Goal: Information Seeking & Learning: Find specific page/section

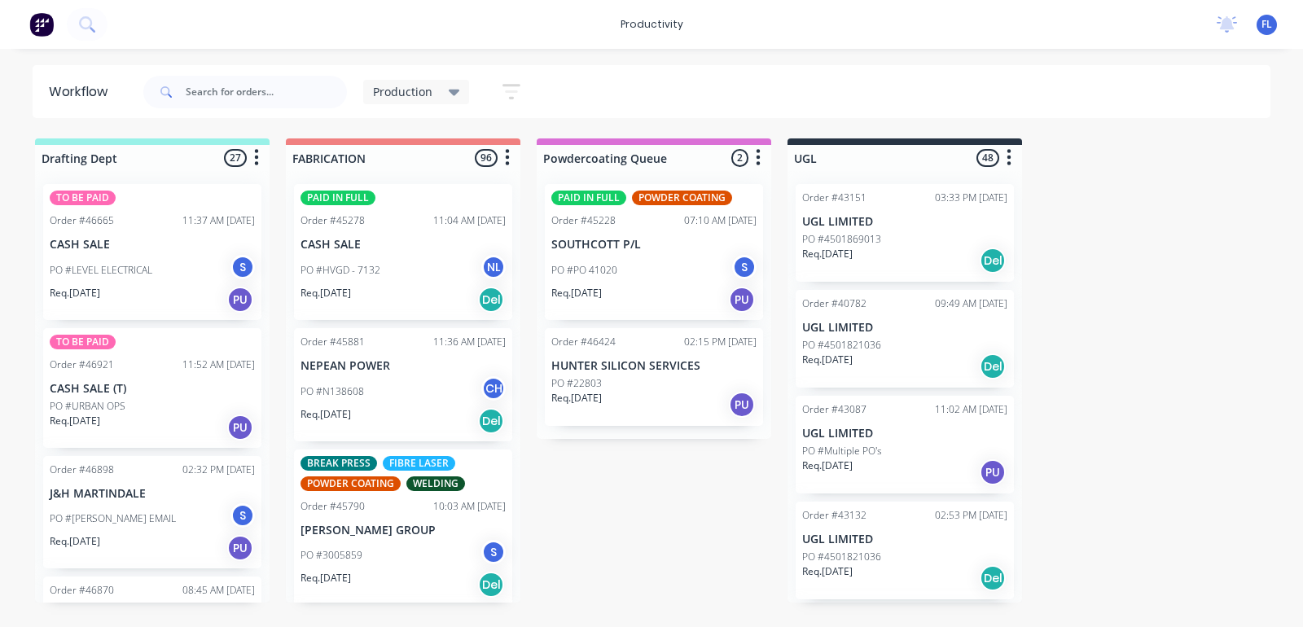
click at [430, 270] on div "PO #HVGD - 7132 NL" at bounding box center [403, 270] width 205 height 31
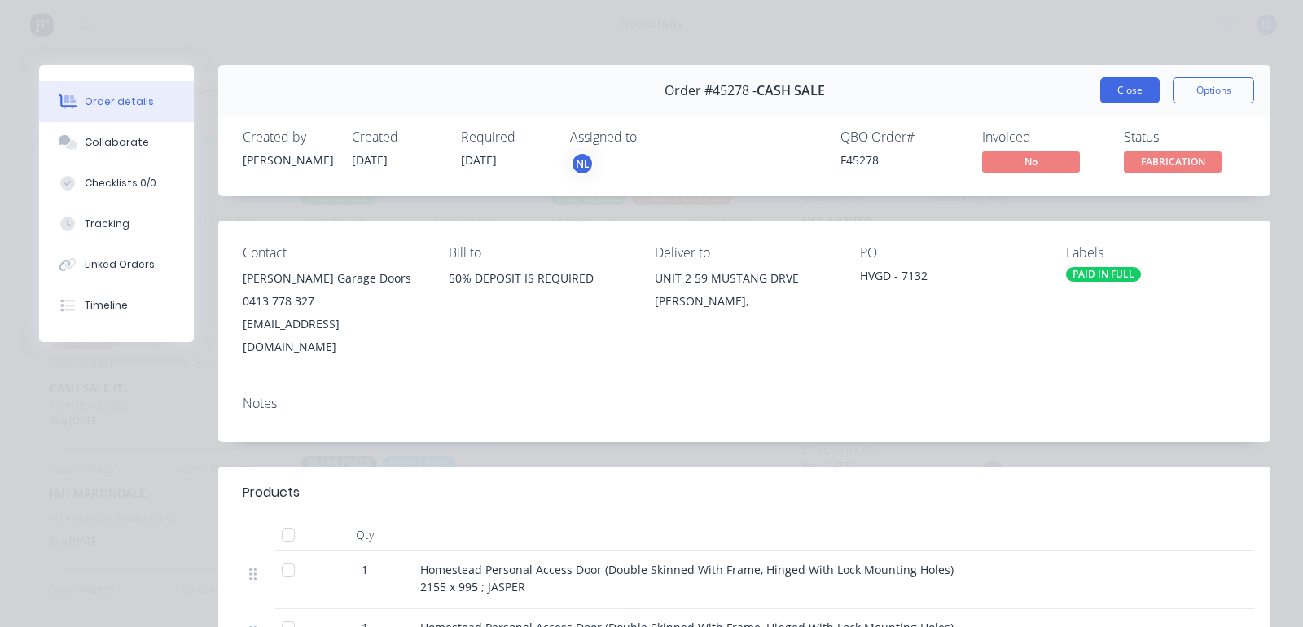
click at [1113, 94] on button "Close" at bounding box center [1130, 90] width 59 height 26
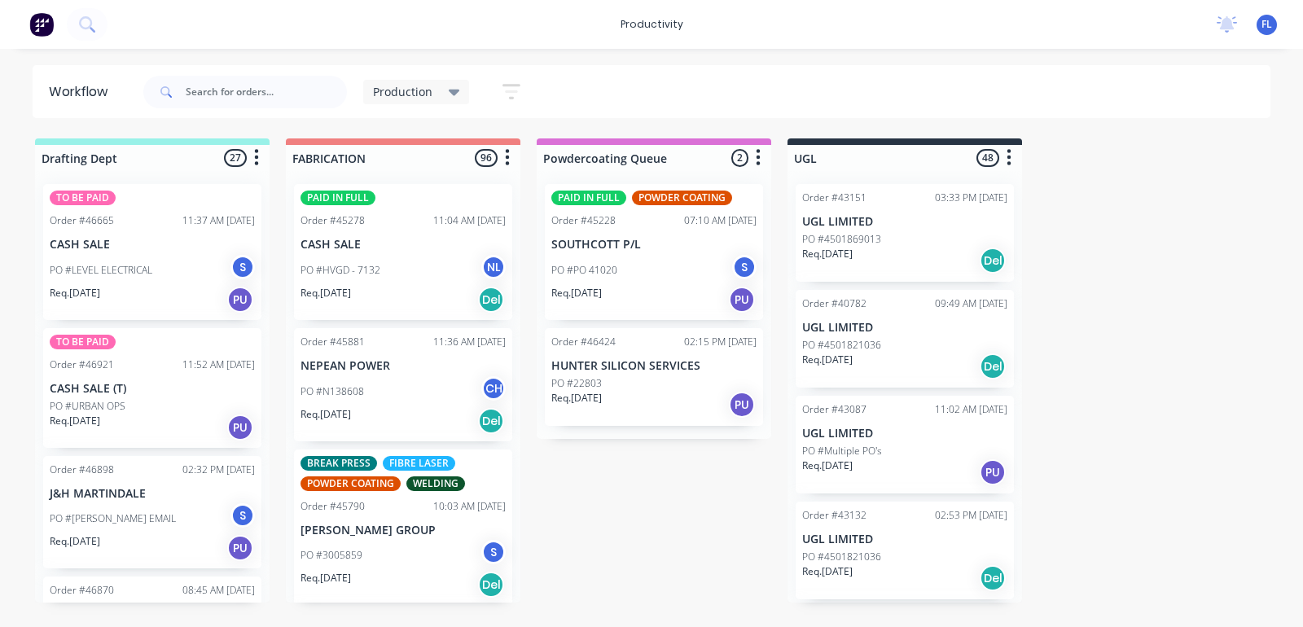
click at [363, 401] on div "PO #N138608 CH" at bounding box center [403, 391] width 205 height 31
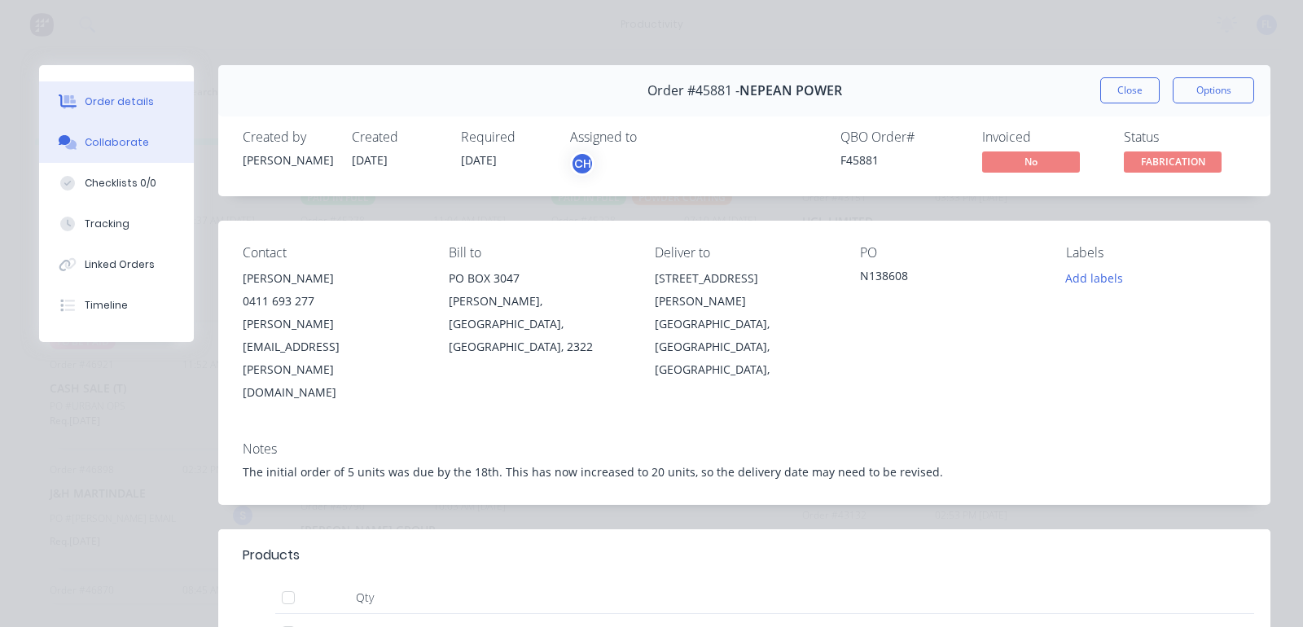
click at [144, 155] on button "Collaborate" at bounding box center [116, 142] width 155 height 41
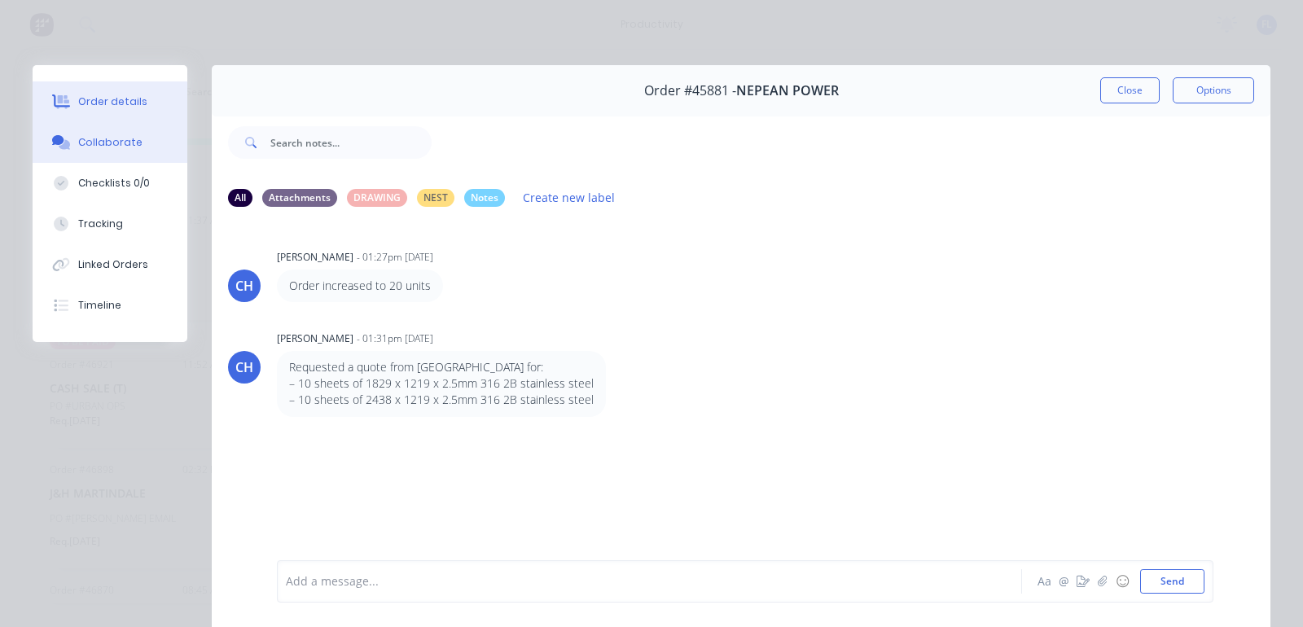
click at [136, 102] on div "Order details" at bounding box center [112, 101] width 69 height 15
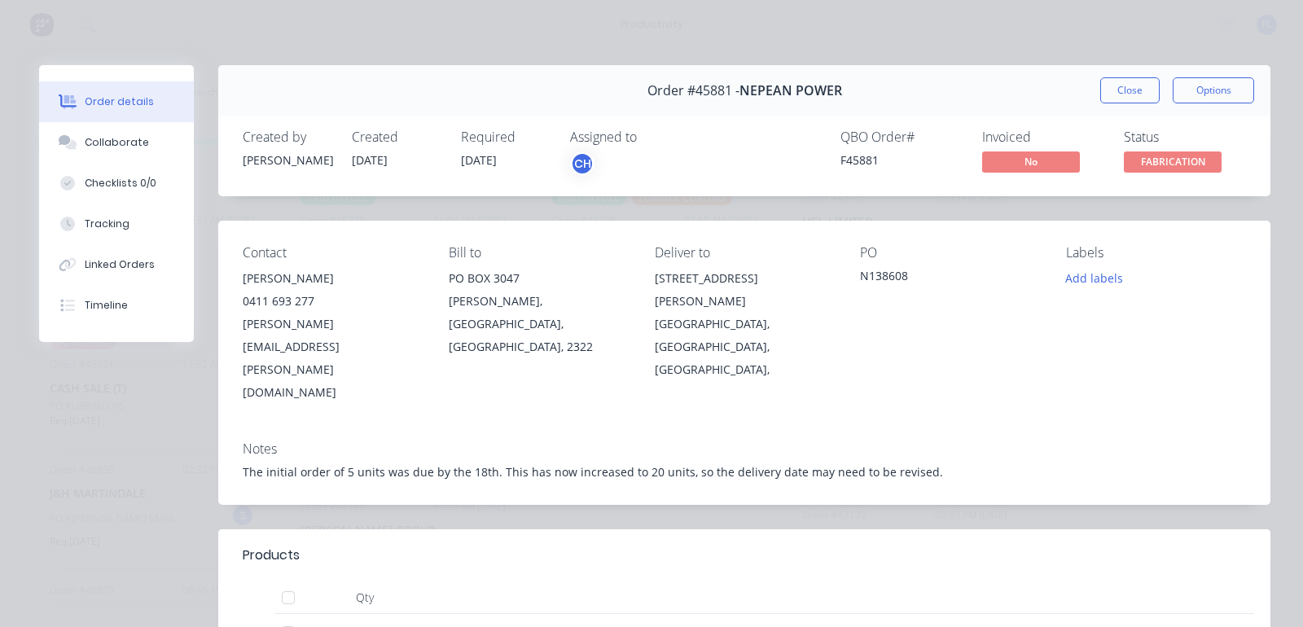
click at [1123, 98] on button "Close" at bounding box center [1130, 90] width 59 height 26
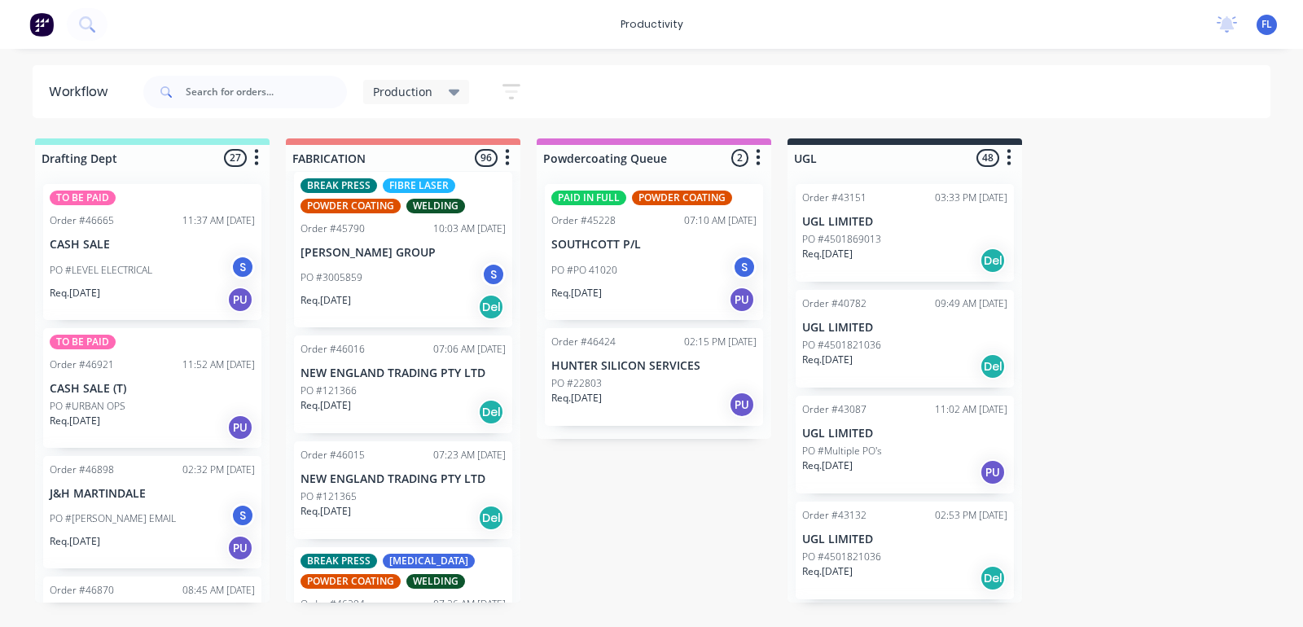
scroll to position [305, 0]
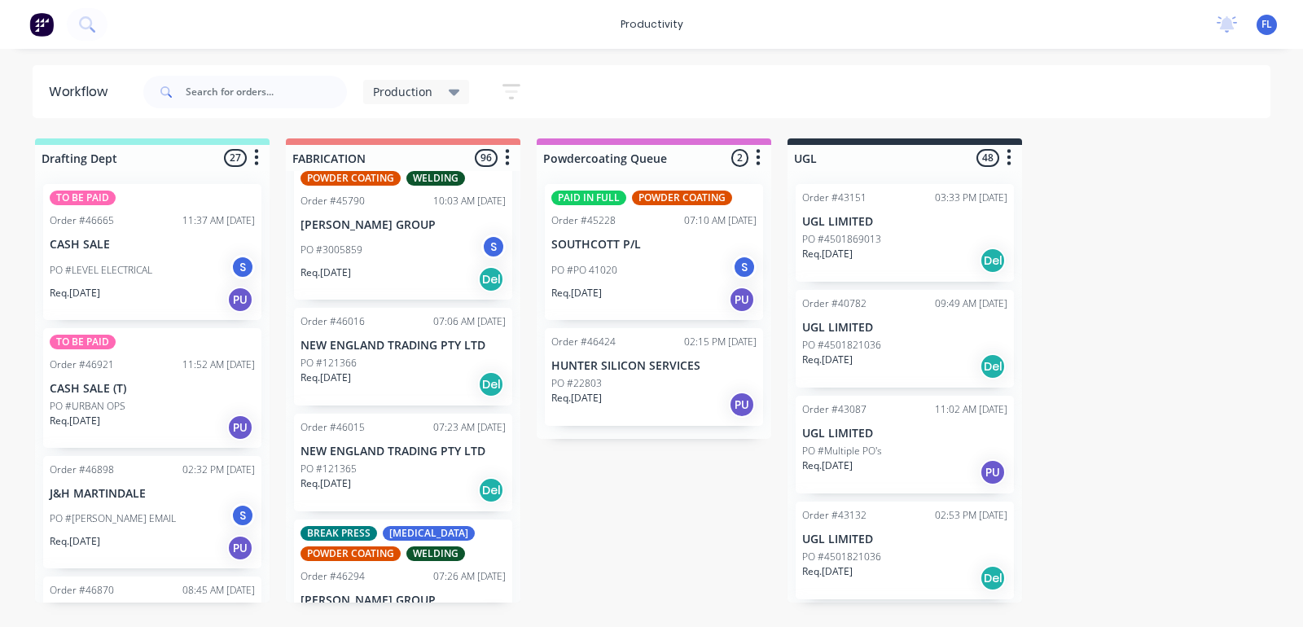
click at [371, 270] on div "Req. [DATE] Del" at bounding box center [403, 280] width 205 height 28
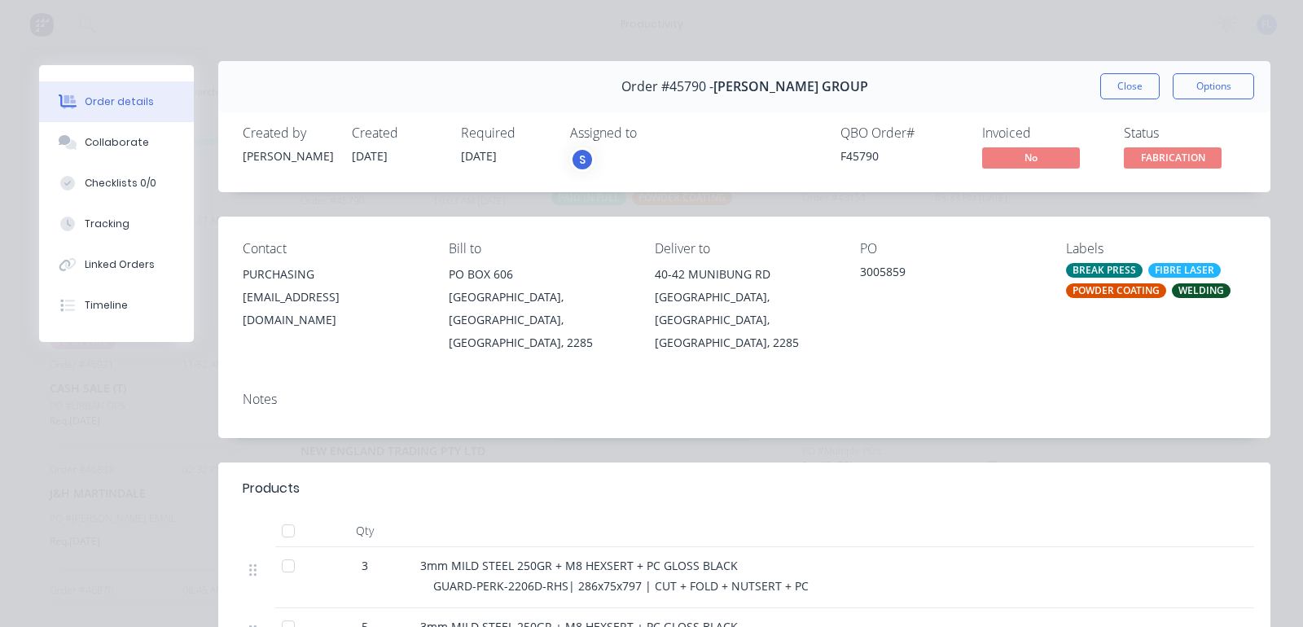
scroll to position [0, 0]
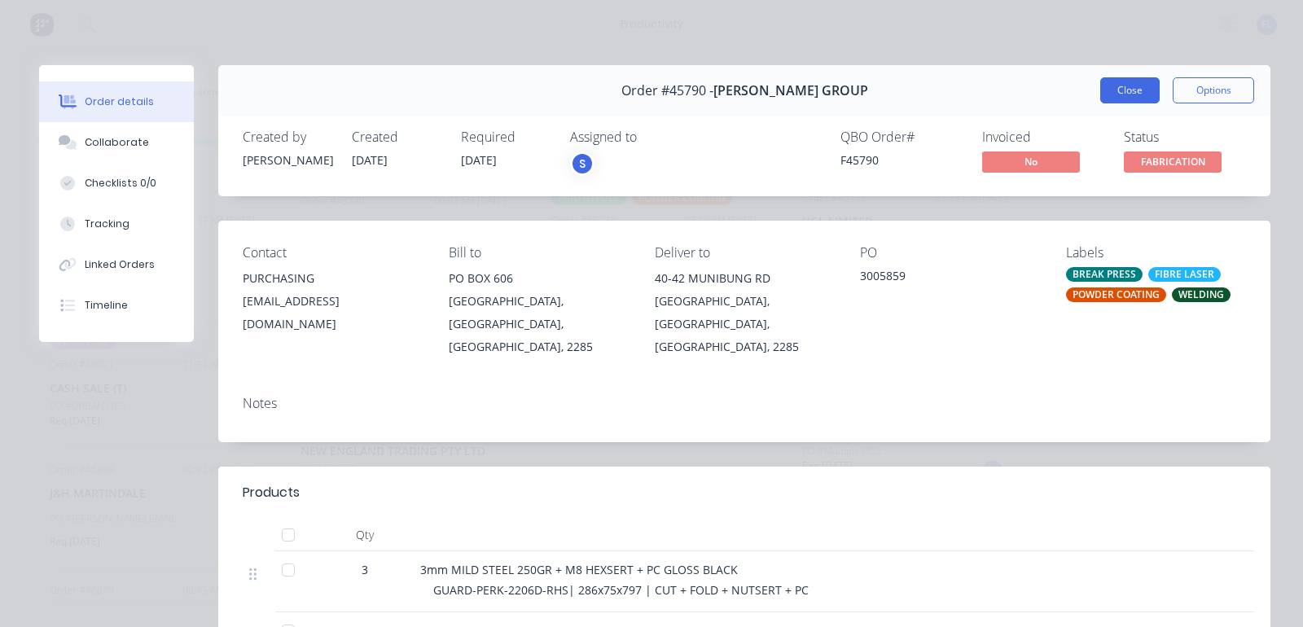
click at [1101, 96] on button "Close" at bounding box center [1130, 90] width 59 height 26
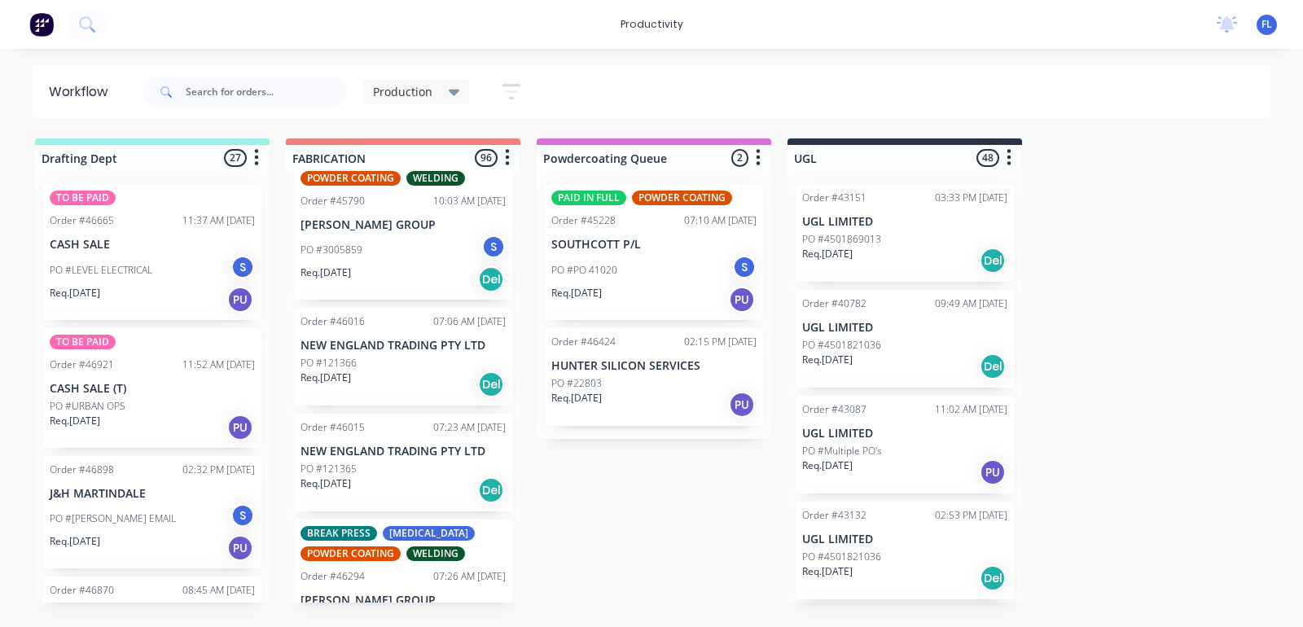
click at [402, 474] on div "Order #46015 07:23 AM [DATE] NEW ENGLAND TRADING PTY LTD PO #121365 Req. [DATE]…" at bounding box center [403, 463] width 218 height 98
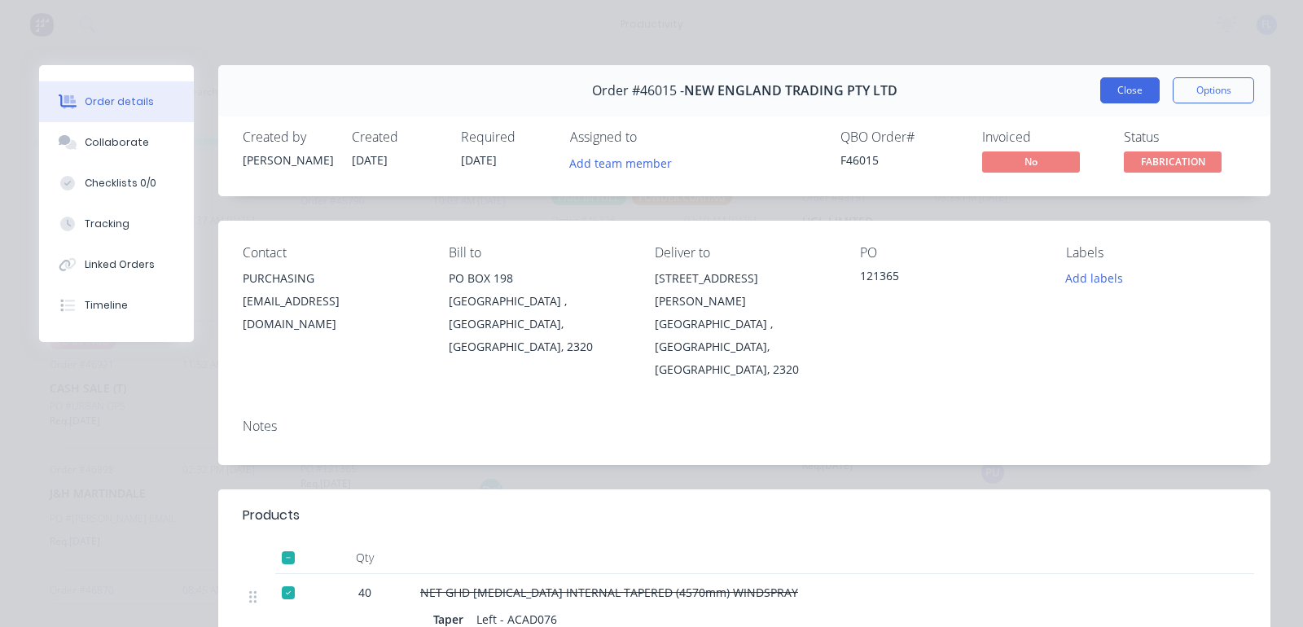
click at [1108, 94] on button "Close" at bounding box center [1130, 90] width 59 height 26
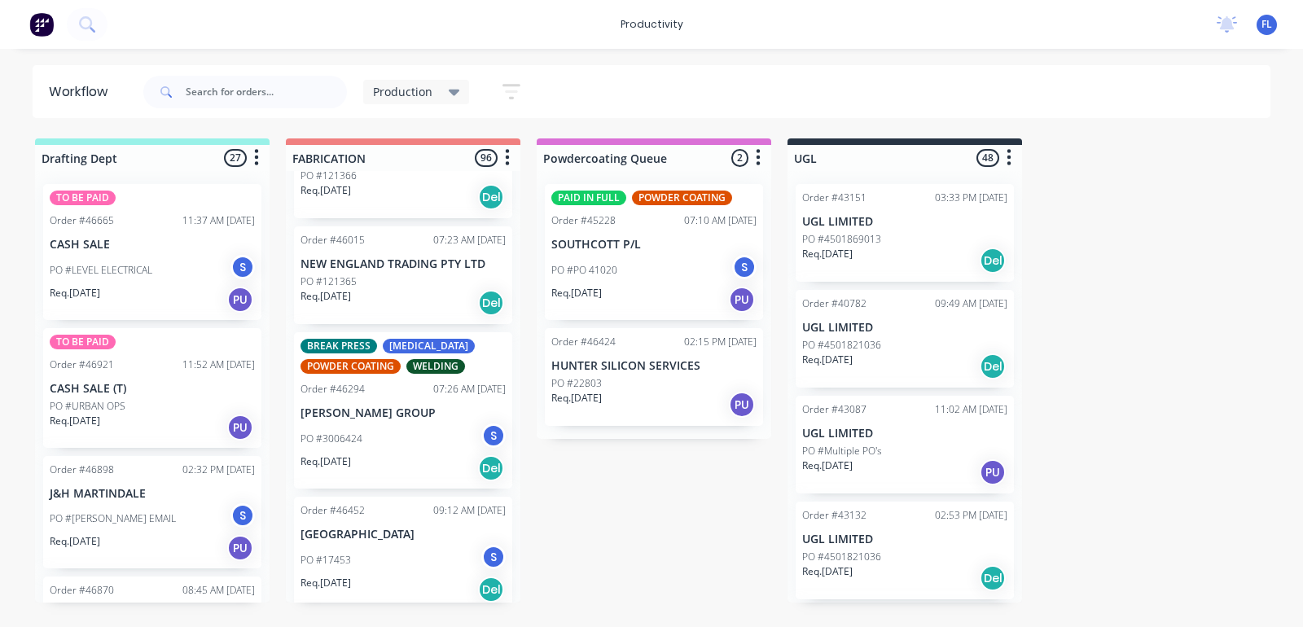
scroll to position [509, 0]
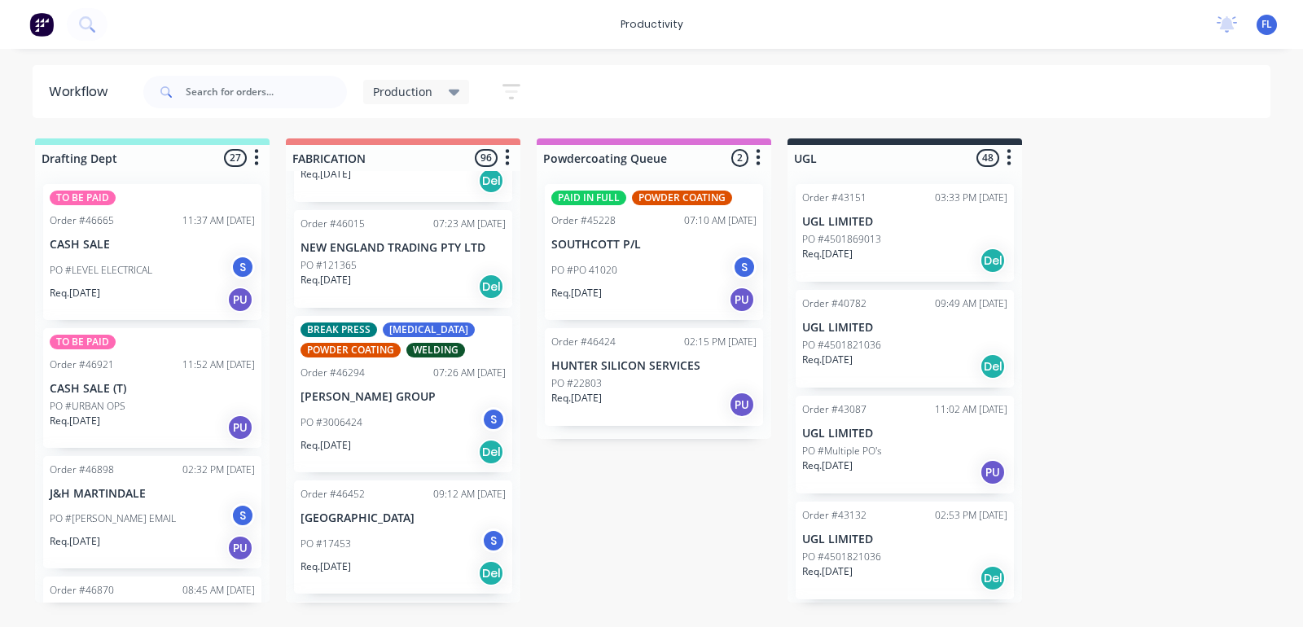
click at [349, 438] on p "Req. [DATE]" at bounding box center [326, 445] width 51 height 15
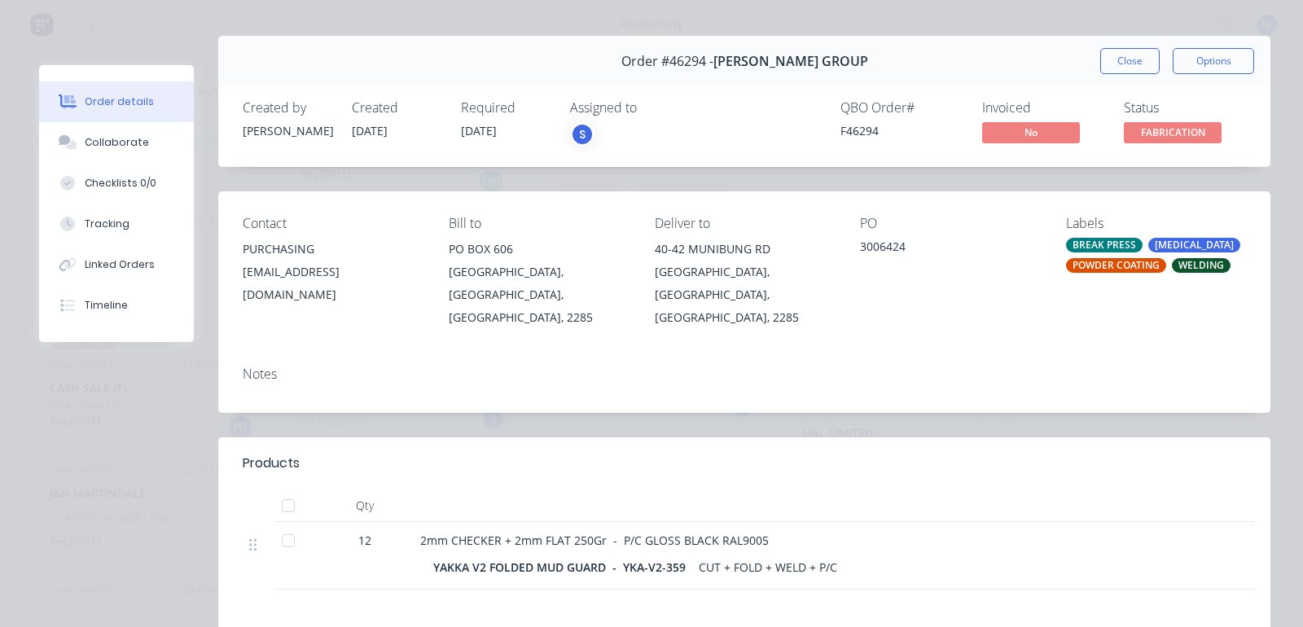
scroll to position [0, 0]
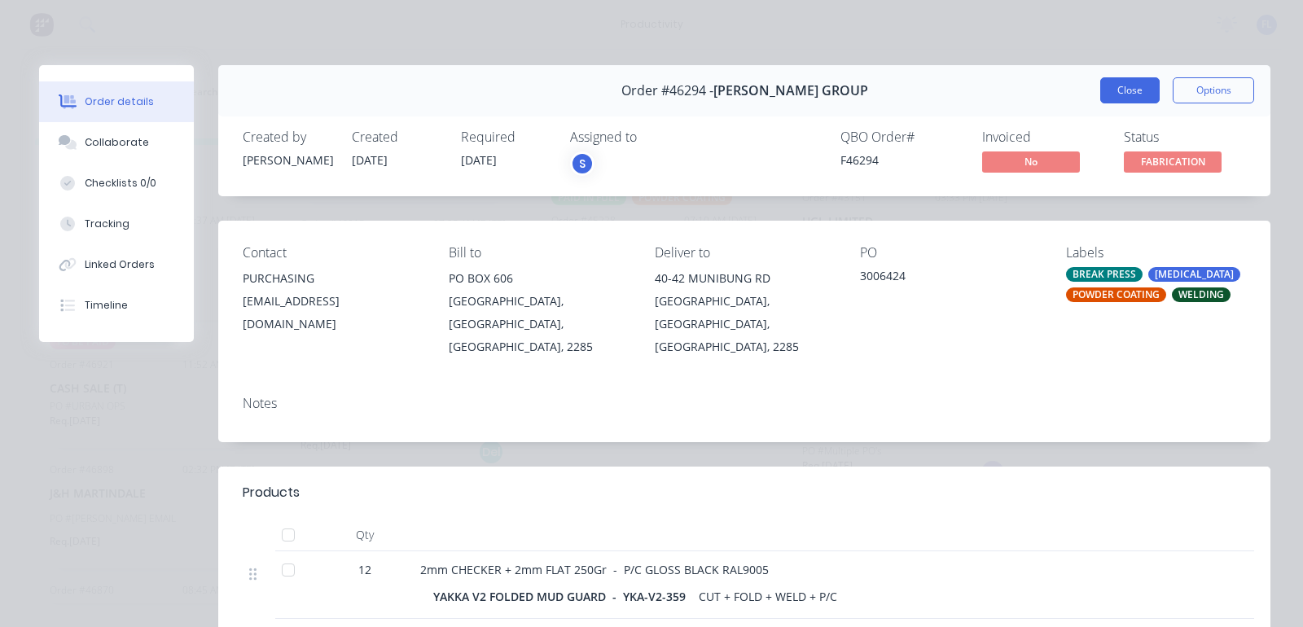
click at [1106, 96] on button "Close" at bounding box center [1130, 90] width 59 height 26
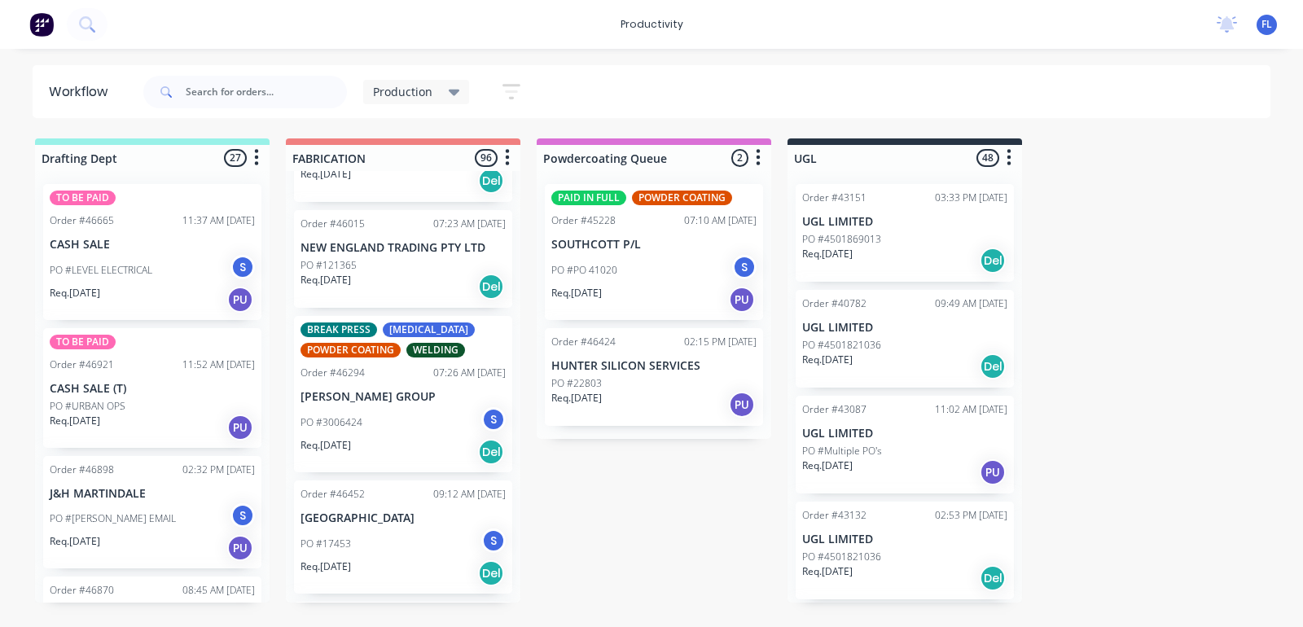
click at [357, 530] on div "PO #17453 S" at bounding box center [403, 544] width 205 height 31
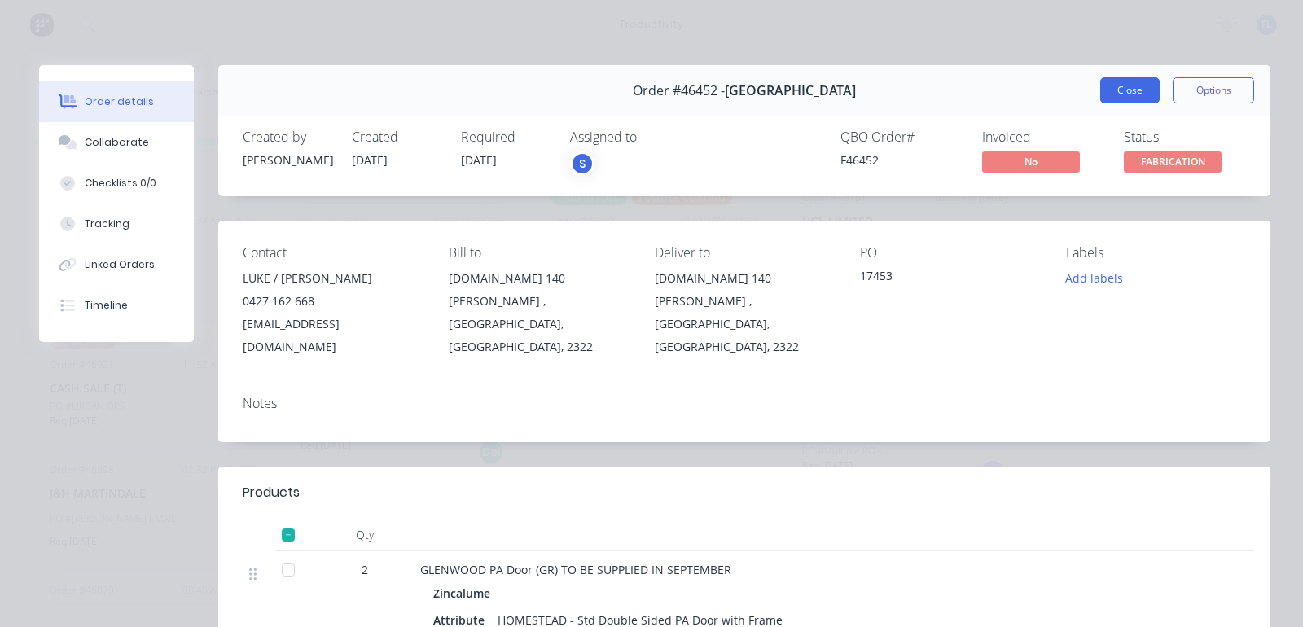
click at [1120, 82] on button "Close" at bounding box center [1130, 90] width 59 height 26
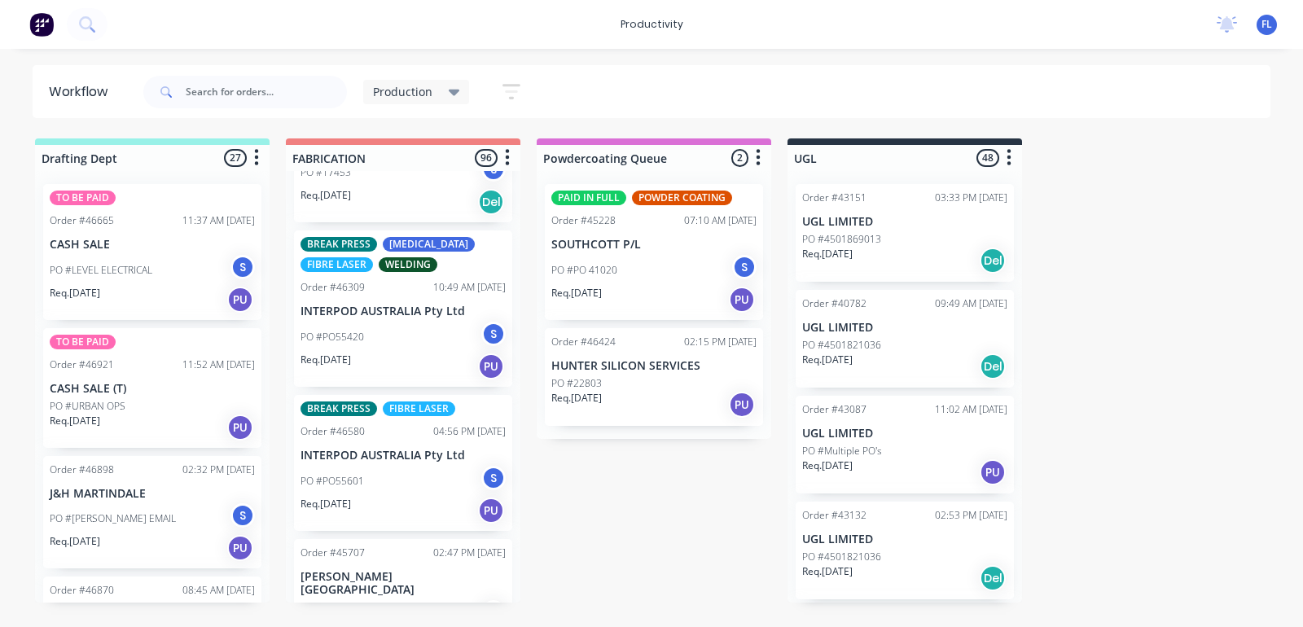
scroll to position [916, 0]
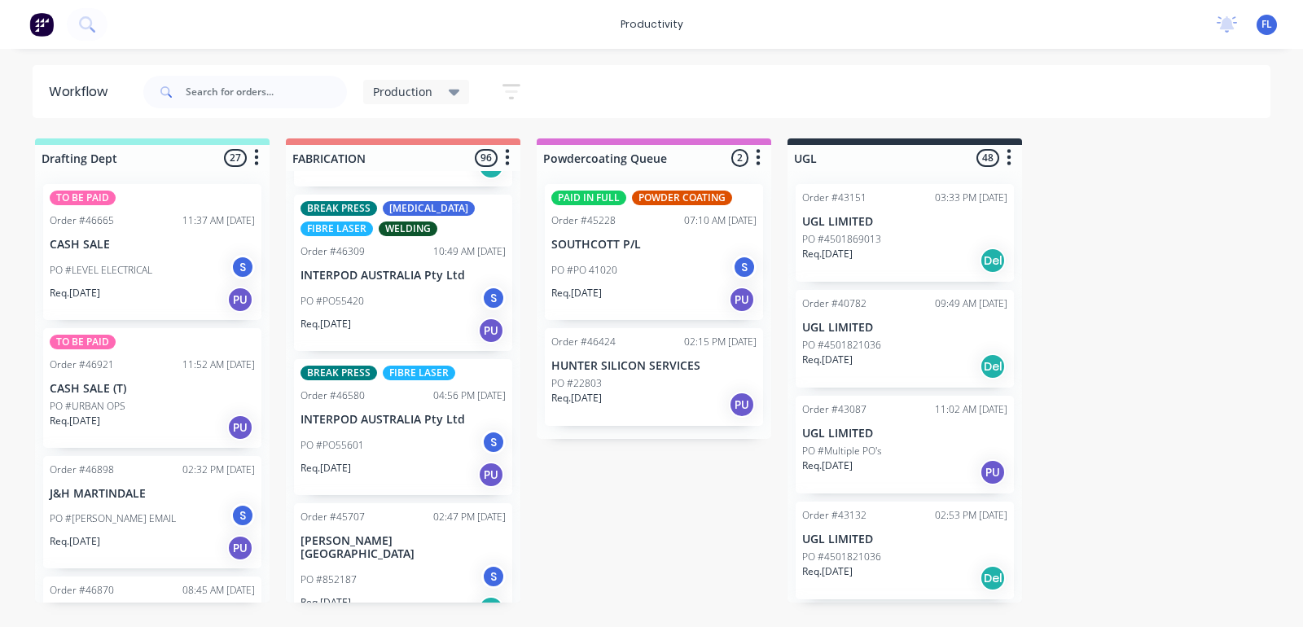
click at [377, 318] on div "Req. [DATE] PU" at bounding box center [403, 331] width 205 height 28
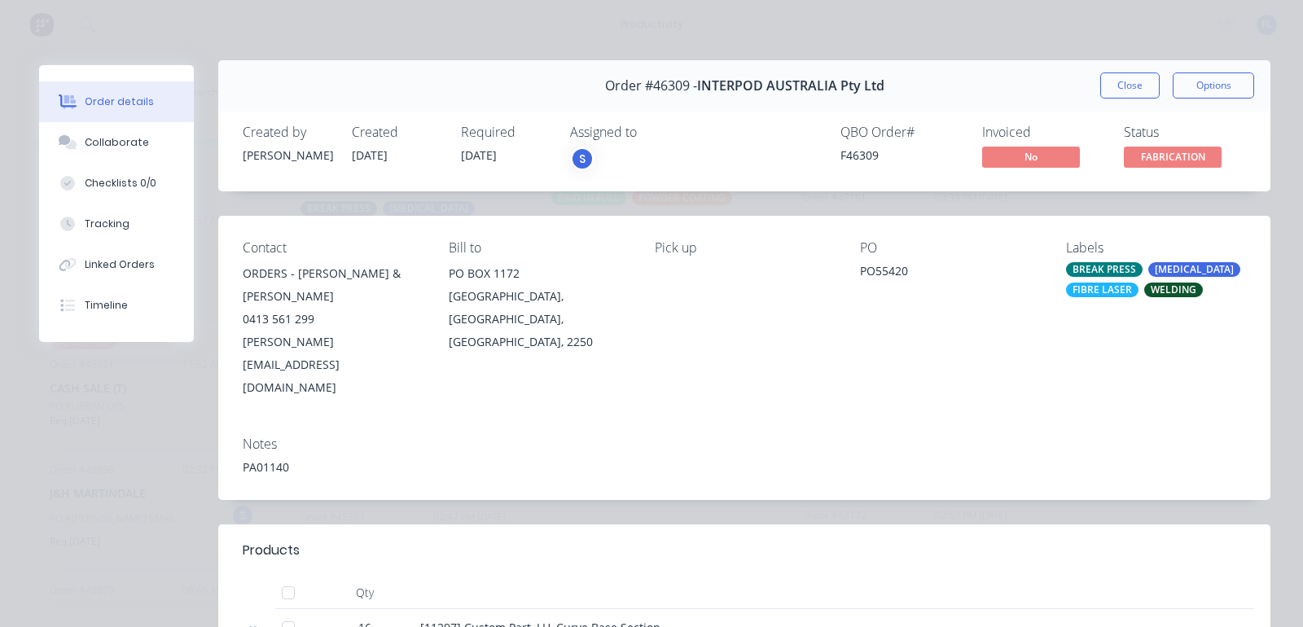
scroll to position [0, 0]
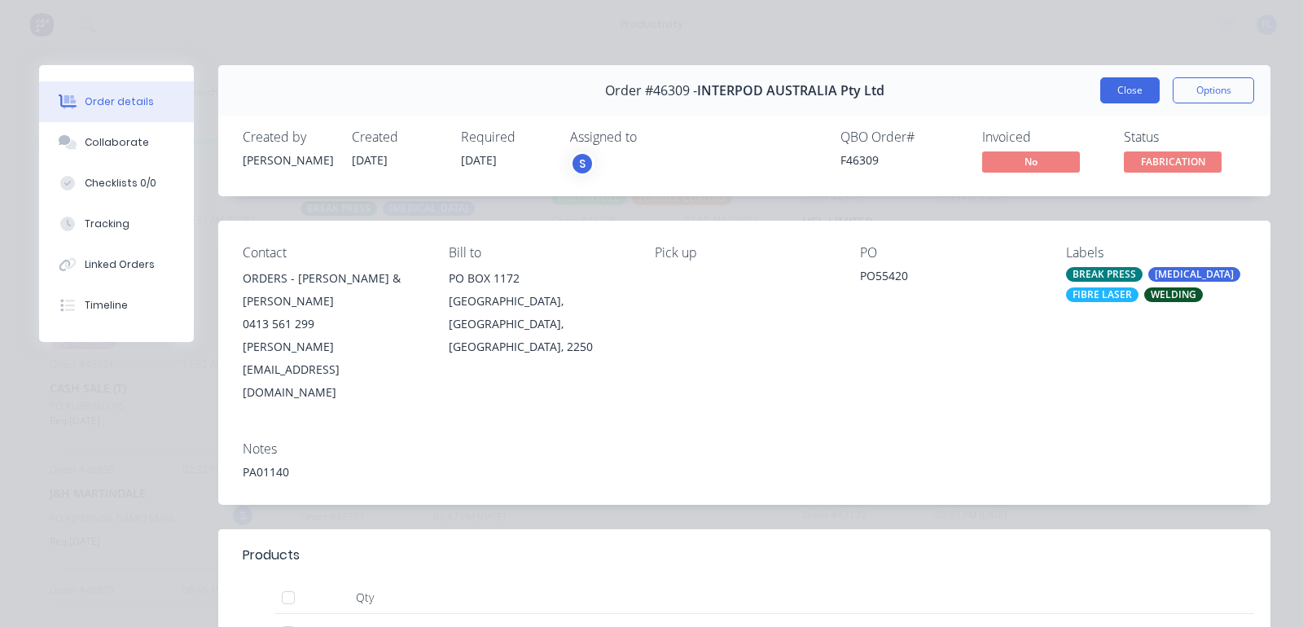
click at [1112, 88] on button "Close" at bounding box center [1130, 90] width 59 height 26
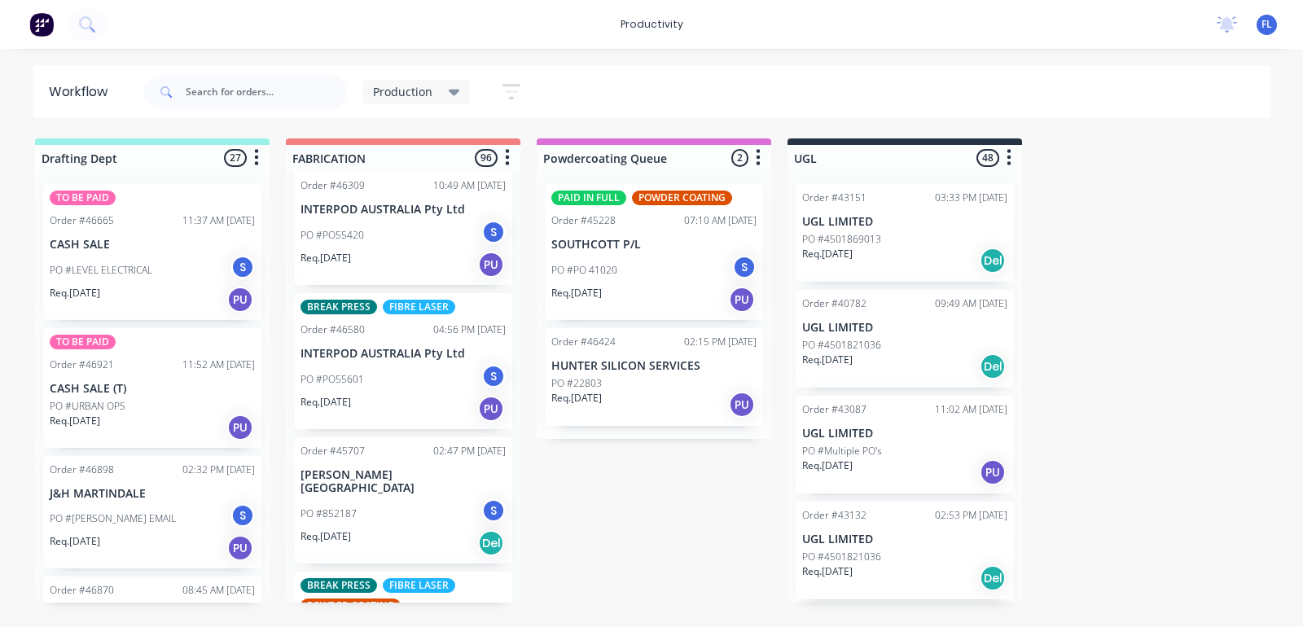
scroll to position [1018, 0]
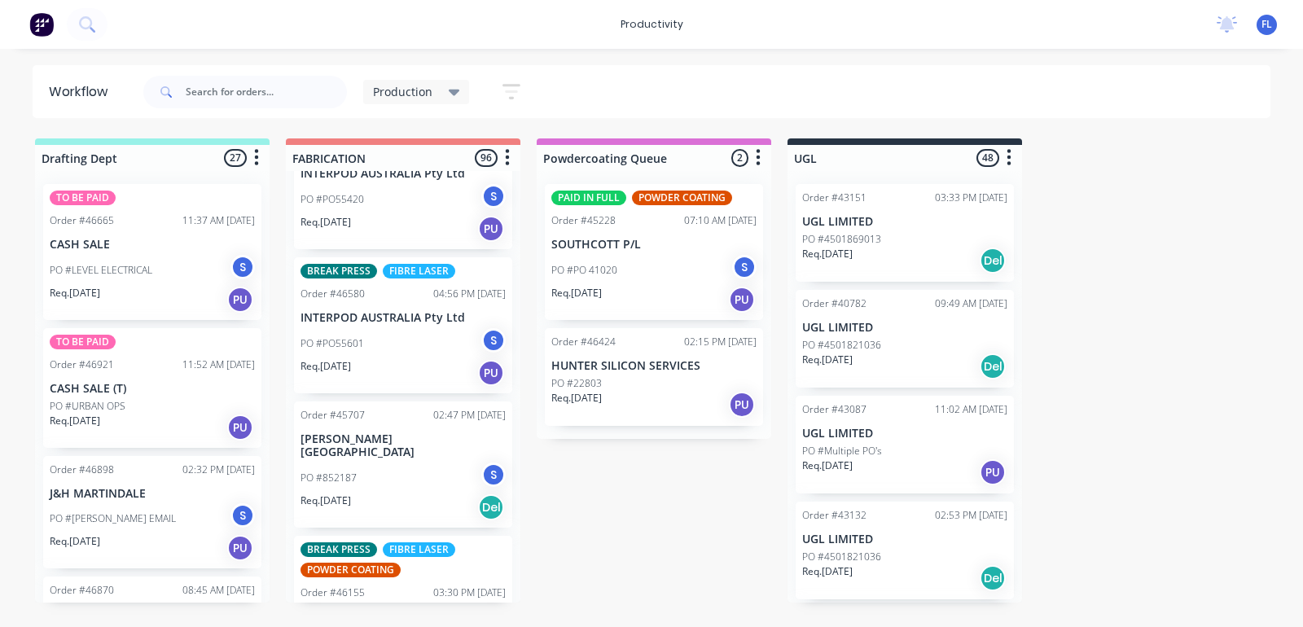
click at [380, 470] on div "PO #852187 S" at bounding box center [403, 478] width 205 height 31
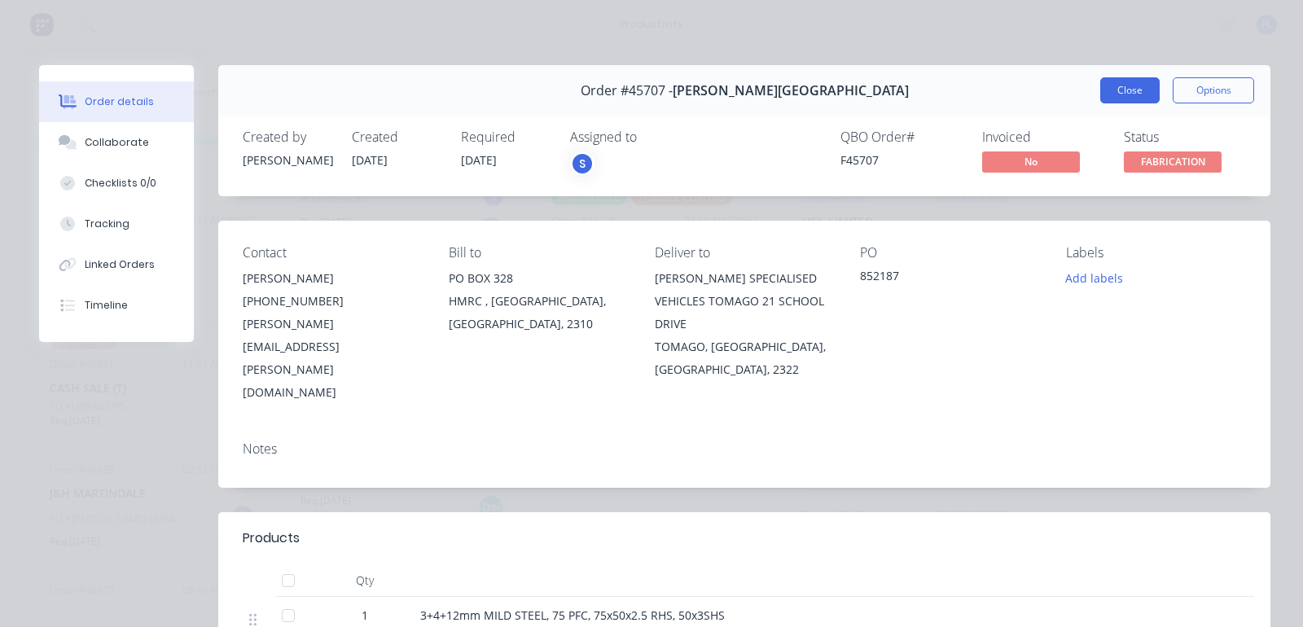
click at [1101, 90] on button "Close" at bounding box center [1130, 90] width 59 height 26
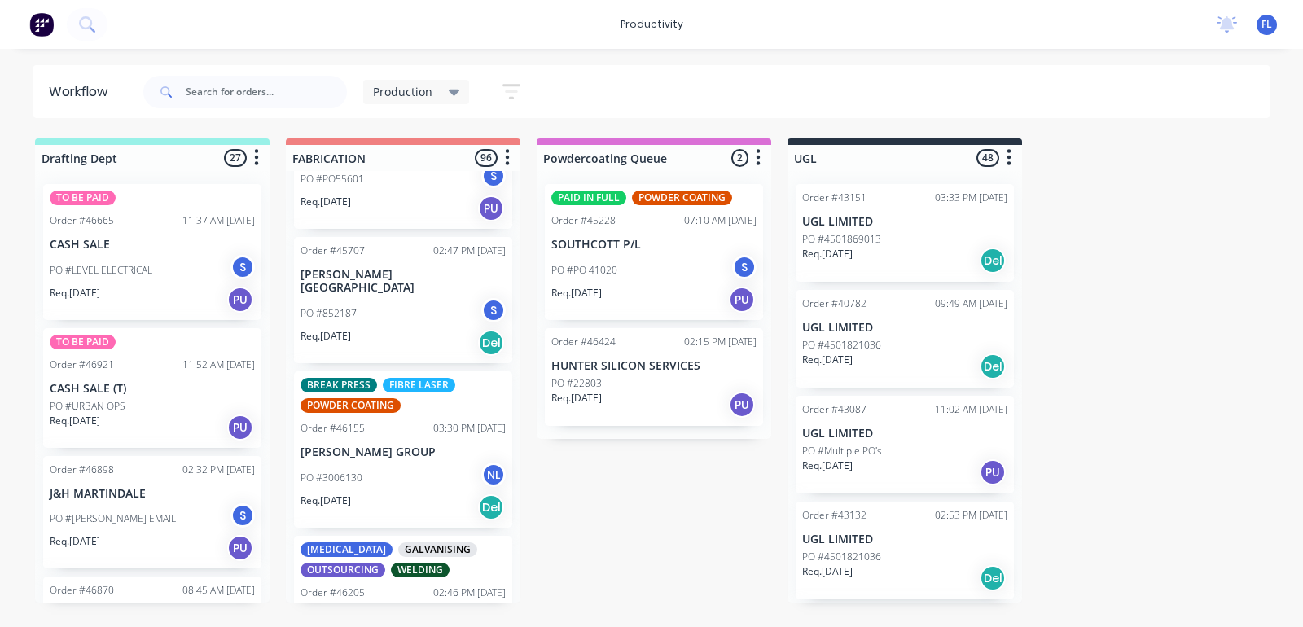
scroll to position [1222, 0]
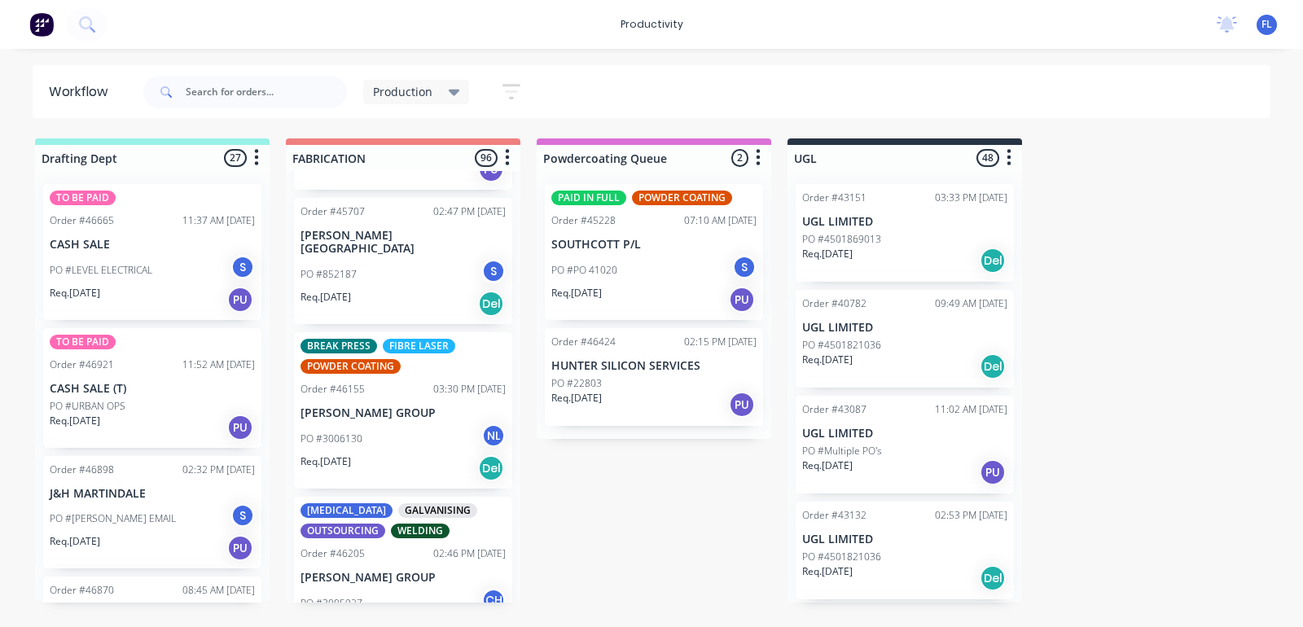
click at [391, 436] on div "PO #3006130 NL" at bounding box center [403, 439] width 205 height 31
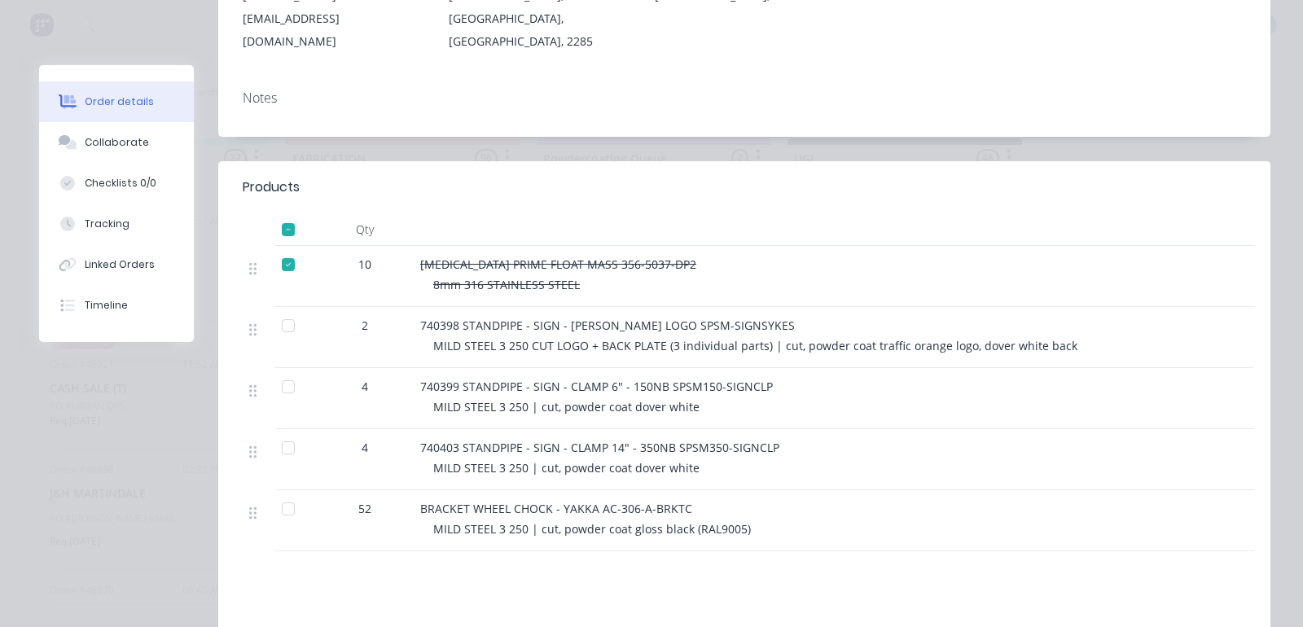
scroll to position [0, 0]
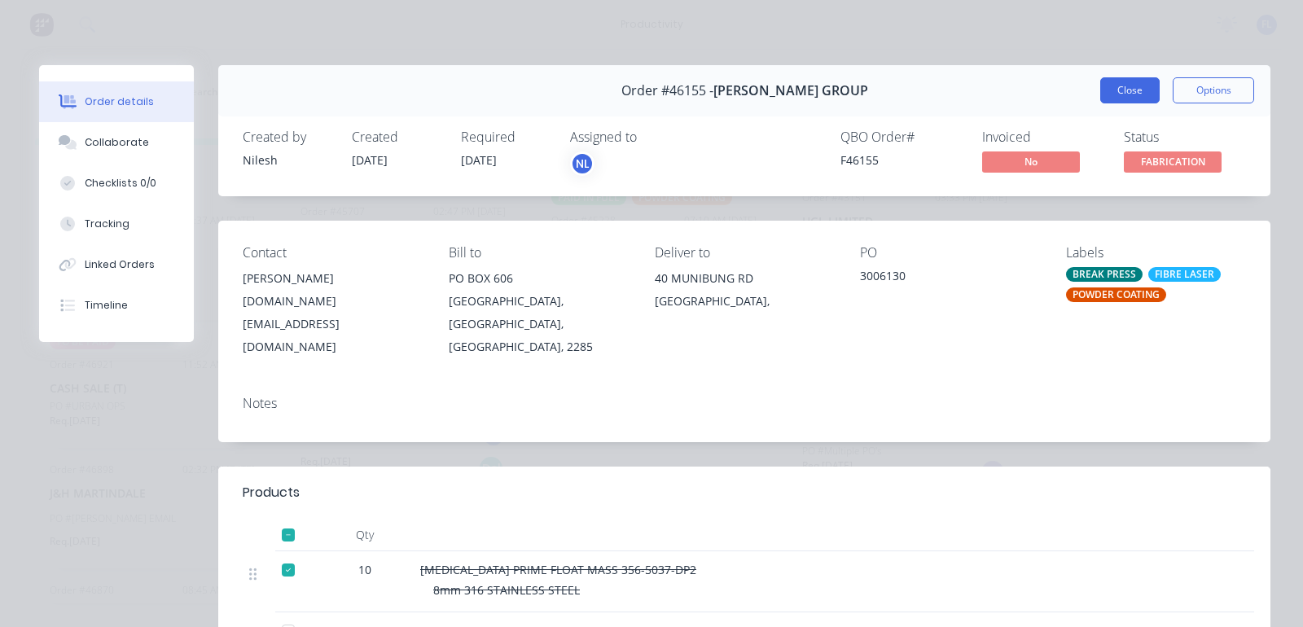
click at [1129, 94] on button "Close" at bounding box center [1130, 90] width 59 height 26
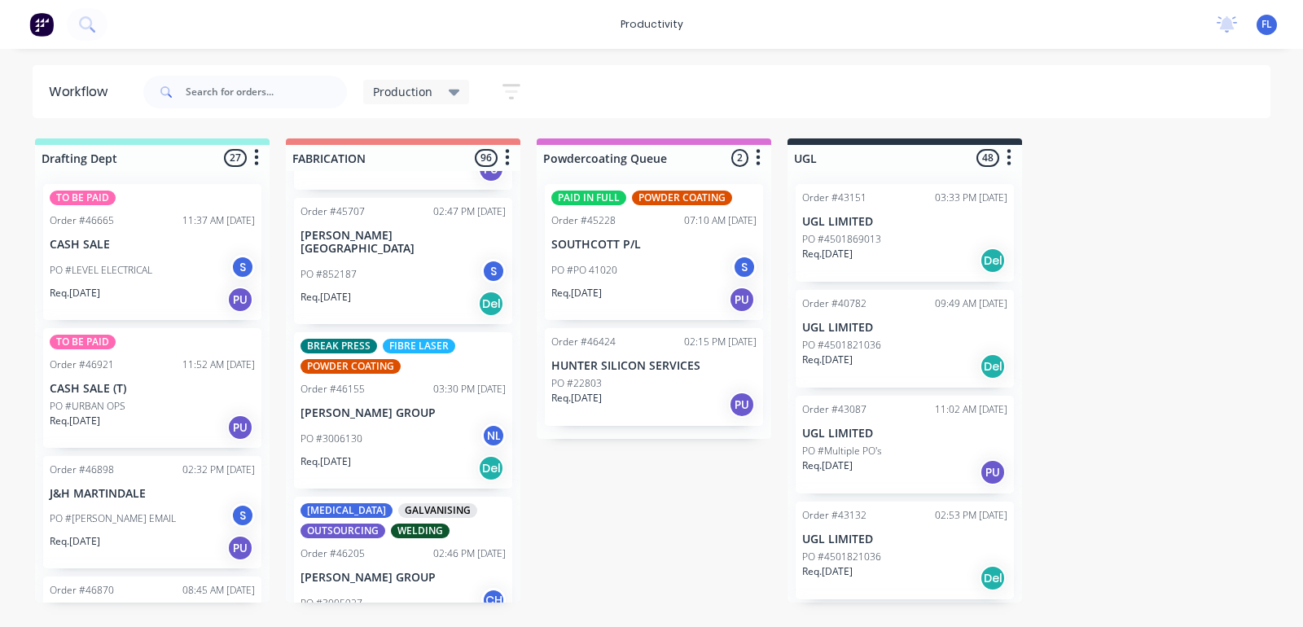
click at [373, 588] on div "PO #3005927 CH" at bounding box center [403, 603] width 205 height 31
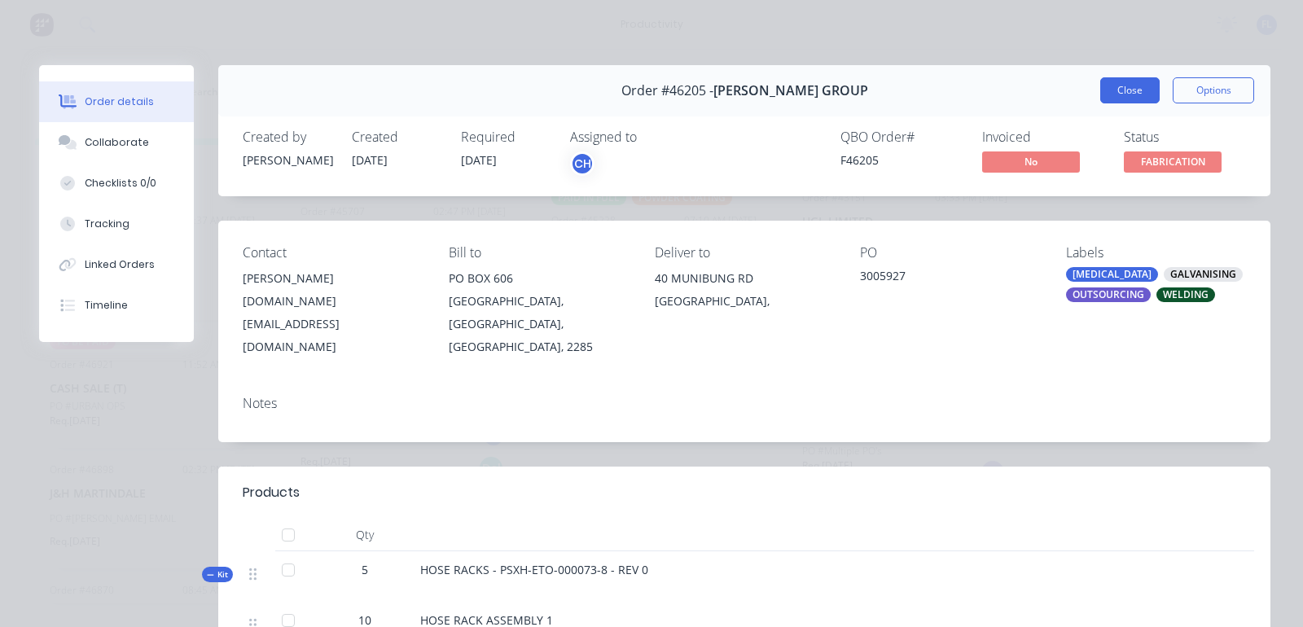
click at [1110, 90] on button "Close" at bounding box center [1130, 90] width 59 height 26
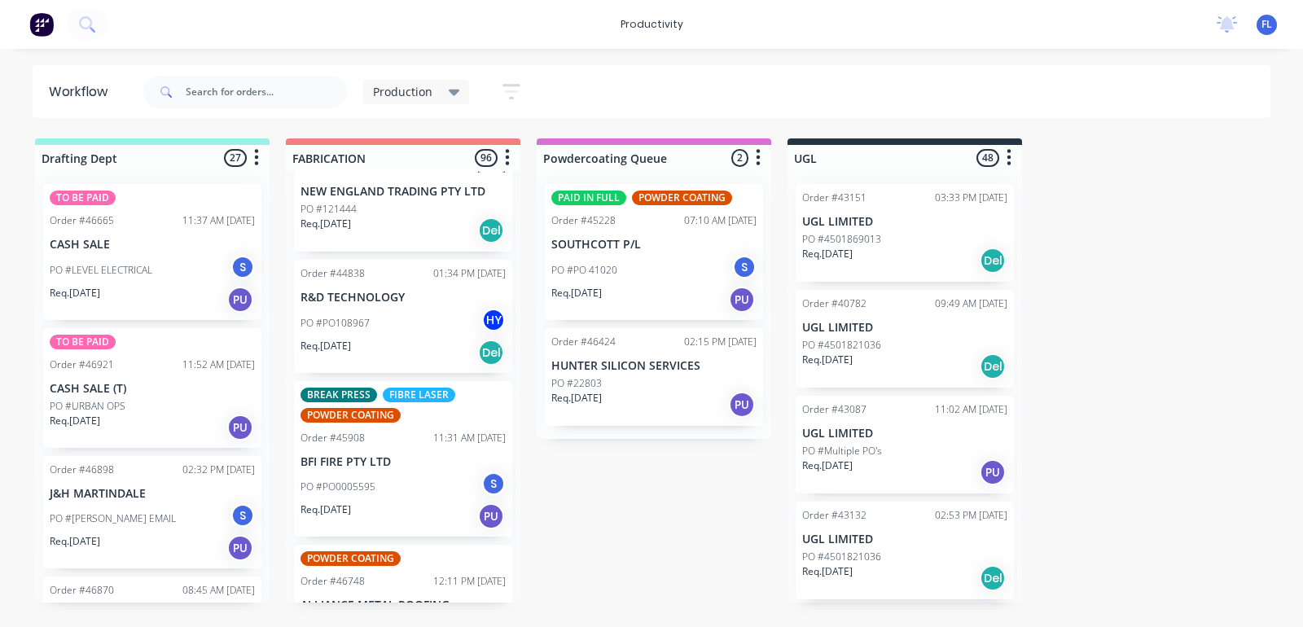
scroll to position [1731, 0]
click at [376, 318] on div "PO #PO108967 HY" at bounding box center [403, 321] width 205 height 31
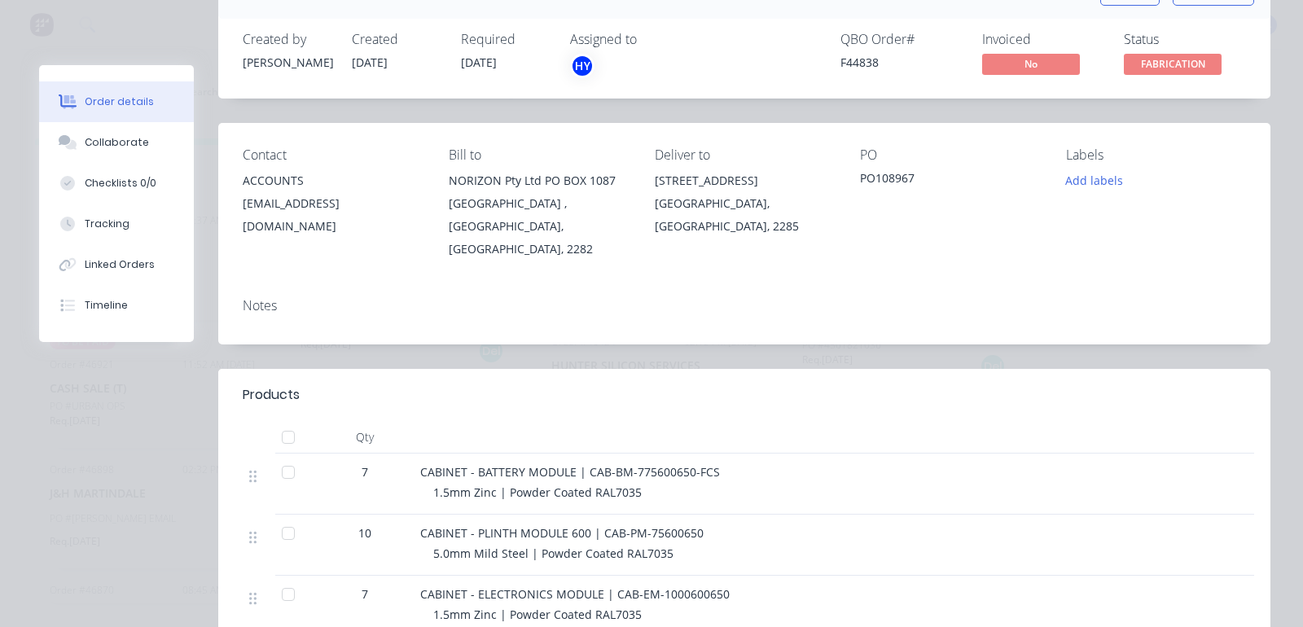
scroll to position [204, 0]
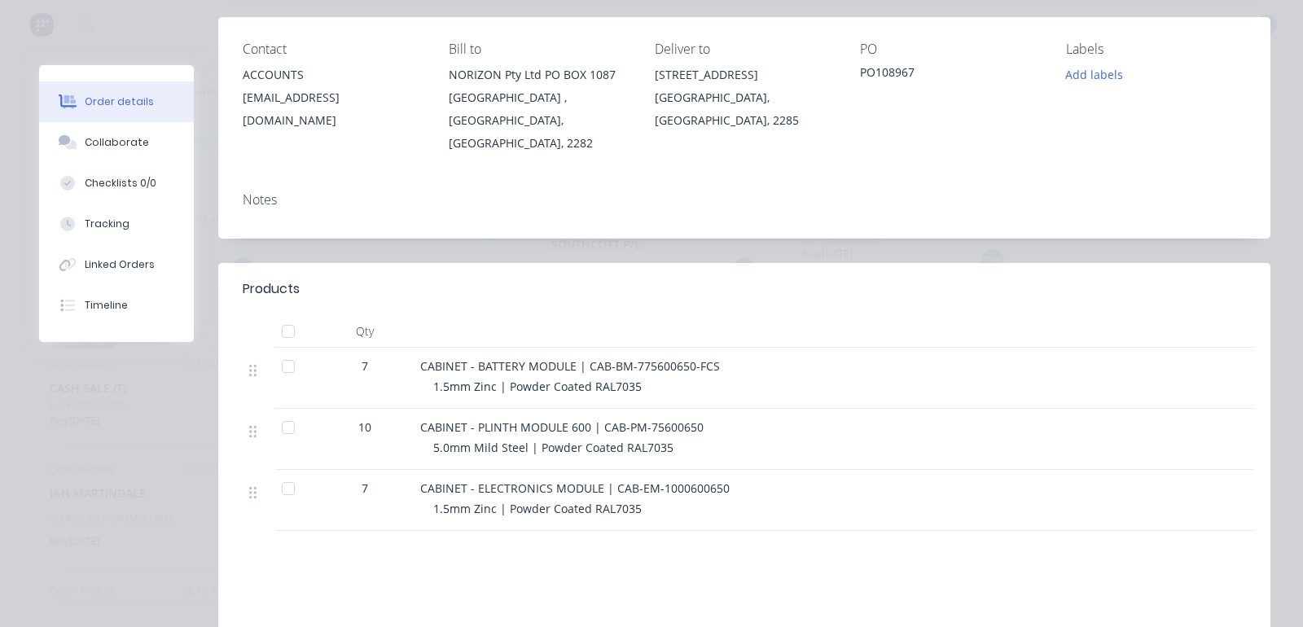
click at [285, 350] on div at bounding box center [288, 366] width 33 height 33
click at [291, 411] on div at bounding box center [288, 427] width 33 height 33
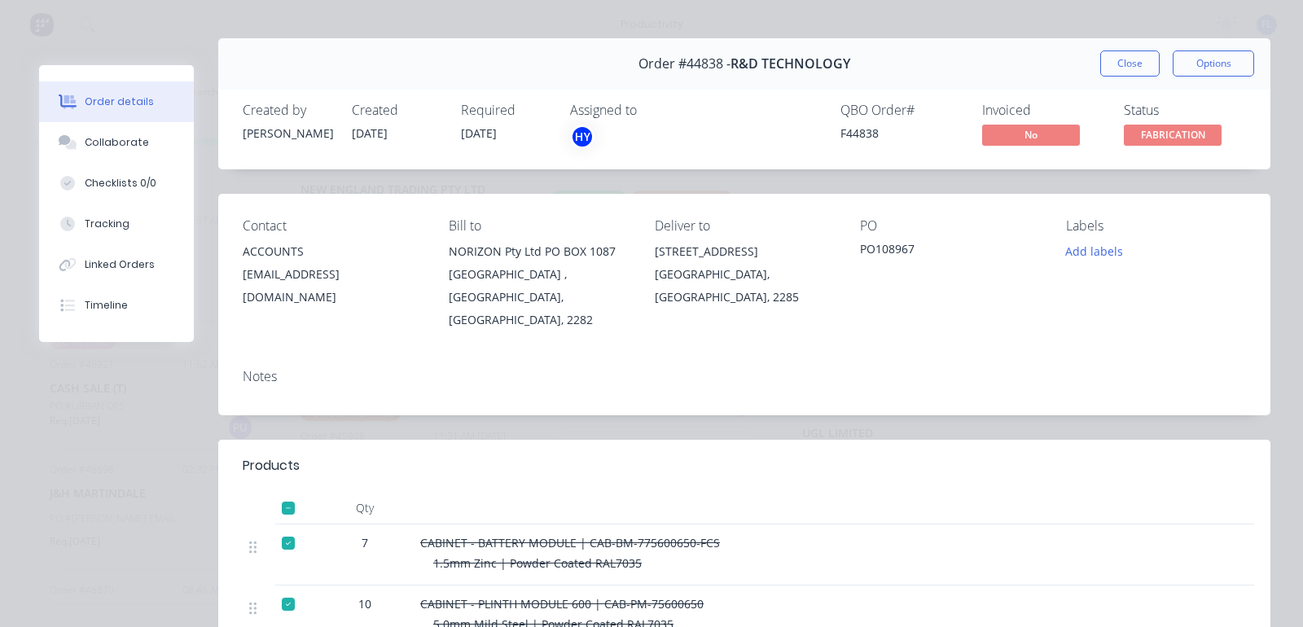
scroll to position [0, 0]
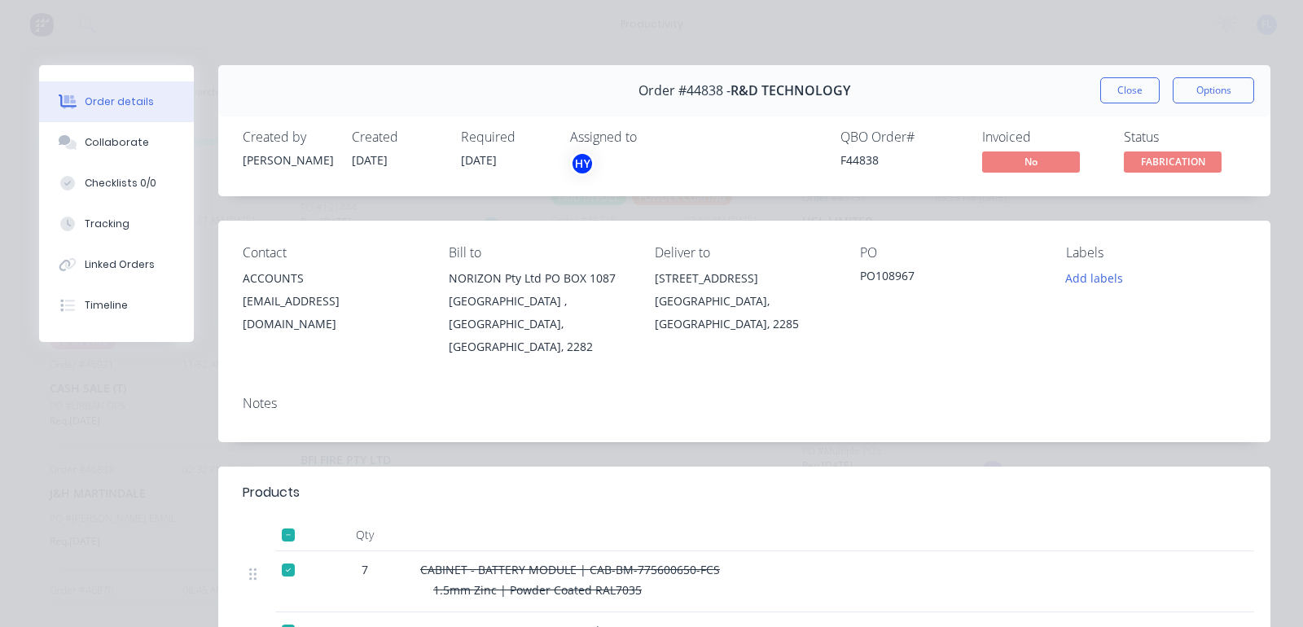
click at [811, 122] on div "Created by [PERSON_NAME] Created [DATE] Required [DATE] Assigned to HY QBO Orde…" at bounding box center [744, 153] width 1053 height 86
click at [1118, 86] on button "Close" at bounding box center [1130, 90] width 59 height 26
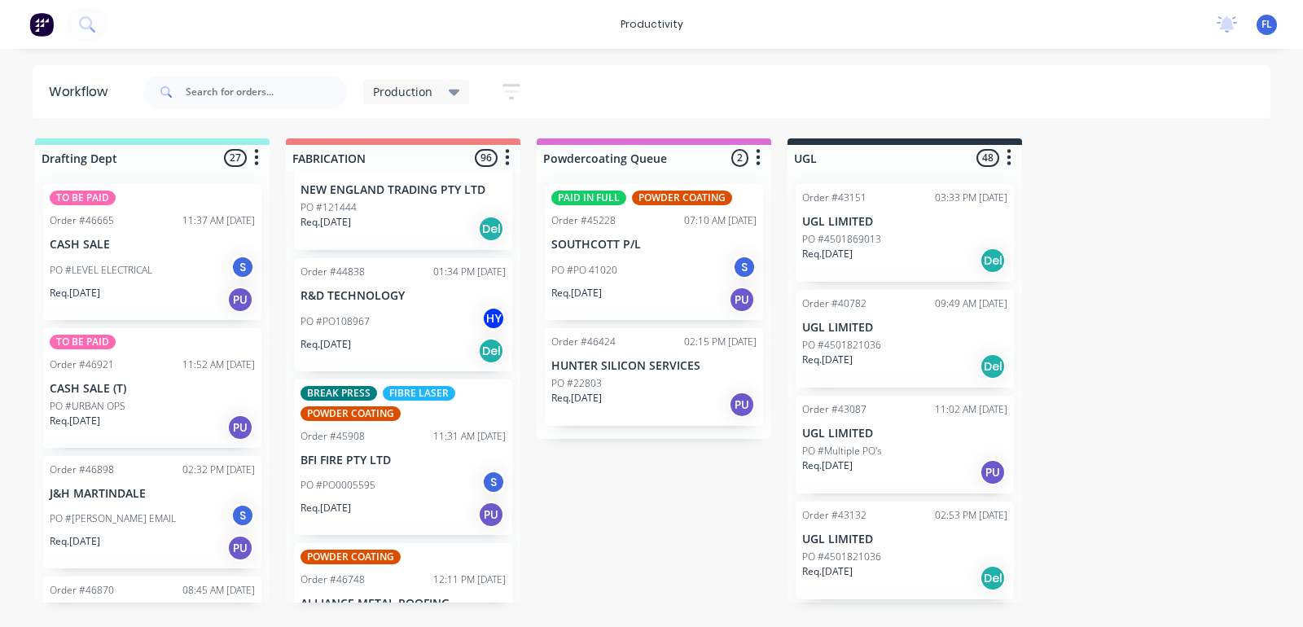
click at [385, 485] on div "PO #PO0005595 S" at bounding box center [403, 485] width 205 height 31
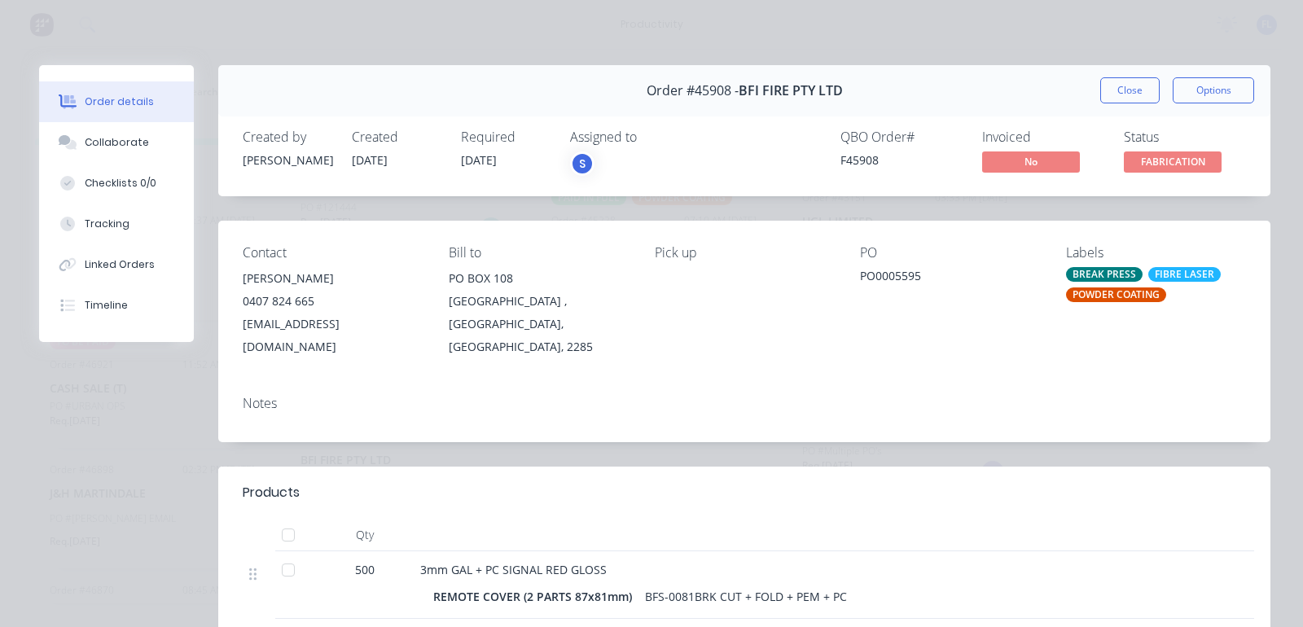
click at [869, 76] on div "Order #45908 - BFI FIRE PTY LTD Close Options" at bounding box center [744, 90] width 1053 height 51
click at [1116, 92] on button "Close" at bounding box center [1130, 90] width 59 height 26
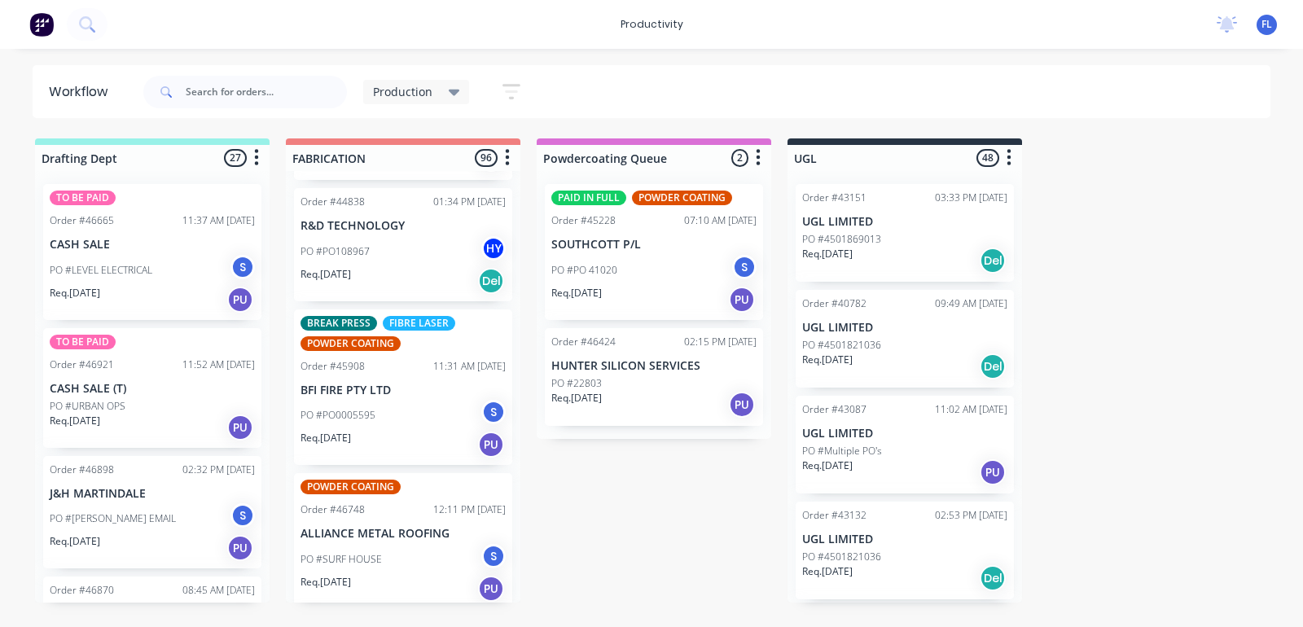
scroll to position [1935, 0]
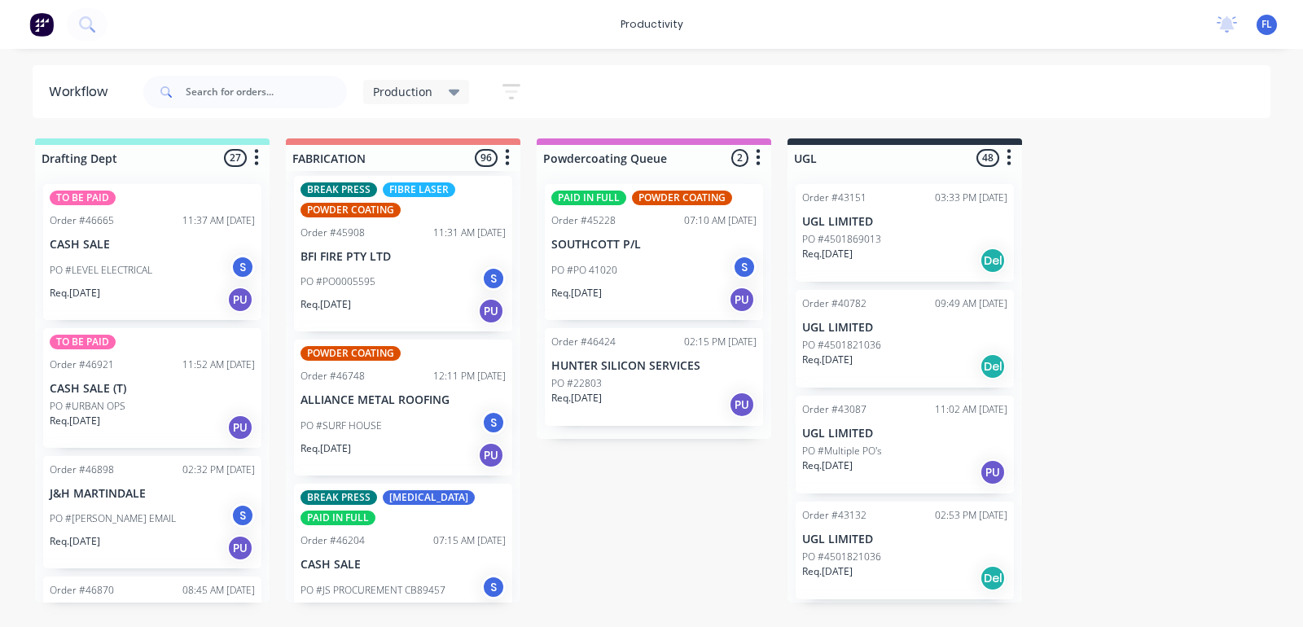
click at [393, 411] on div "PO #SURF HOUSE S" at bounding box center [403, 426] width 205 height 31
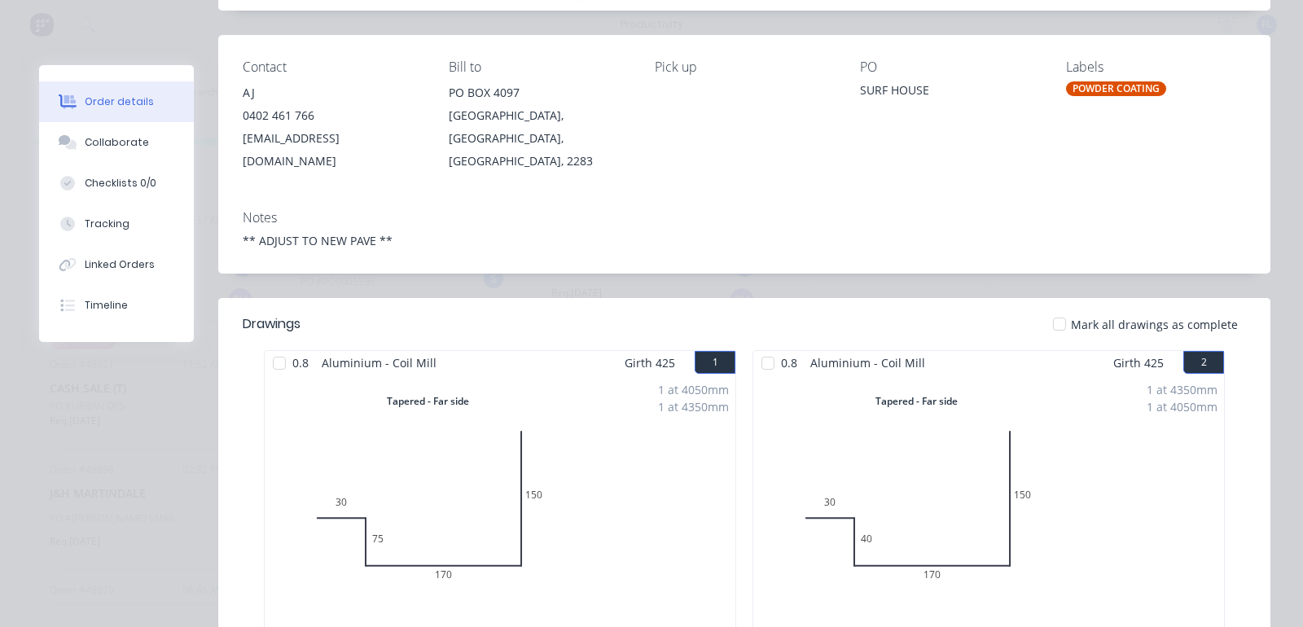
scroll to position [0, 0]
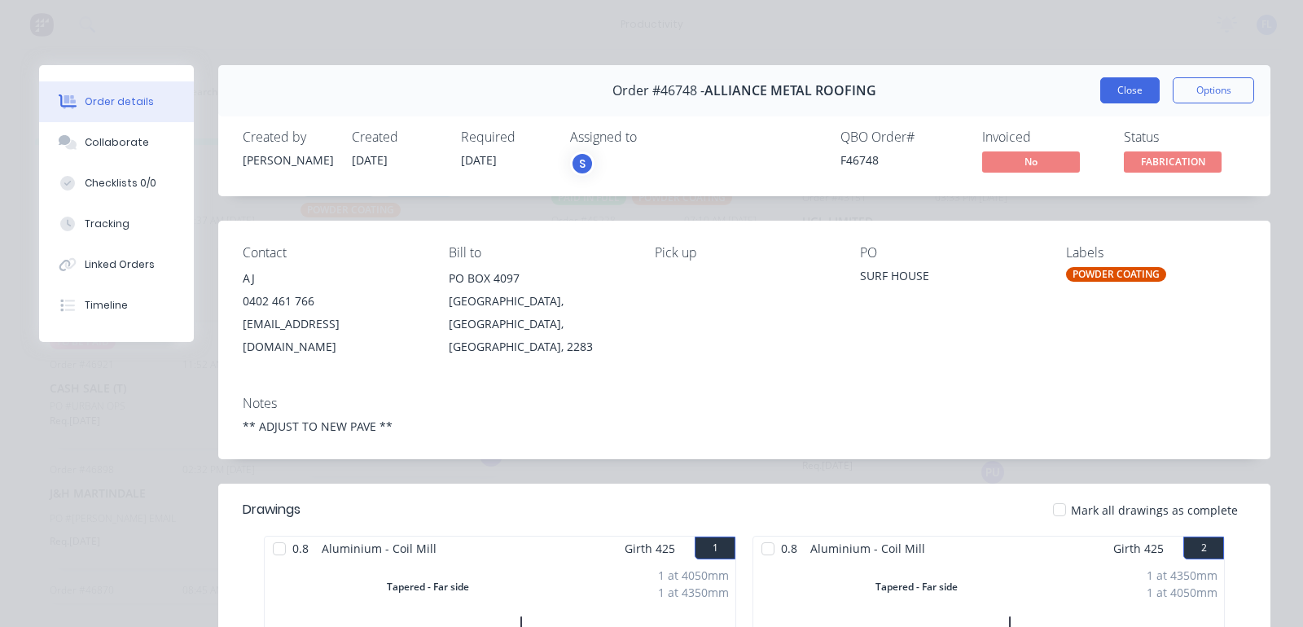
click at [1118, 95] on button "Close" at bounding box center [1130, 90] width 59 height 26
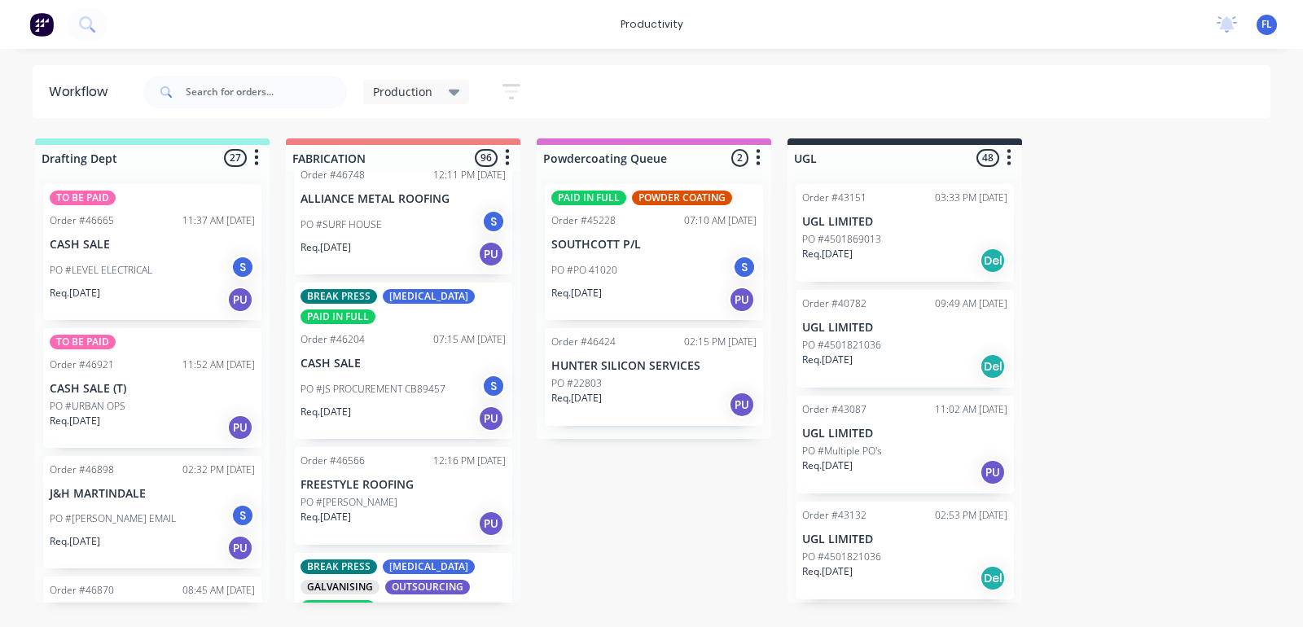
scroll to position [2138, 0]
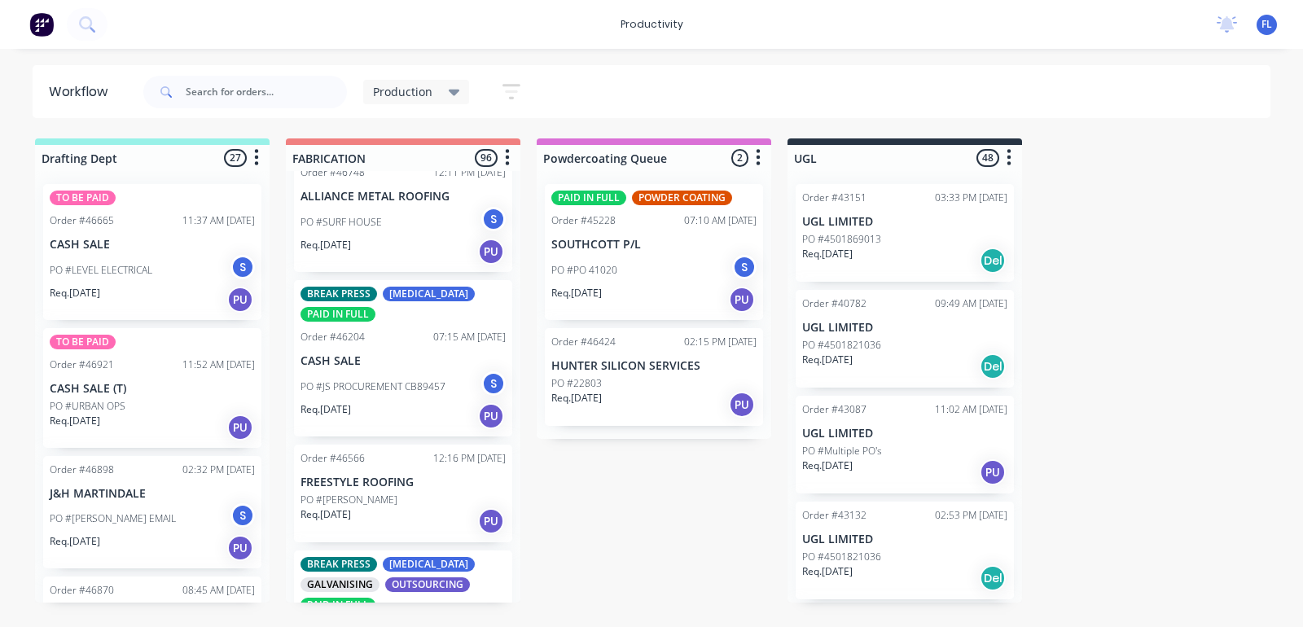
click at [396, 383] on div "PO #JS PROCUREMENT CB89457 S" at bounding box center [403, 386] width 205 height 31
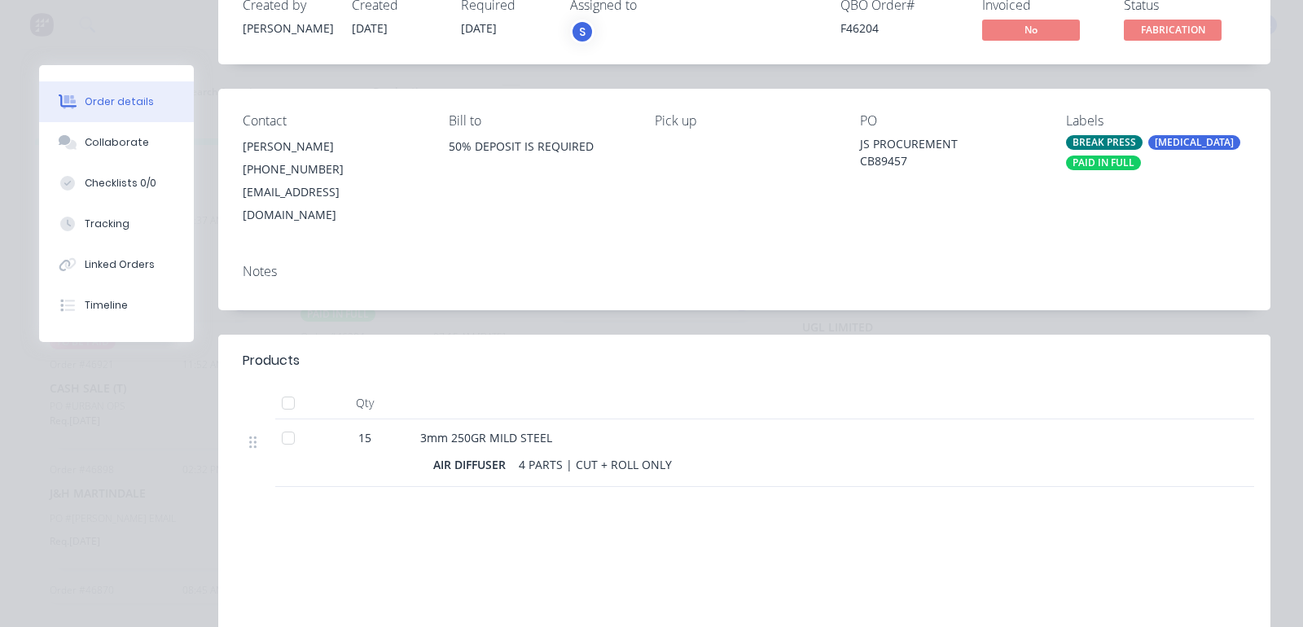
scroll to position [71, 0]
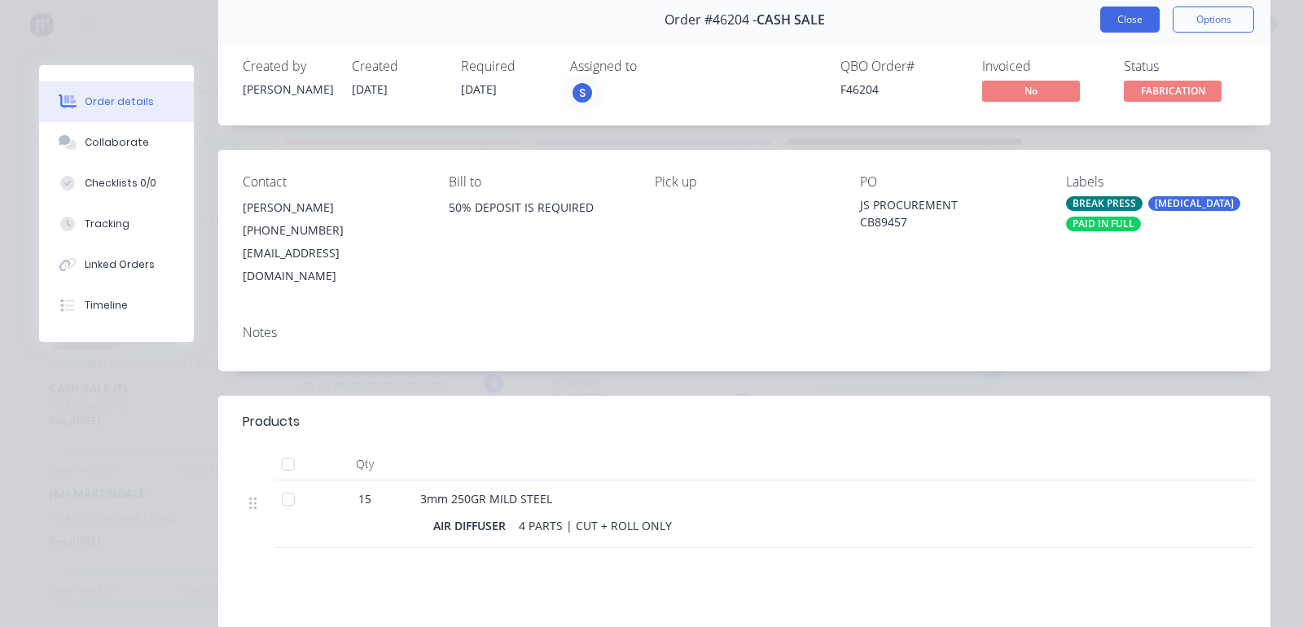
click at [1114, 26] on button "Close" at bounding box center [1130, 20] width 59 height 26
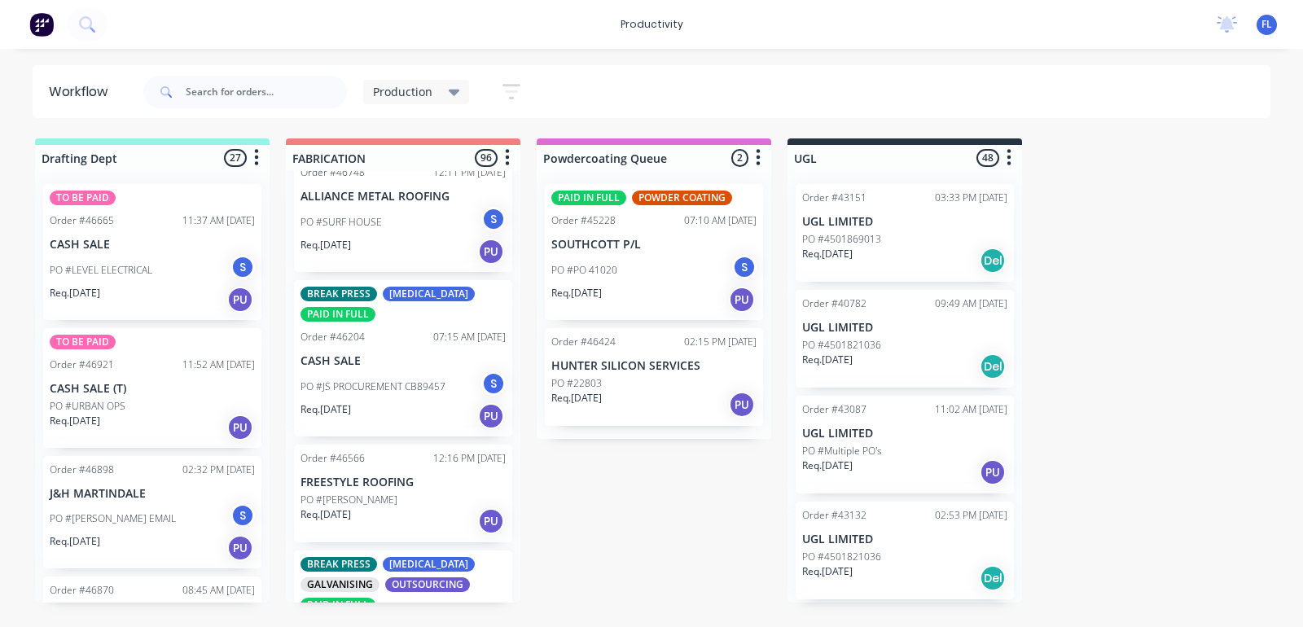
click at [387, 508] on div "Req. [DATE] PU" at bounding box center [403, 522] width 205 height 28
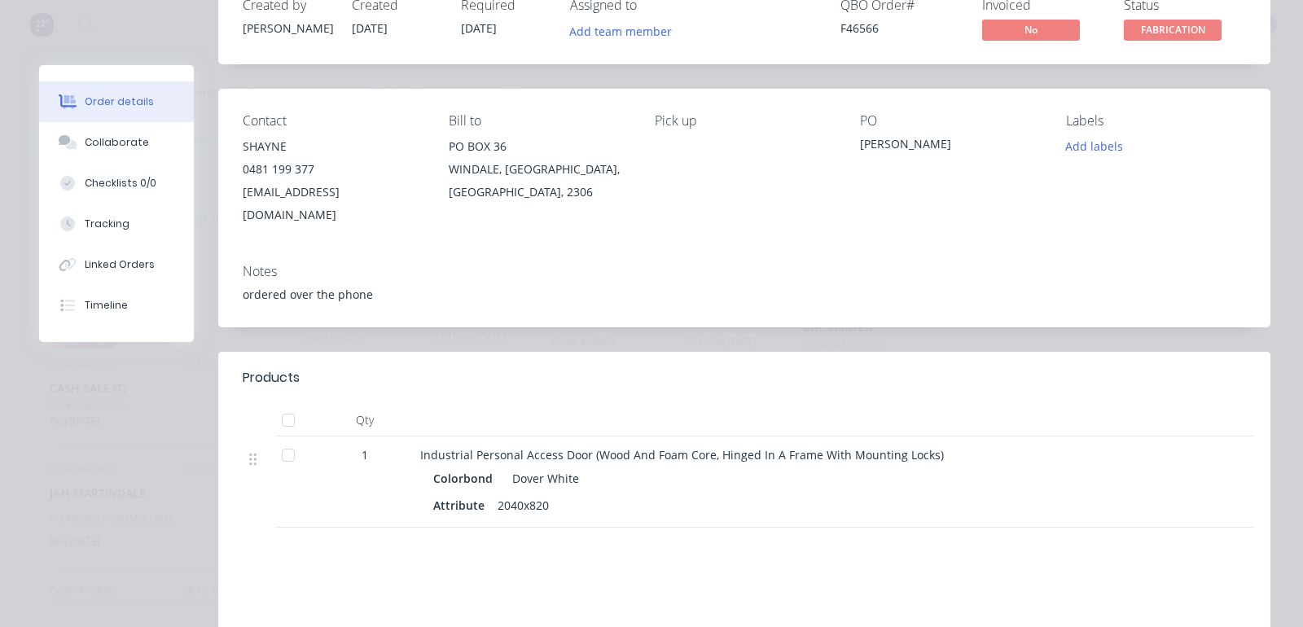
scroll to position [0, 0]
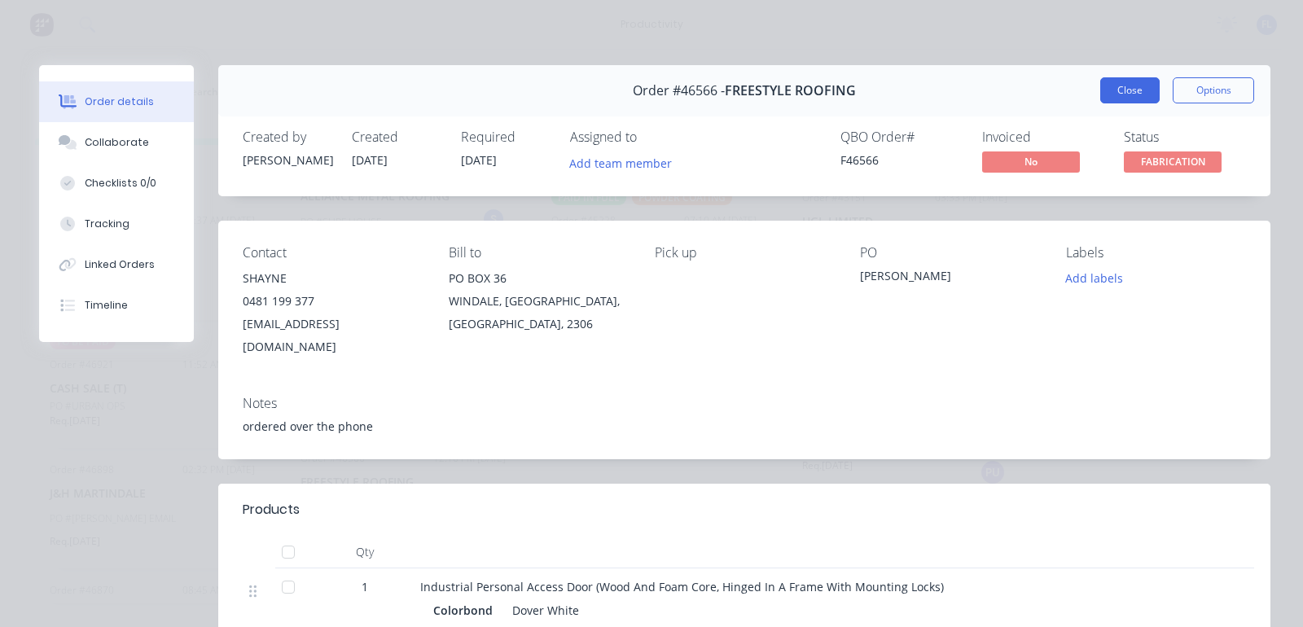
click at [1101, 100] on button "Close" at bounding box center [1130, 90] width 59 height 26
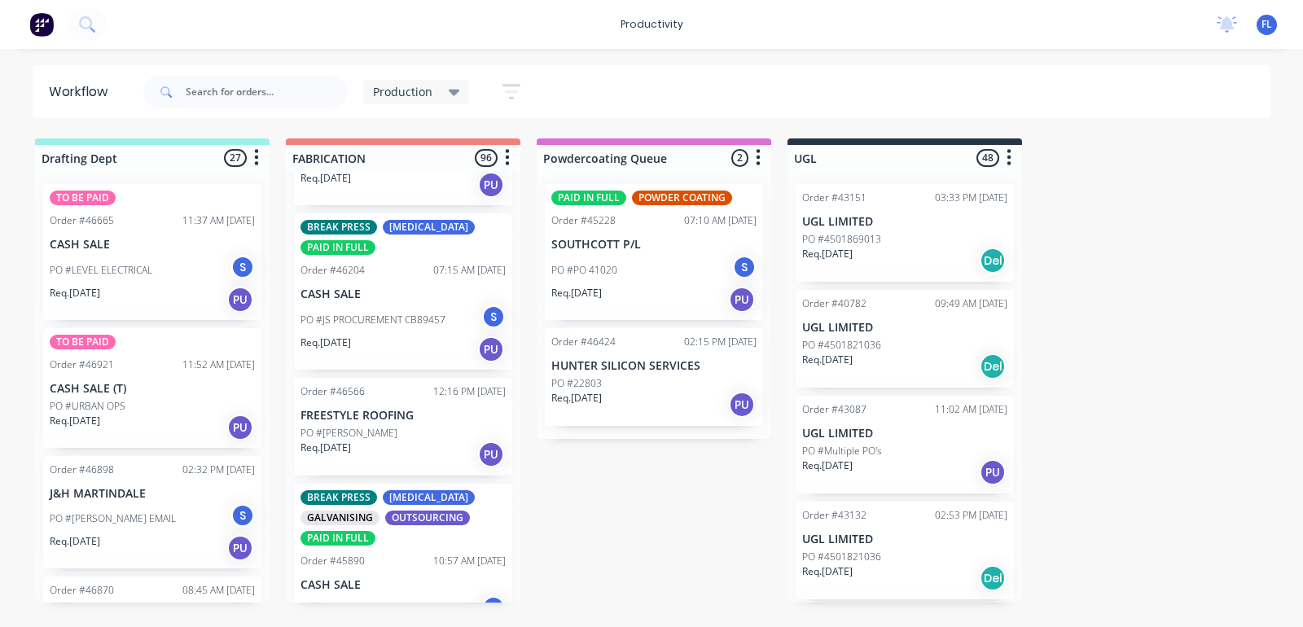
scroll to position [2240, 0]
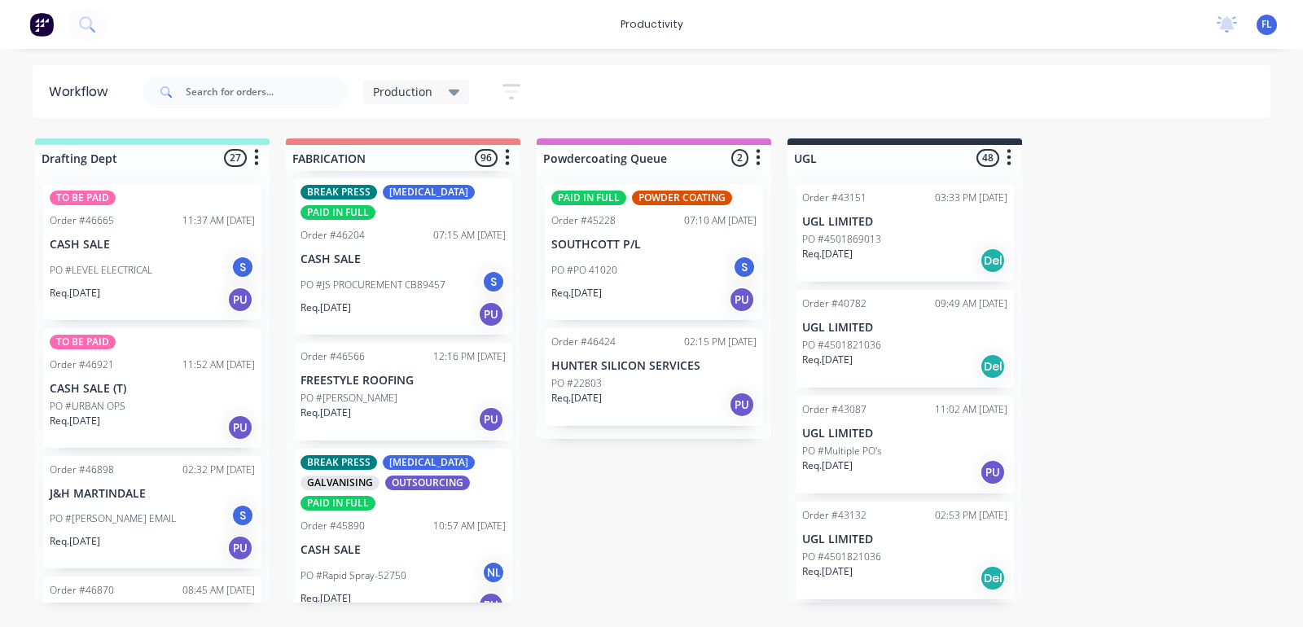
click at [392, 568] on div "PO #Rapid Spray-52750 NL" at bounding box center [403, 575] width 205 height 31
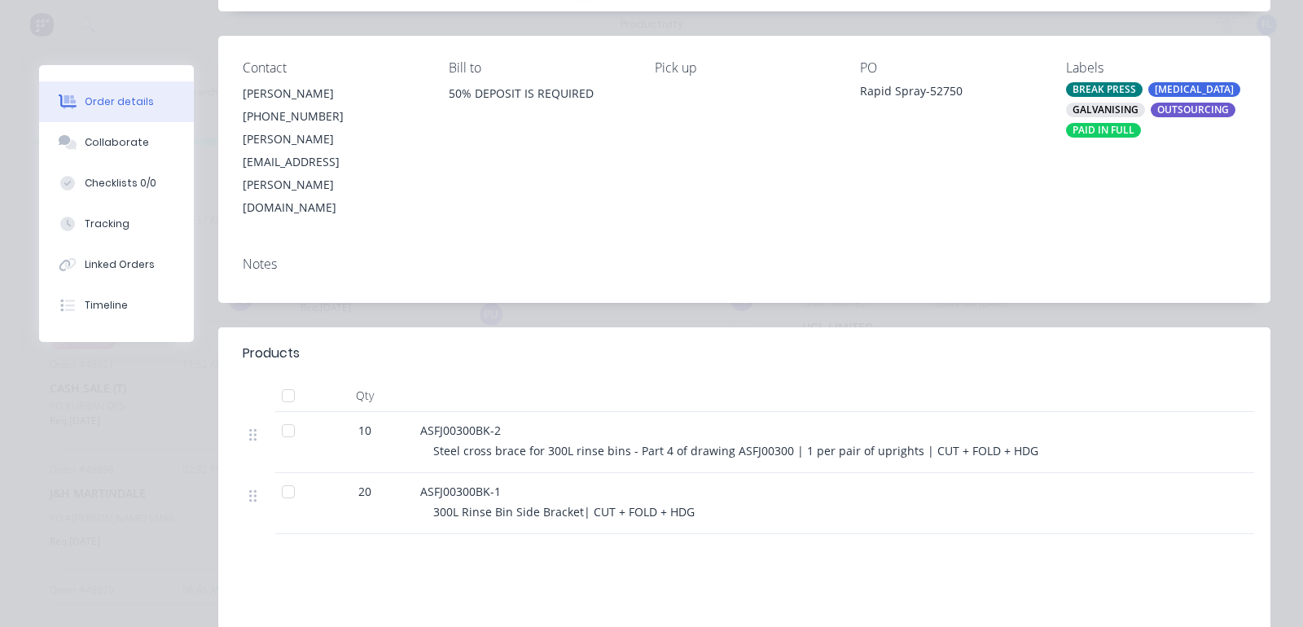
scroll to position [0, 0]
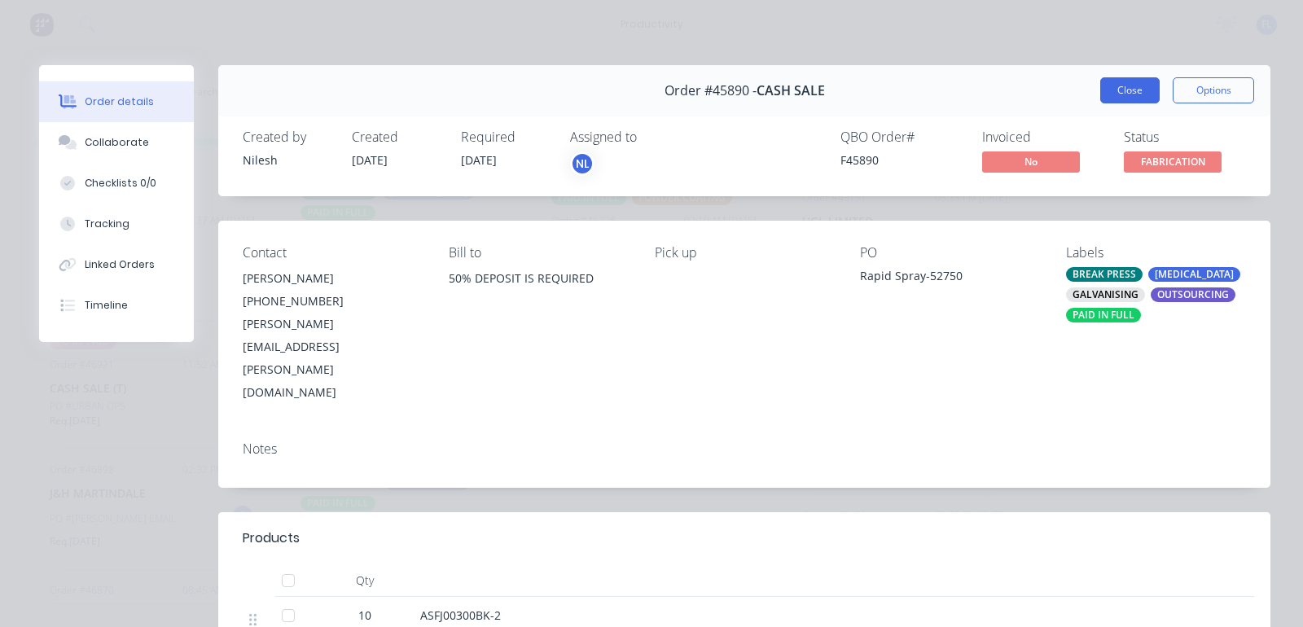
click at [1112, 90] on button "Close" at bounding box center [1130, 90] width 59 height 26
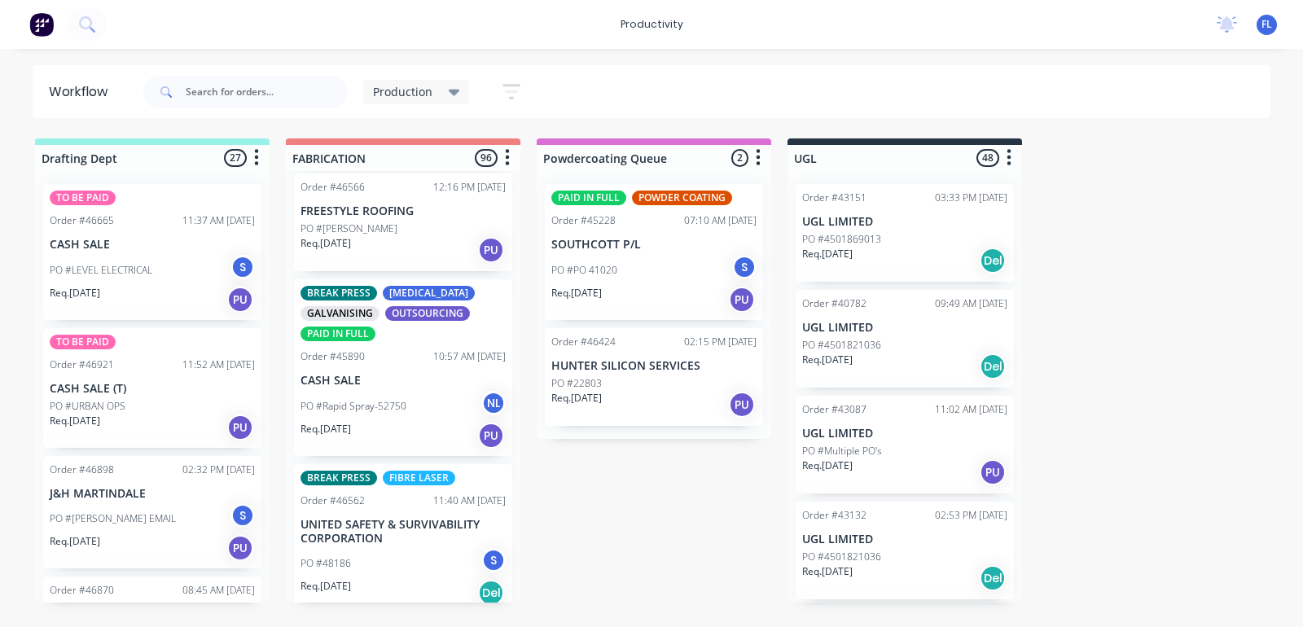
scroll to position [2444, 0]
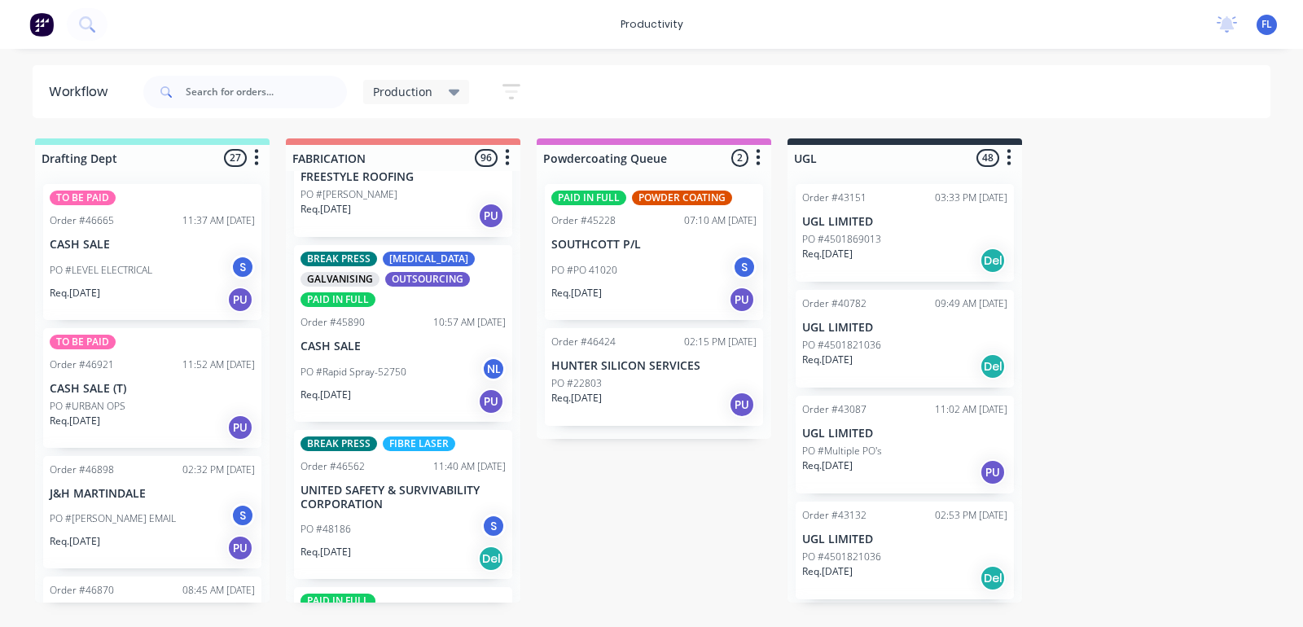
click at [371, 520] on div "PO #48186 S" at bounding box center [403, 529] width 205 height 31
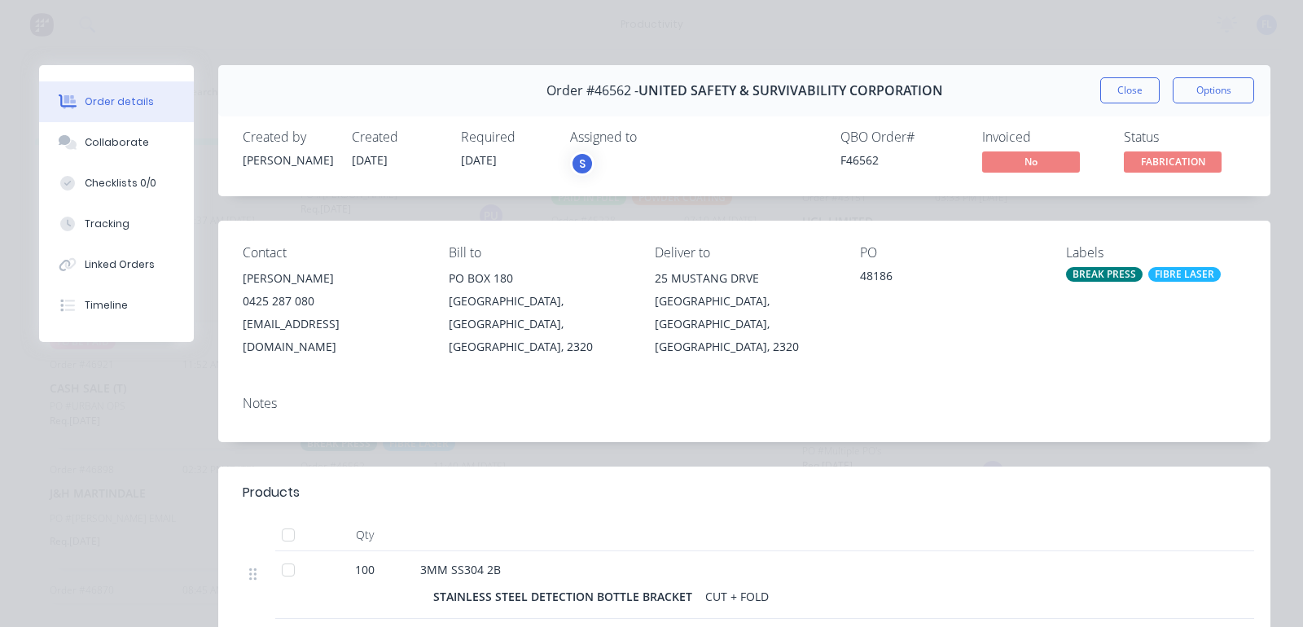
scroll to position [102, 0]
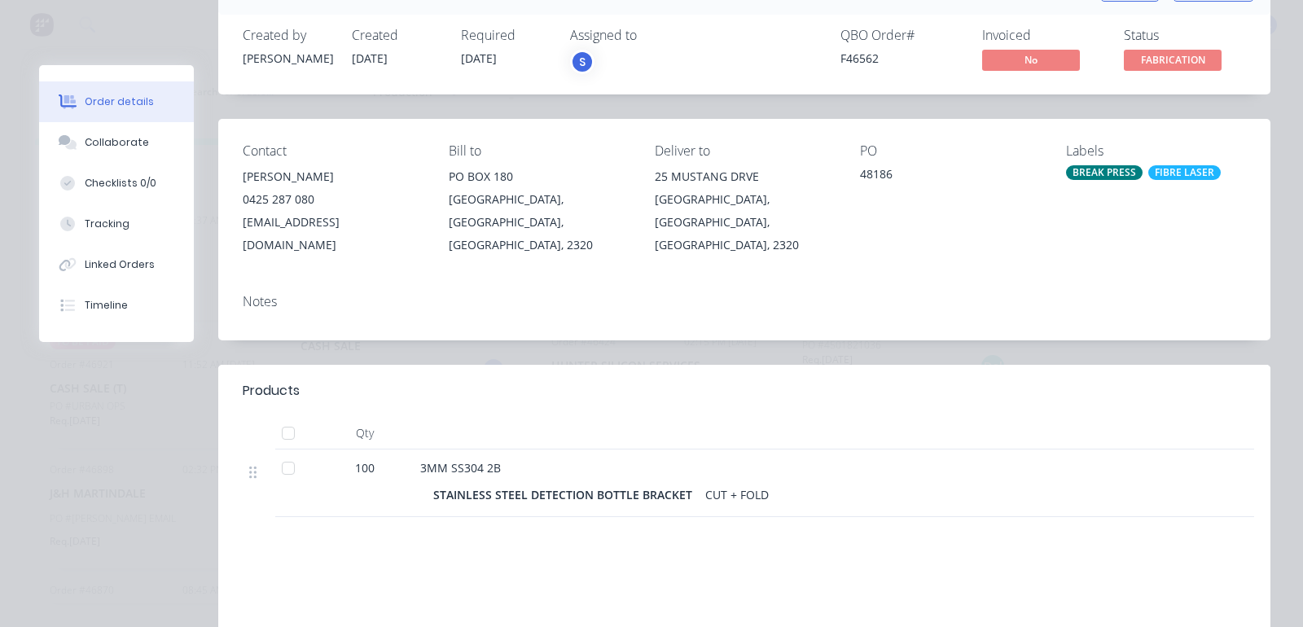
click at [701, 365] on header "Products" at bounding box center [744, 391] width 1053 height 52
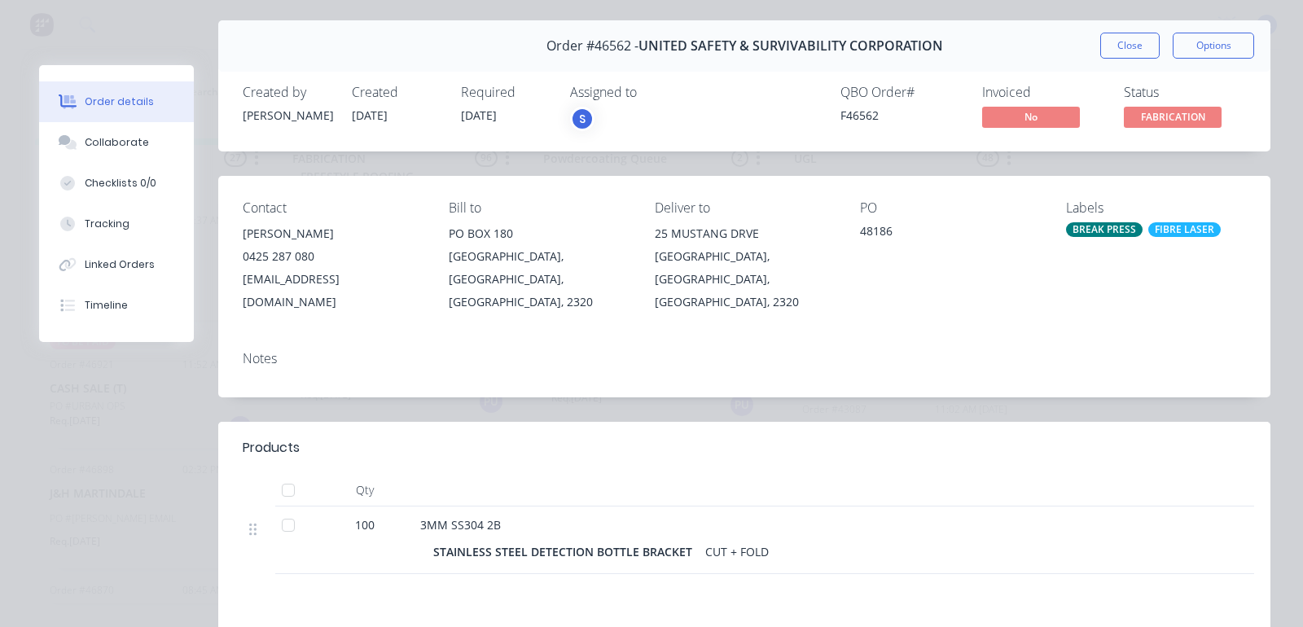
scroll to position [0, 0]
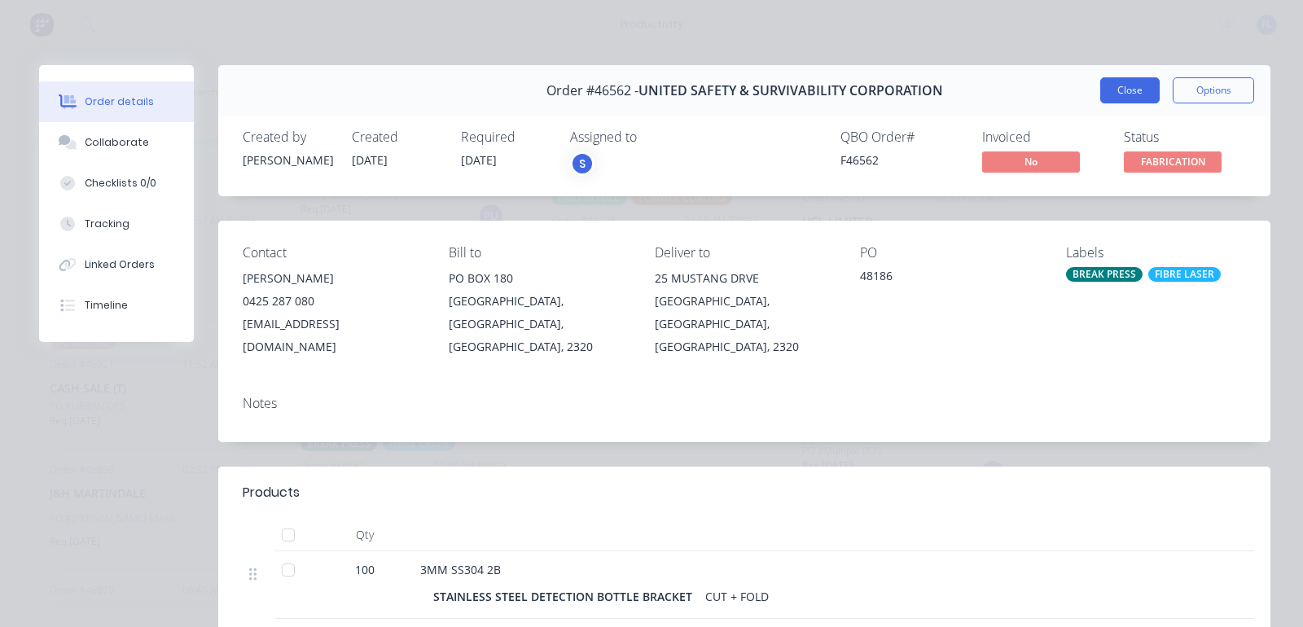
click at [1105, 94] on button "Close" at bounding box center [1130, 90] width 59 height 26
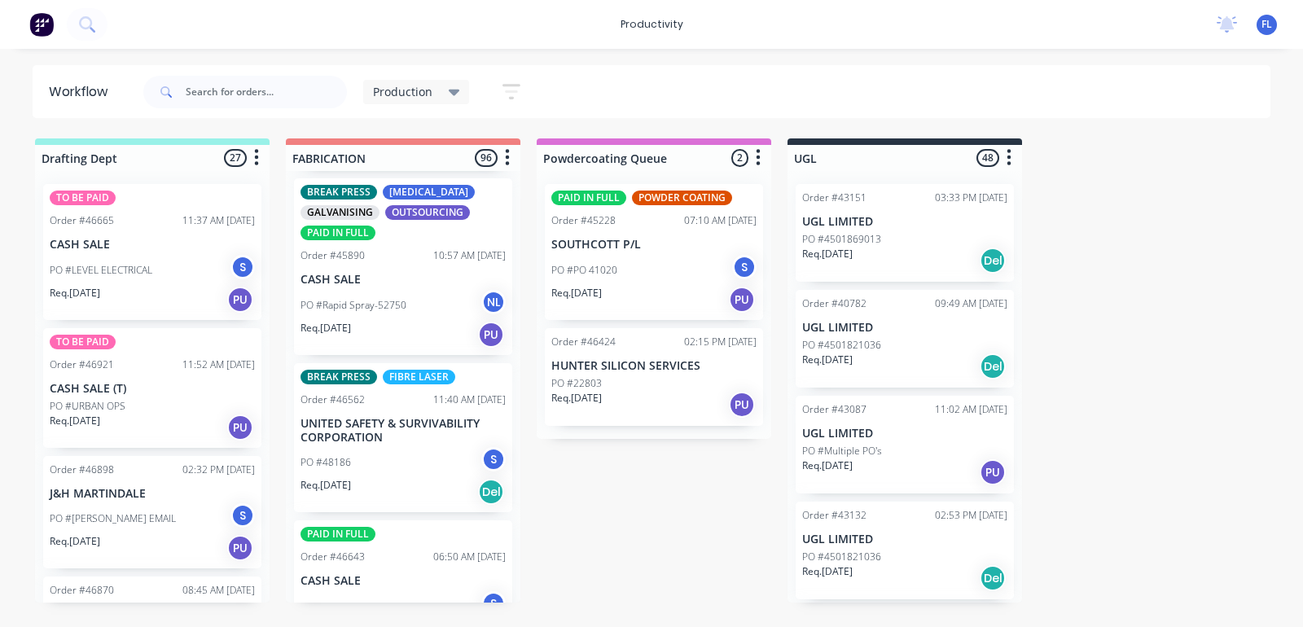
scroll to position [2546, 0]
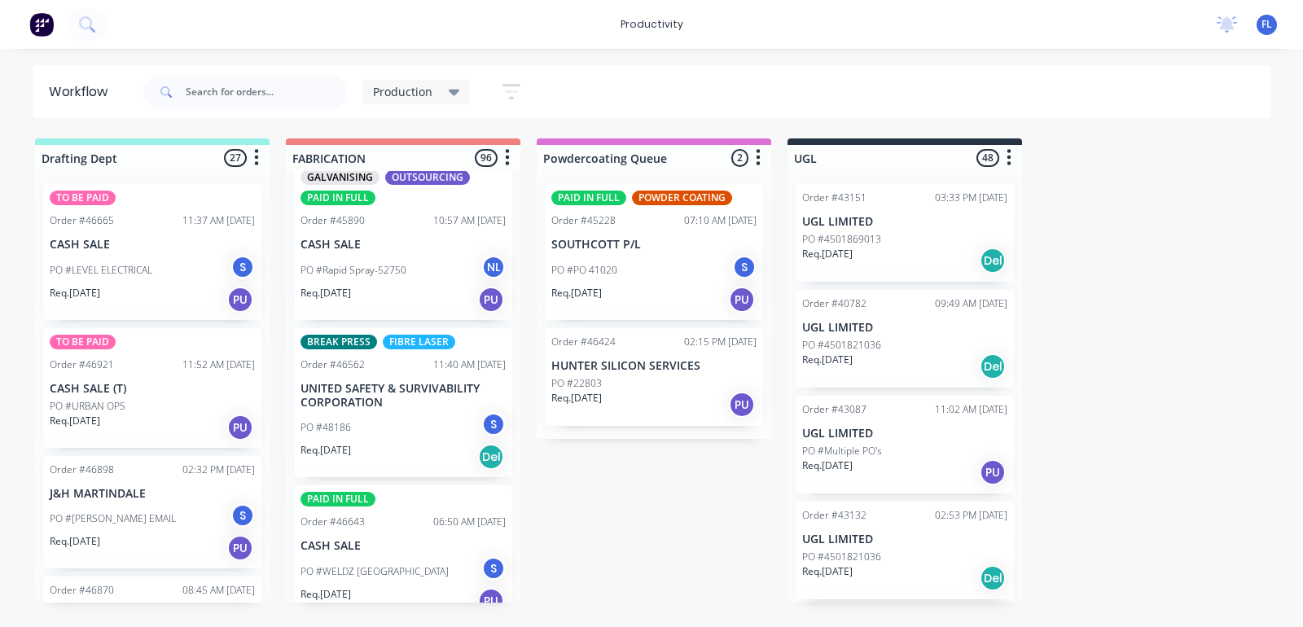
click at [396, 522] on div "PAID IN FULL Order #46643 06:50 AM [DATE] CASH SALE PO #WELDZ [GEOGRAPHIC_DATA]…" at bounding box center [403, 554] width 218 height 136
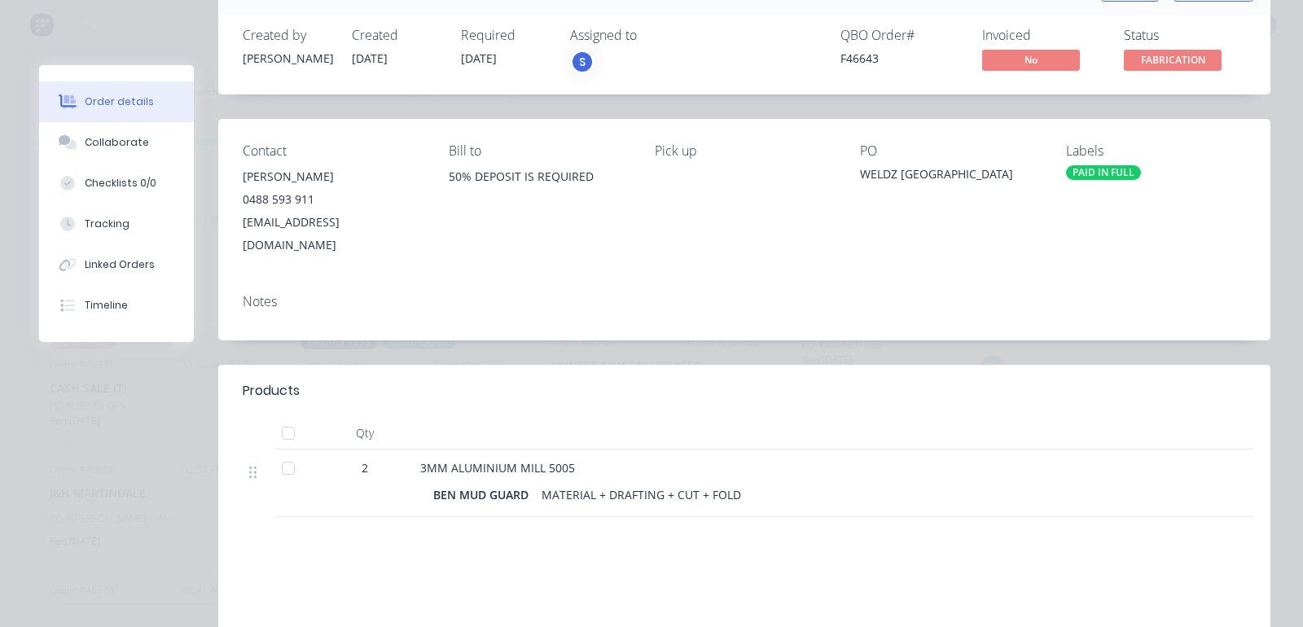
scroll to position [0, 0]
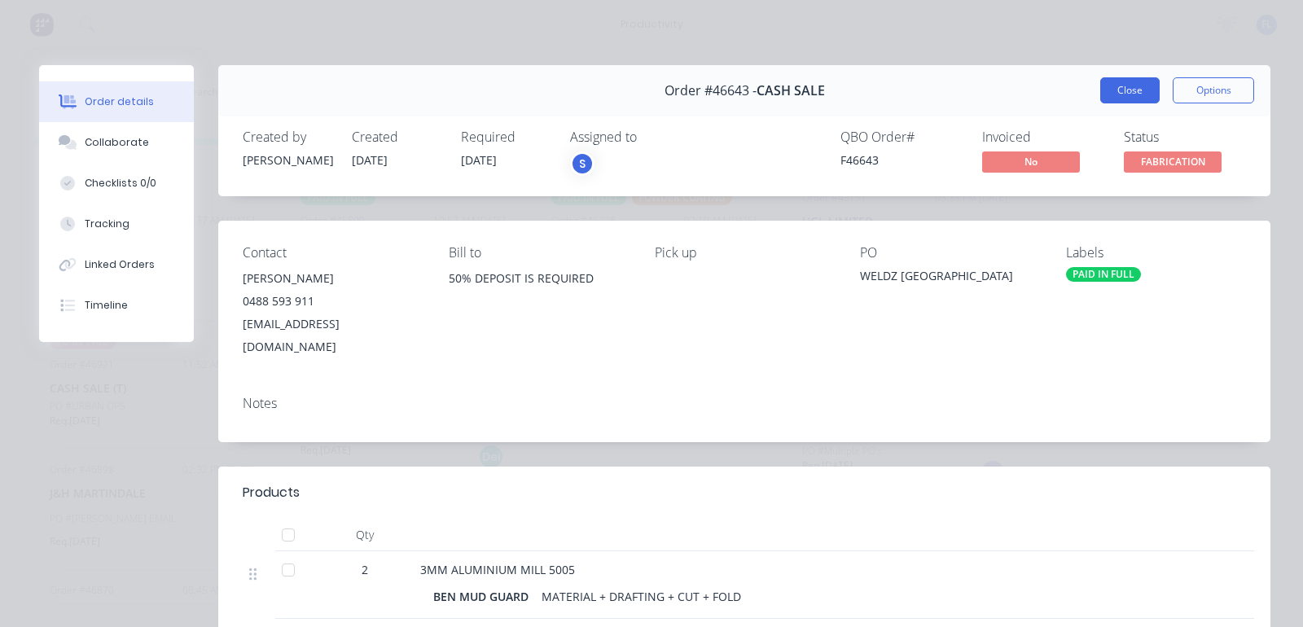
click at [1108, 90] on button "Close" at bounding box center [1130, 90] width 59 height 26
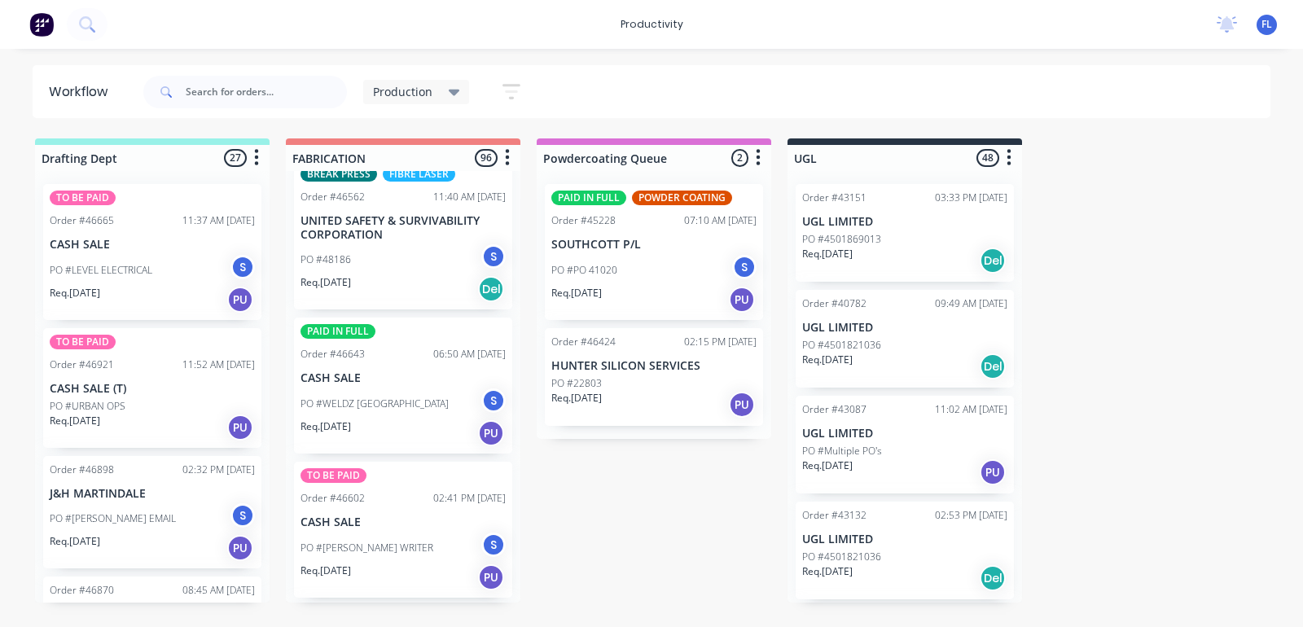
scroll to position [2749, 0]
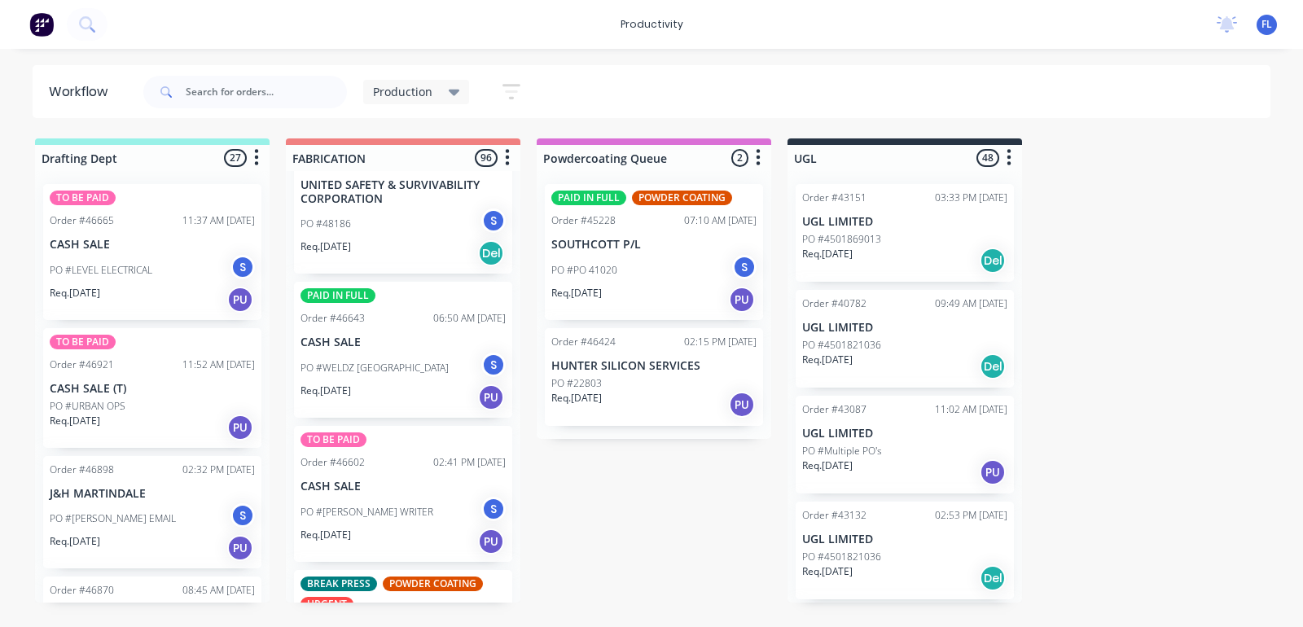
click at [375, 528] on div "Req. [DATE] PU" at bounding box center [403, 542] width 205 height 28
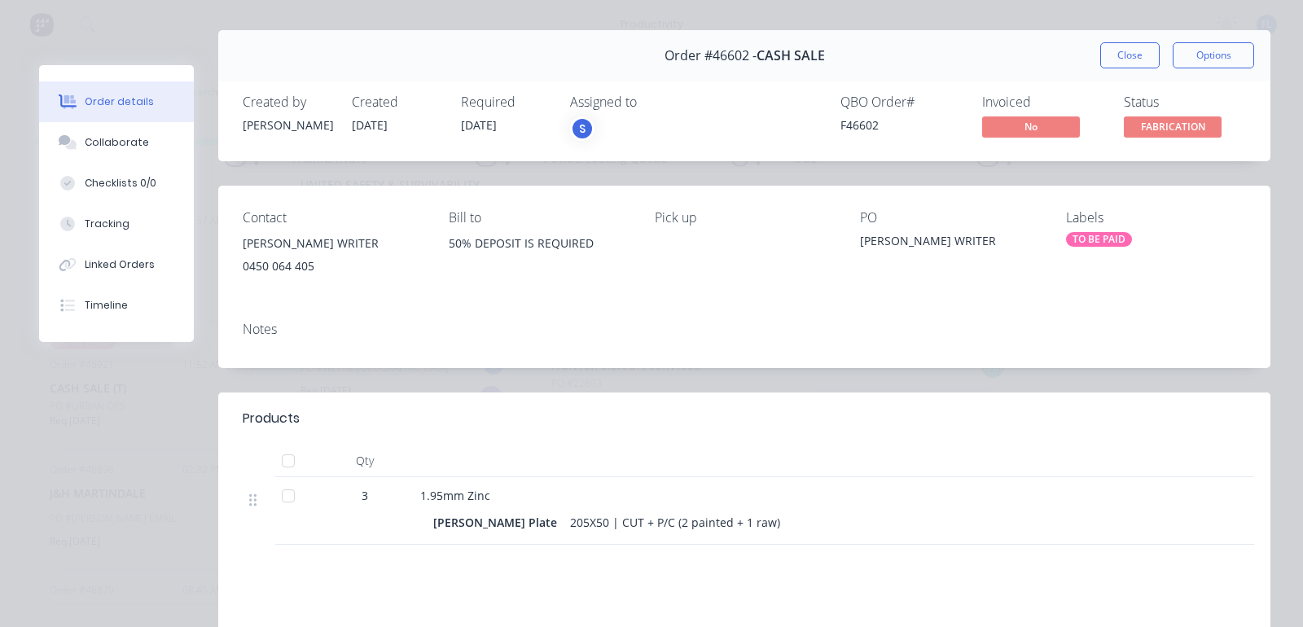
scroll to position [0, 0]
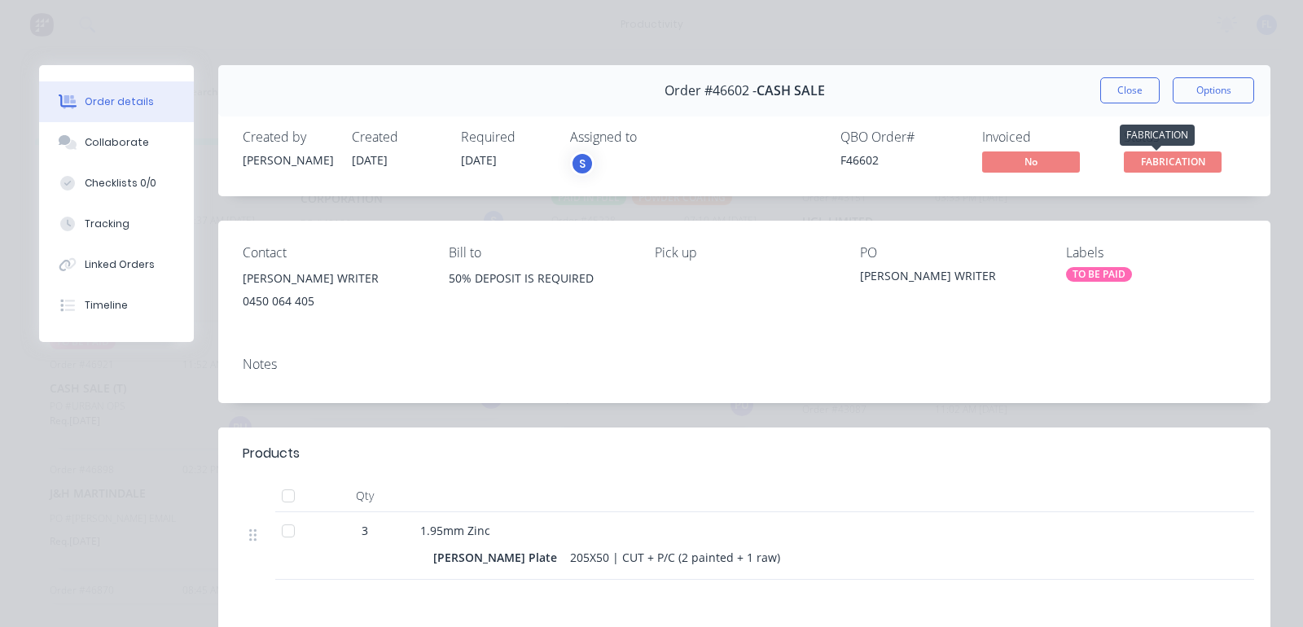
click at [1145, 157] on span "FABRICATION" at bounding box center [1173, 162] width 98 height 20
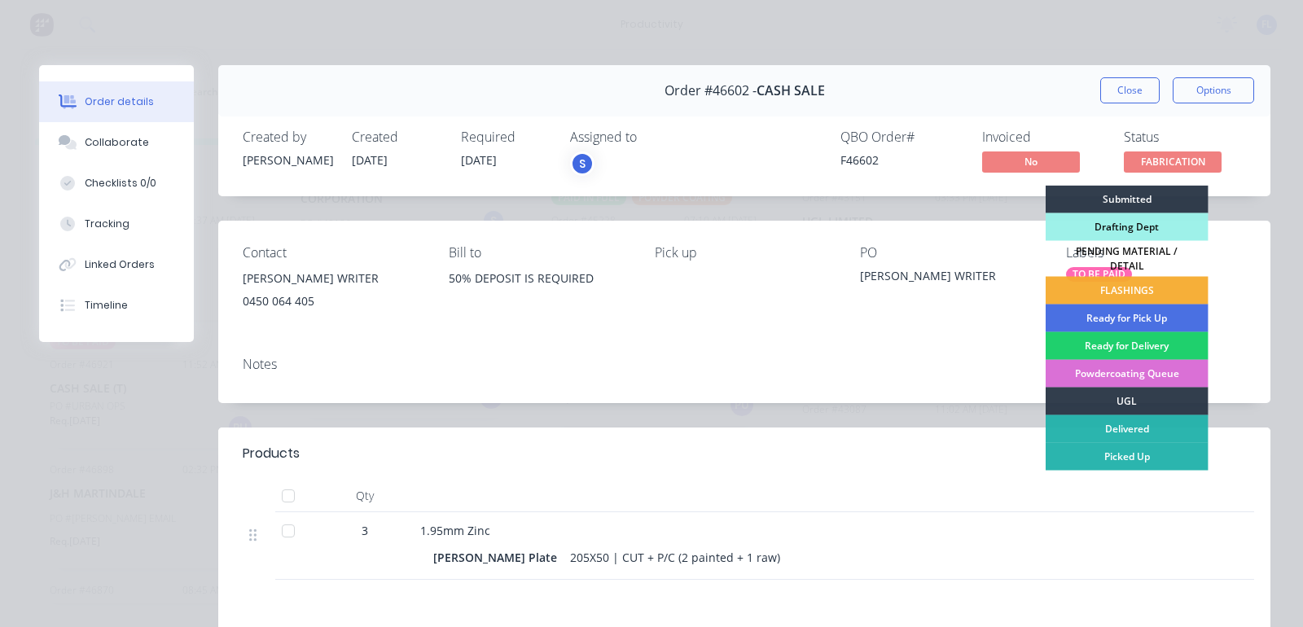
click at [1151, 368] on div "Powdercoating Queue" at bounding box center [1127, 374] width 163 height 28
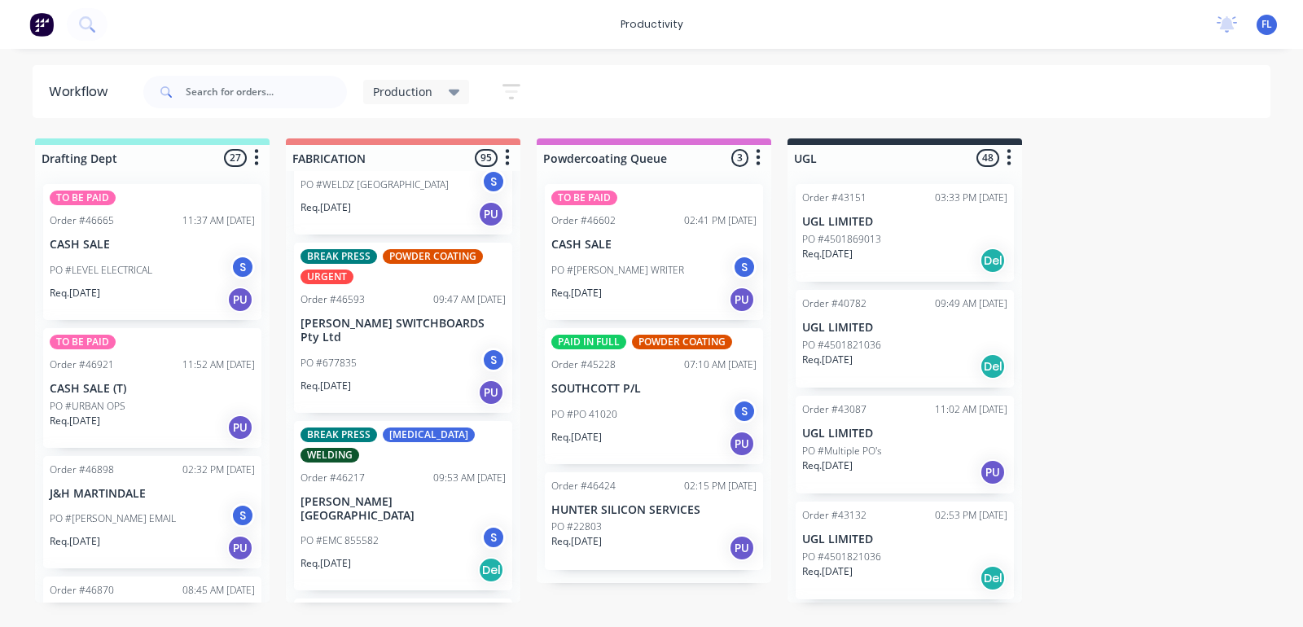
scroll to position [2953, 0]
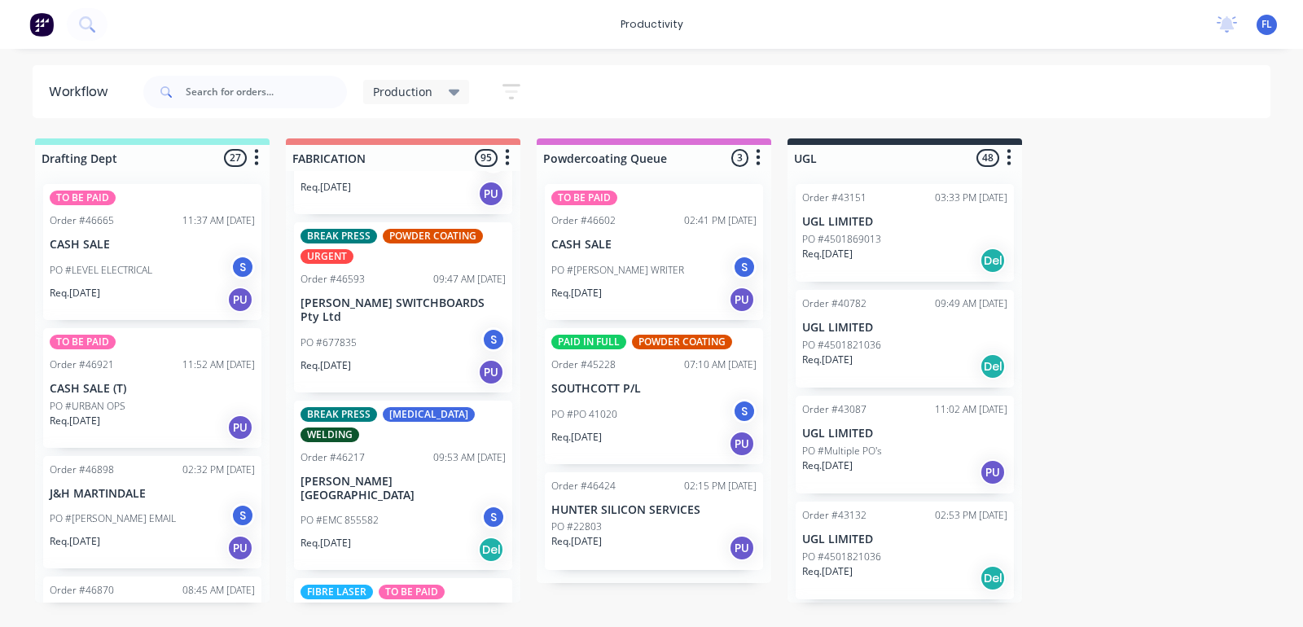
click at [359, 297] on p "[PERSON_NAME] SWITCHBOARDS Pty Ltd" at bounding box center [403, 311] width 205 height 28
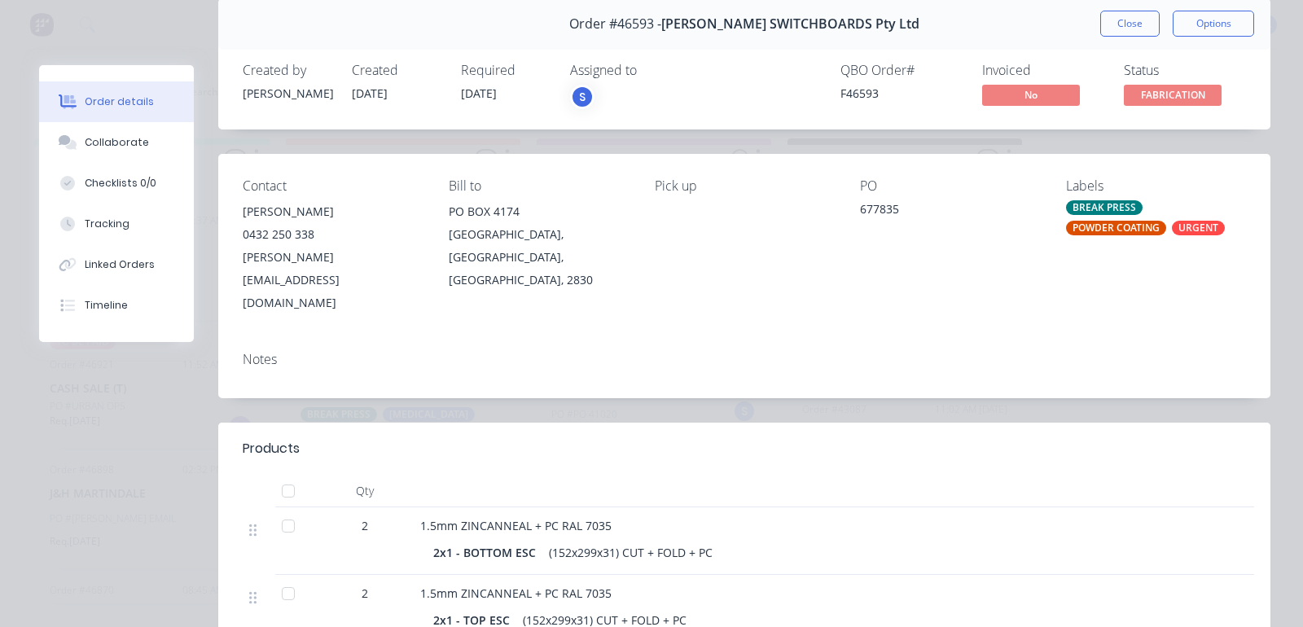
scroll to position [0, 0]
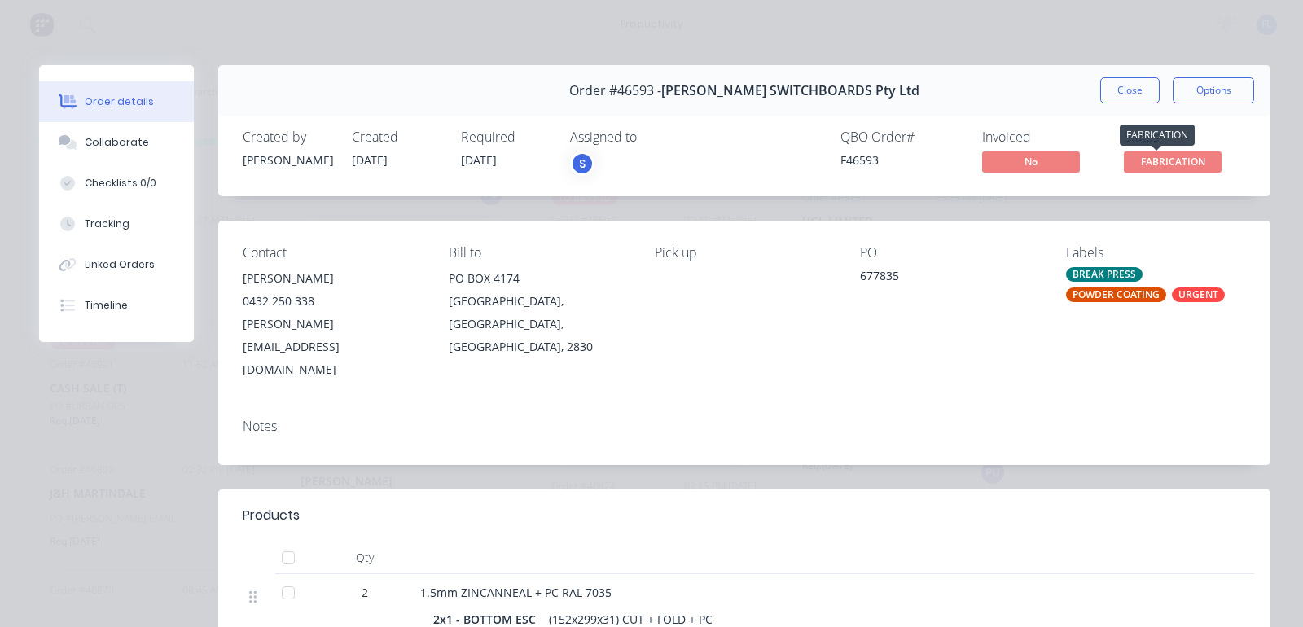
click at [1141, 160] on span "FABRICATION" at bounding box center [1173, 162] width 98 height 20
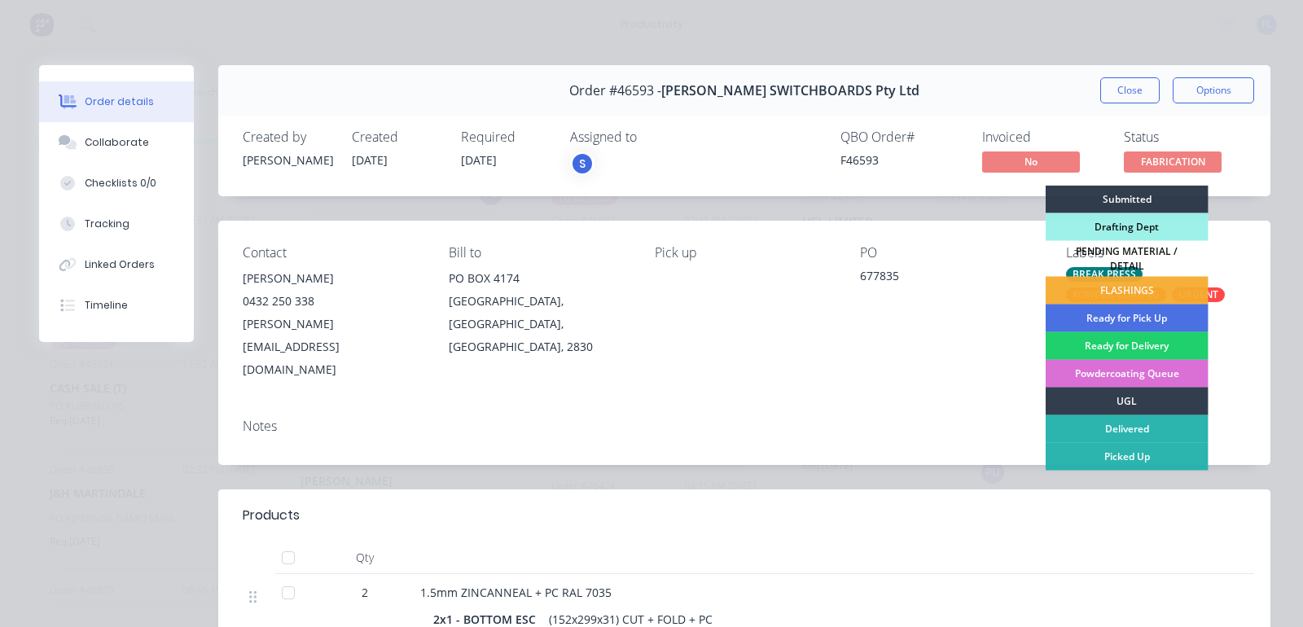
click at [1130, 365] on div "Powdercoating Queue" at bounding box center [1127, 374] width 163 height 28
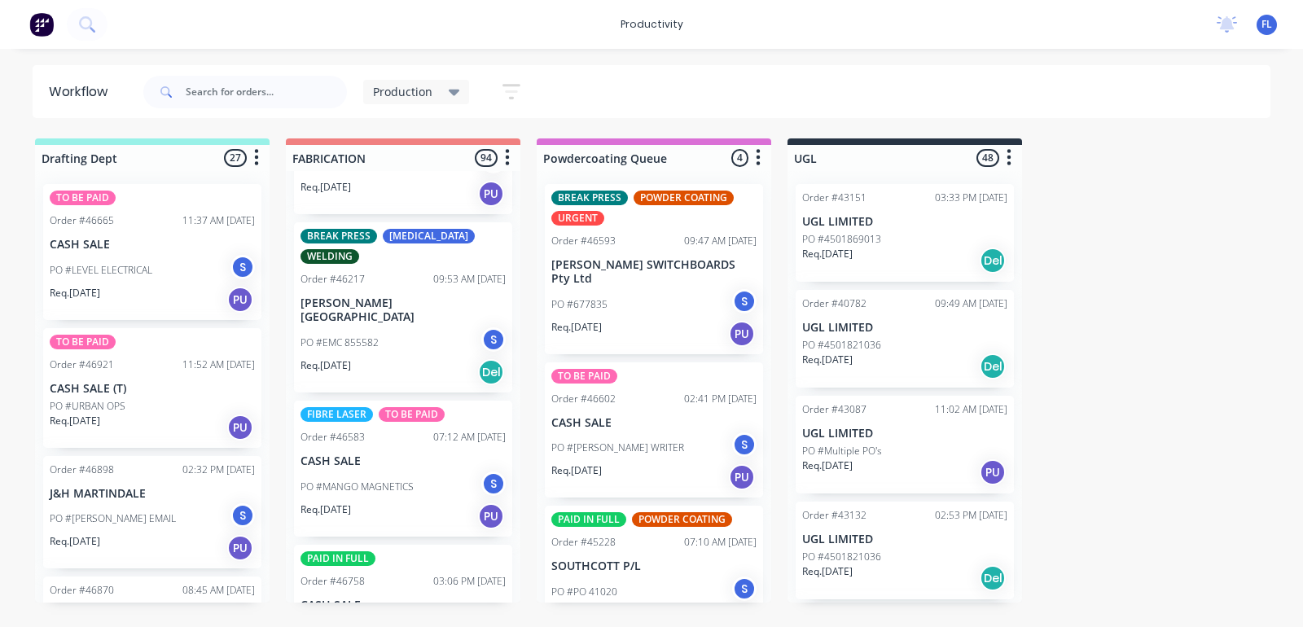
click at [377, 358] on div "Req. [DATE] Del" at bounding box center [403, 372] width 205 height 28
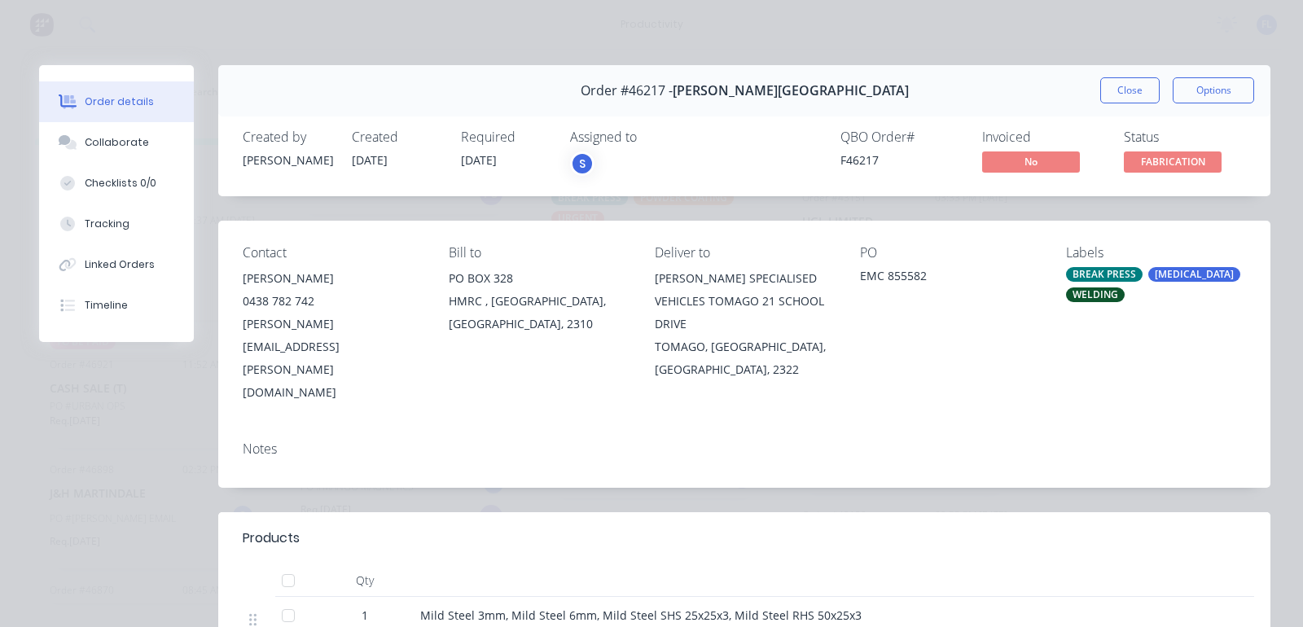
click at [793, 429] on div "Notes" at bounding box center [744, 458] width 1053 height 59
click at [1119, 91] on button "Close" at bounding box center [1130, 90] width 59 height 26
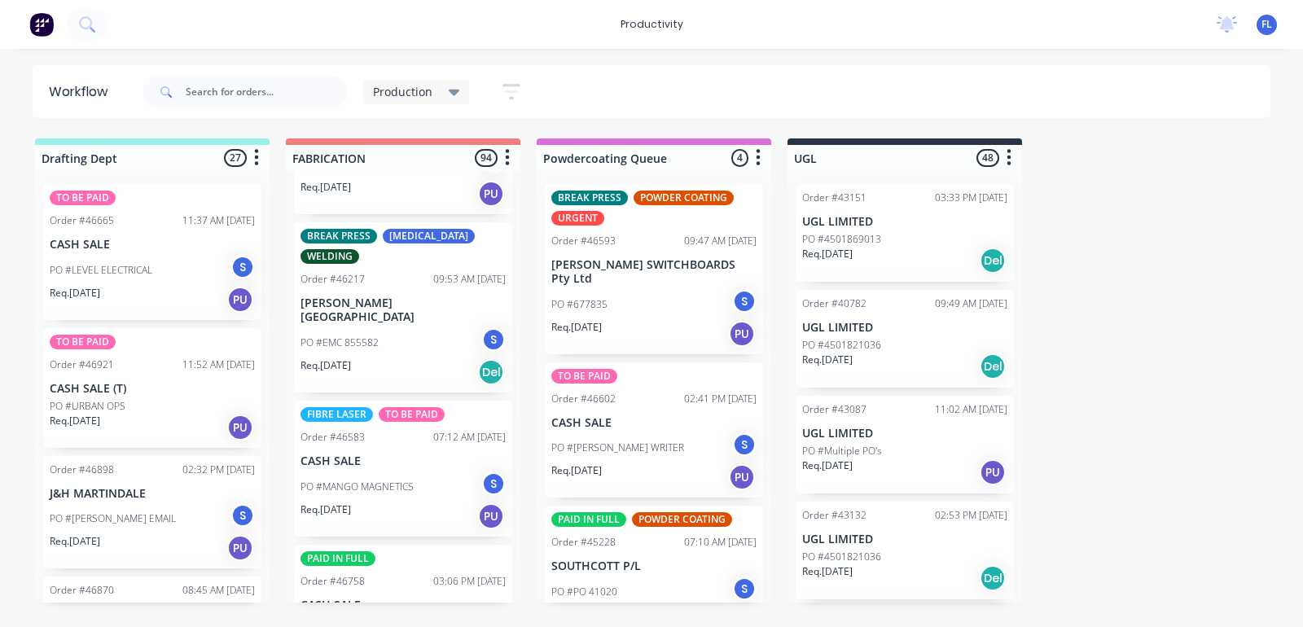
click at [351, 503] on p "Req. [DATE]" at bounding box center [326, 510] width 51 height 15
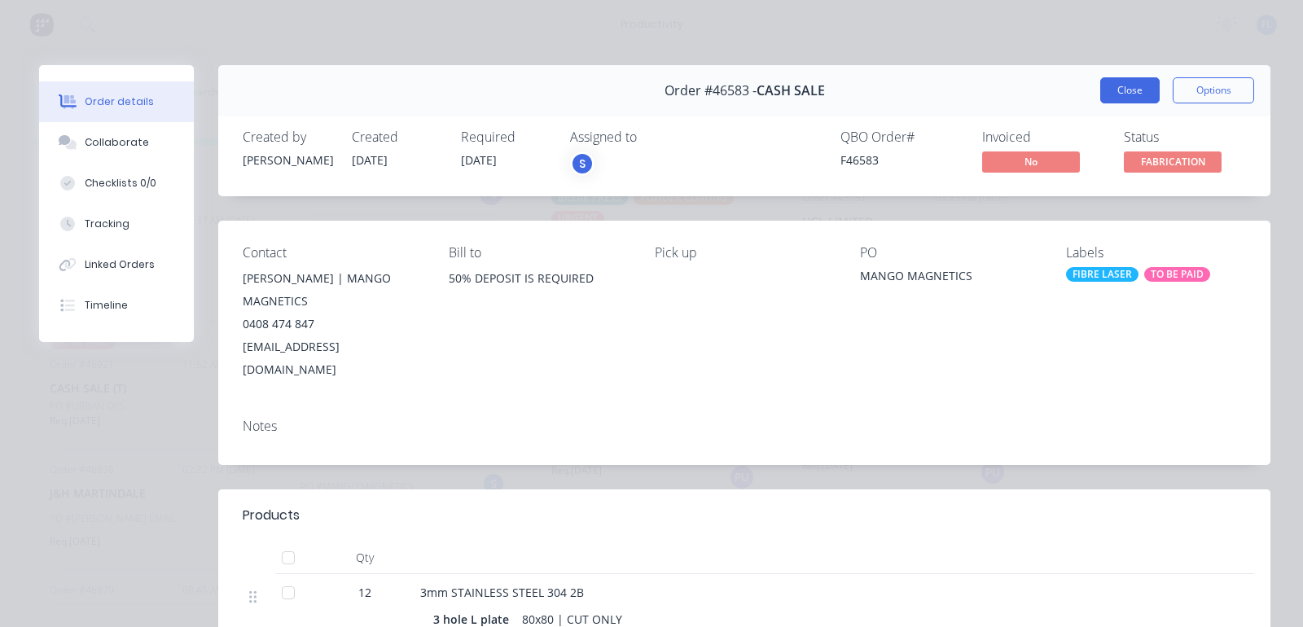
click at [1109, 98] on button "Close" at bounding box center [1130, 90] width 59 height 26
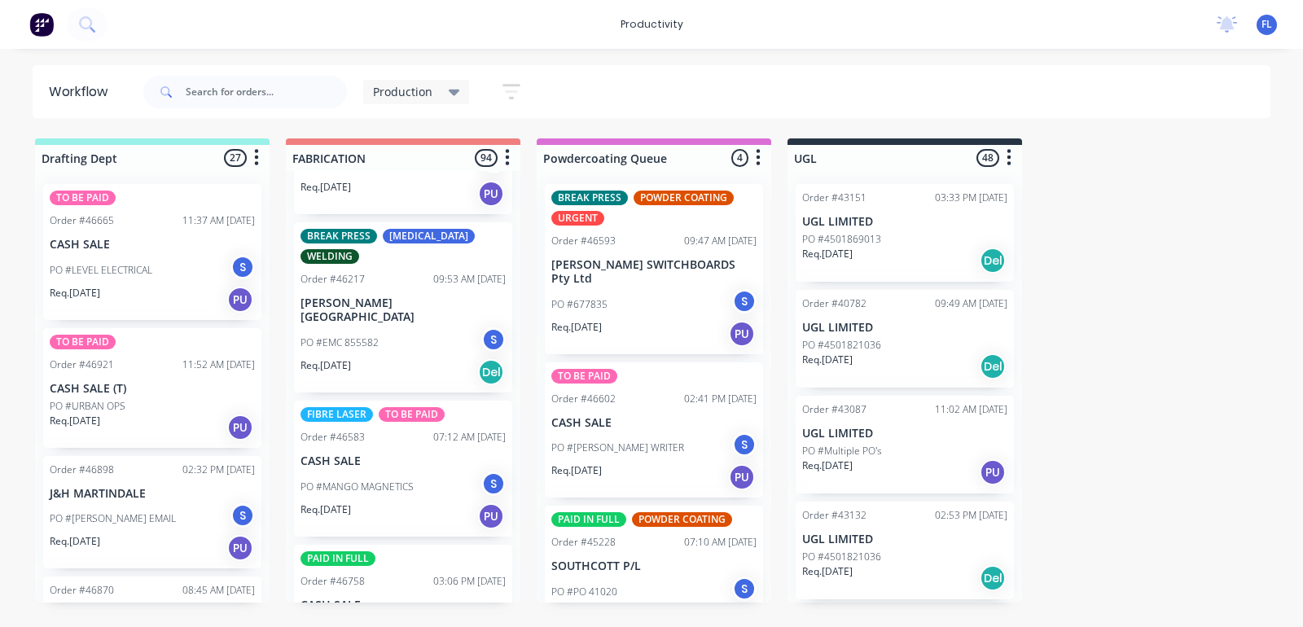
click at [410, 599] on p "CASH SALE" at bounding box center [403, 606] width 205 height 14
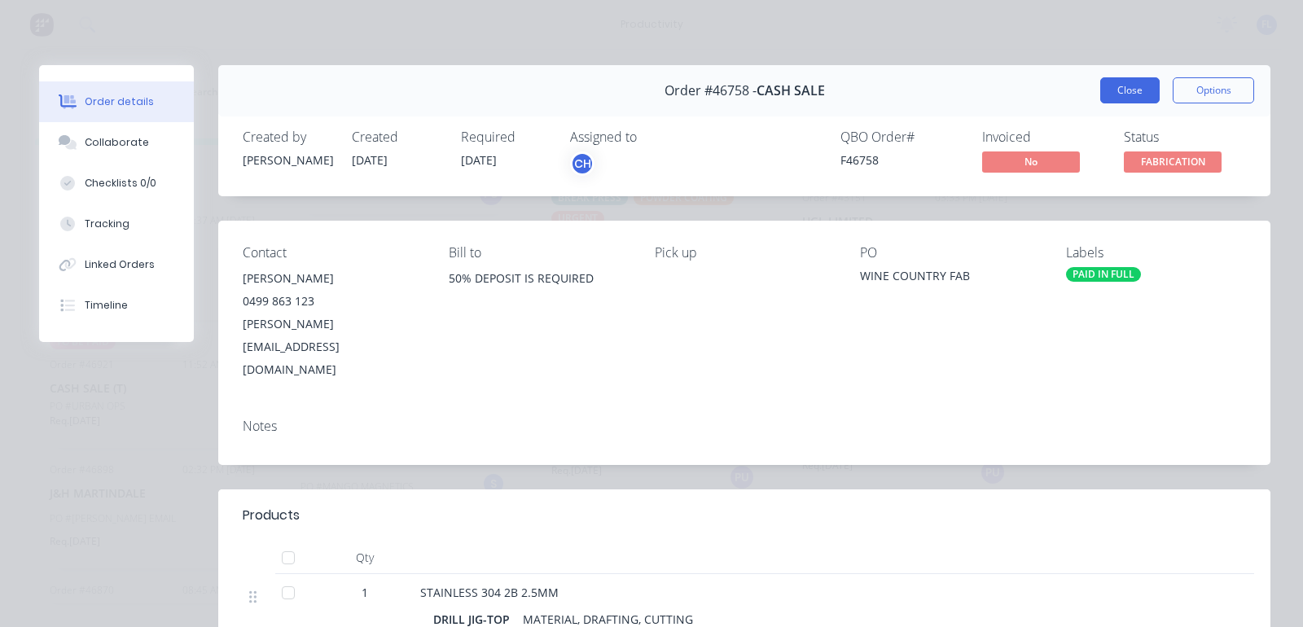
click at [1116, 91] on button "Close" at bounding box center [1130, 90] width 59 height 26
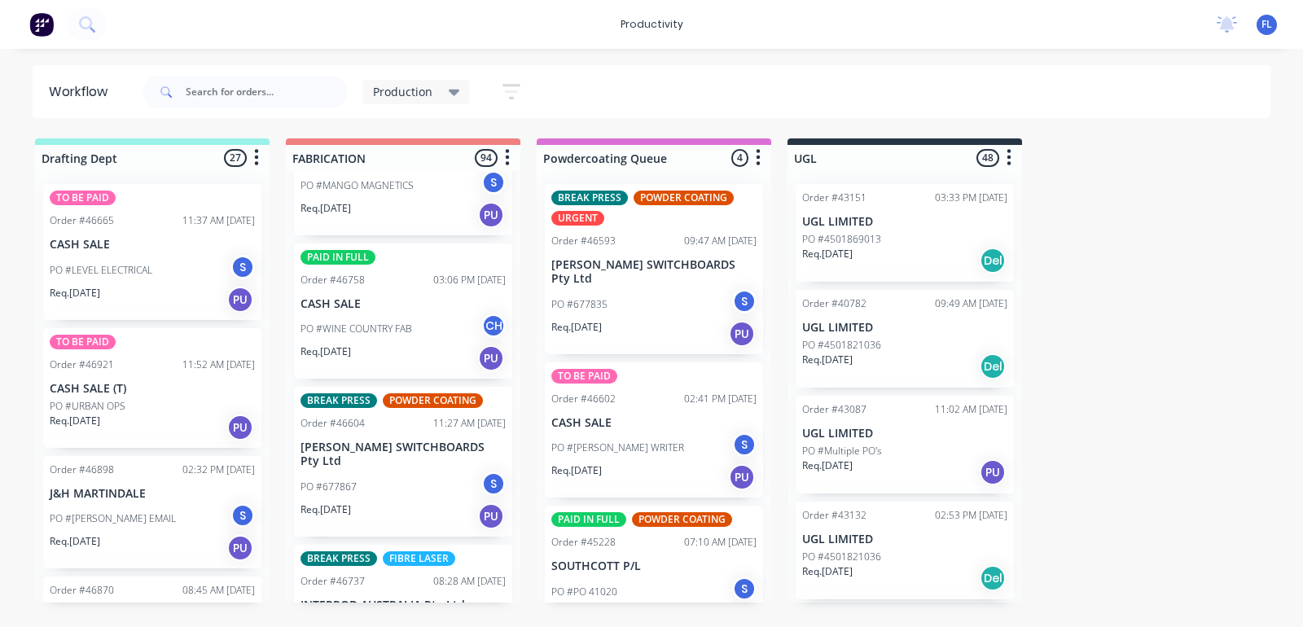
scroll to position [3259, 0]
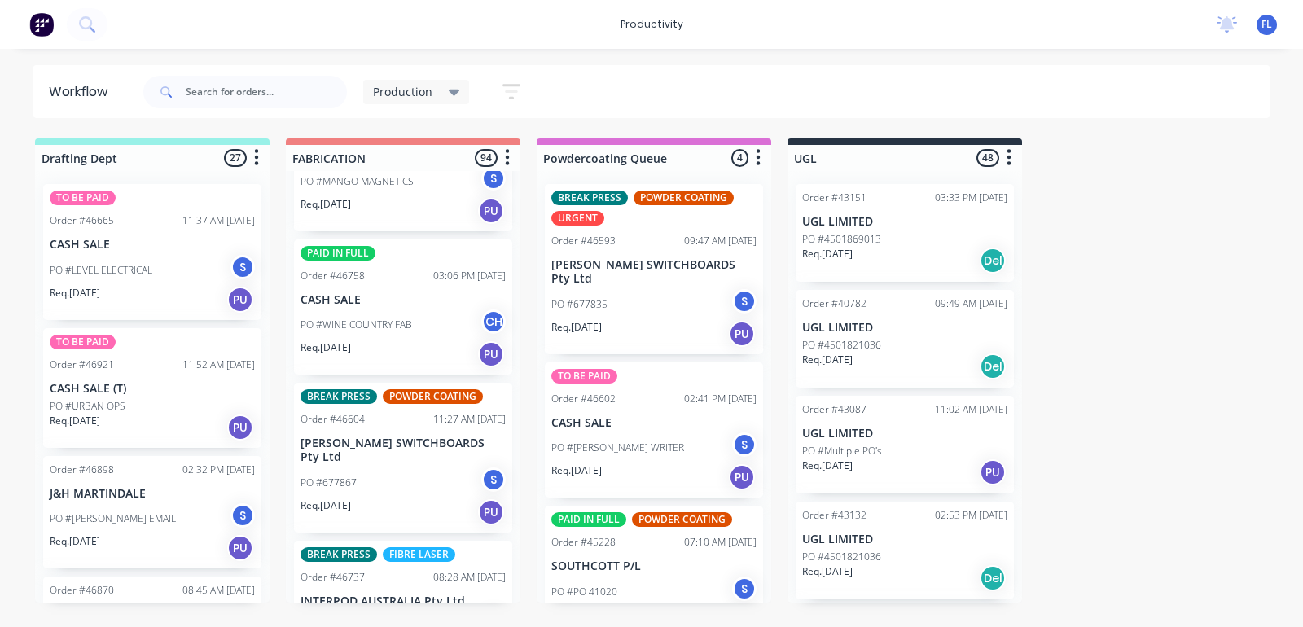
click at [392, 468] on div "PO #677867 S" at bounding box center [403, 483] width 205 height 31
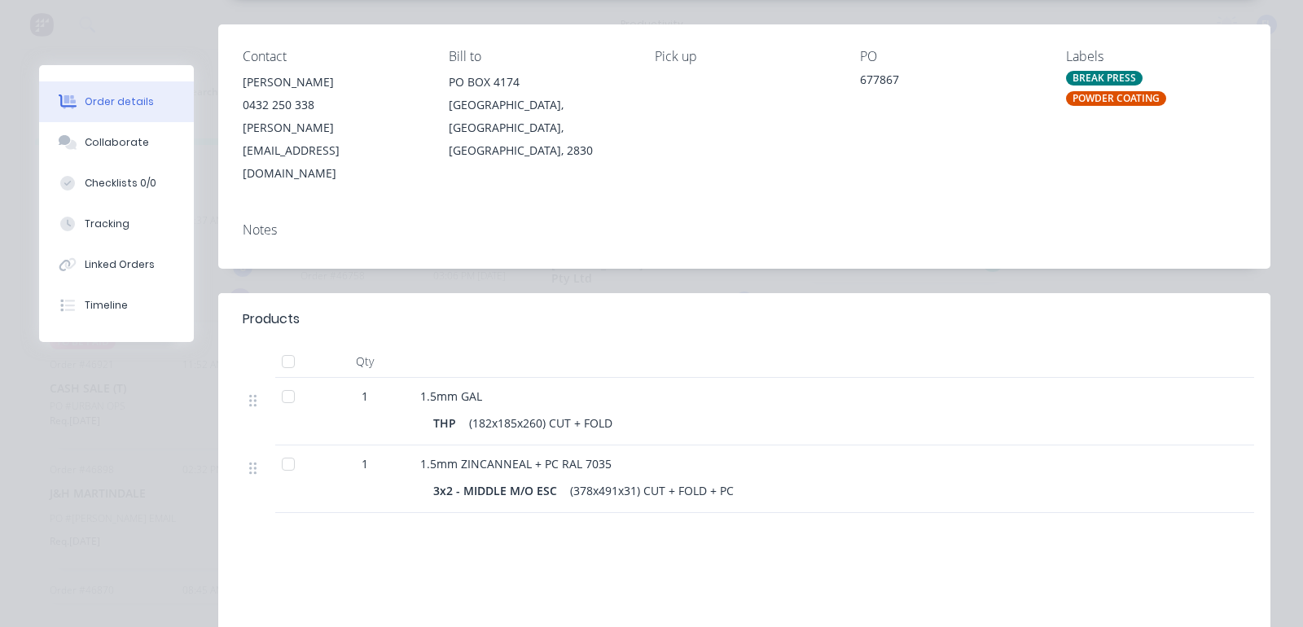
scroll to position [0, 0]
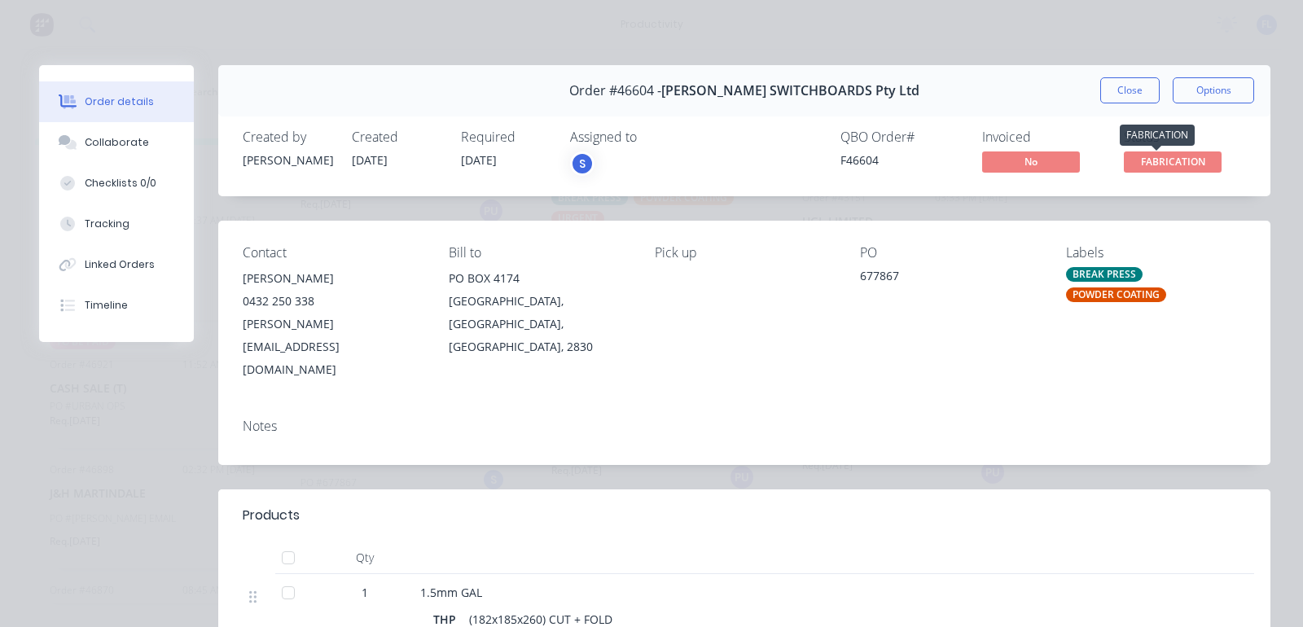
click at [1158, 164] on span "FABRICATION" at bounding box center [1173, 162] width 98 height 20
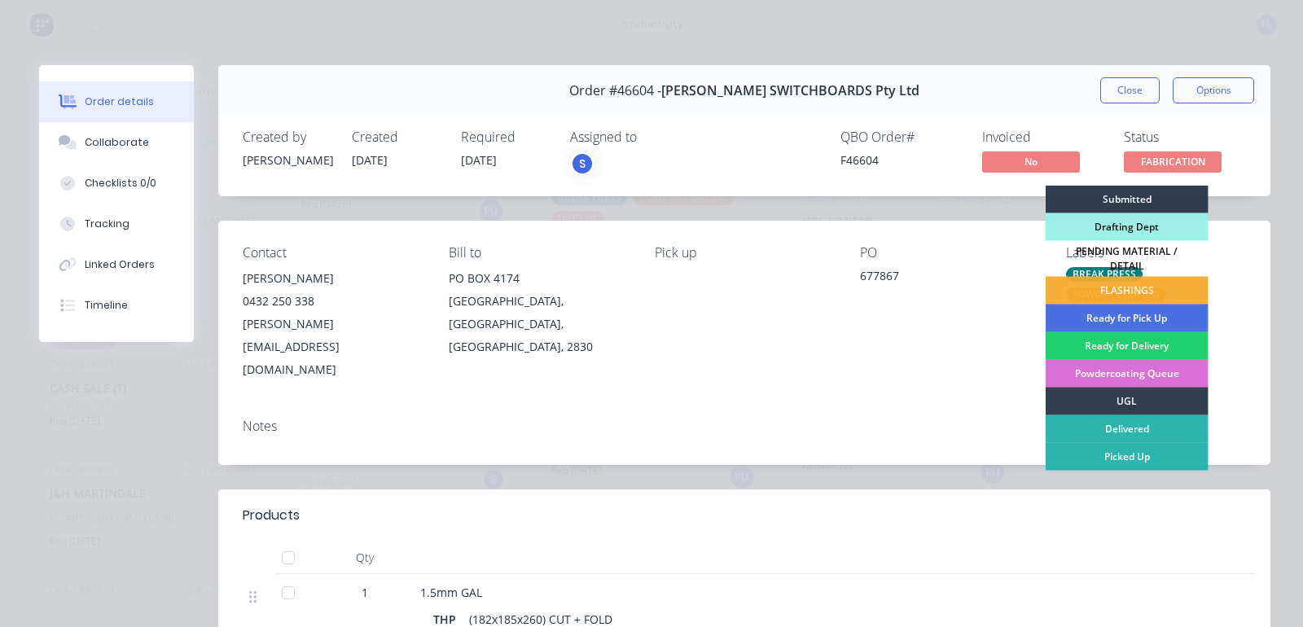
click at [1145, 368] on div "Powdercoating Queue" at bounding box center [1127, 374] width 163 height 28
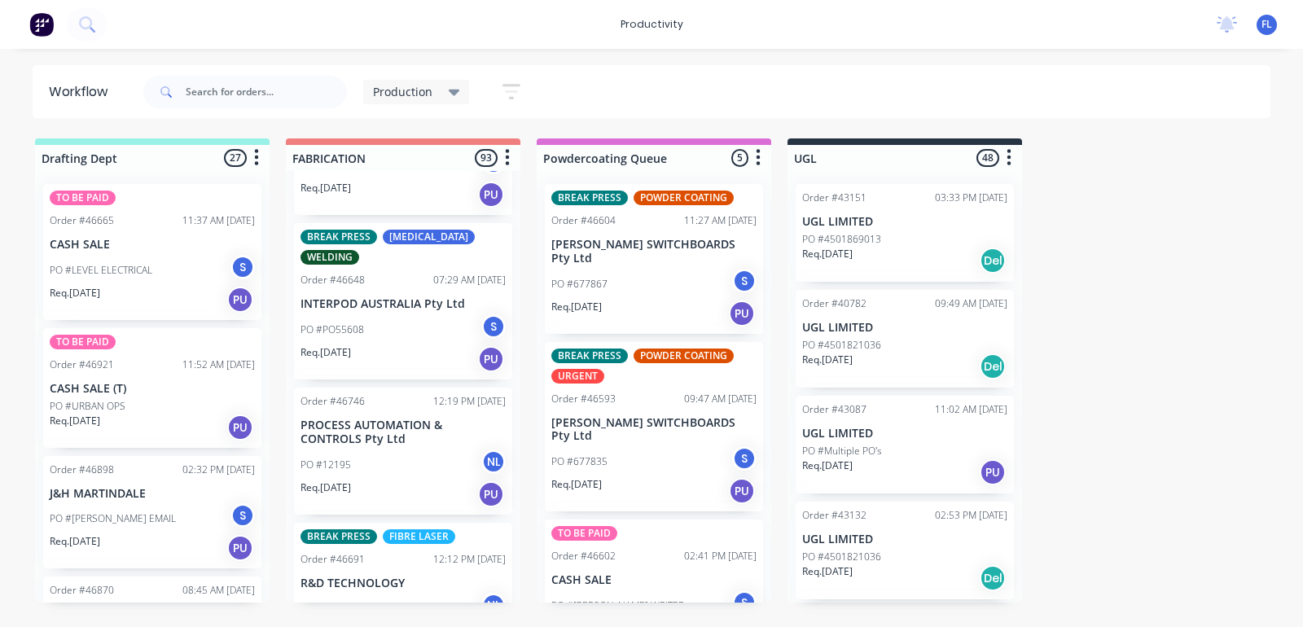
scroll to position [3564, 0]
click at [384, 448] on div "PO #12195 NL" at bounding box center [403, 463] width 205 height 31
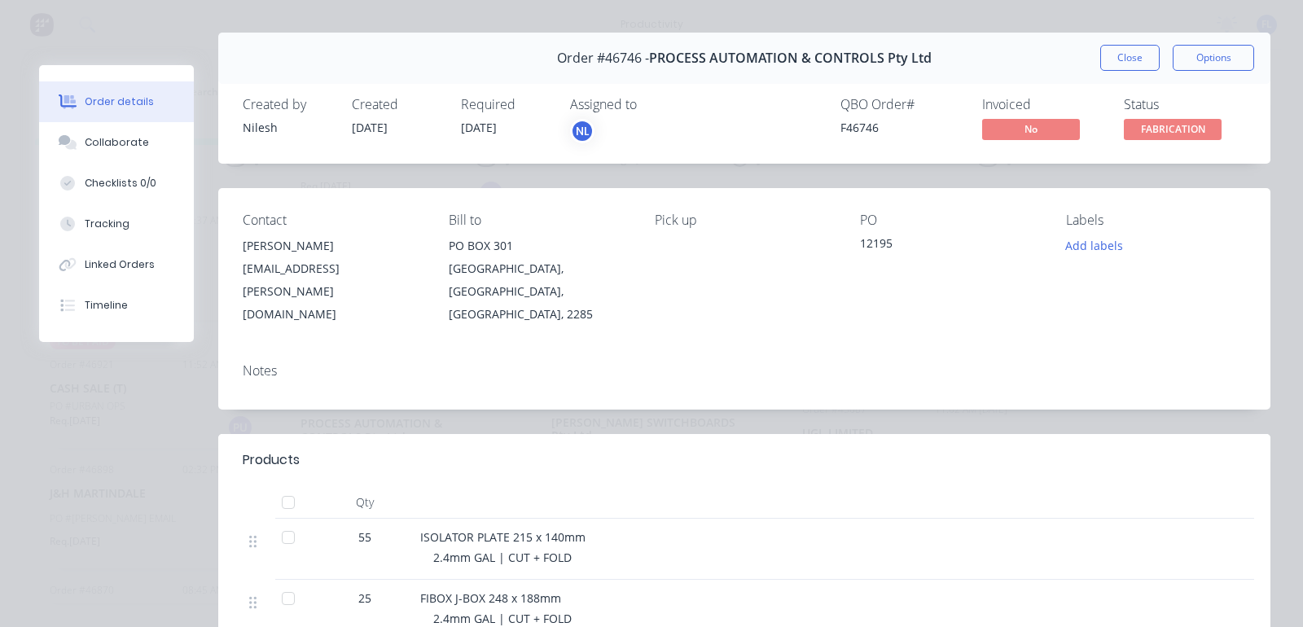
scroll to position [0, 0]
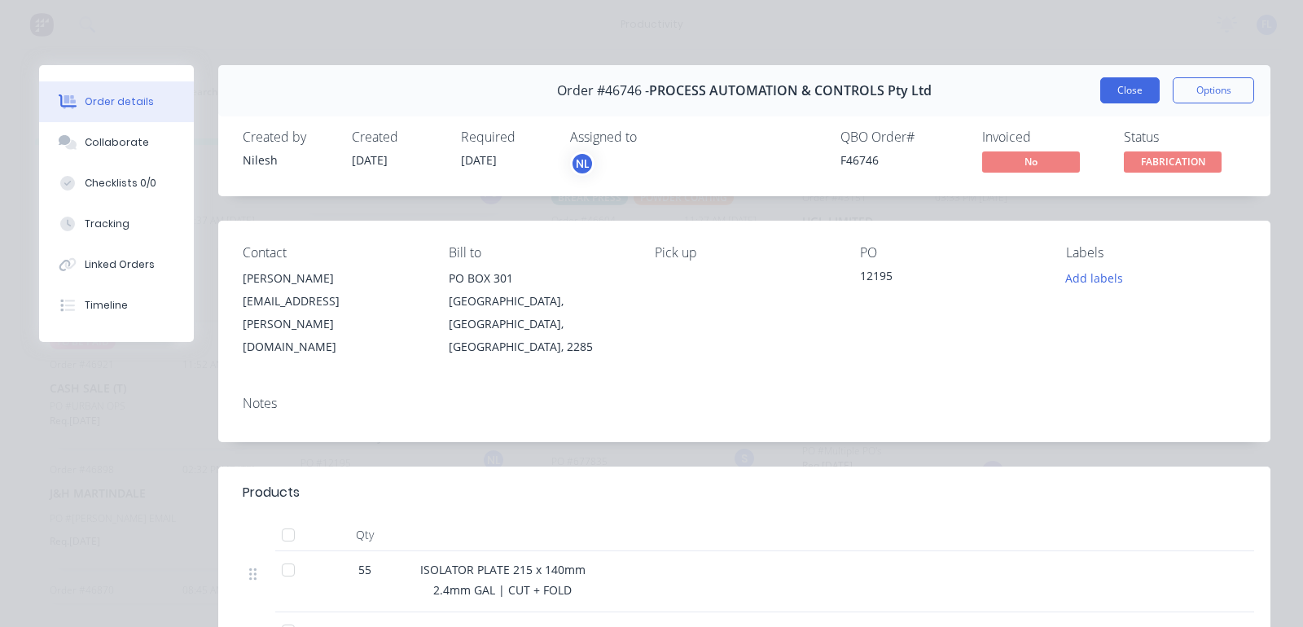
click at [1117, 94] on button "Close" at bounding box center [1130, 90] width 59 height 26
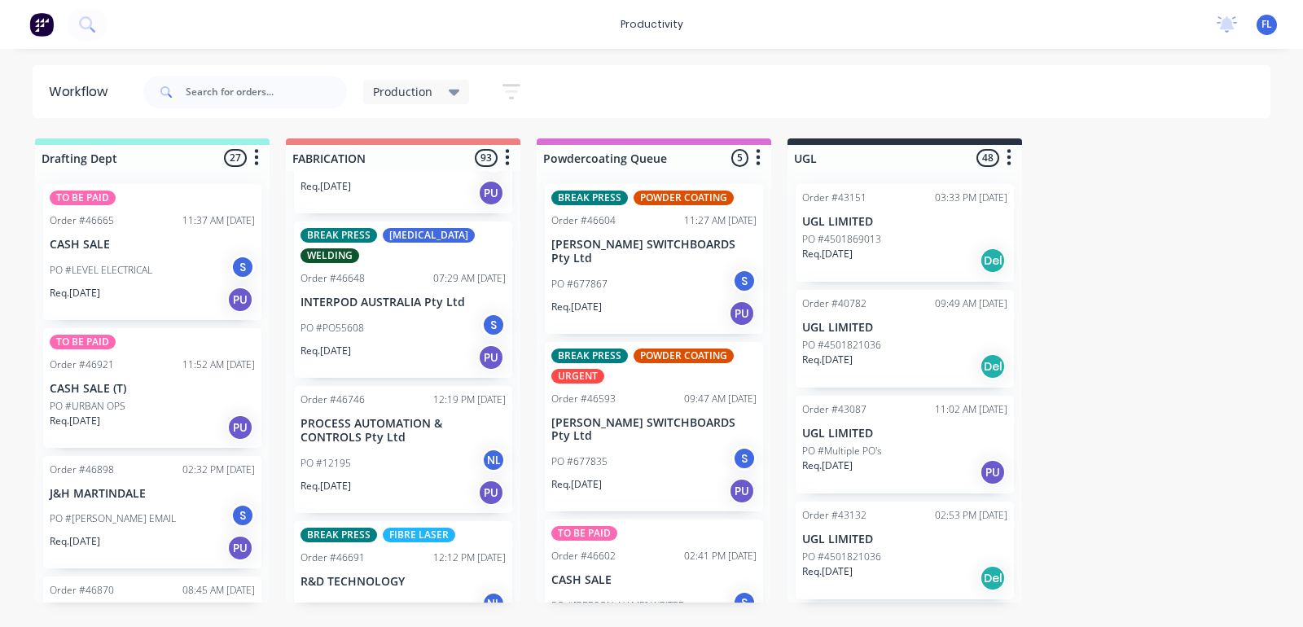
click at [392, 591] on div "PO #109553 NL" at bounding box center [403, 606] width 205 height 31
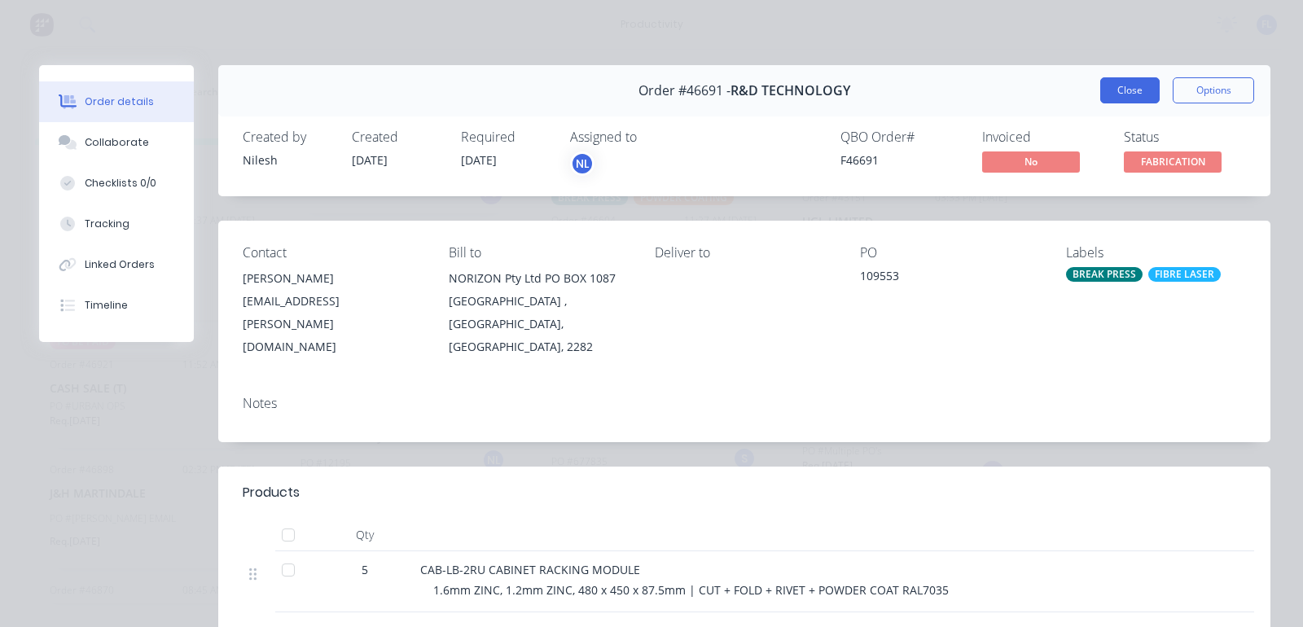
click at [1109, 96] on button "Close" at bounding box center [1130, 90] width 59 height 26
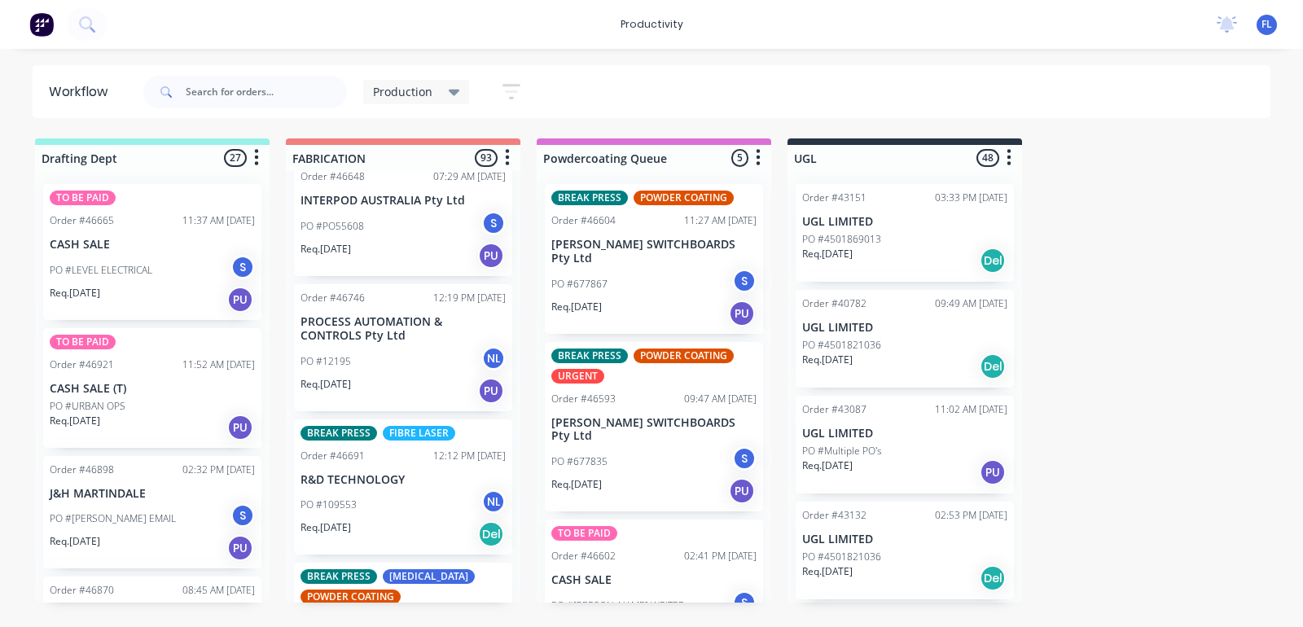
scroll to position [3768, 0]
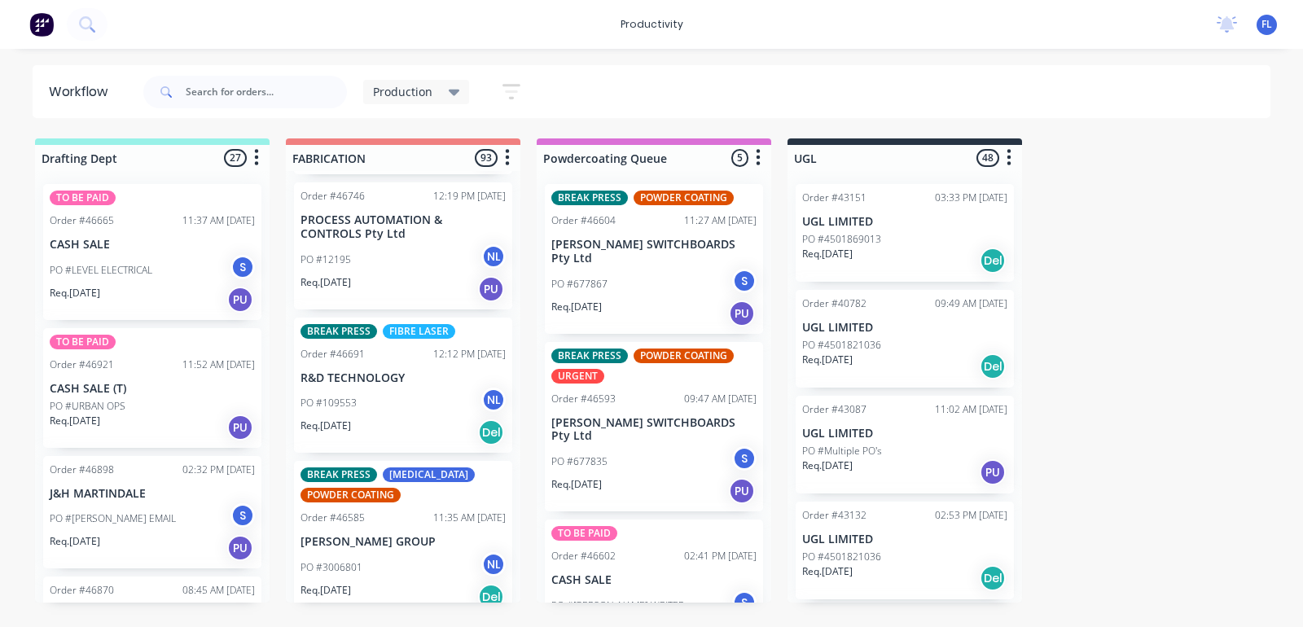
click at [377, 419] on div "Req. [DATE] Del" at bounding box center [403, 433] width 205 height 28
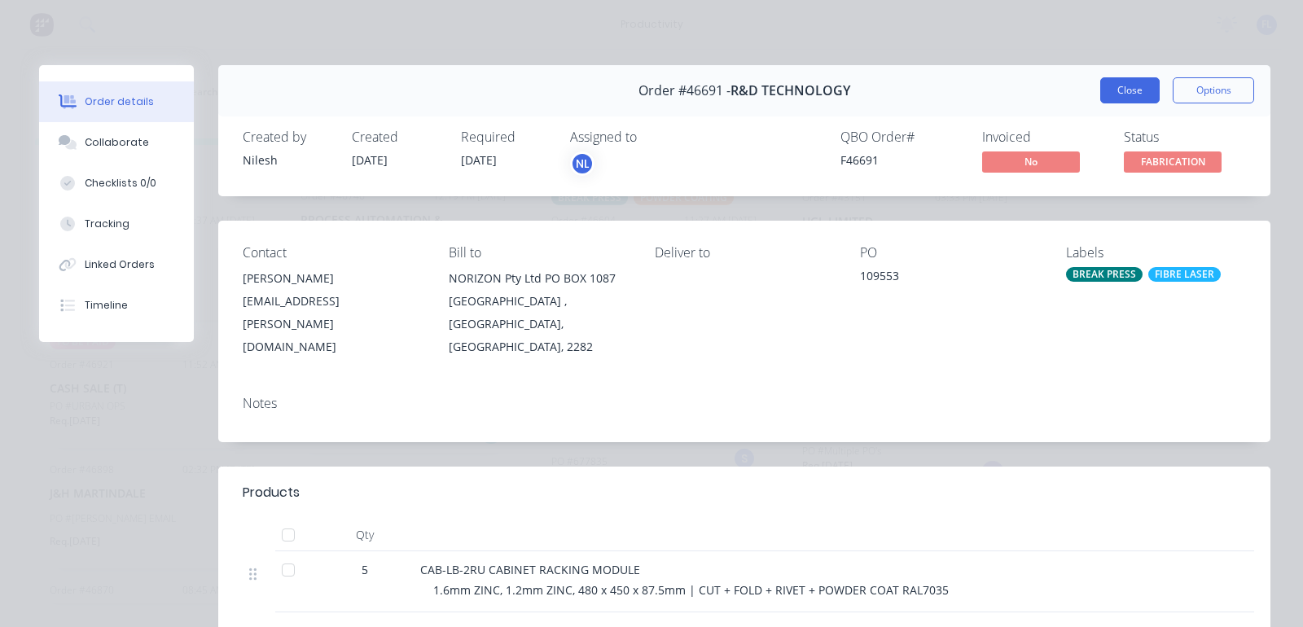
click at [1130, 99] on button "Close" at bounding box center [1130, 90] width 59 height 26
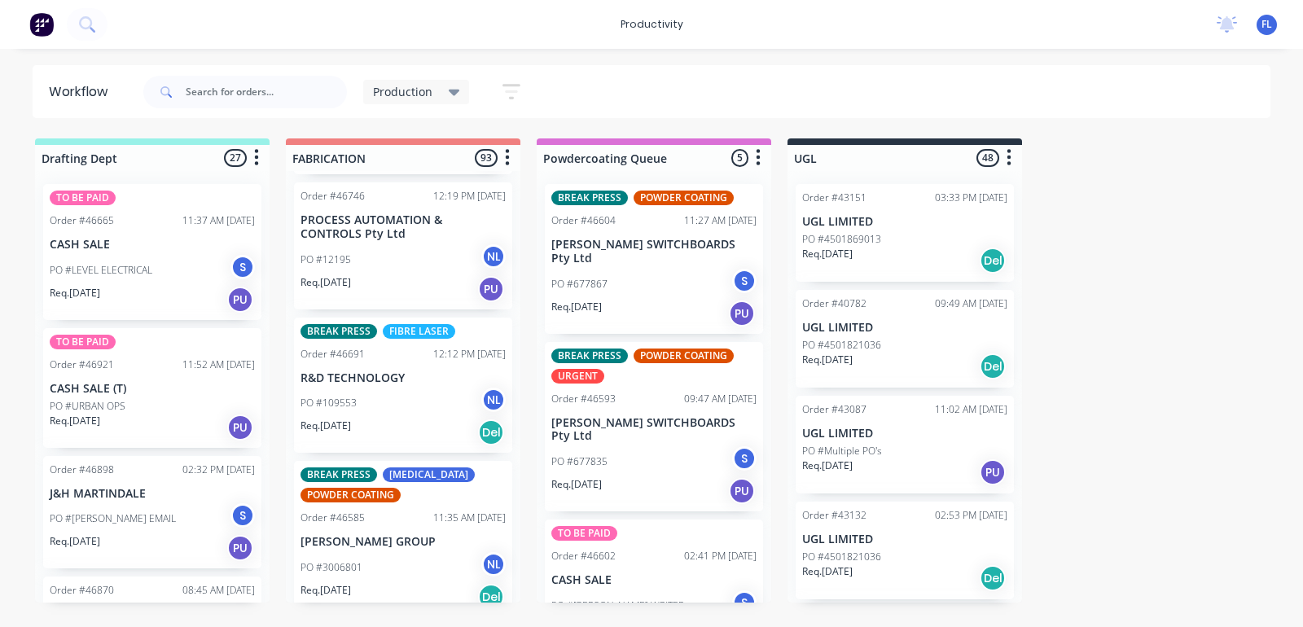
click at [392, 552] on div "PO #3006801 NL" at bounding box center [403, 567] width 205 height 31
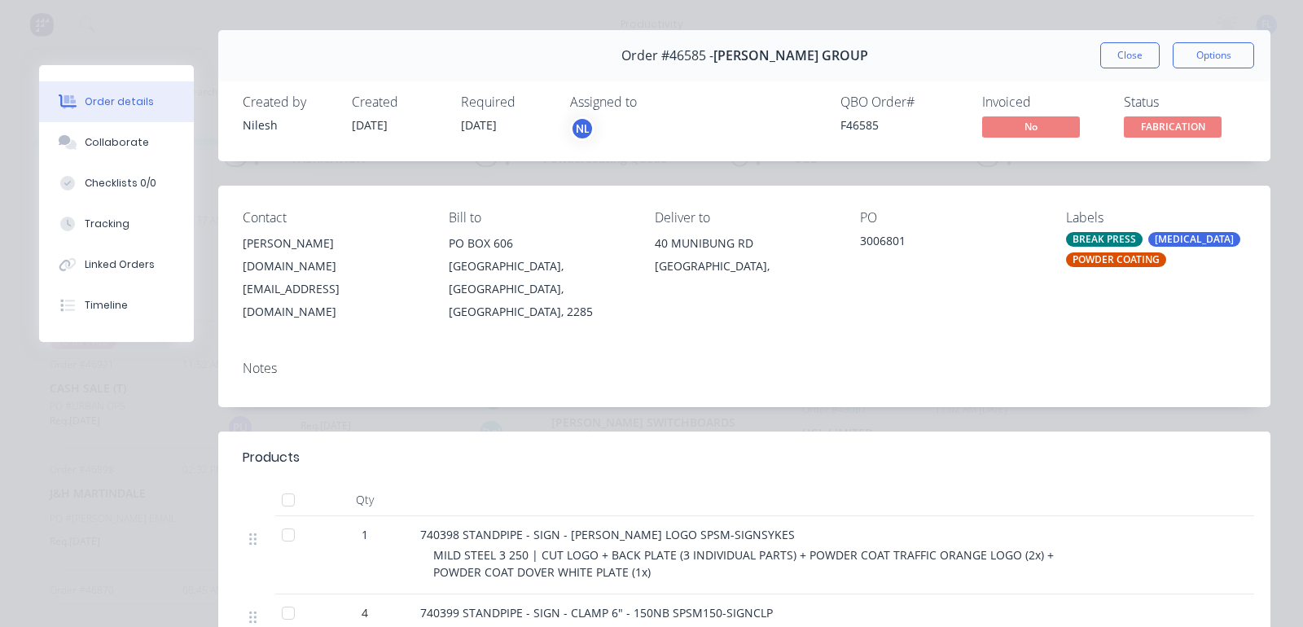
scroll to position [0, 0]
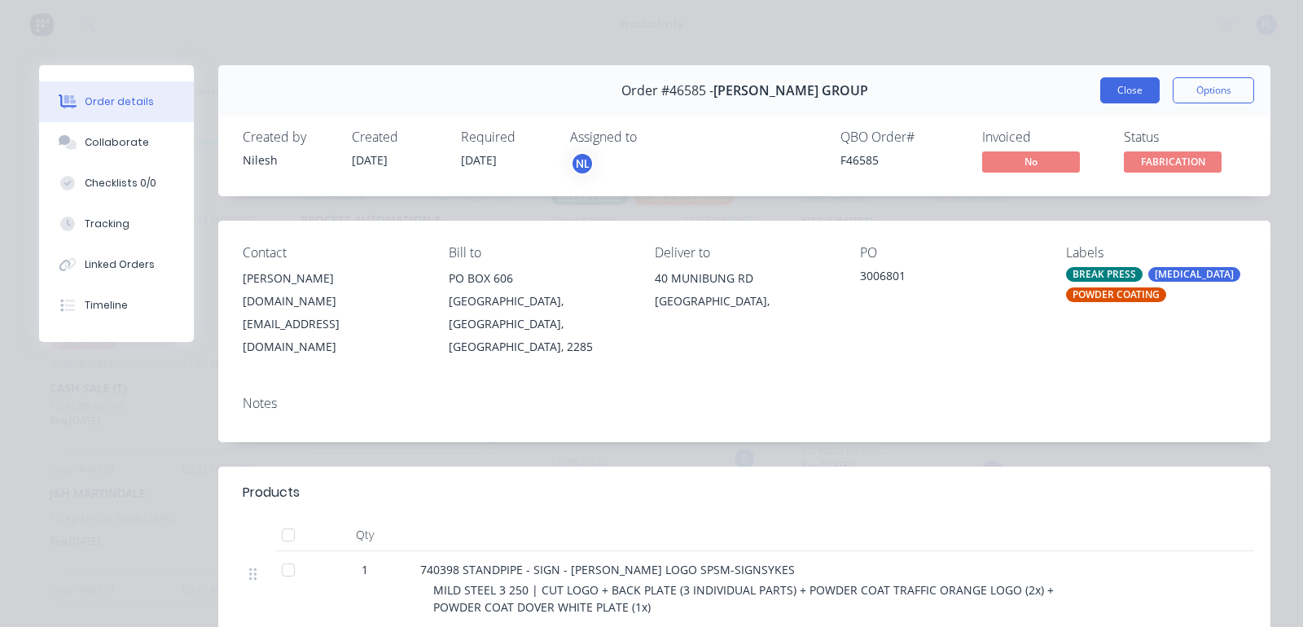
click at [1114, 90] on button "Close" at bounding box center [1130, 90] width 59 height 26
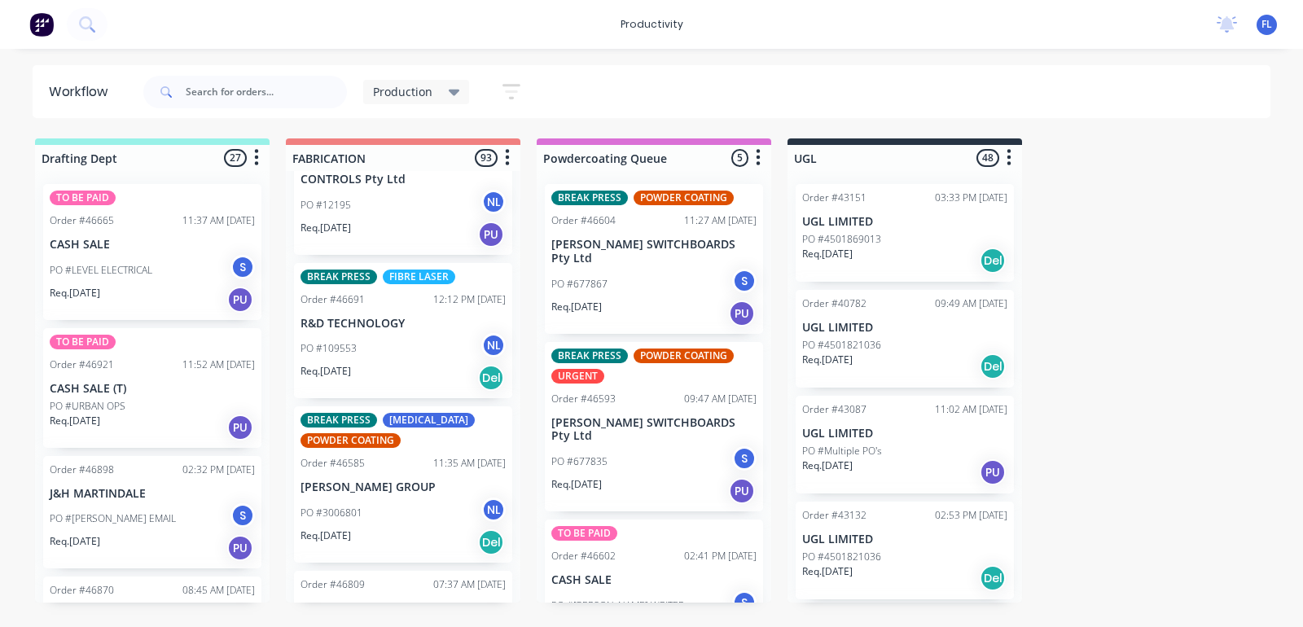
scroll to position [3971, 0]
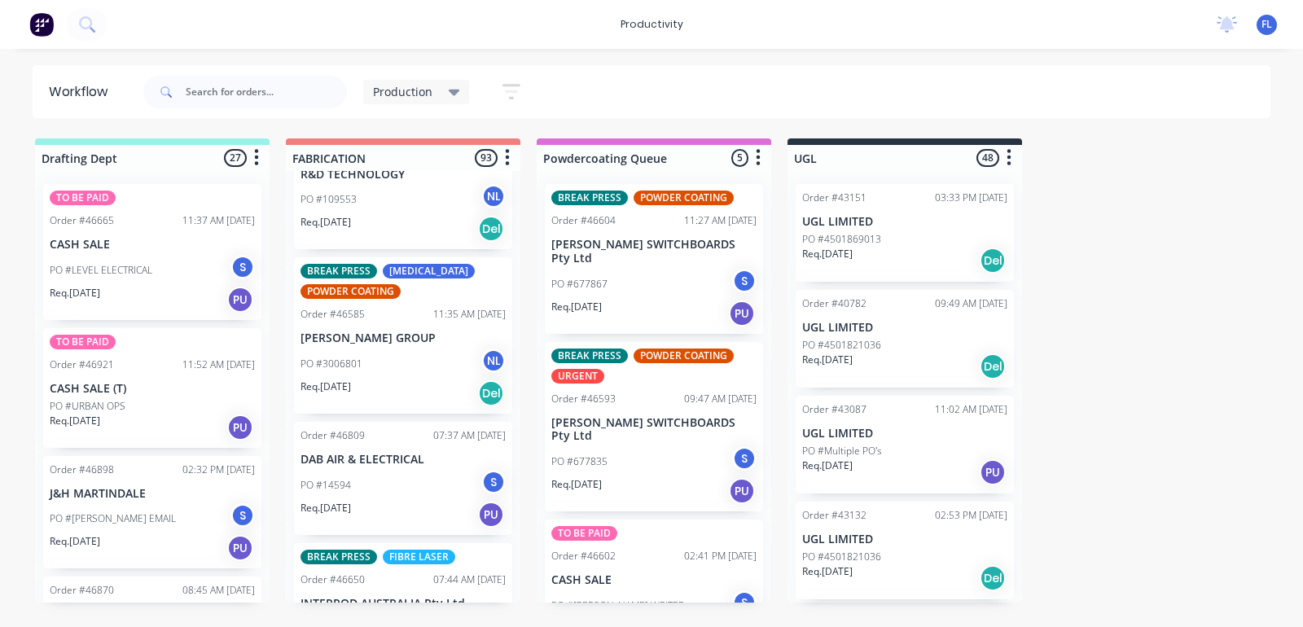
click at [387, 501] on div "Req. [DATE] PU" at bounding box center [403, 515] width 205 height 28
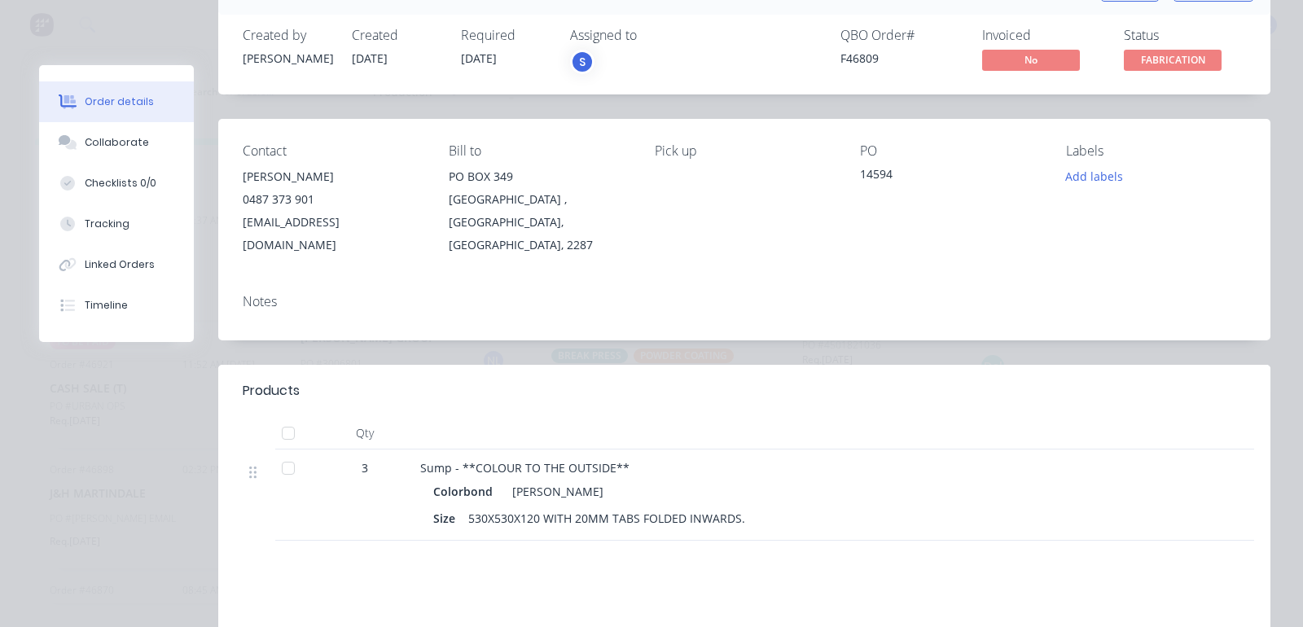
scroll to position [0, 0]
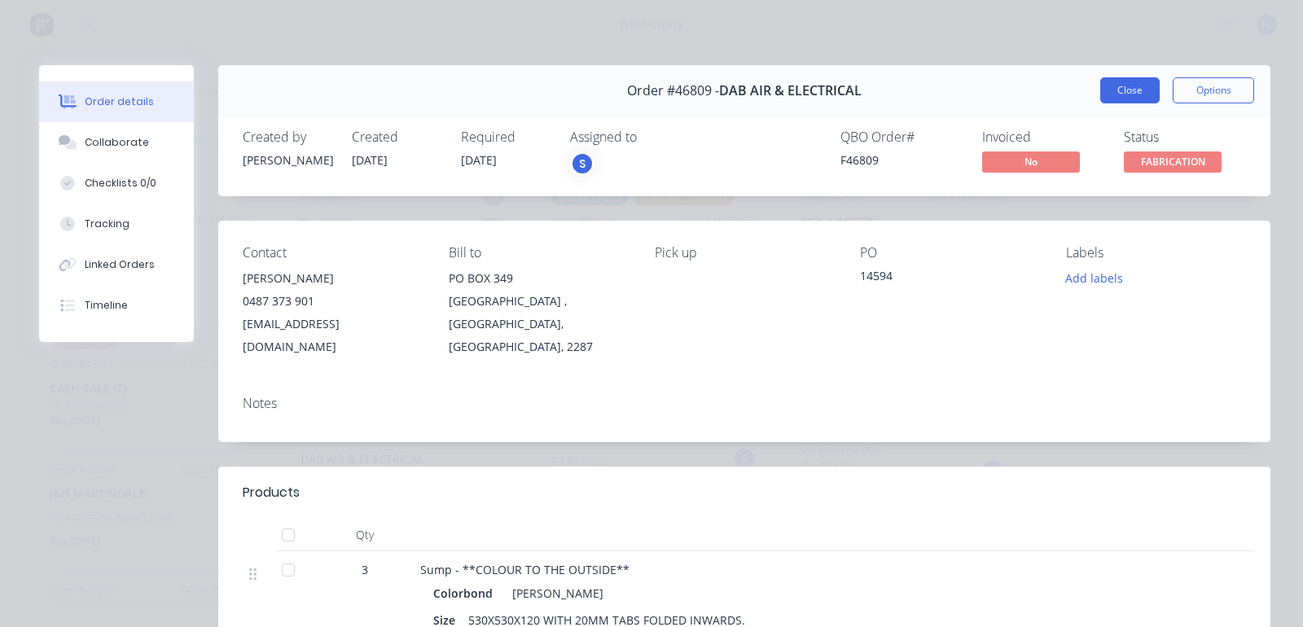
click at [1101, 90] on button "Close" at bounding box center [1130, 90] width 59 height 26
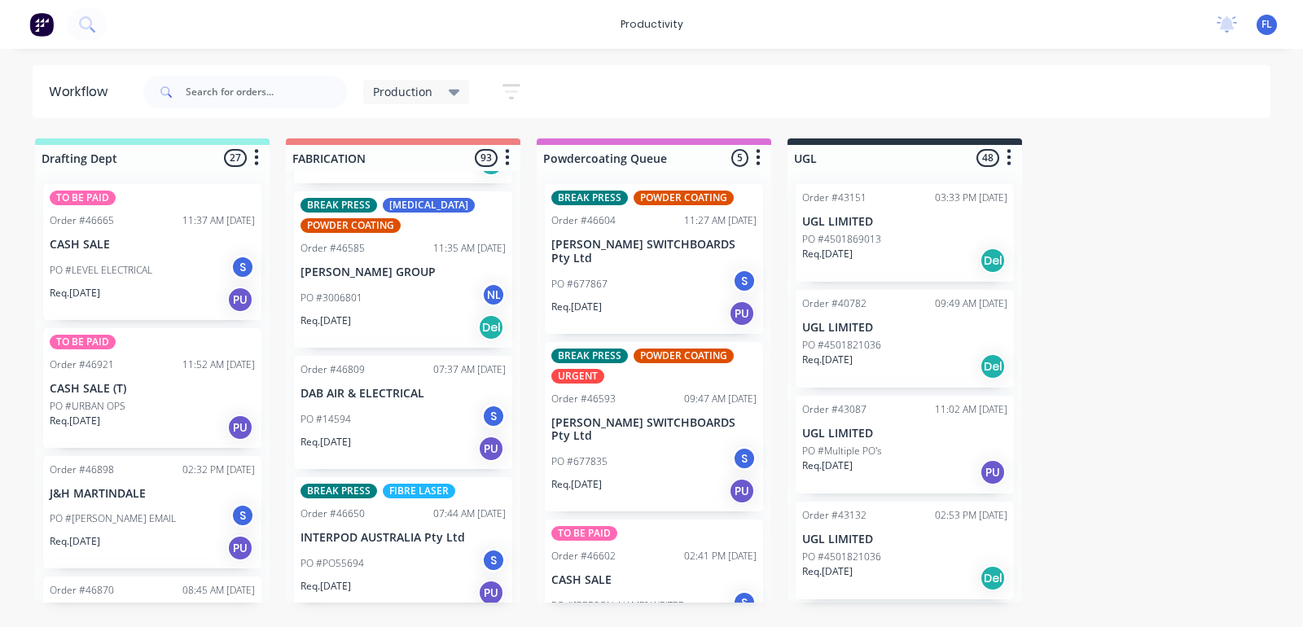
scroll to position [4073, 0]
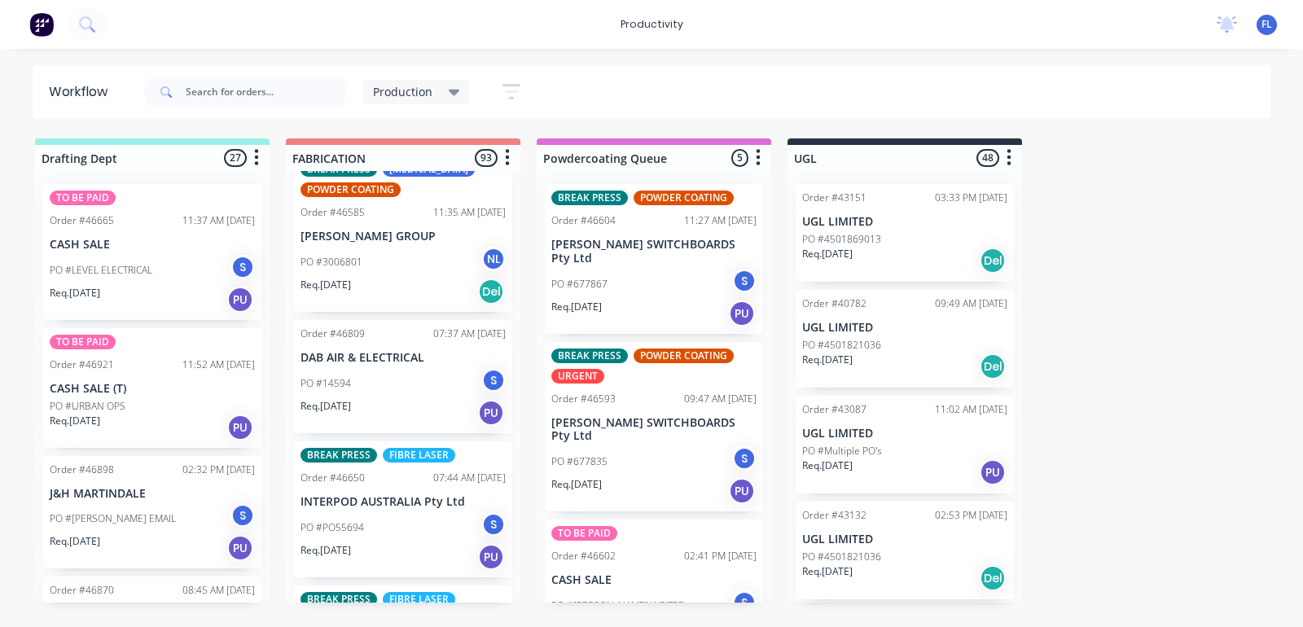
click at [399, 356] on div "PAID IN FULL Order #45278 11:04 AM [DATE] CASH SALE PO #HVGD - 7132 NL Req. [DA…" at bounding box center [403, 387] width 235 height 432
click at [408, 512] on div "PO #PO55694 S" at bounding box center [403, 527] width 205 height 31
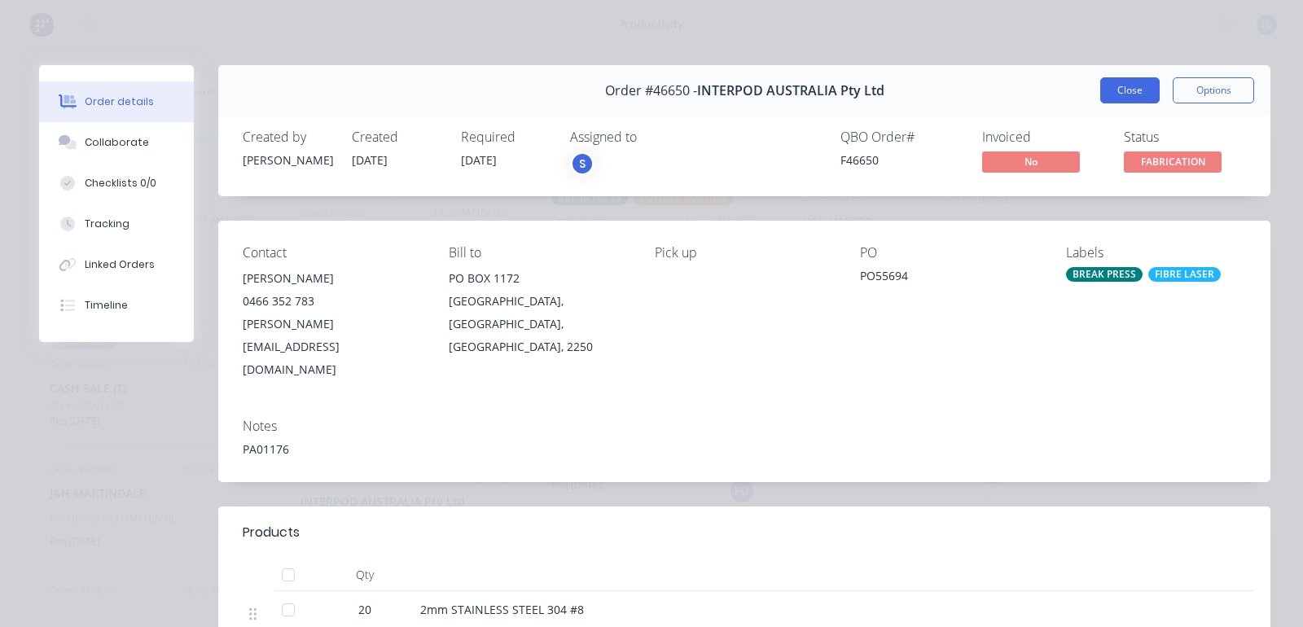
click at [1109, 86] on button "Close" at bounding box center [1130, 90] width 59 height 26
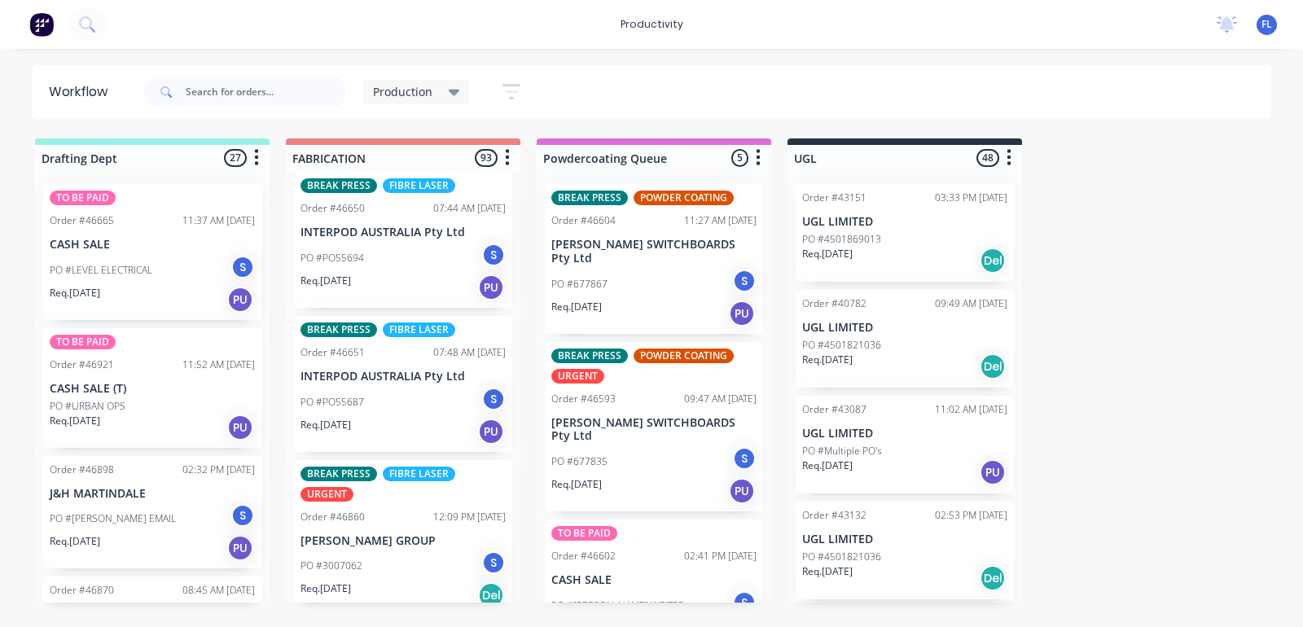
scroll to position [4379, 0]
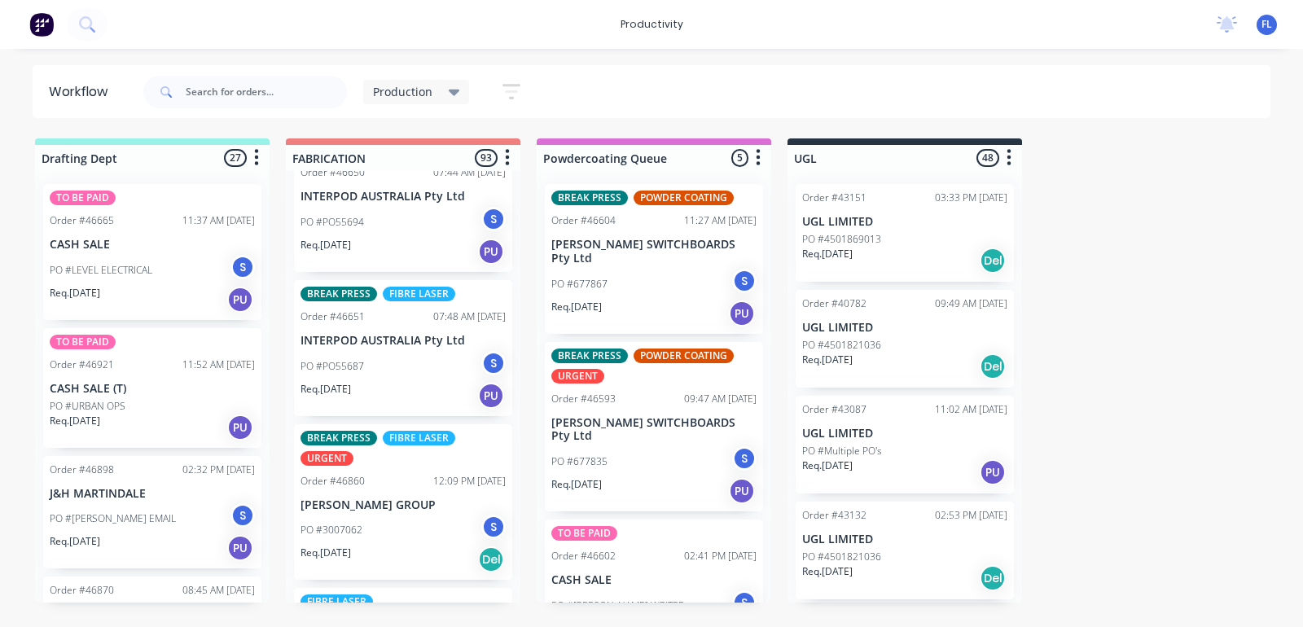
click at [365, 499] on p "[PERSON_NAME] GROUP" at bounding box center [403, 506] width 205 height 14
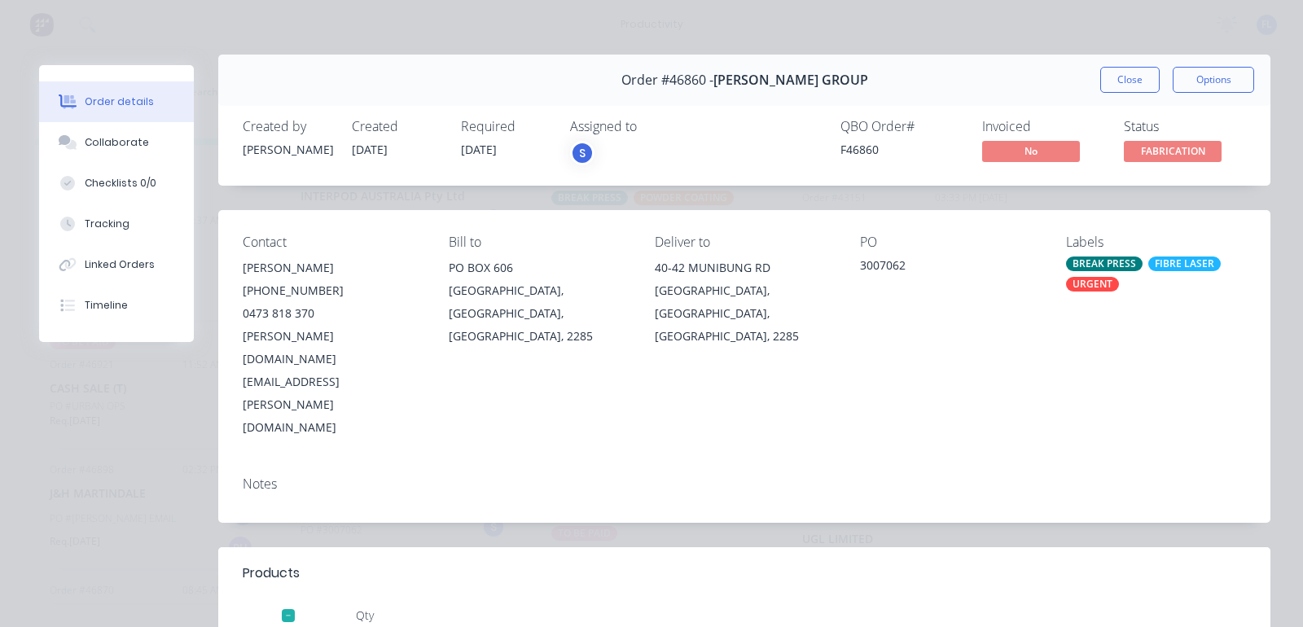
scroll to position [0, 0]
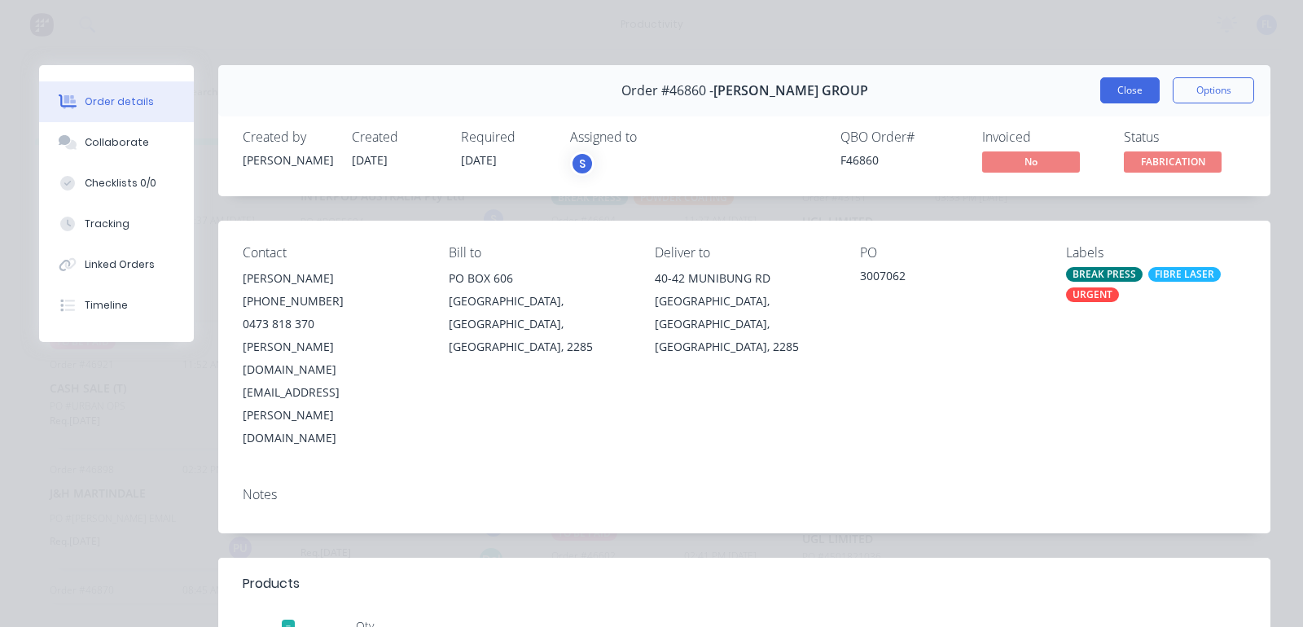
click at [1114, 99] on button "Close" at bounding box center [1130, 90] width 59 height 26
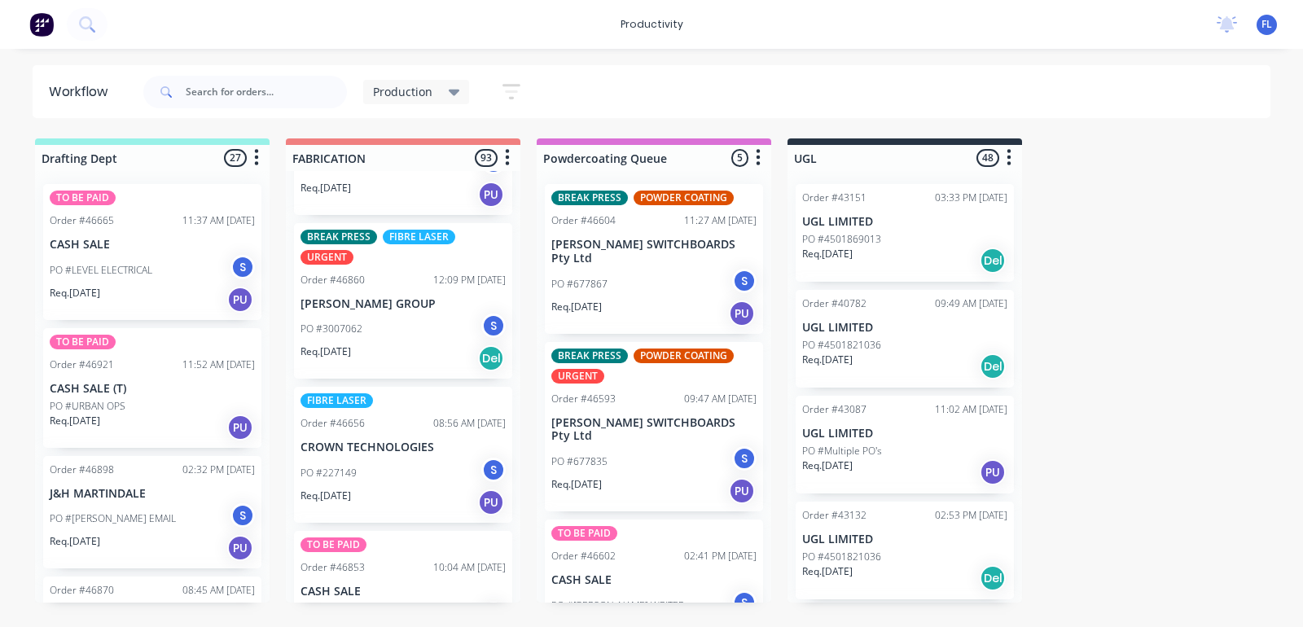
scroll to position [4582, 0]
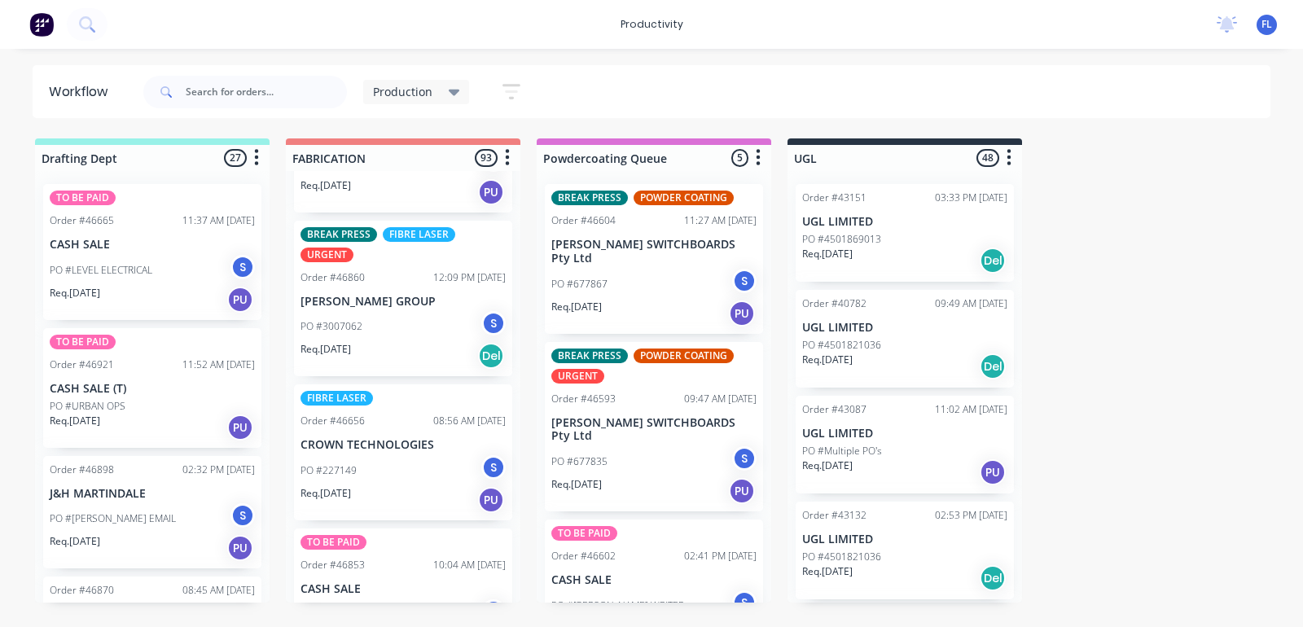
click at [411, 486] on div "Req. [DATE] PU" at bounding box center [403, 500] width 205 height 28
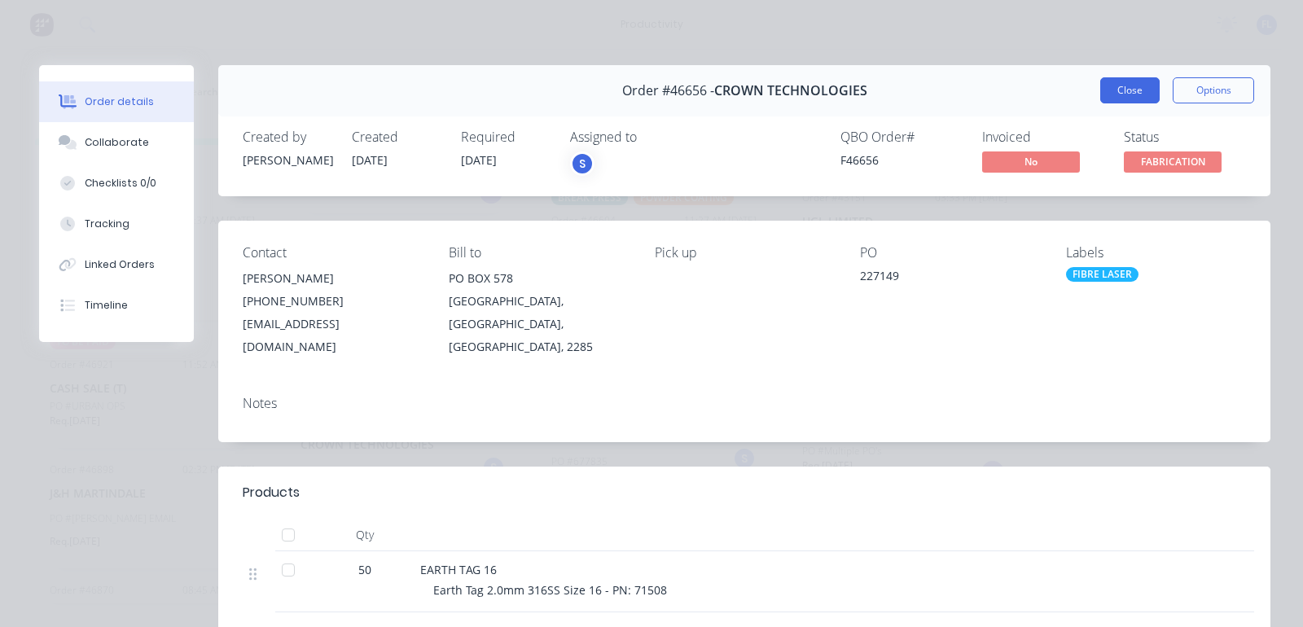
click at [1125, 94] on button "Close" at bounding box center [1130, 90] width 59 height 26
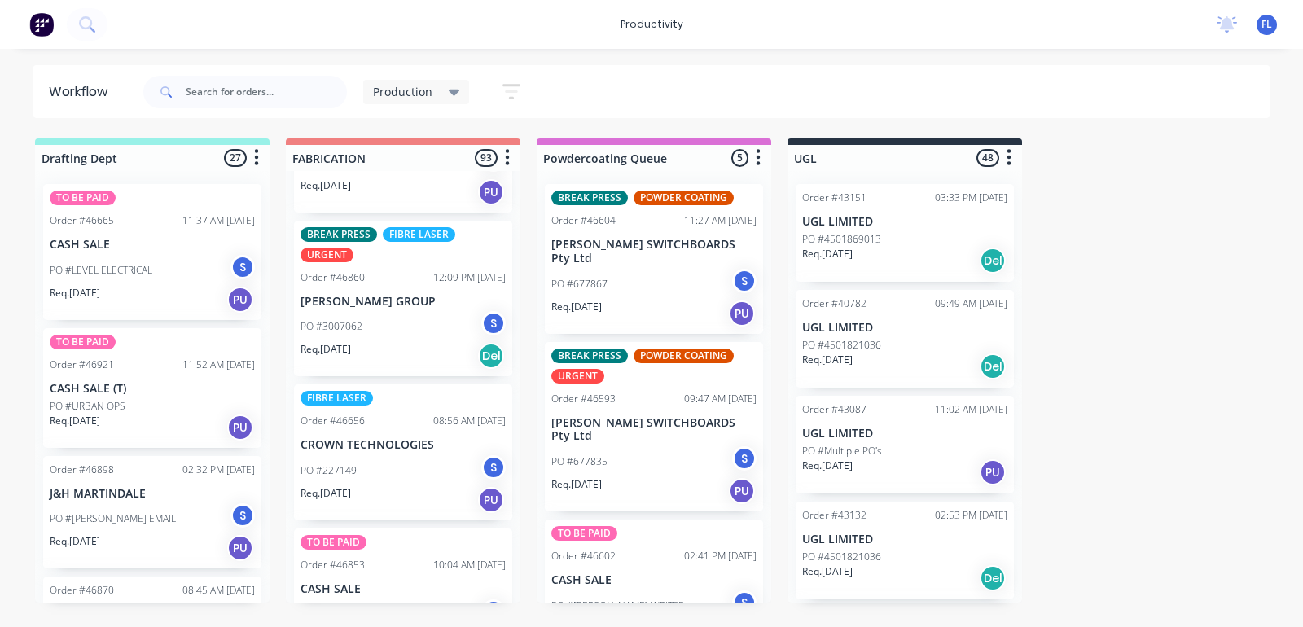
click at [392, 342] on div "Req. [DATE] Del" at bounding box center [403, 356] width 205 height 28
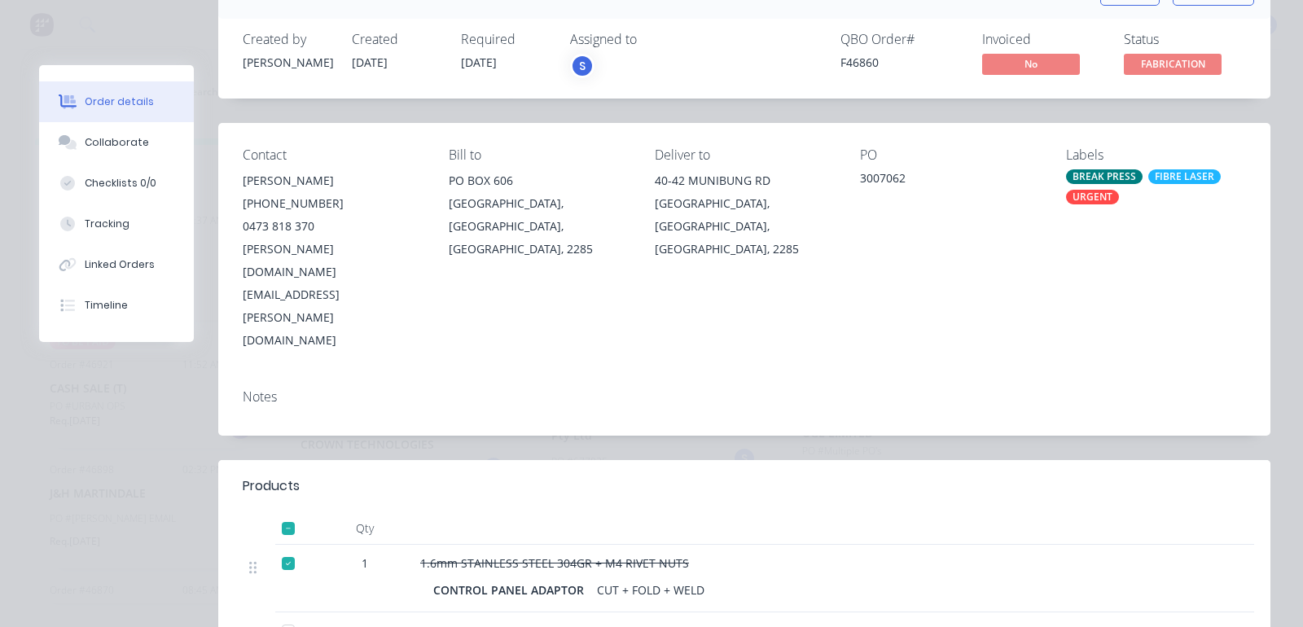
scroll to position [0, 0]
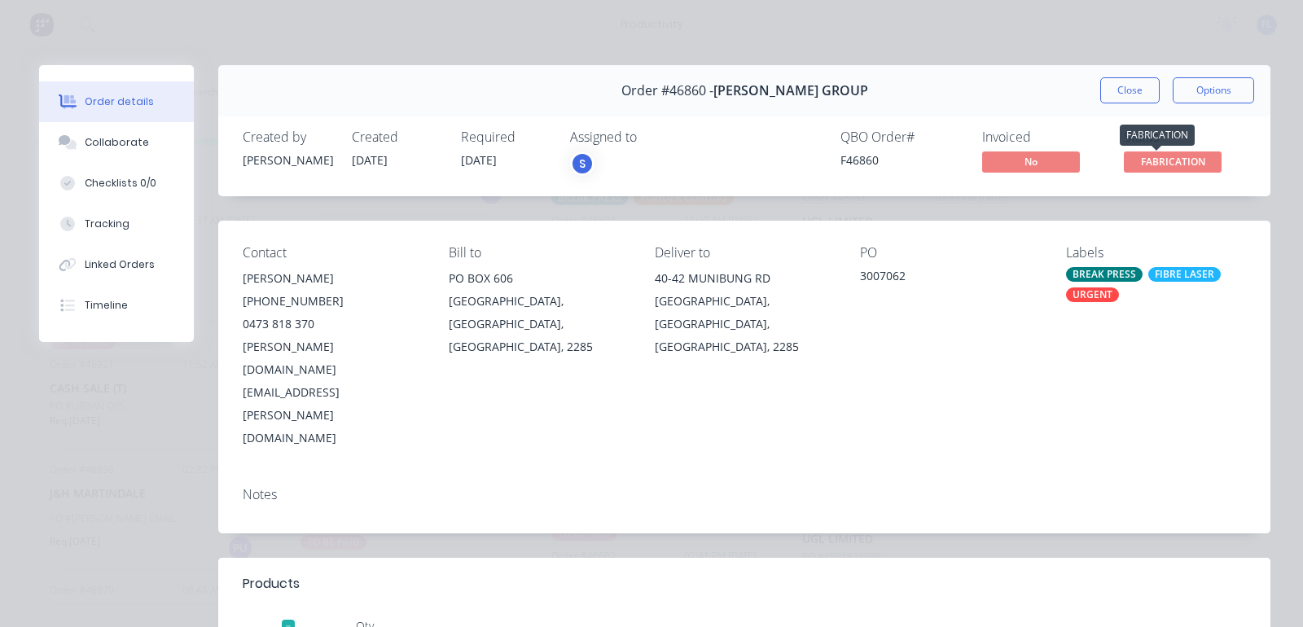
click at [1133, 163] on span "FABRICATION" at bounding box center [1173, 162] width 98 height 20
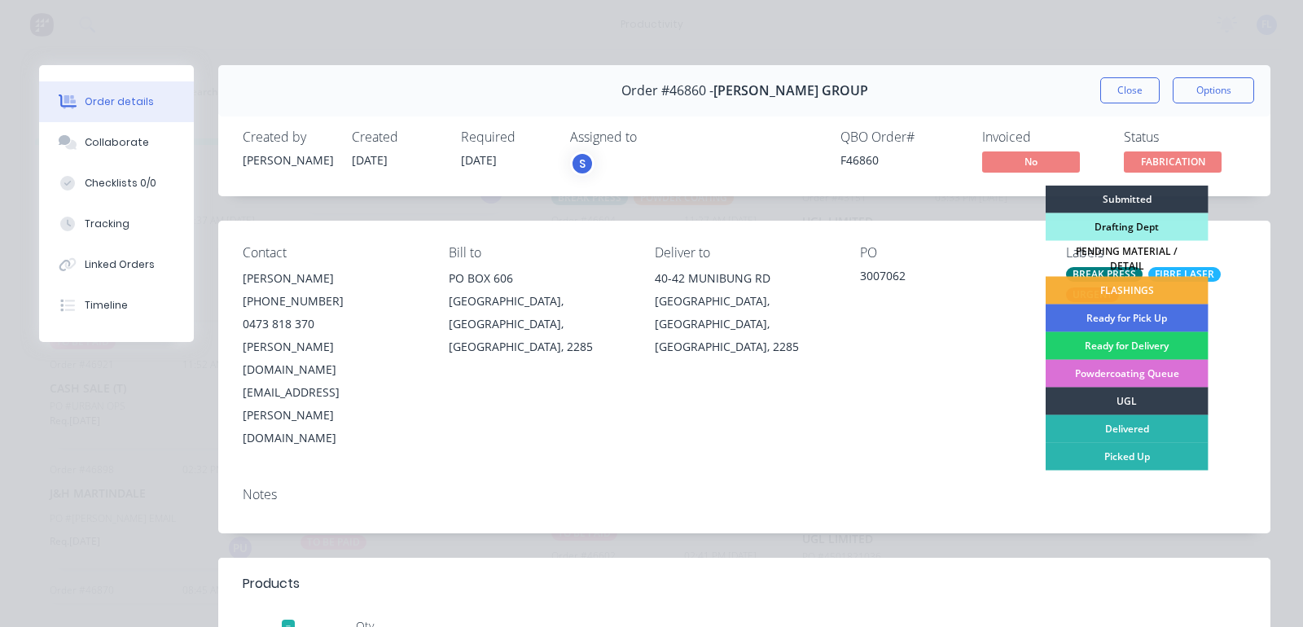
click at [1116, 361] on div "Powdercoating Queue" at bounding box center [1127, 374] width 163 height 28
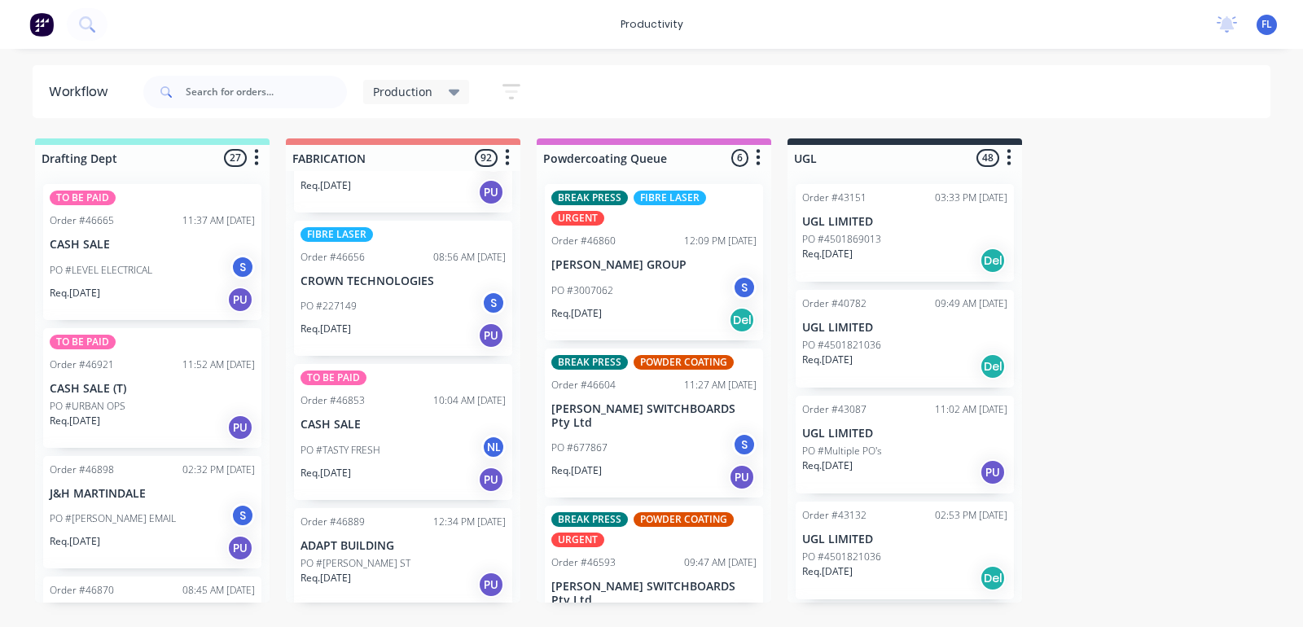
click at [388, 466] on div "Req. [DATE] PU" at bounding box center [403, 480] width 205 height 28
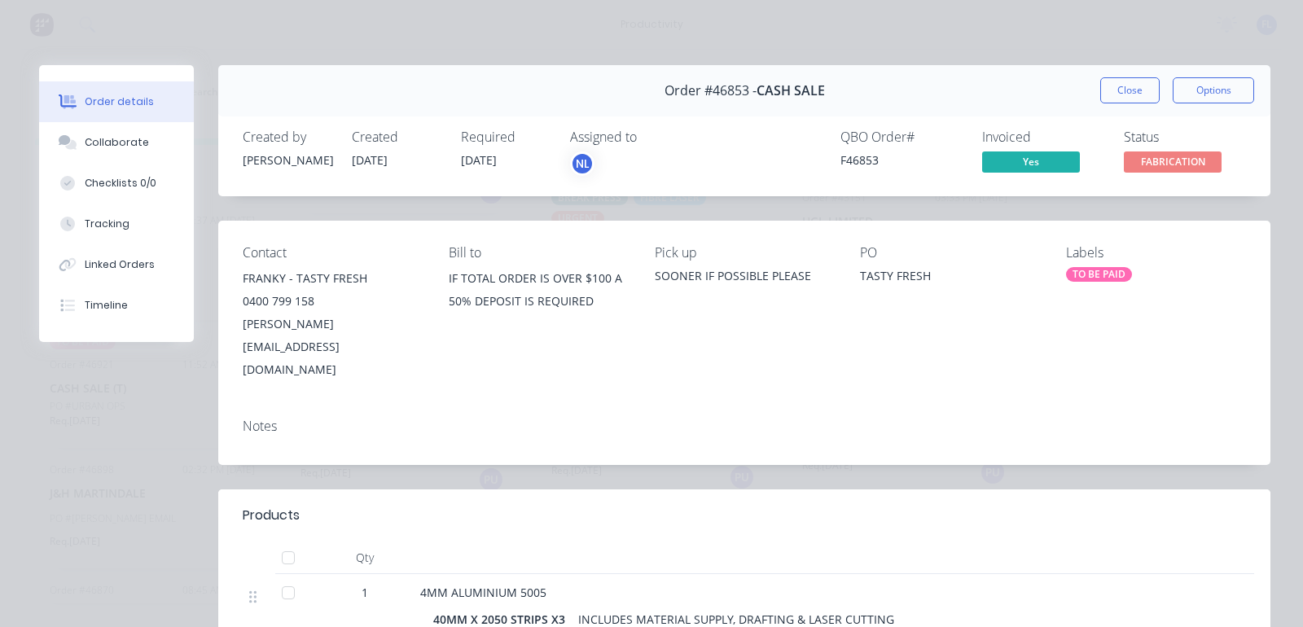
drag, startPoint x: 1120, startPoint y: 90, endPoint x: 1113, endPoint y: 96, distance: 9.3
click at [1119, 90] on button "Close" at bounding box center [1130, 90] width 59 height 26
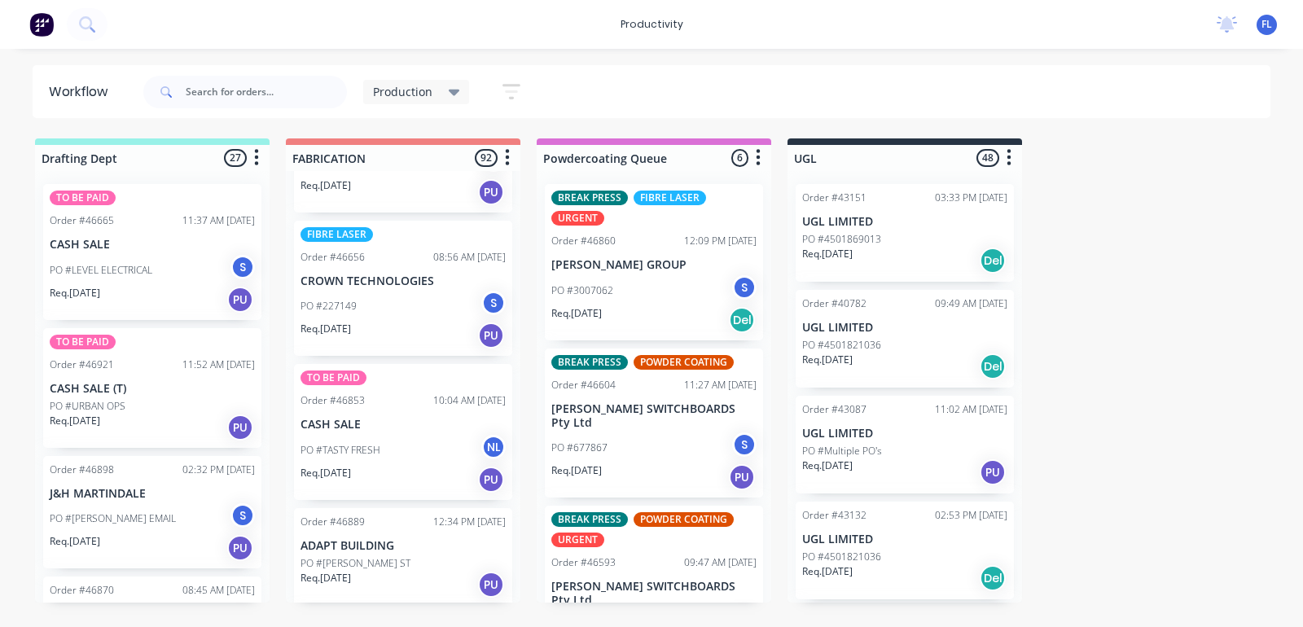
click at [376, 322] on div "Req. [DATE] PU" at bounding box center [403, 336] width 205 height 28
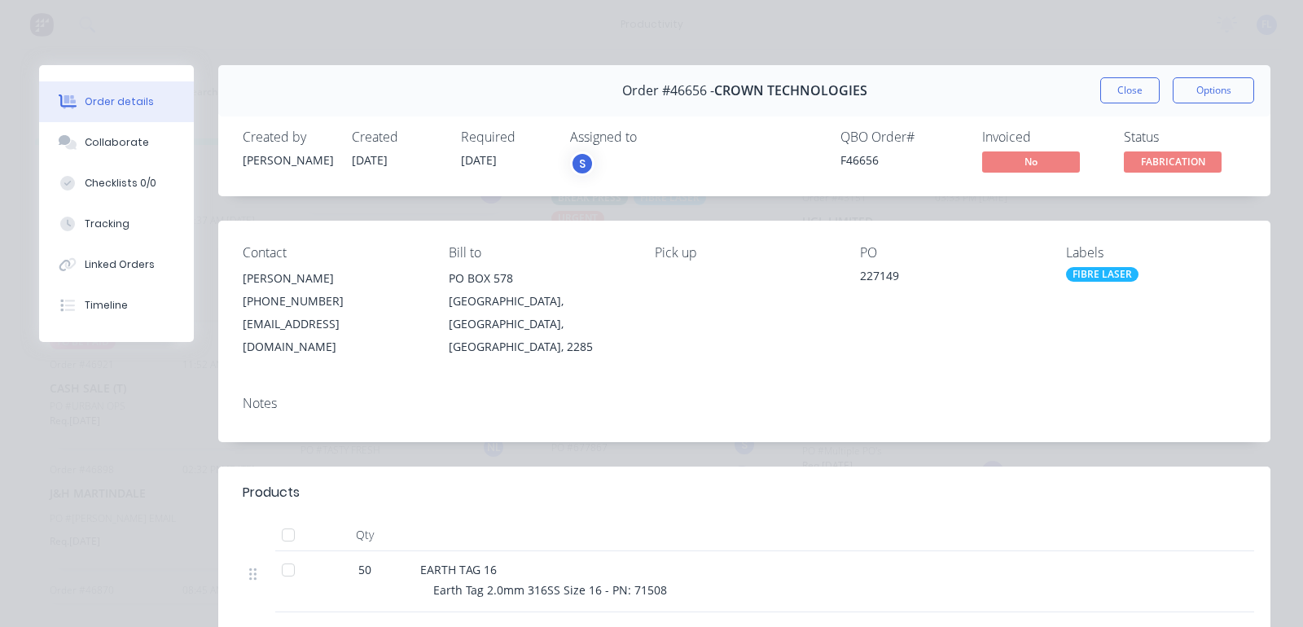
drag, startPoint x: 1134, startPoint y: 86, endPoint x: 982, endPoint y: 137, distance: 160.5
click at [1132, 86] on button "Close" at bounding box center [1130, 90] width 59 height 26
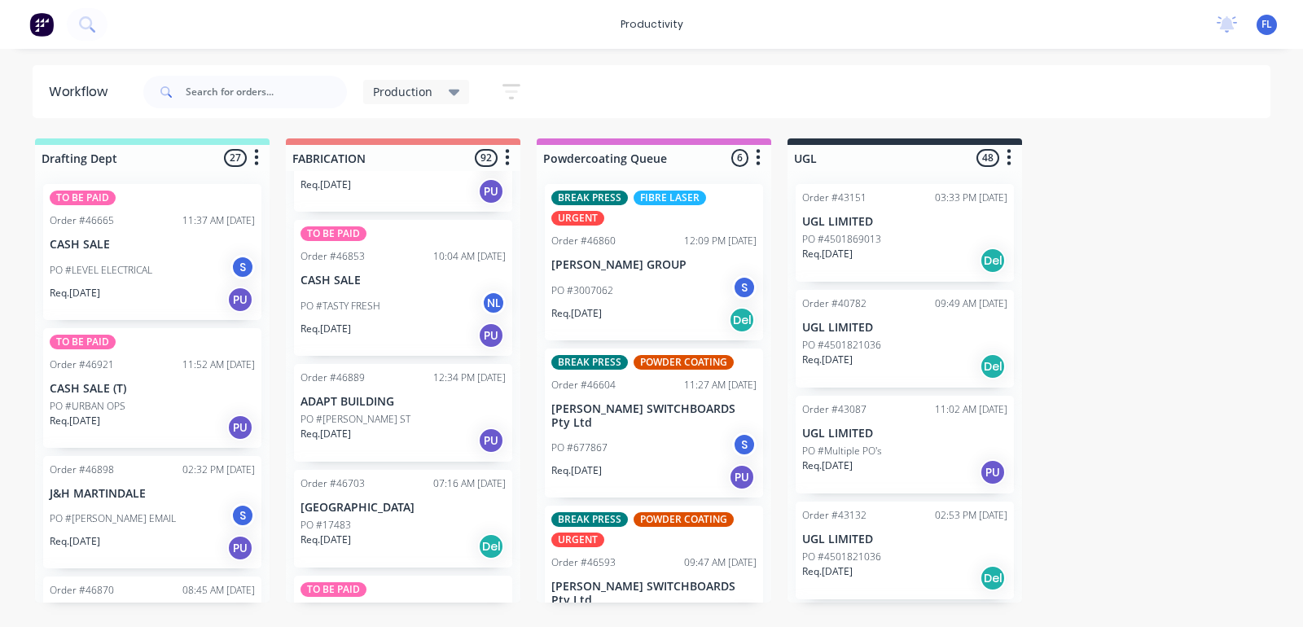
scroll to position [4786, 0]
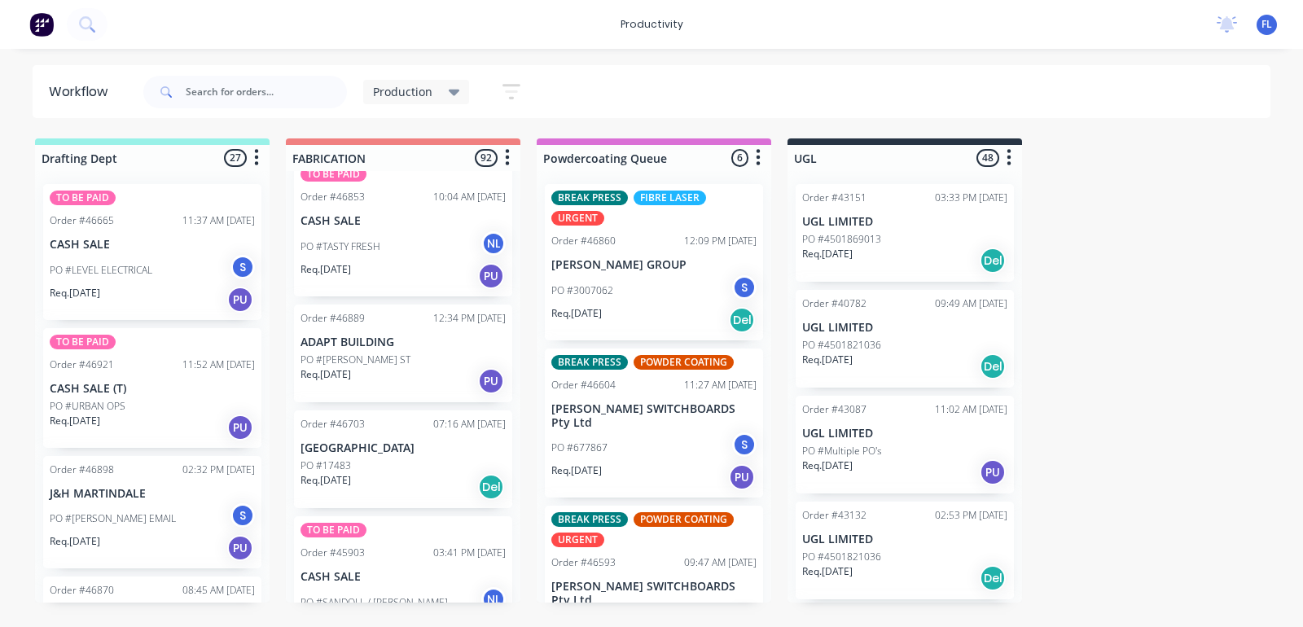
click at [402, 367] on div "Req. [DATE] PU" at bounding box center [403, 381] width 205 height 28
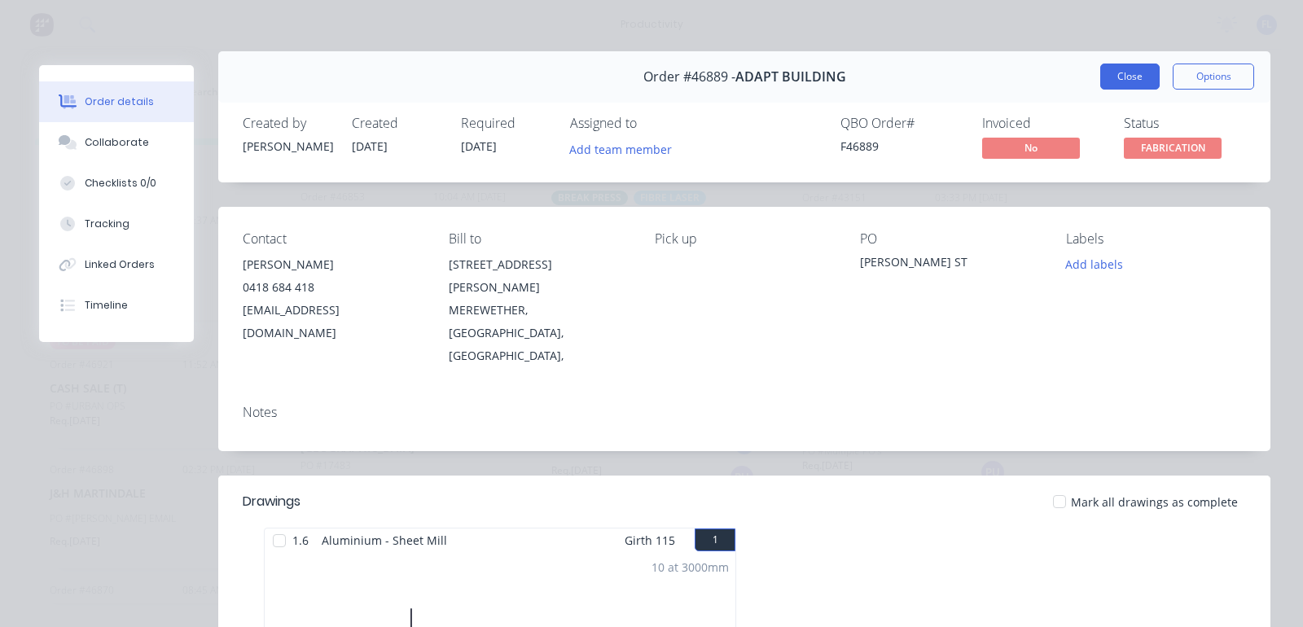
scroll to position [0, 0]
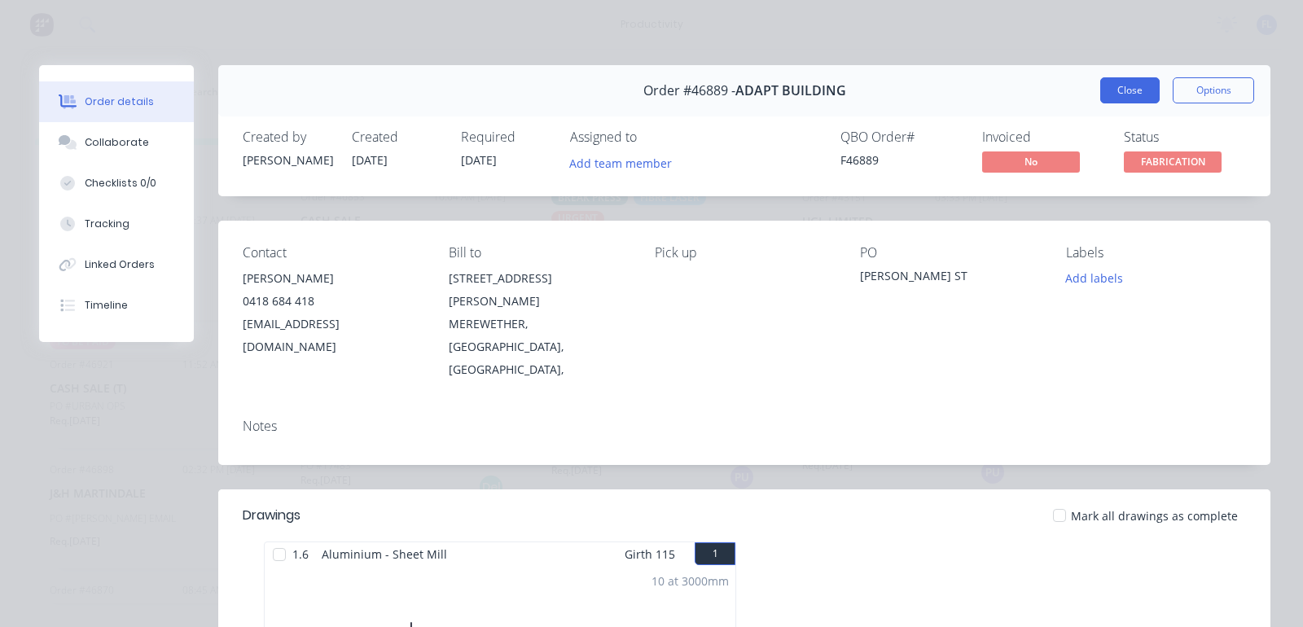
click at [1105, 84] on button "Close" at bounding box center [1130, 90] width 59 height 26
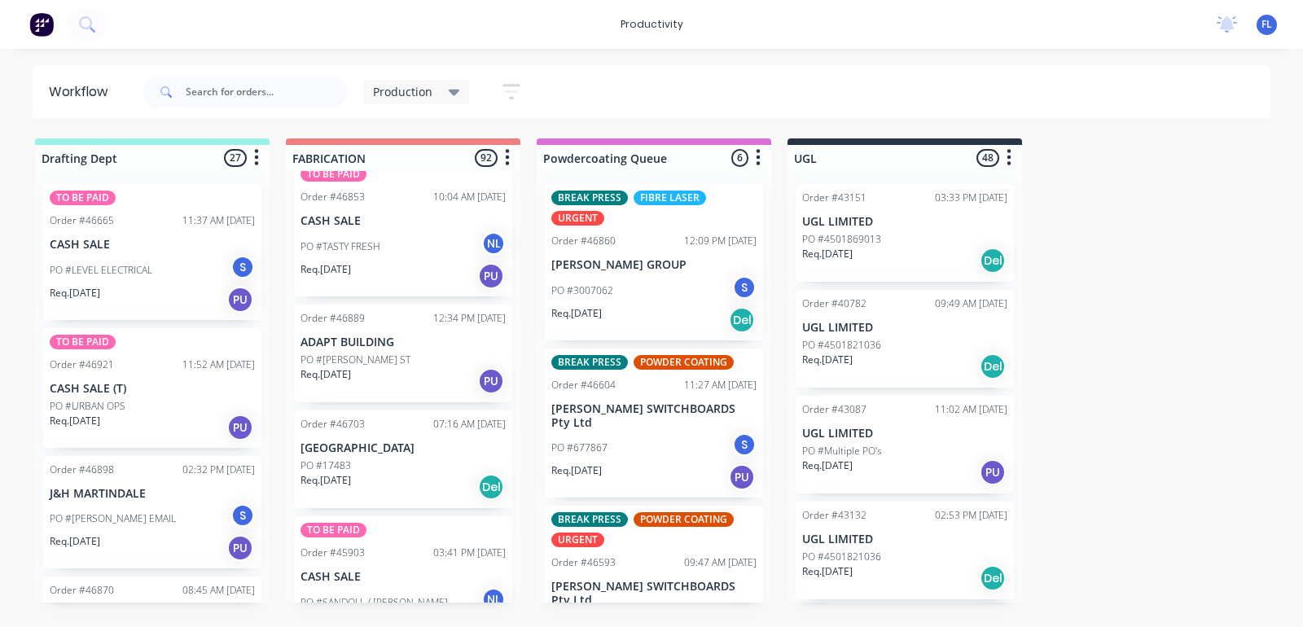
click at [397, 473] on div "Req. [DATE] Del" at bounding box center [403, 487] width 205 height 28
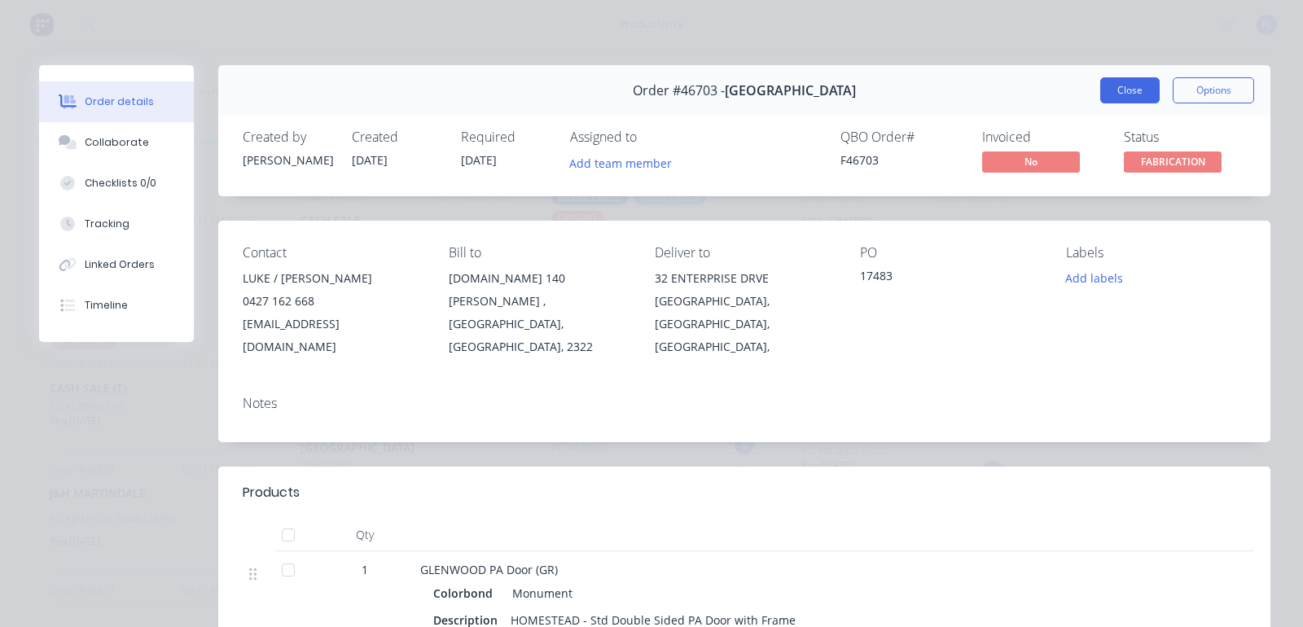
click at [1110, 98] on button "Close" at bounding box center [1130, 90] width 59 height 26
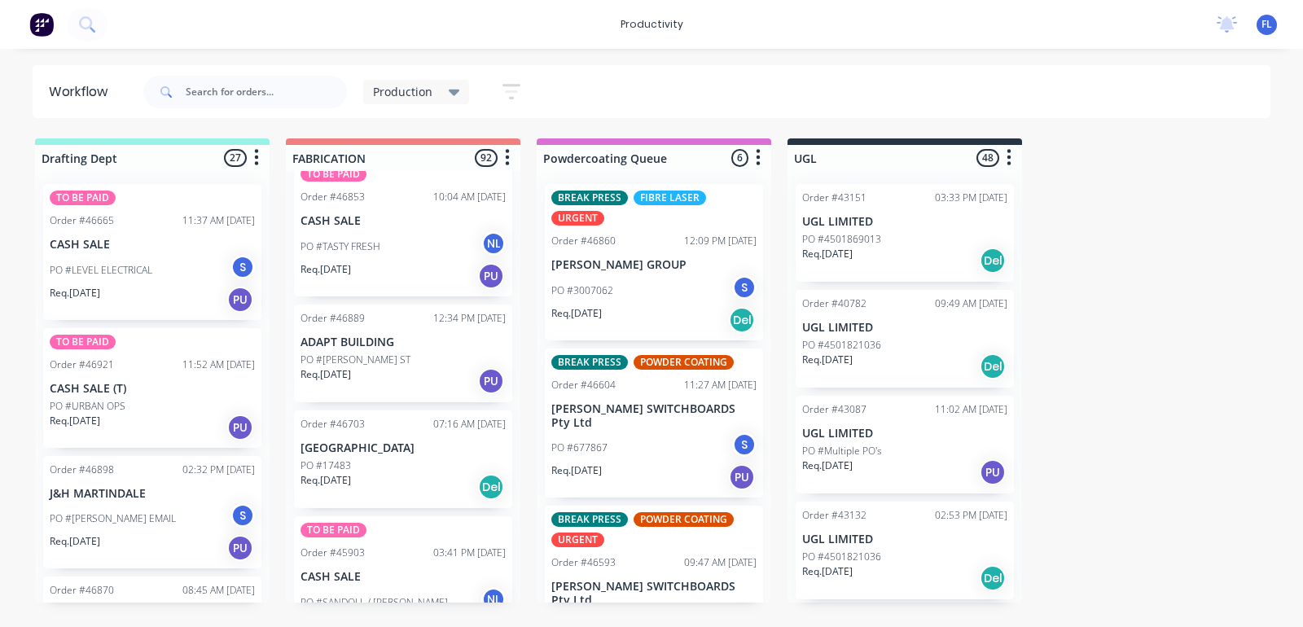
click at [368, 587] on div "PO #SANDOLL / [PERSON_NAME] NL" at bounding box center [403, 602] width 205 height 31
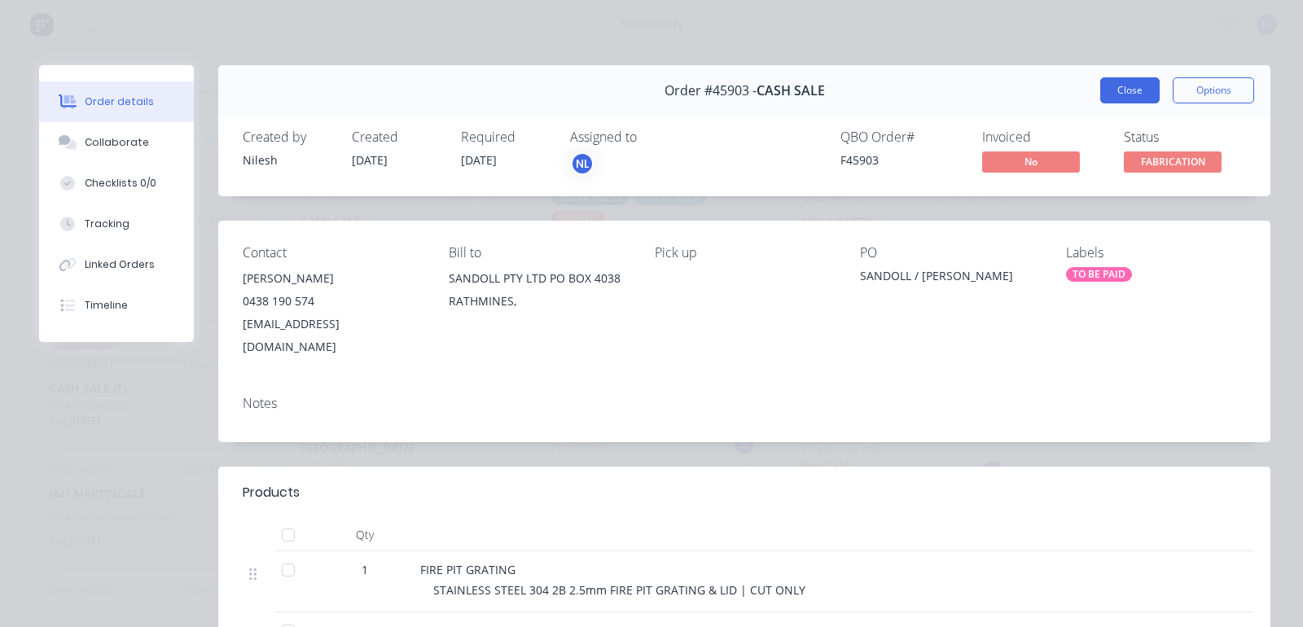
click at [1101, 99] on button "Close" at bounding box center [1130, 90] width 59 height 26
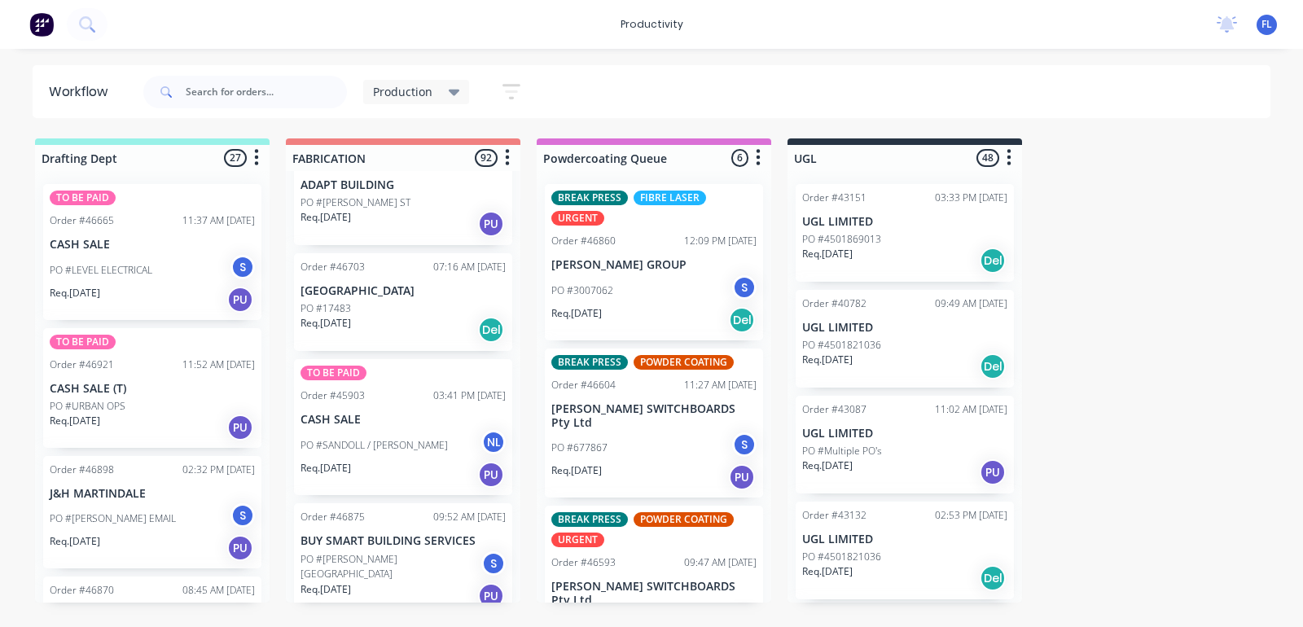
scroll to position [4990, 0]
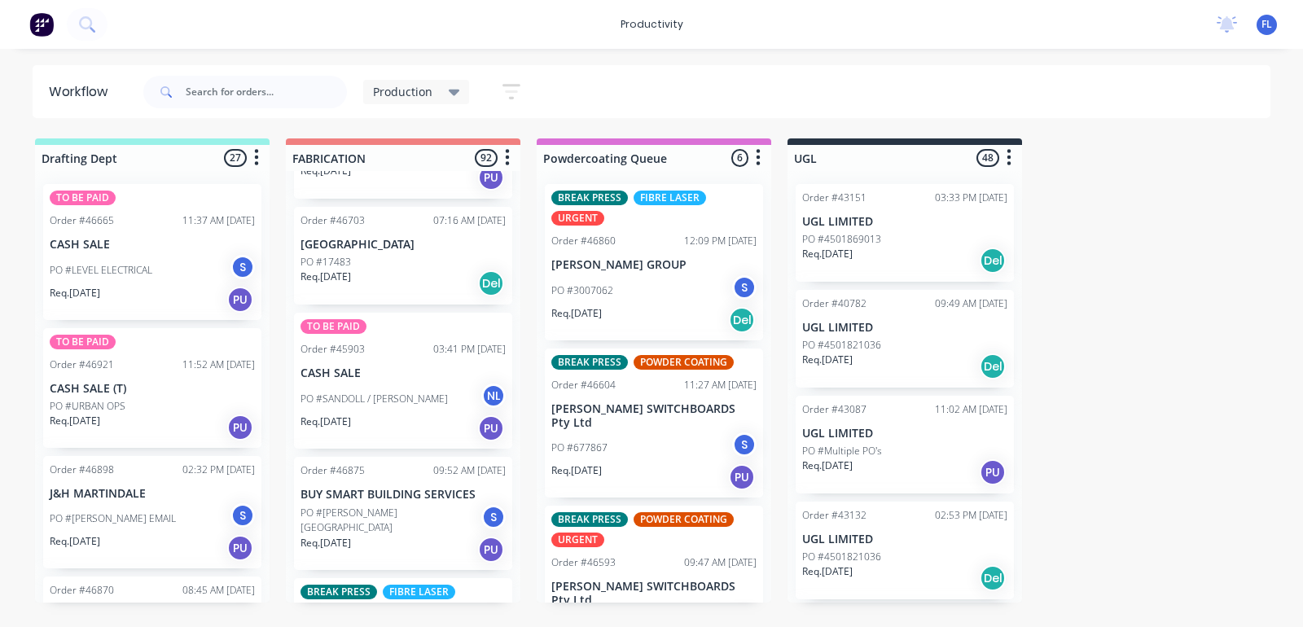
click at [377, 536] on div "Req. [DATE] PU" at bounding box center [403, 550] width 205 height 28
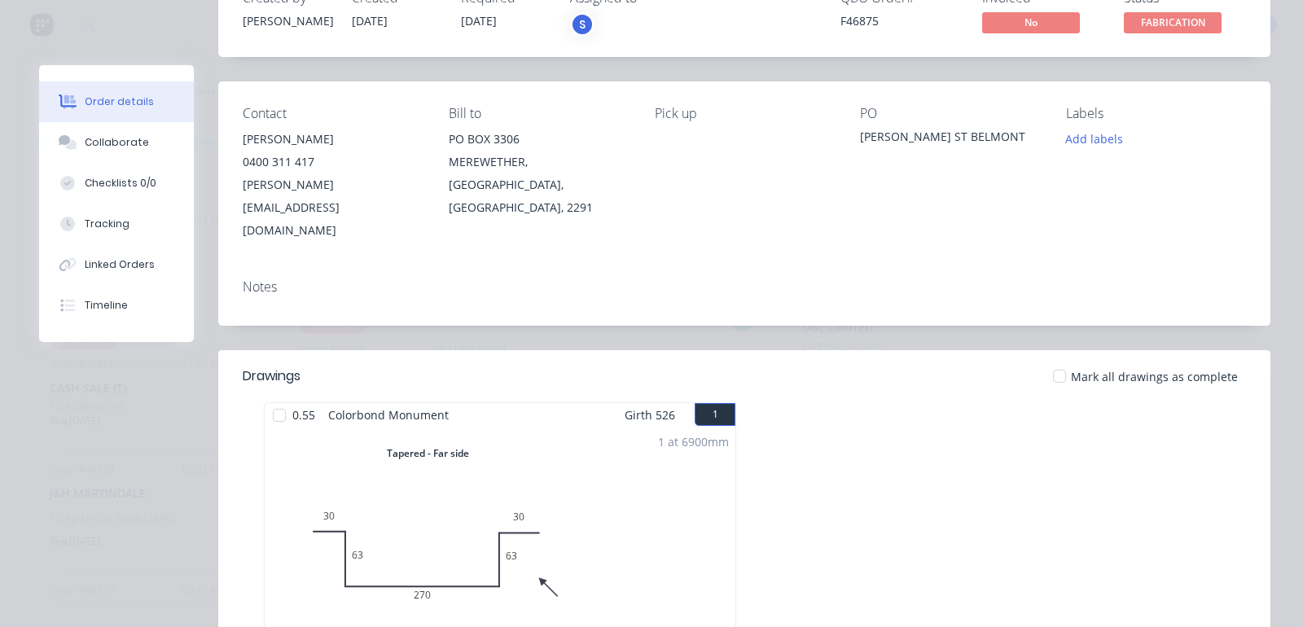
scroll to position [0, 0]
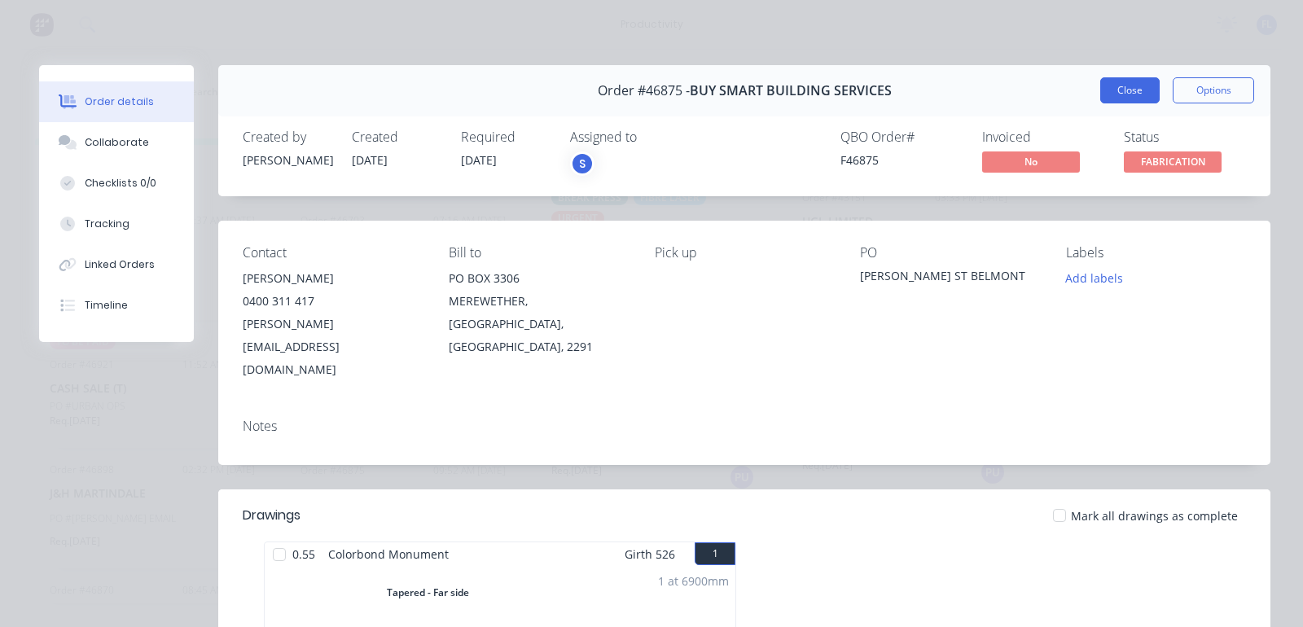
click at [1105, 94] on button "Close" at bounding box center [1130, 90] width 59 height 26
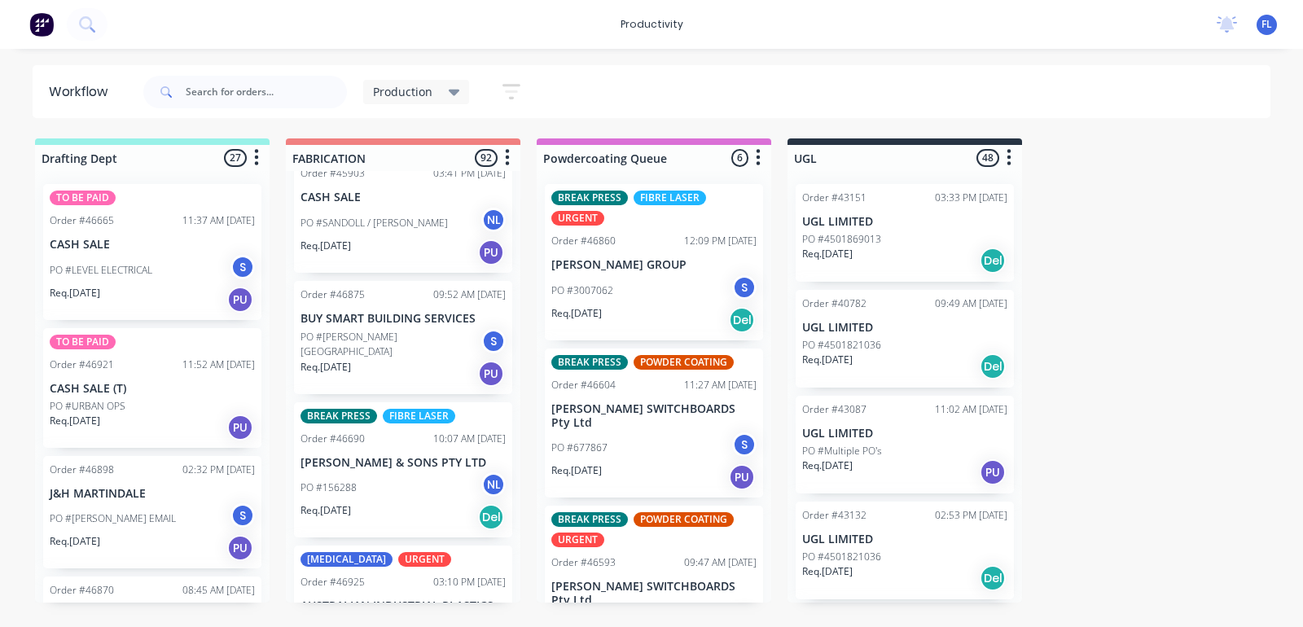
scroll to position [5193, 0]
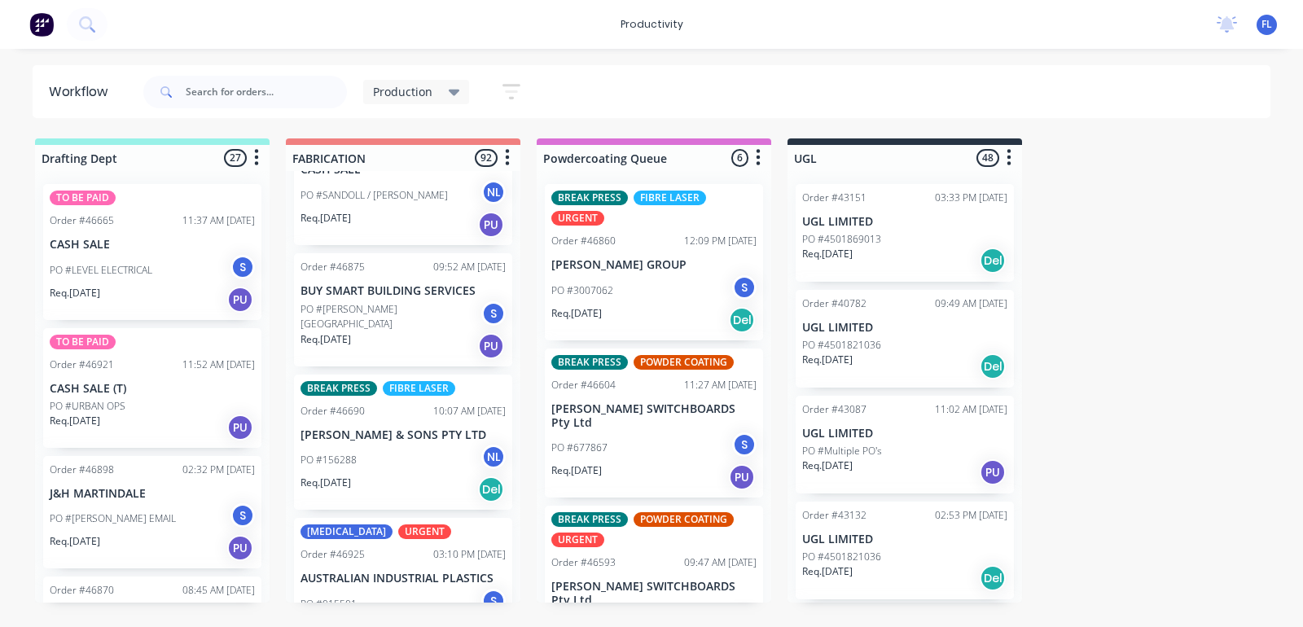
click at [371, 476] on div "Req. [DATE] Del" at bounding box center [403, 490] width 205 height 28
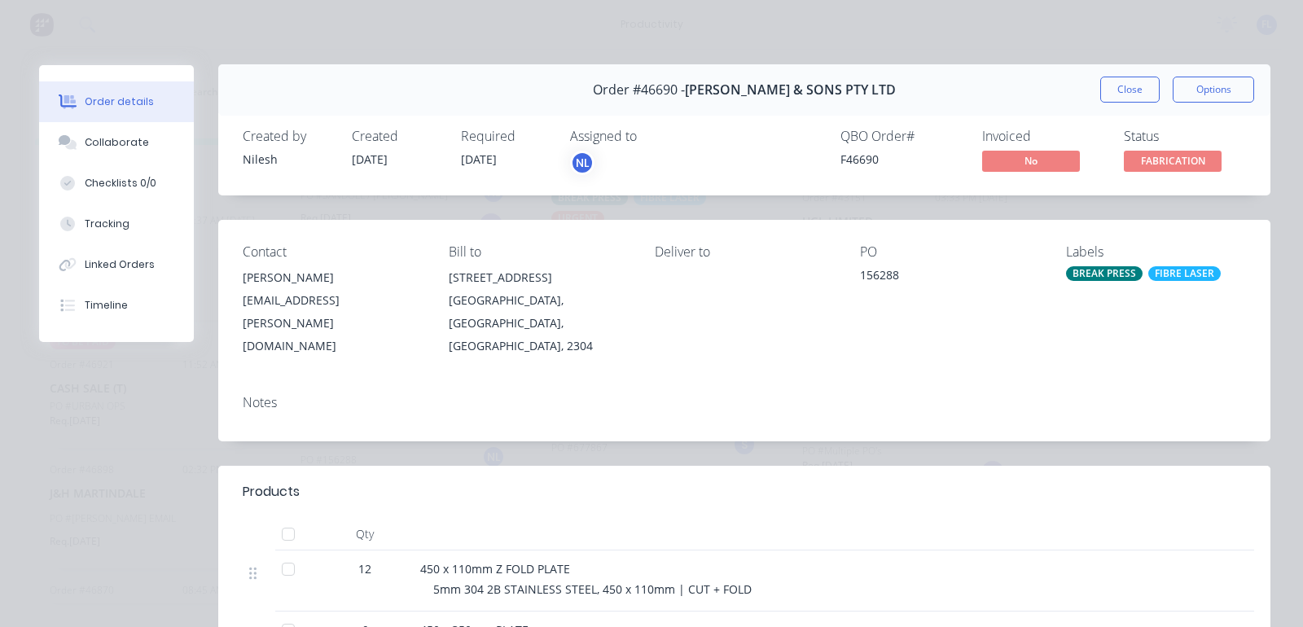
scroll to position [0, 0]
click at [1108, 86] on button "Close" at bounding box center [1130, 90] width 59 height 26
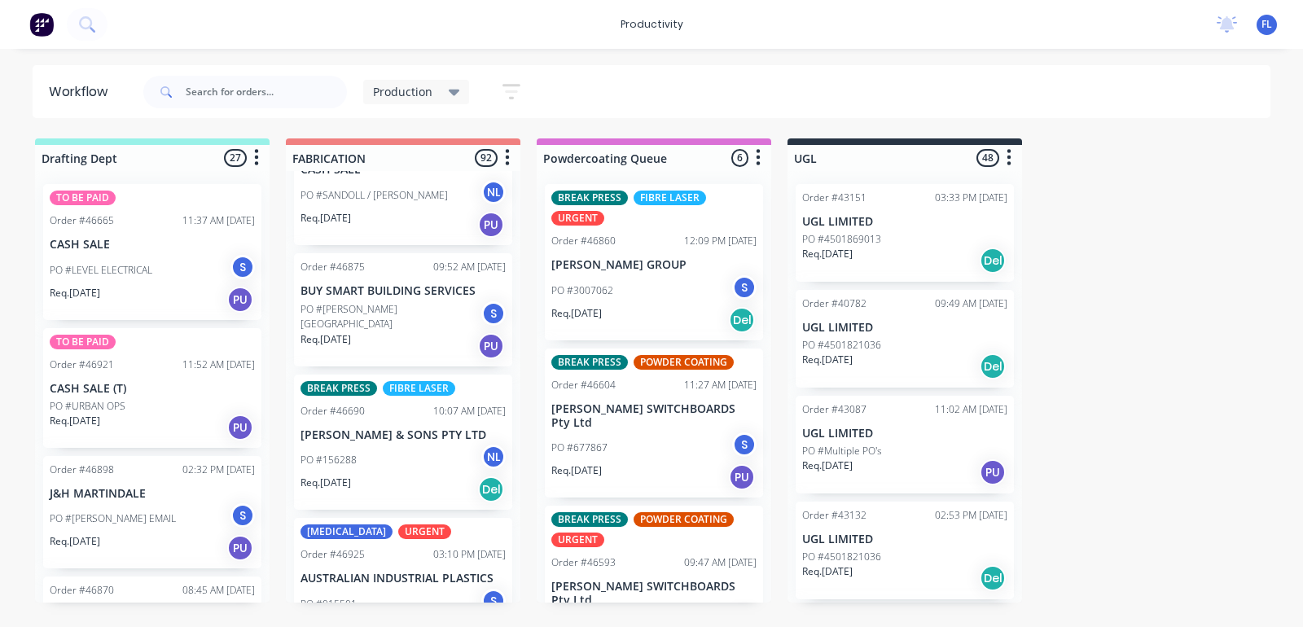
click at [403, 445] on div "PO #156288 NL" at bounding box center [403, 460] width 205 height 31
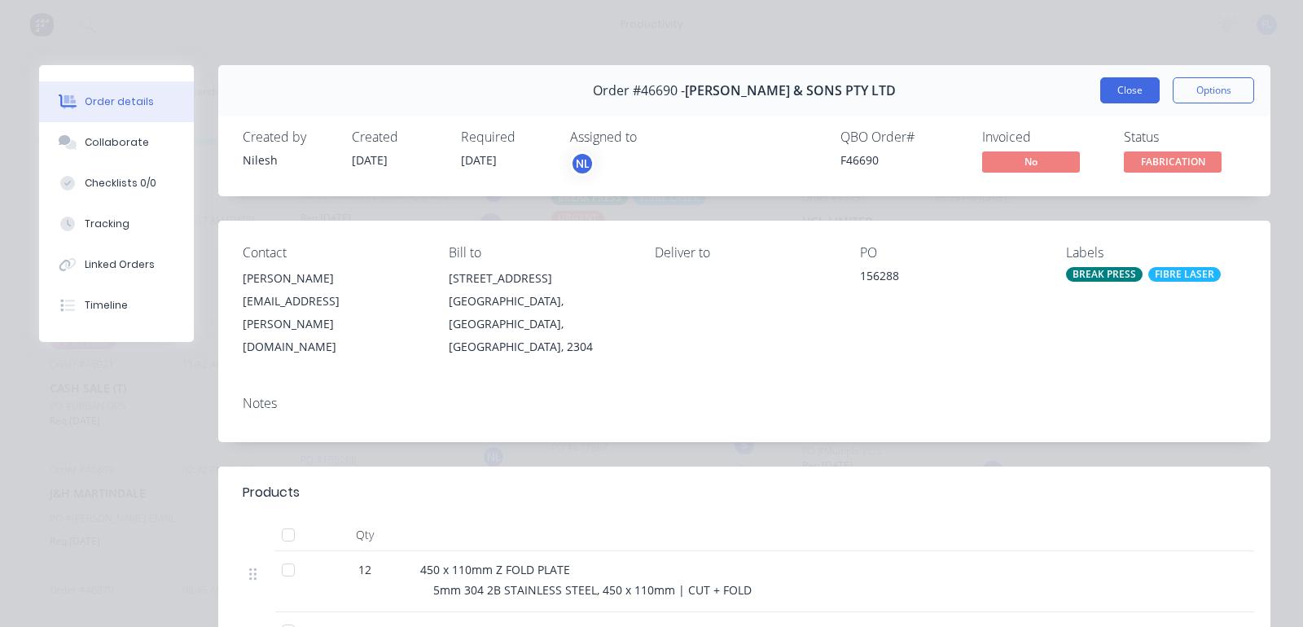
drag, startPoint x: 1124, startPoint y: 94, endPoint x: 1113, endPoint y: 102, distance: 14.0
click at [1124, 94] on button "Close" at bounding box center [1130, 90] width 59 height 26
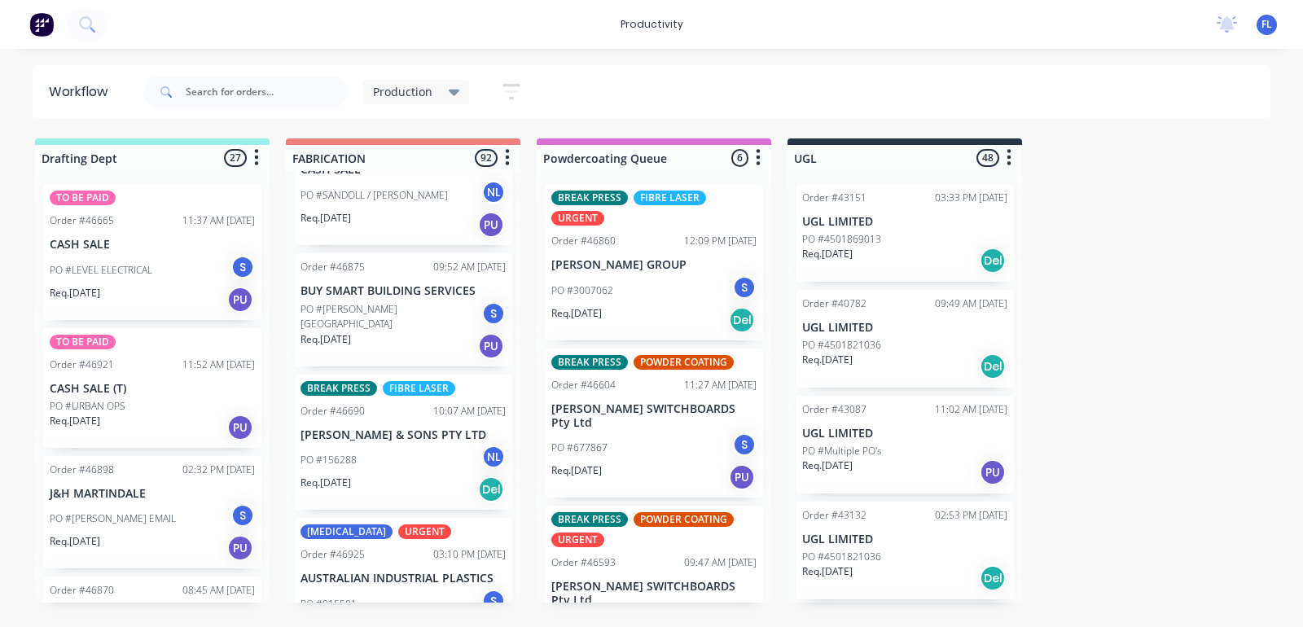
scroll to position [5295, 0]
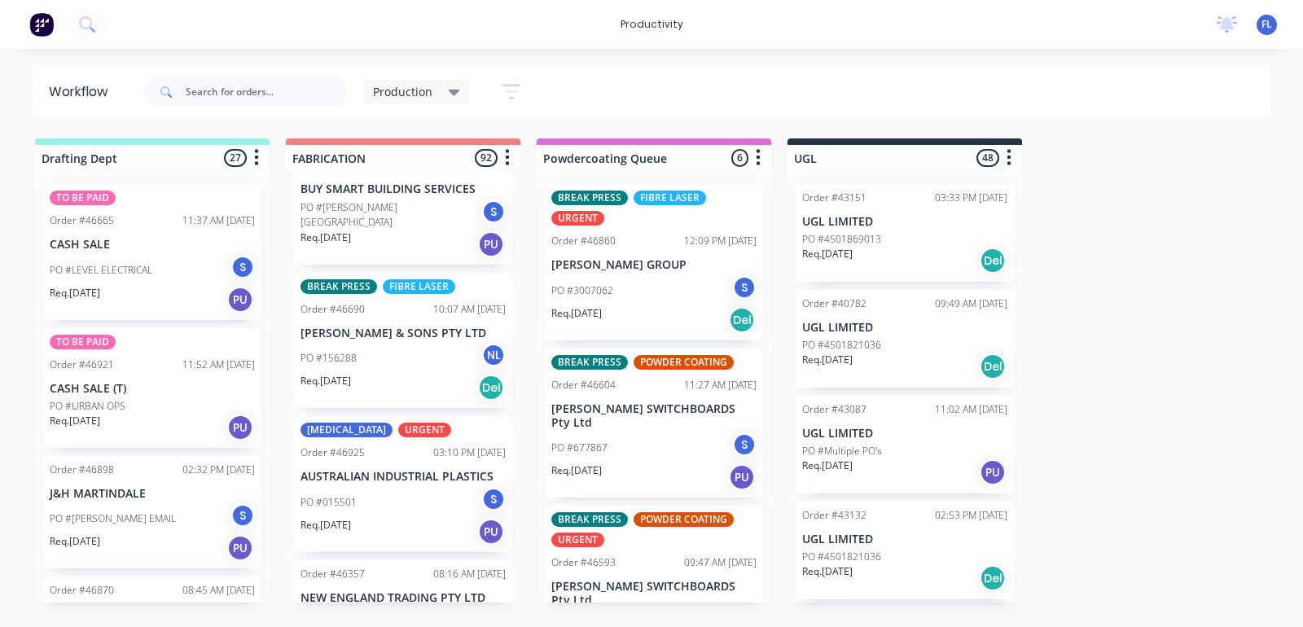
click at [402, 487] on div "PO #015501 S" at bounding box center [403, 502] width 205 height 31
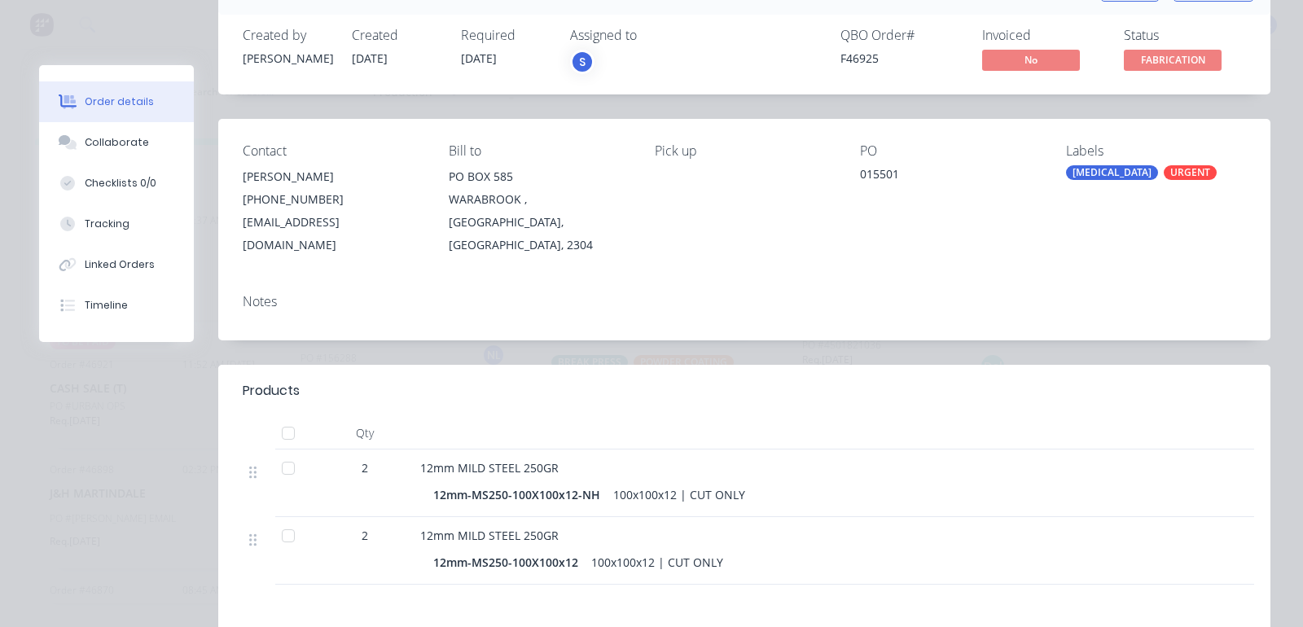
scroll to position [0, 0]
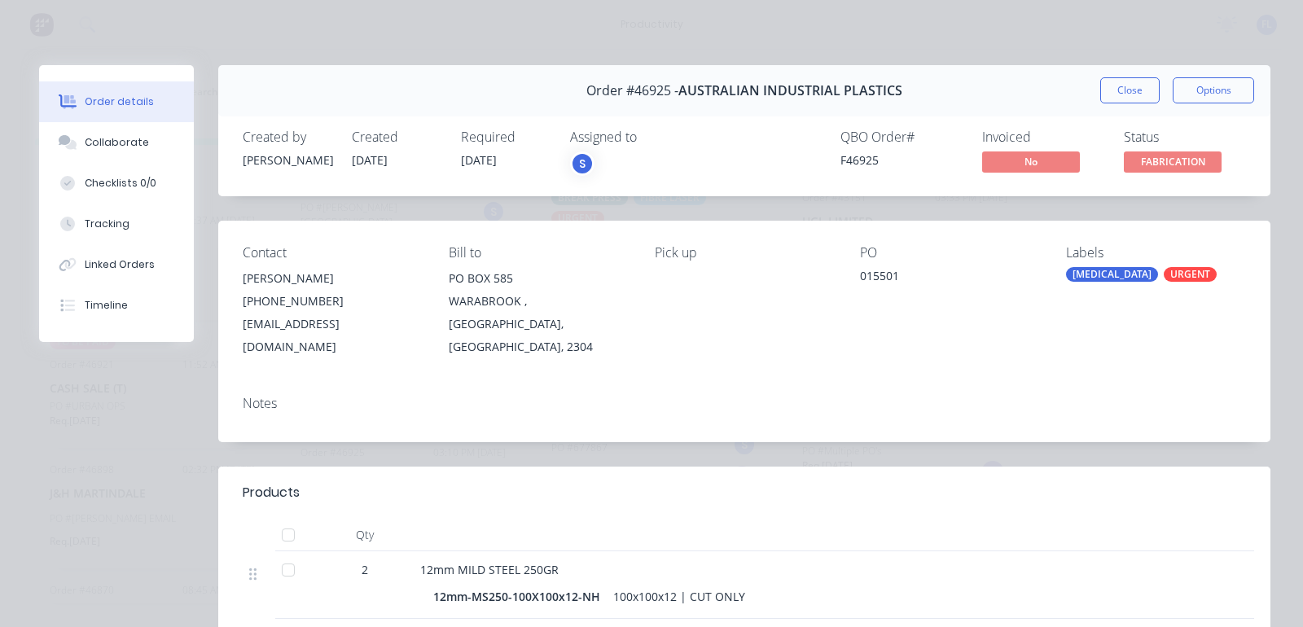
click at [1132, 87] on button "Close" at bounding box center [1130, 90] width 59 height 26
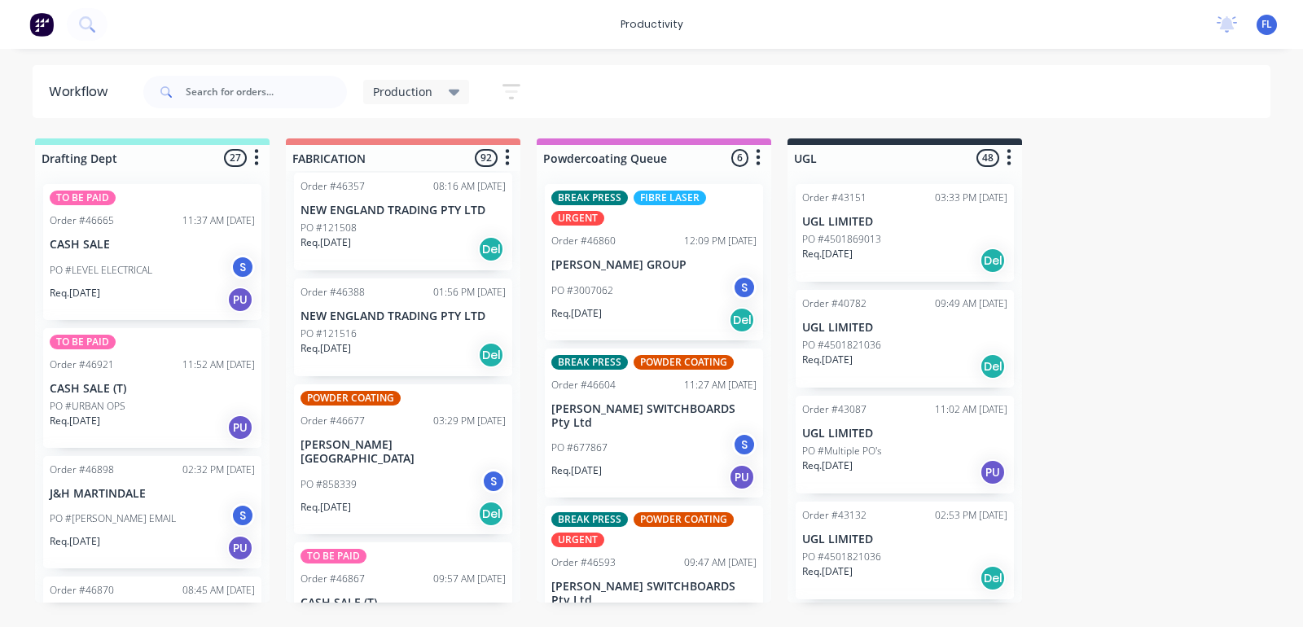
scroll to position [5703, 0]
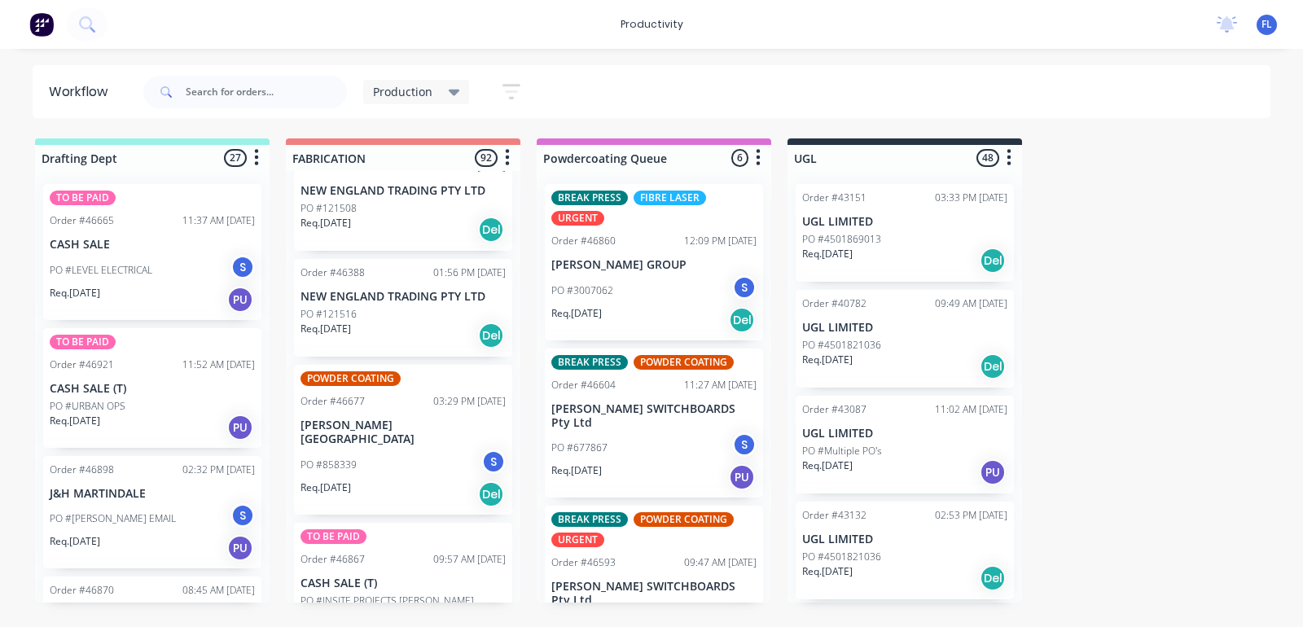
click at [408, 481] on div "Req. [DATE] Del" at bounding box center [403, 495] width 205 height 28
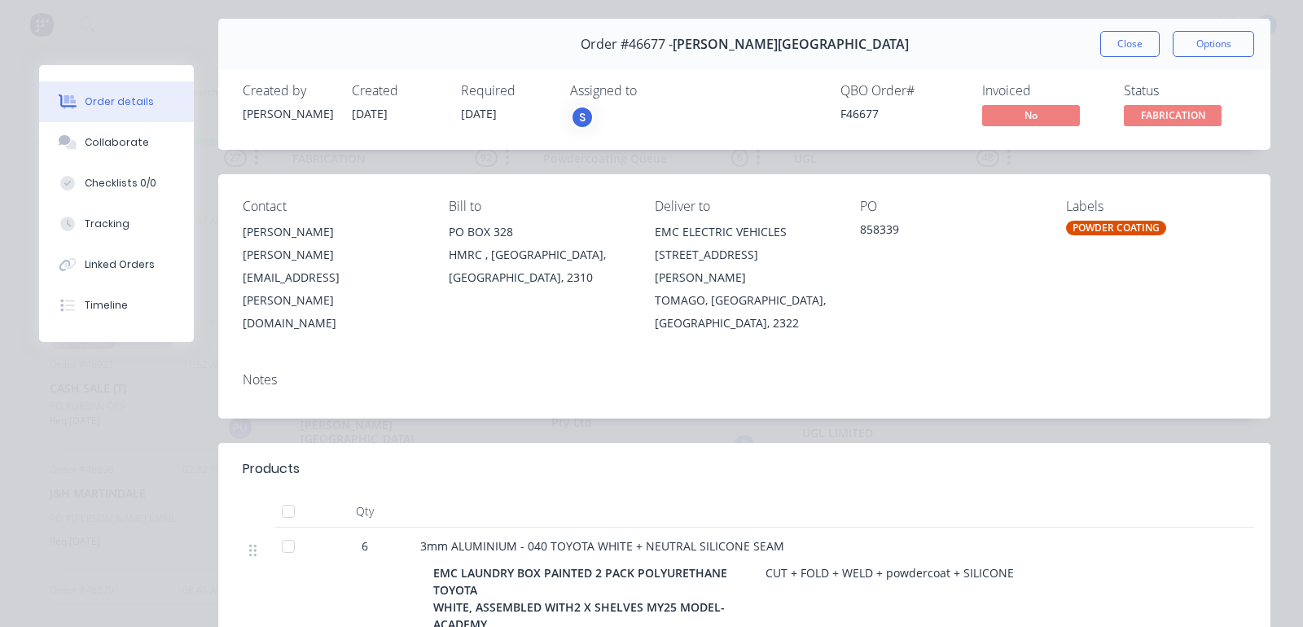
scroll to position [0, 0]
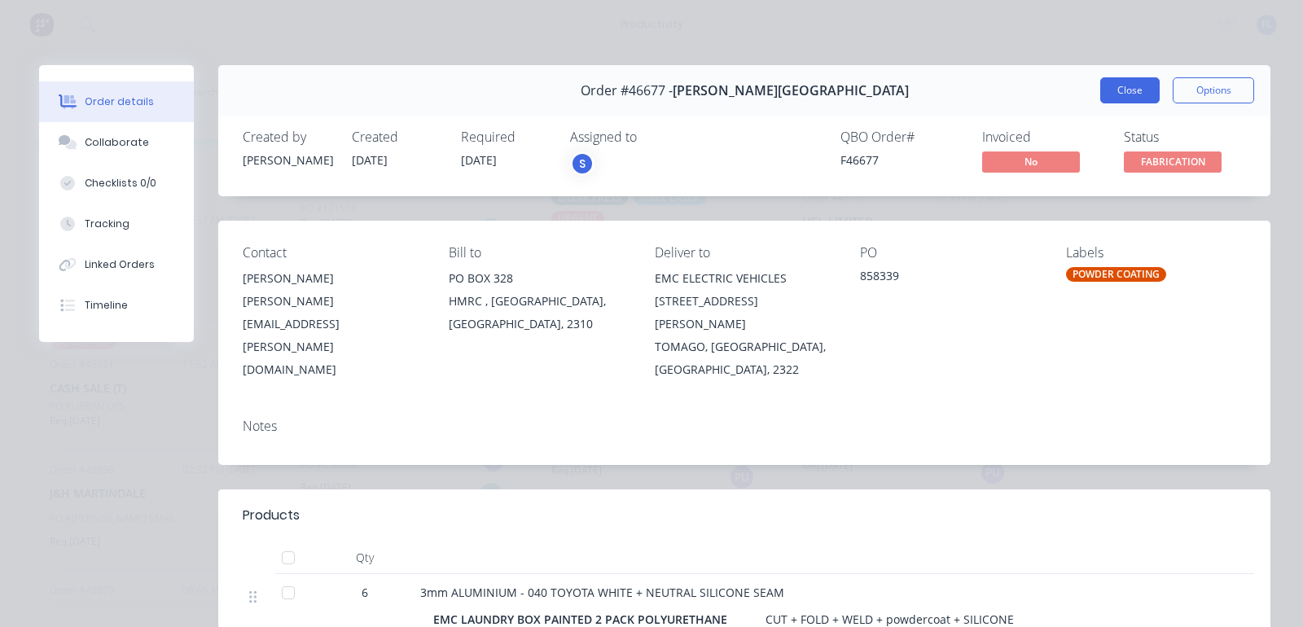
click at [1104, 98] on button "Close" at bounding box center [1130, 90] width 59 height 26
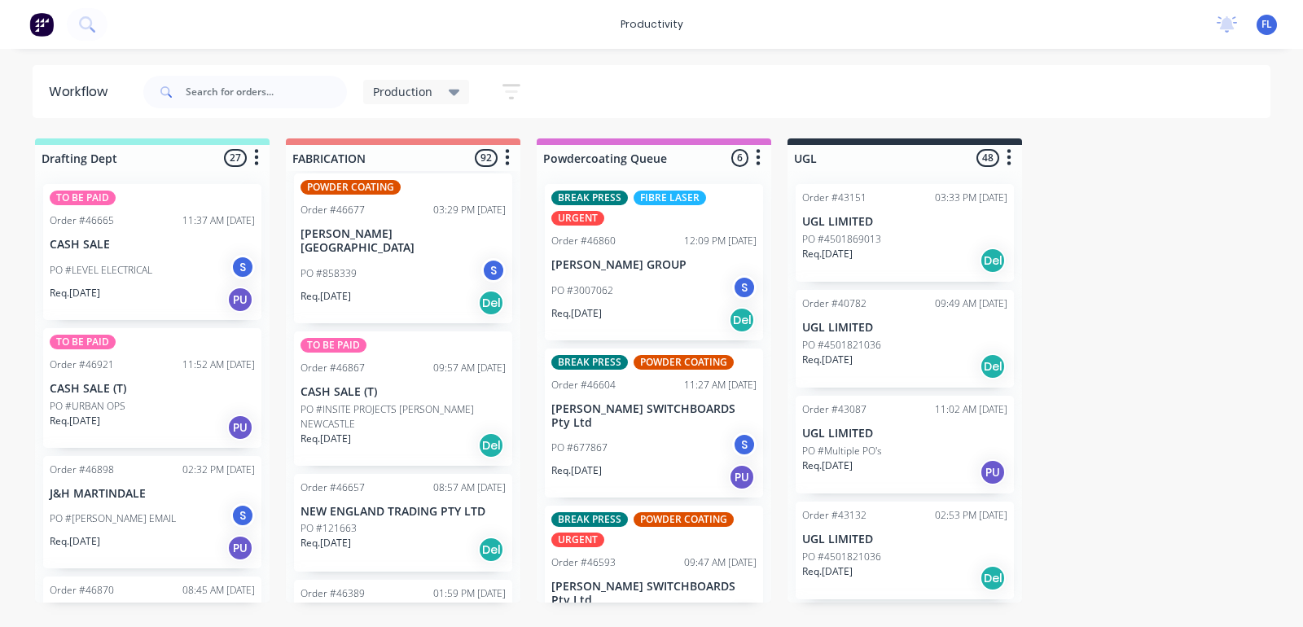
scroll to position [5906, 0]
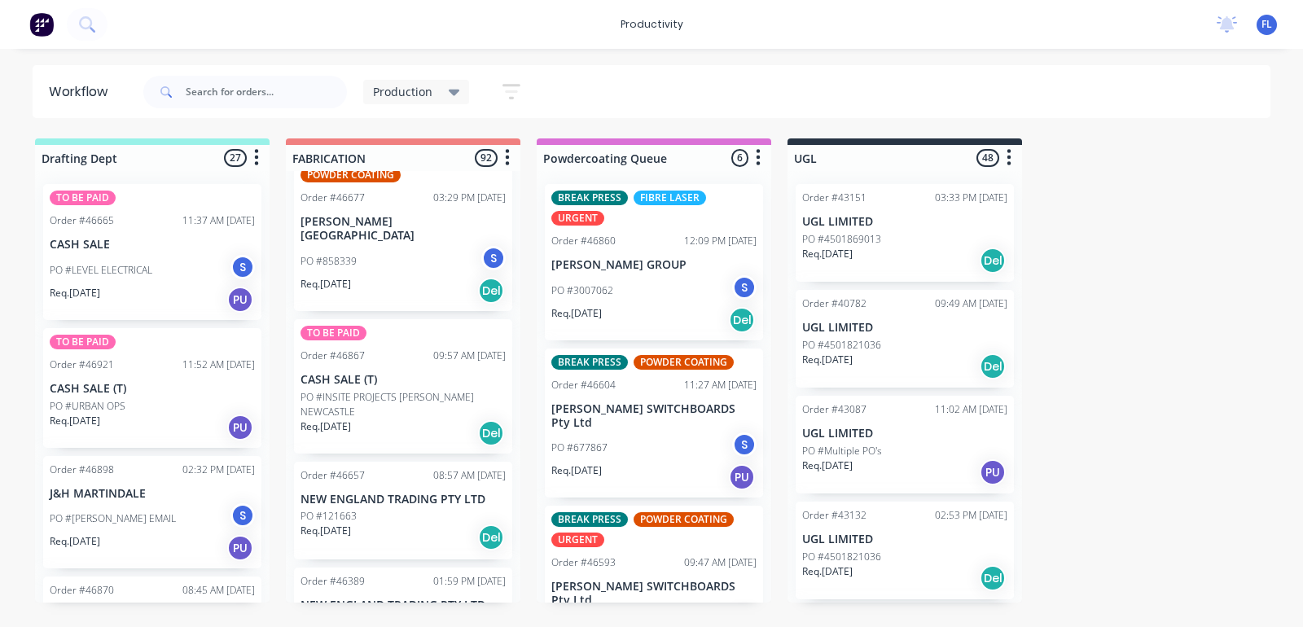
click at [409, 420] on div "Req. [DATE] Del" at bounding box center [403, 434] width 205 height 28
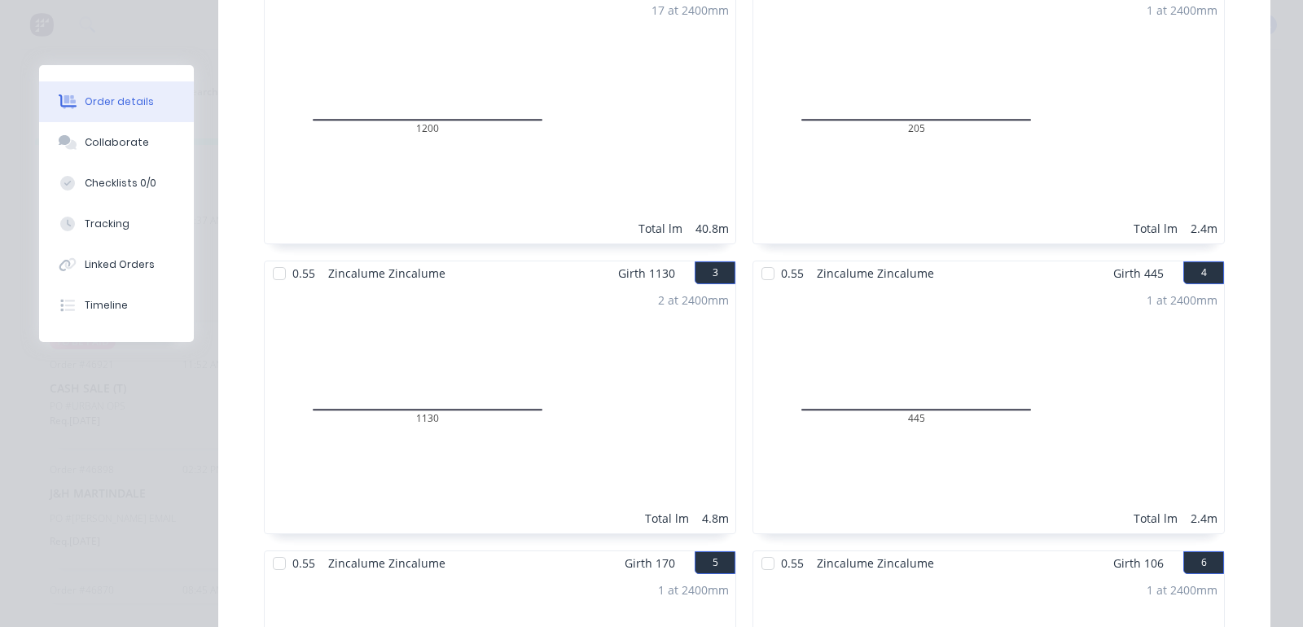
scroll to position [0, 0]
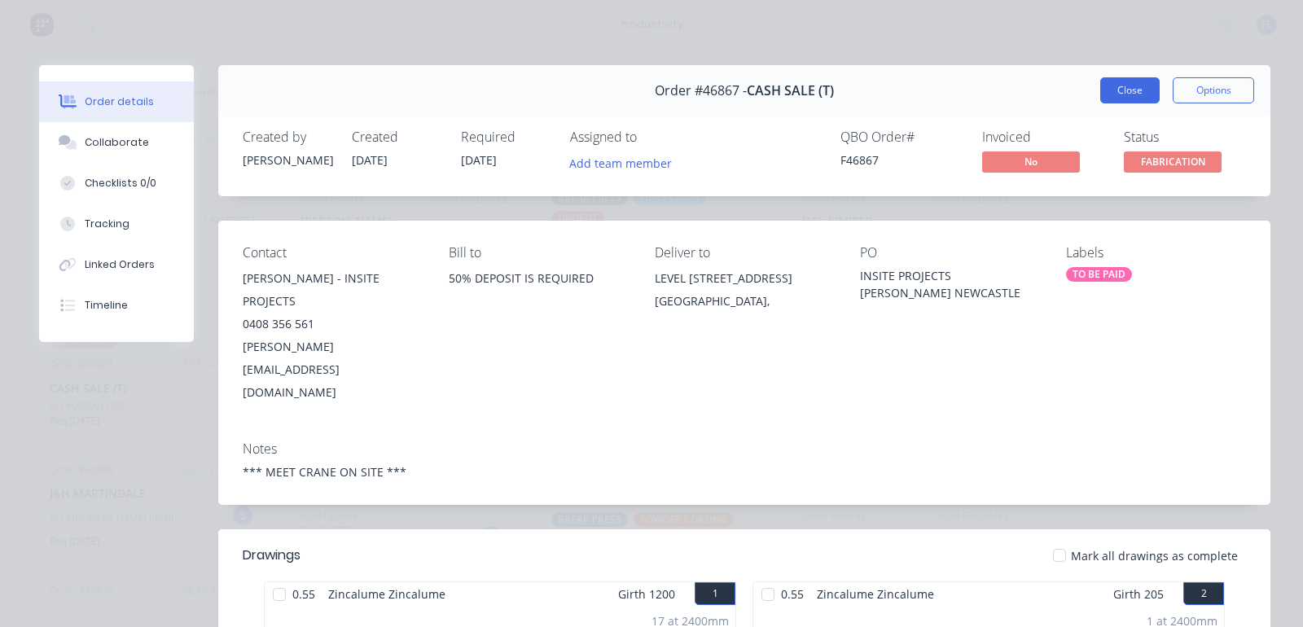
click at [1106, 86] on button "Close" at bounding box center [1130, 90] width 59 height 26
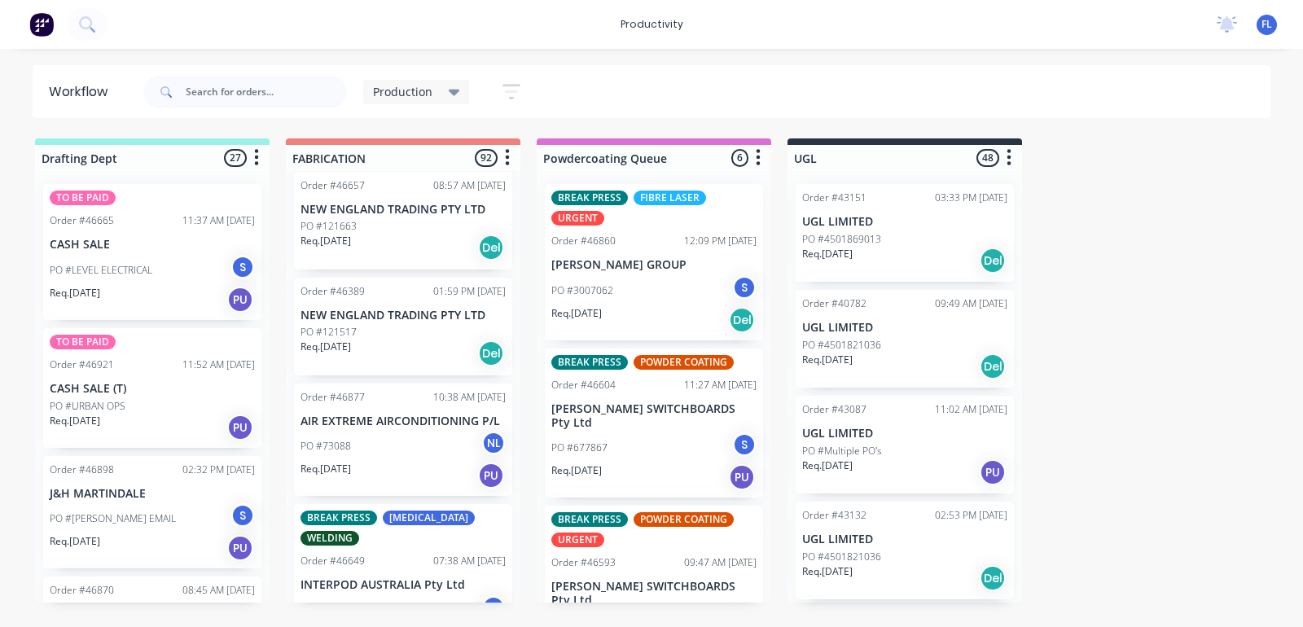
scroll to position [6212, 0]
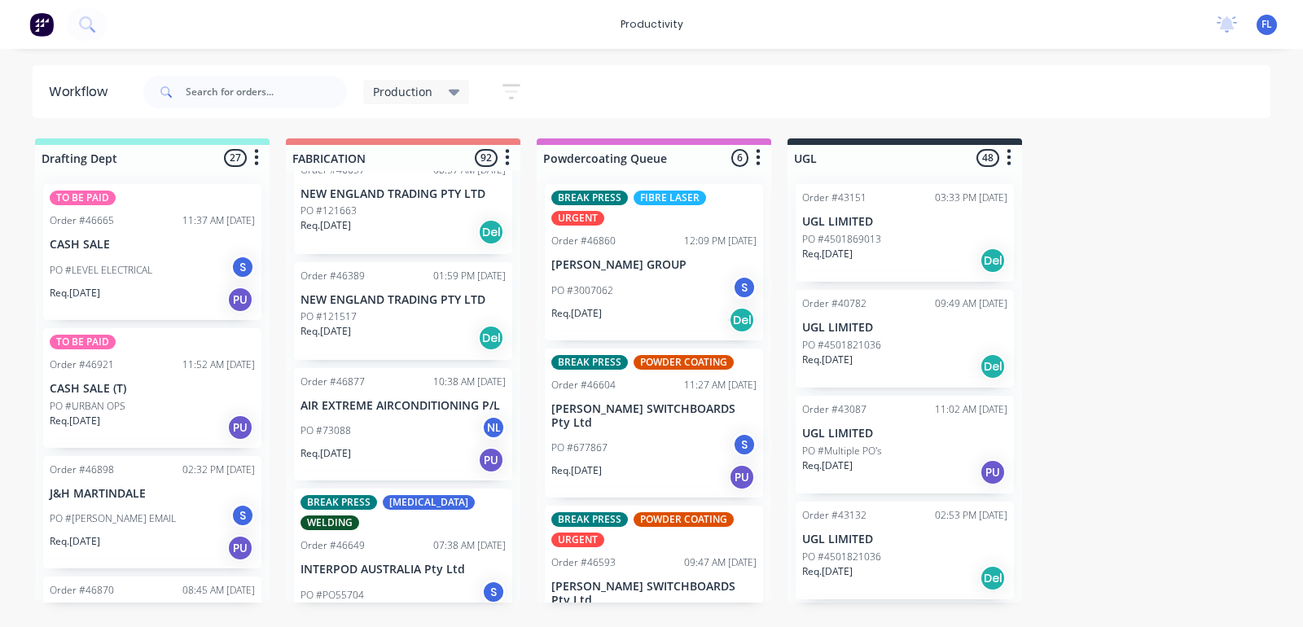
click at [377, 415] on div "PO #73088 NL" at bounding box center [403, 430] width 205 height 31
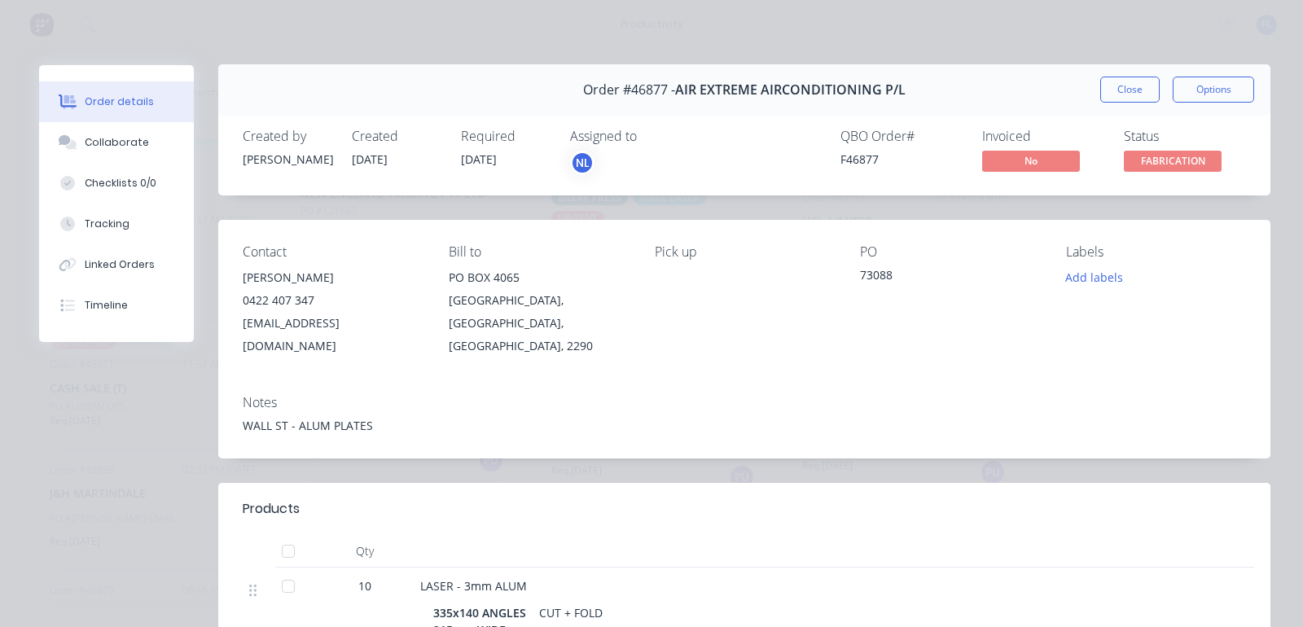
scroll to position [0, 0]
click at [1125, 90] on button "Close" at bounding box center [1130, 90] width 59 height 26
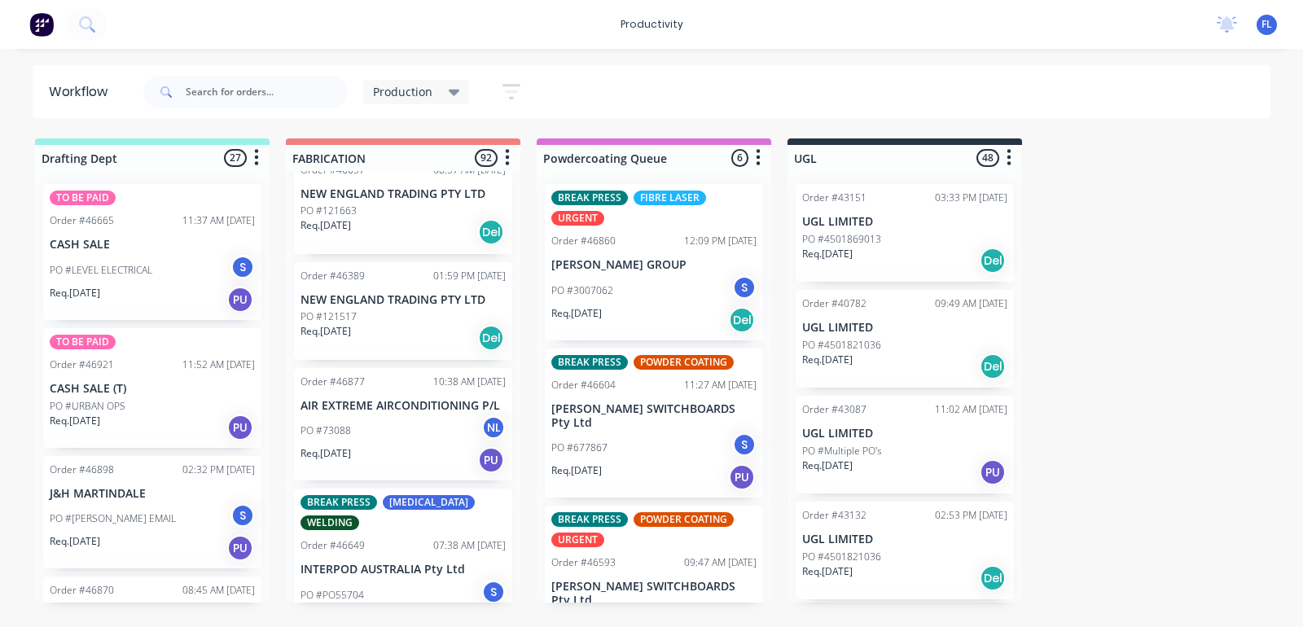
click at [385, 563] on p "INTERPOD AUSTRALIA Pty Ltd" at bounding box center [403, 570] width 205 height 14
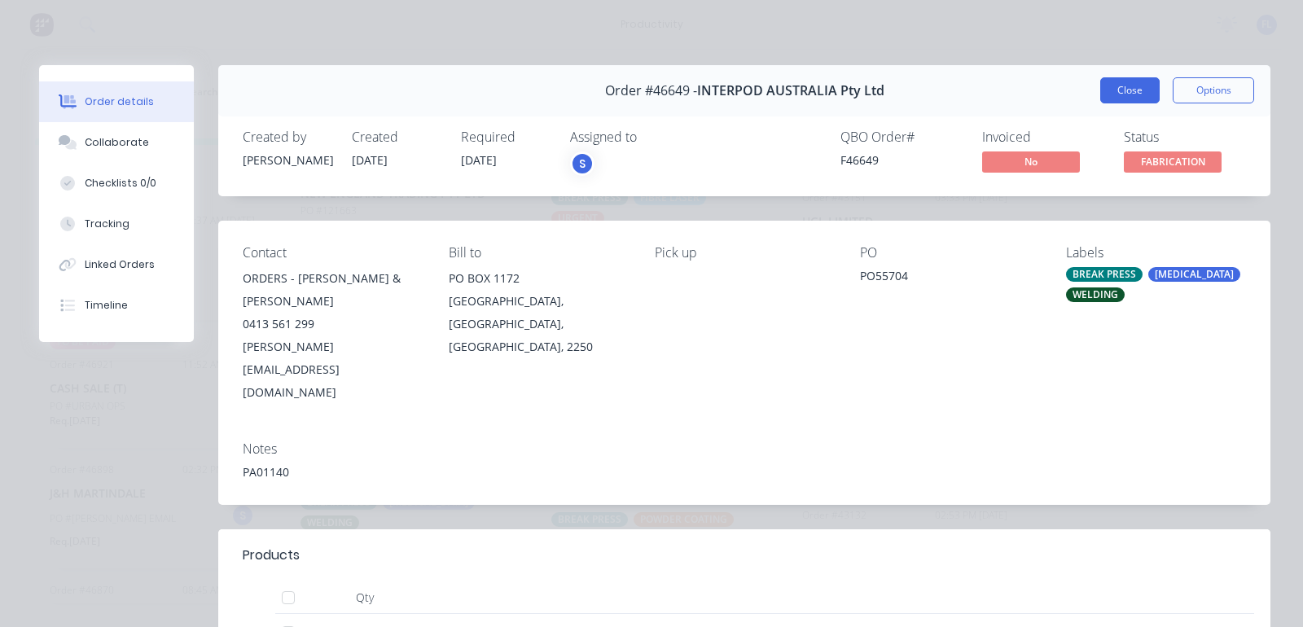
click at [1105, 90] on button "Close" at bounding box center [1130, 90] width 59 height 26
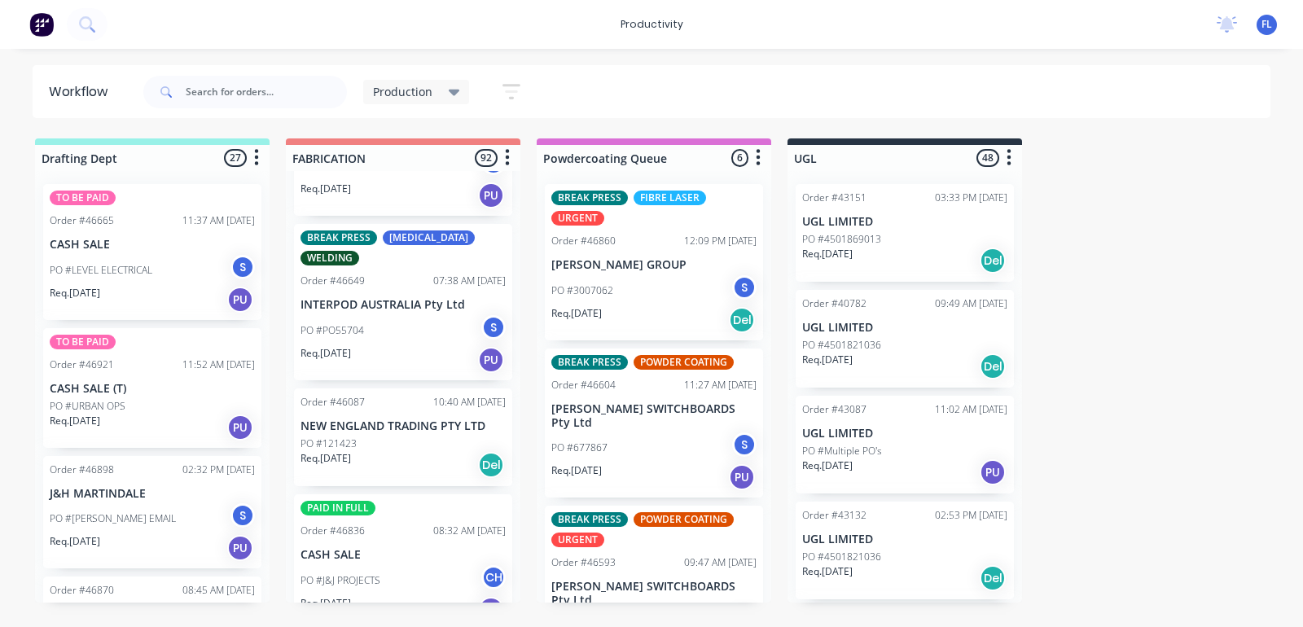
scroll to position [6517, 0]
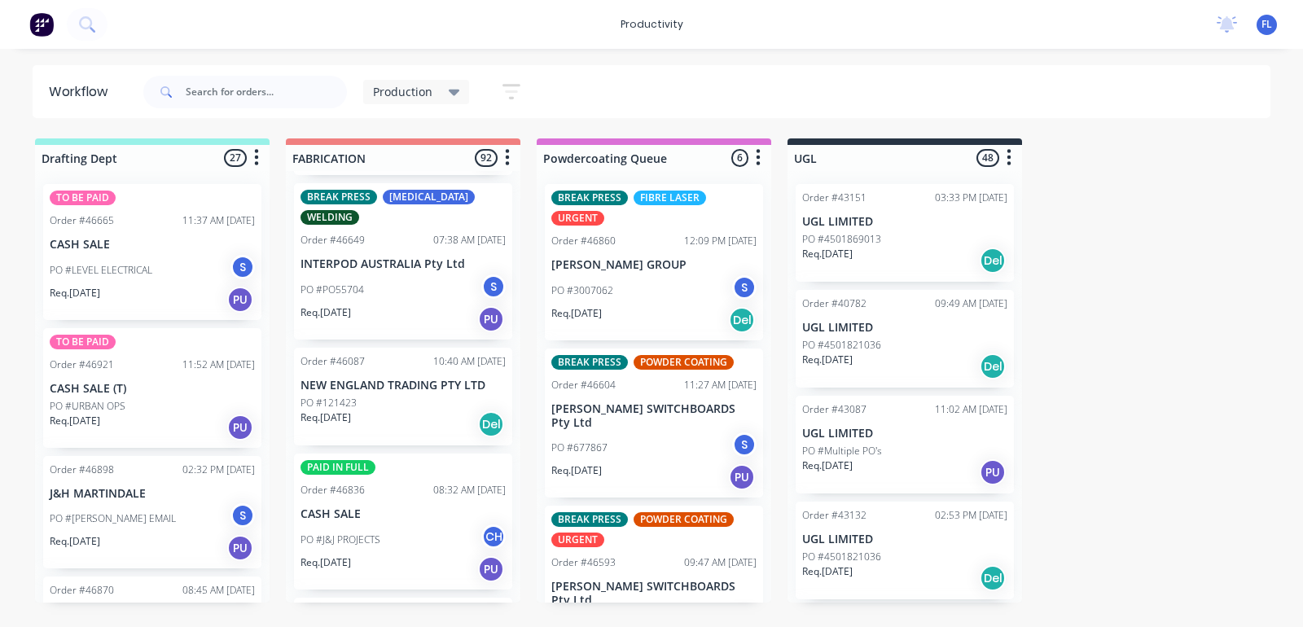
click at [389, 556] on div "Req. [DATE] PU" at bounding box center [403, 570] width 205 height 28
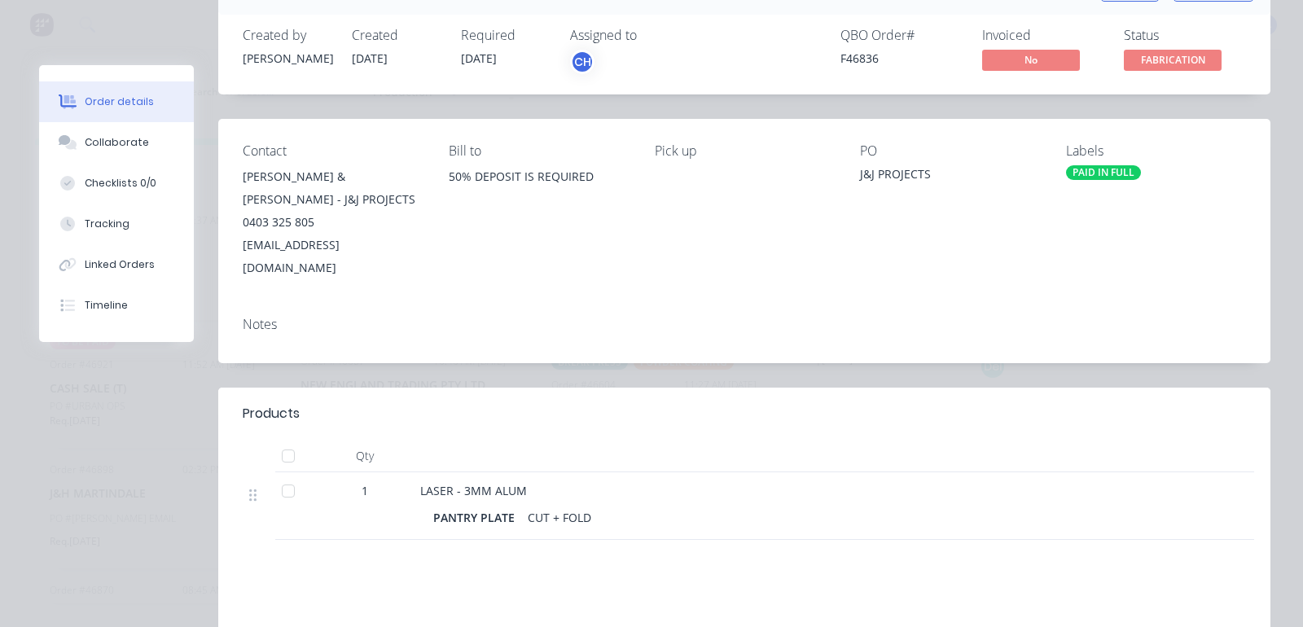
scroll to position [0, 0]
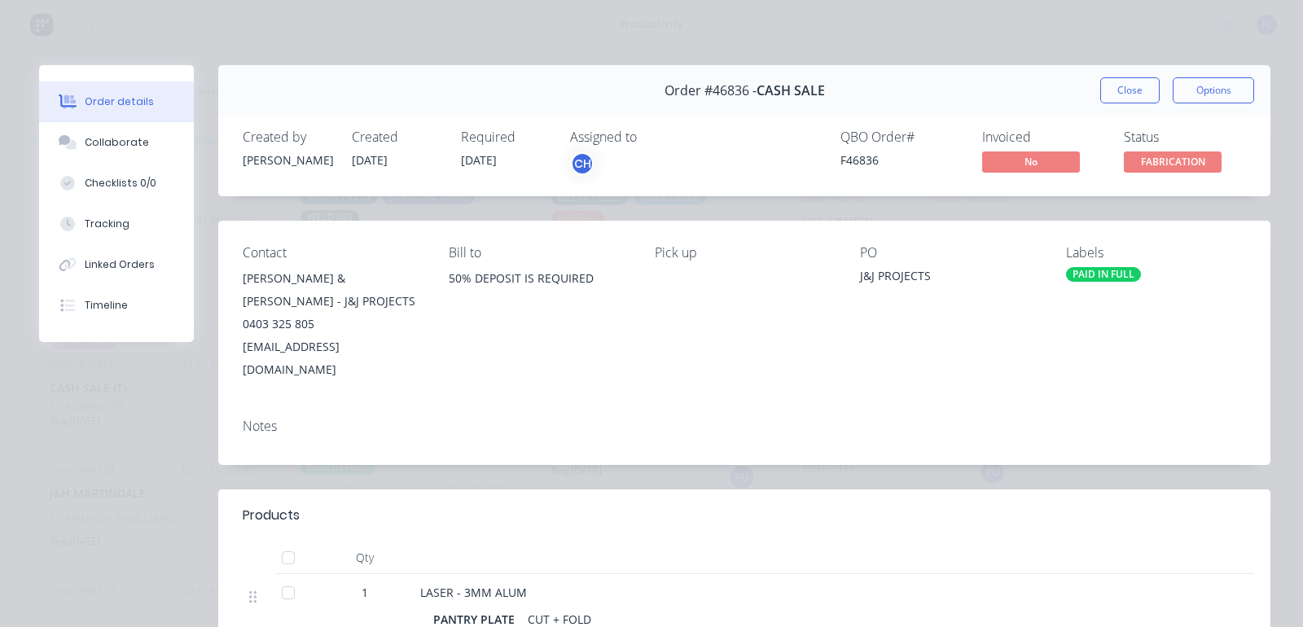
click at [1109, 84] on button "Close" at bounding box center [1130, 90] width 59 height 26
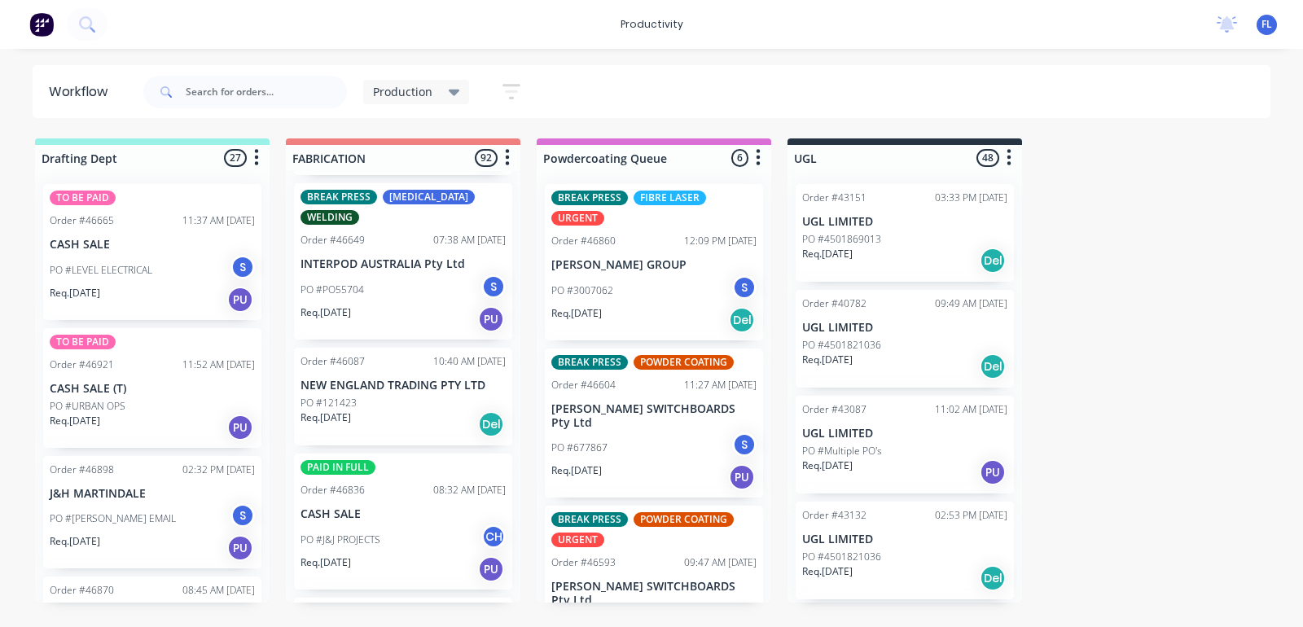
scroll to position [6619, 0]
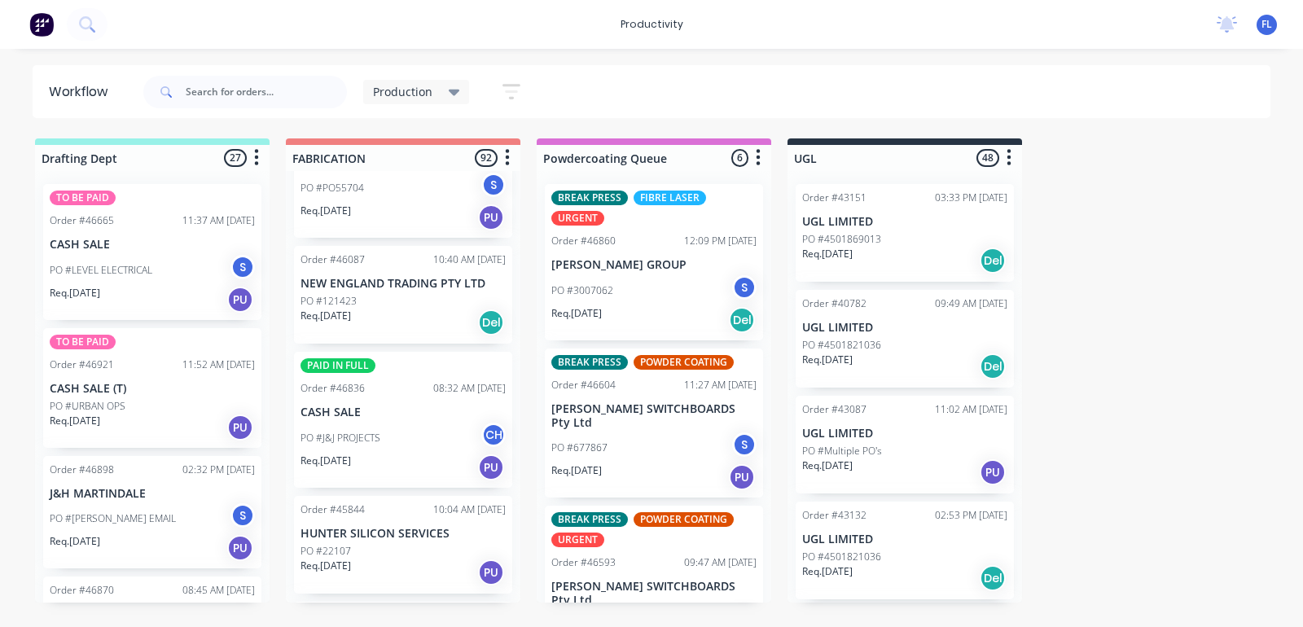
click at [376, 544] on div "PO #22107" at bounding box center [403, 551] width 205 height 15
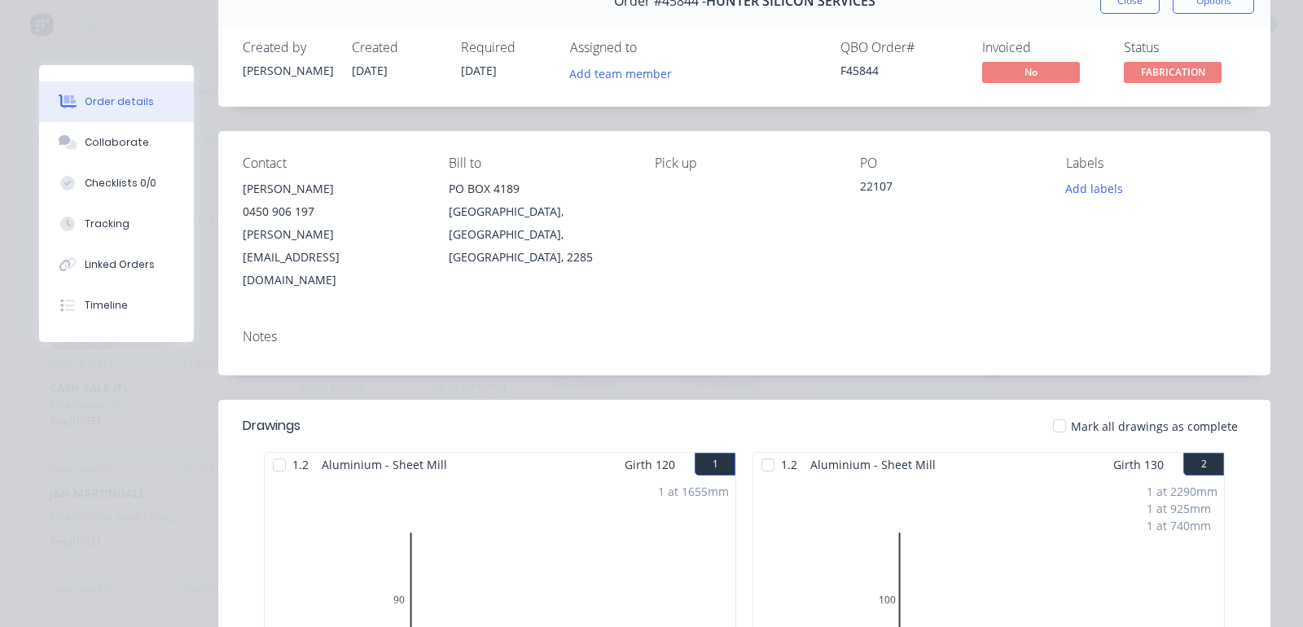
scroll to position [0, 0]
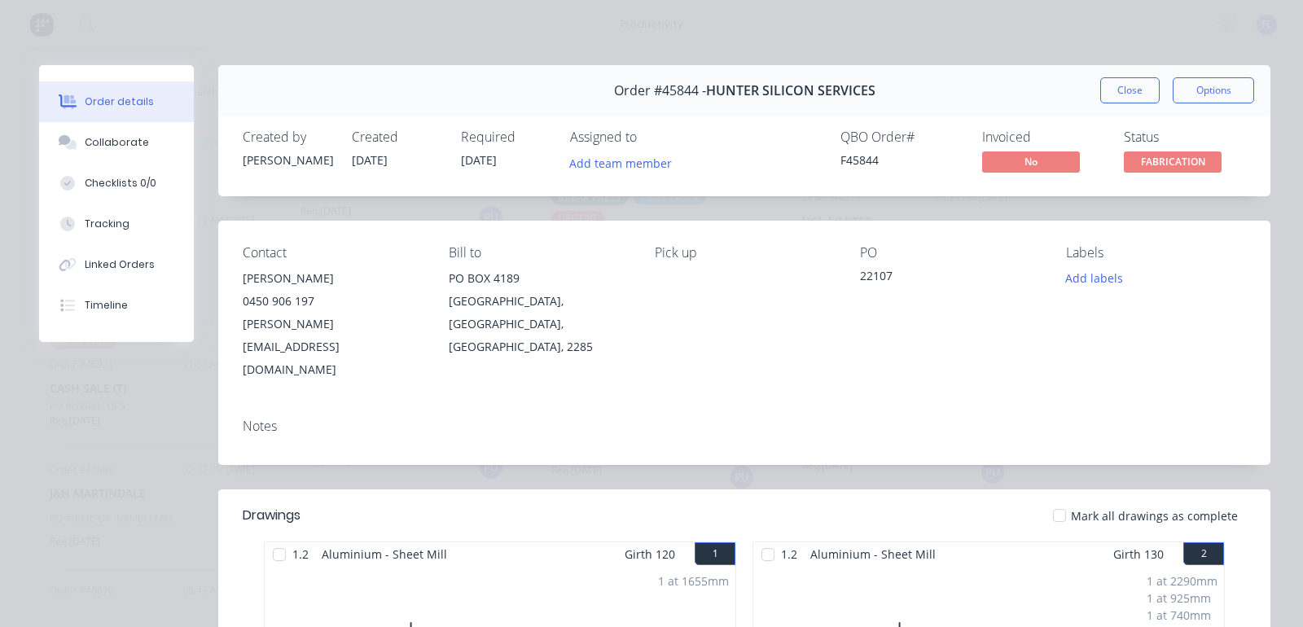
click at [1120, 88] on button "Close" at bounding box center [1130, 90] width 59 height 26
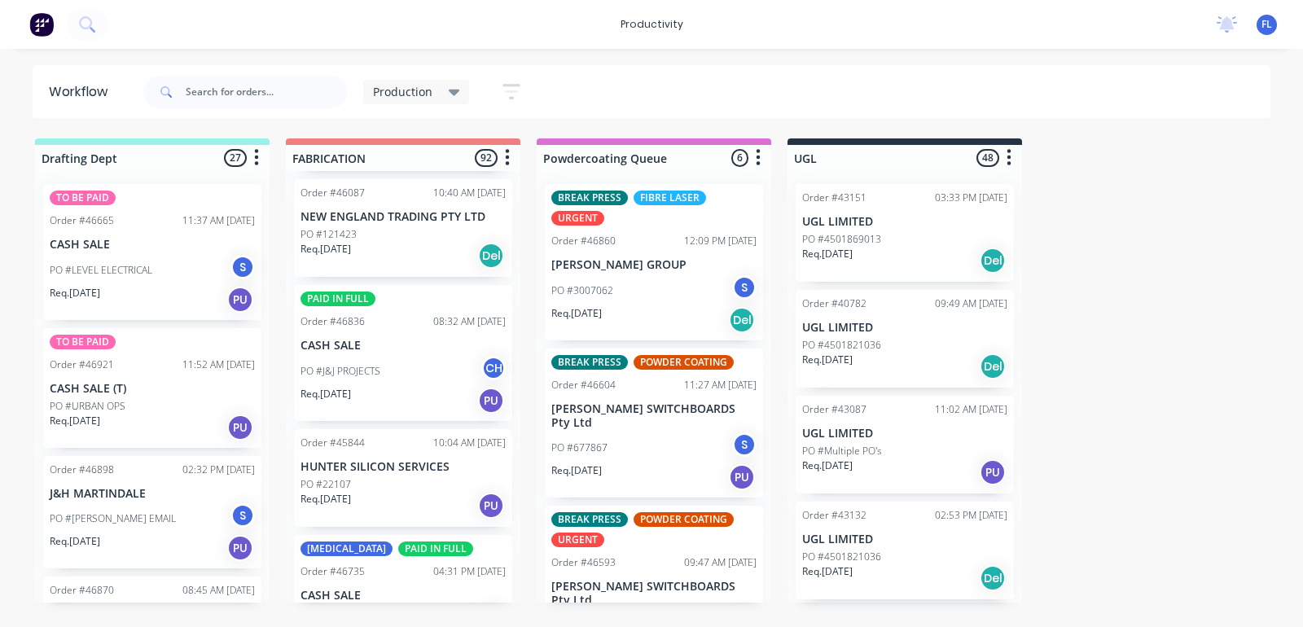
scroll to position [6823, 0]
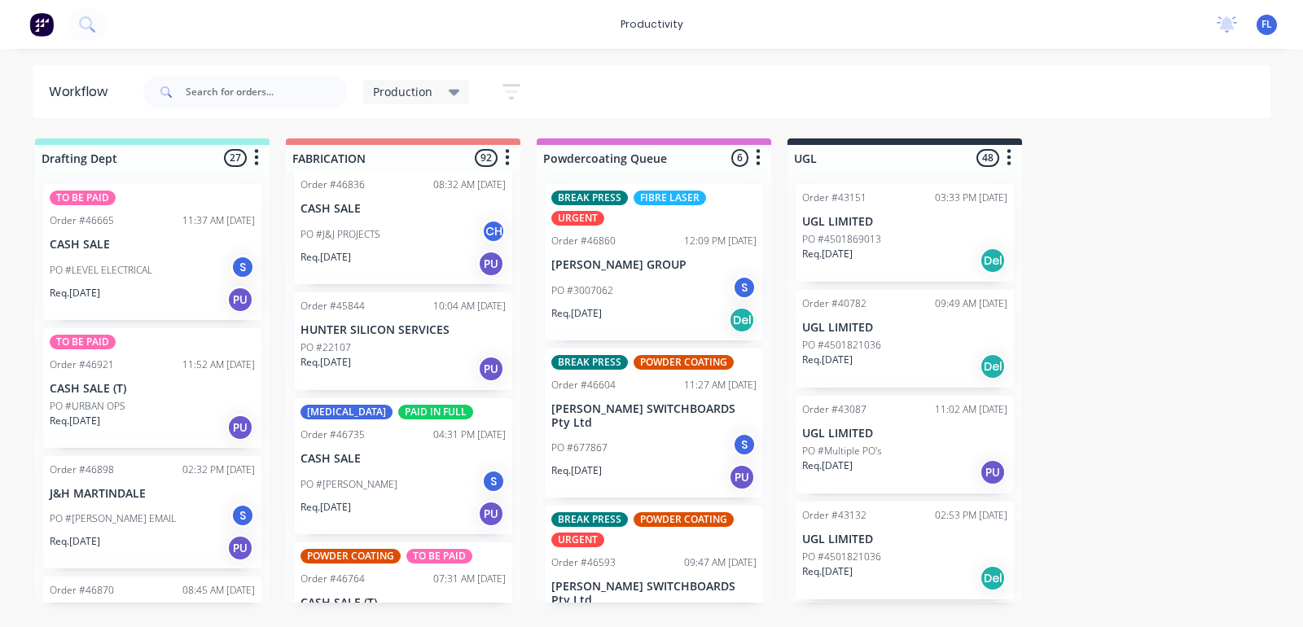
click at [395, 500] on div "Req. [DATE] PU" at bounding box center [403, 514] width 205 height 28
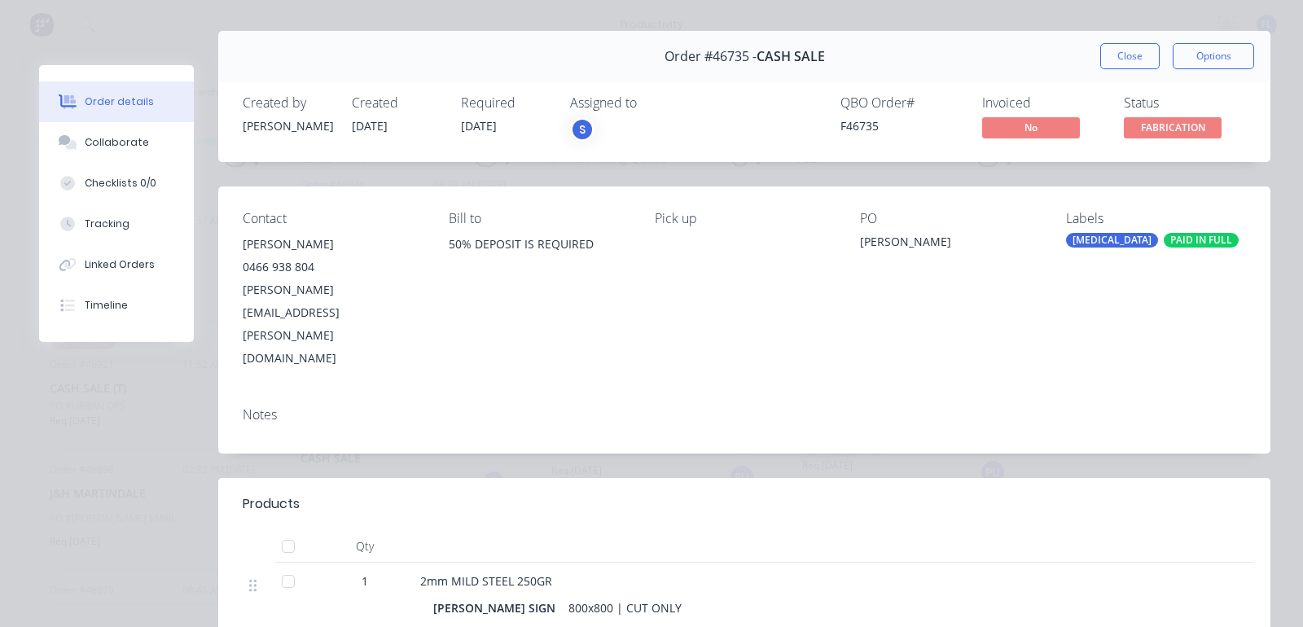
scroll to position [0, 0]
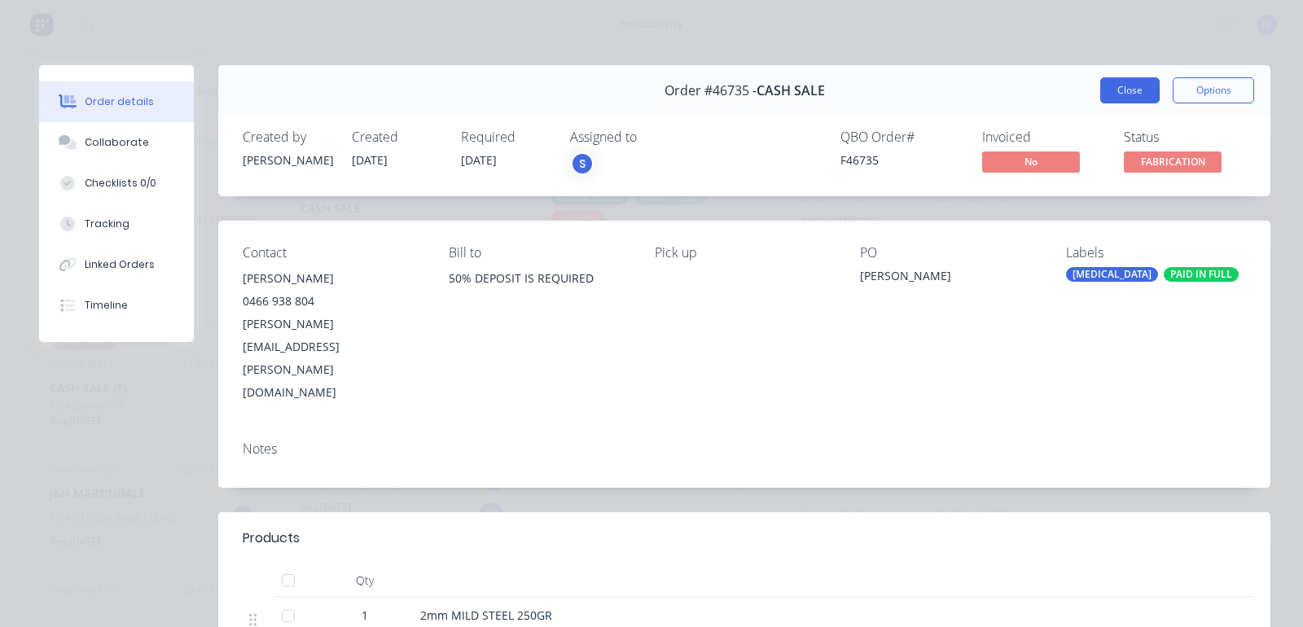
click at [1121, 98] on button "Close" at bounding box center [1130, 90] width 59 height 26
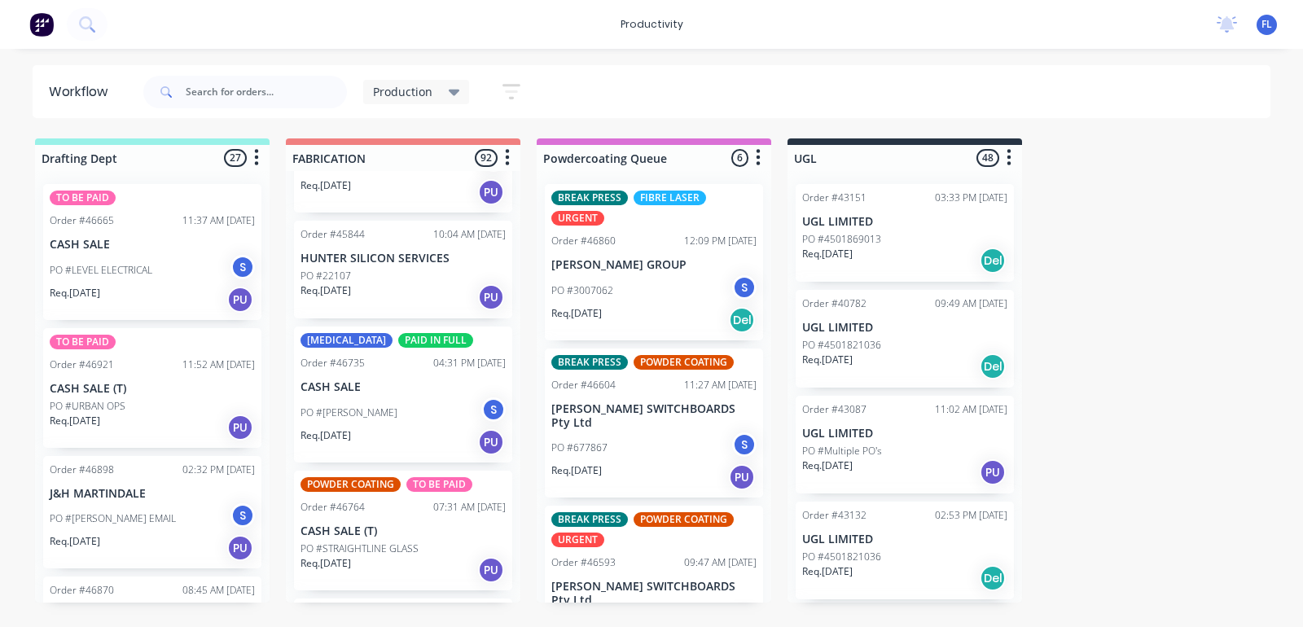
scroll to position [6925, 0]
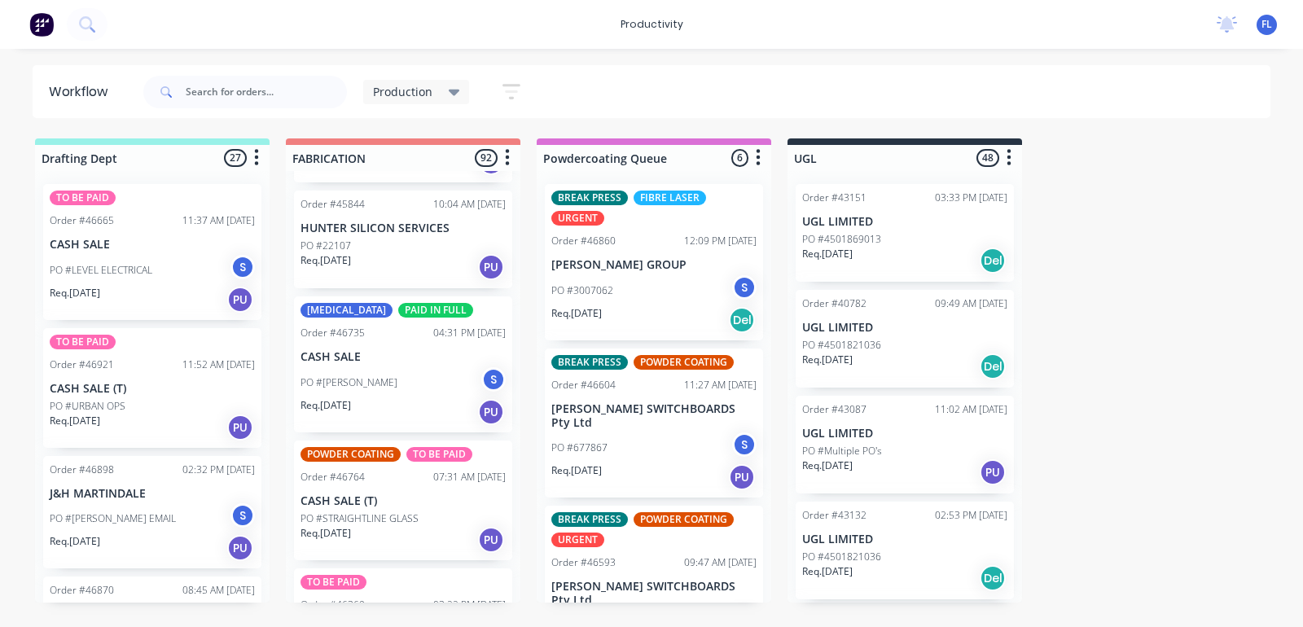
click at [380, 512] on p "PO #STRAIGHTLINE GLASS" at bounding box center [360, 519] width 118 height 15
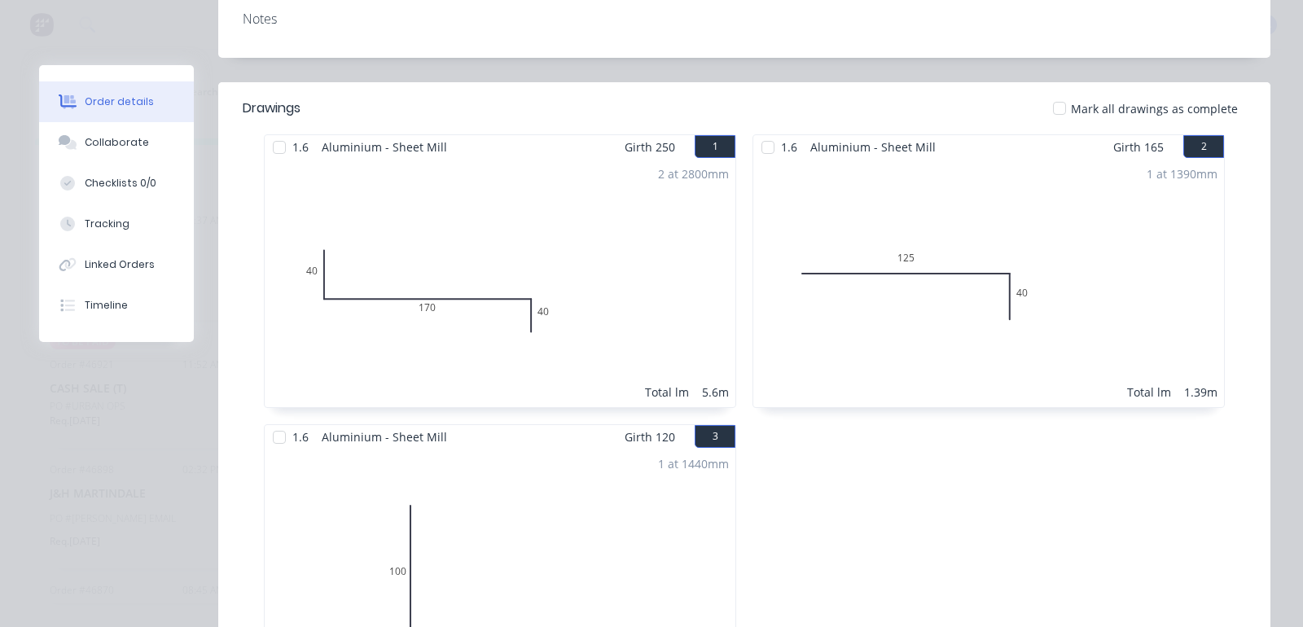
scroll to position [0, 0]
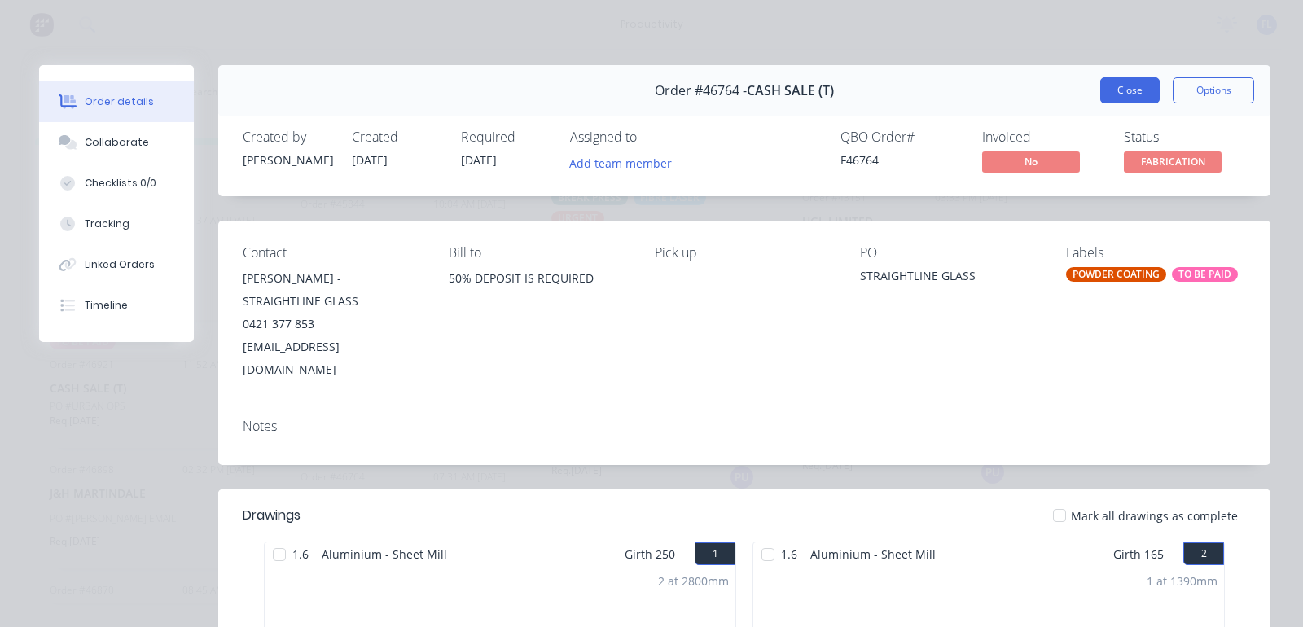
click at [1101, 98] on button "Close" at bounding box center [1130, 90] width 59 height 26
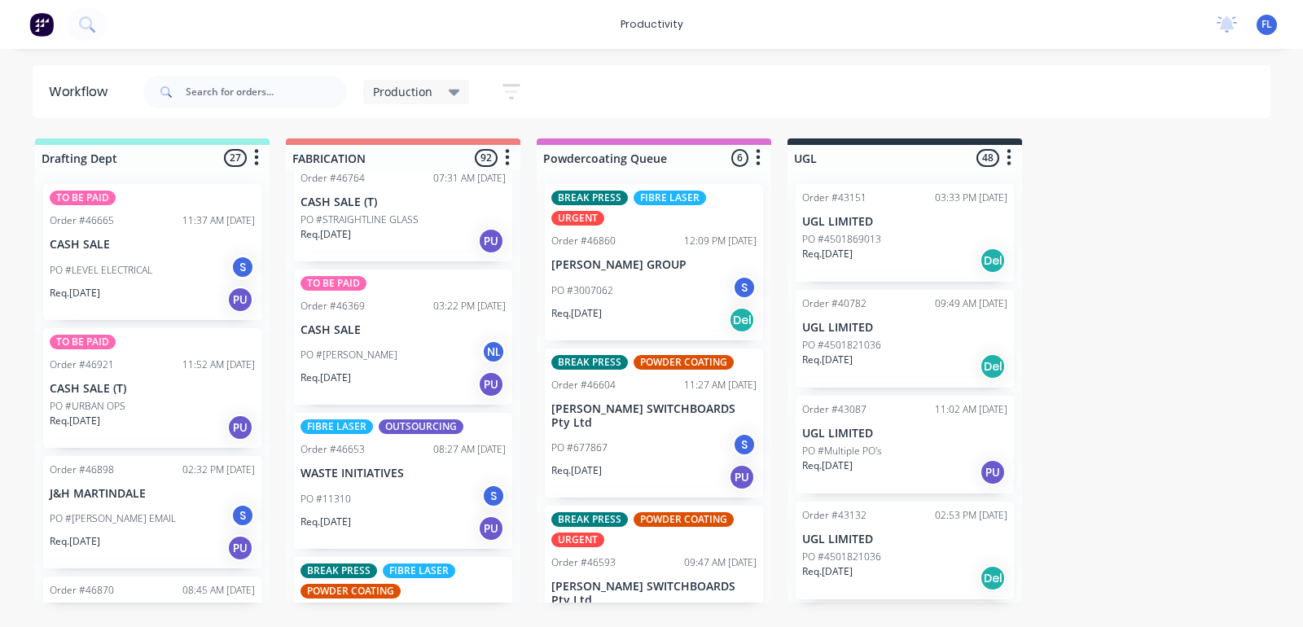
scroll to position [7230, 0]
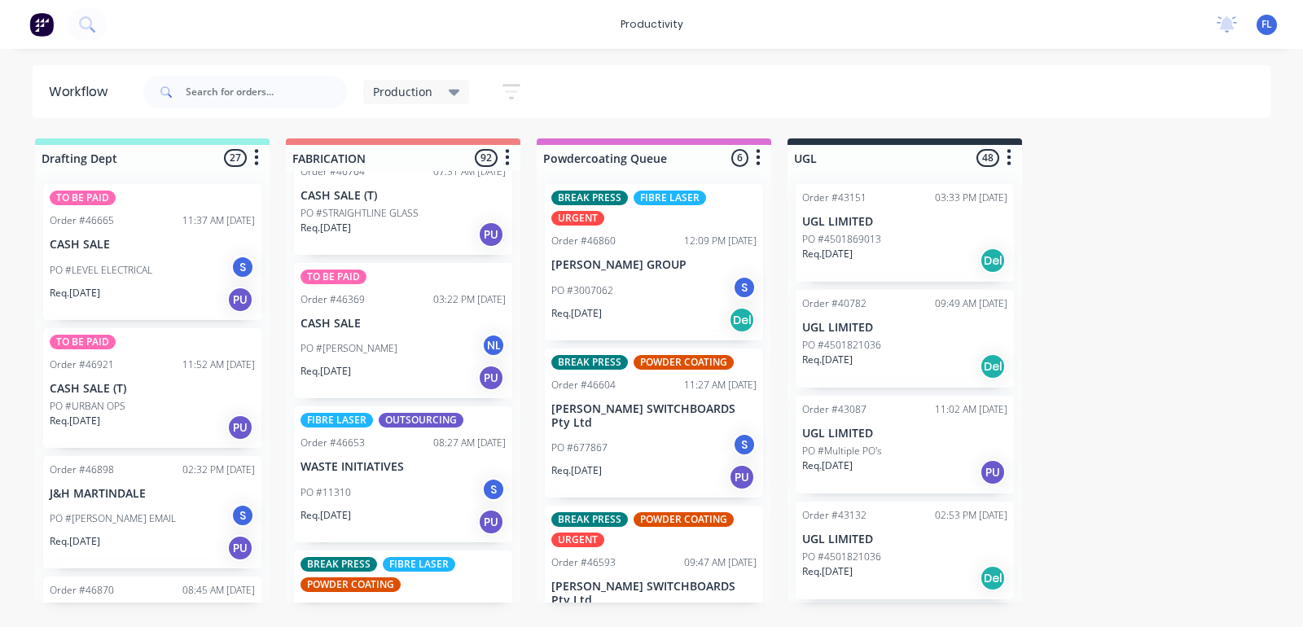
click at [380, 333] on div "PO #[PERSON_NAME] NL" at bounding box center [403, 348] width 205 height 31
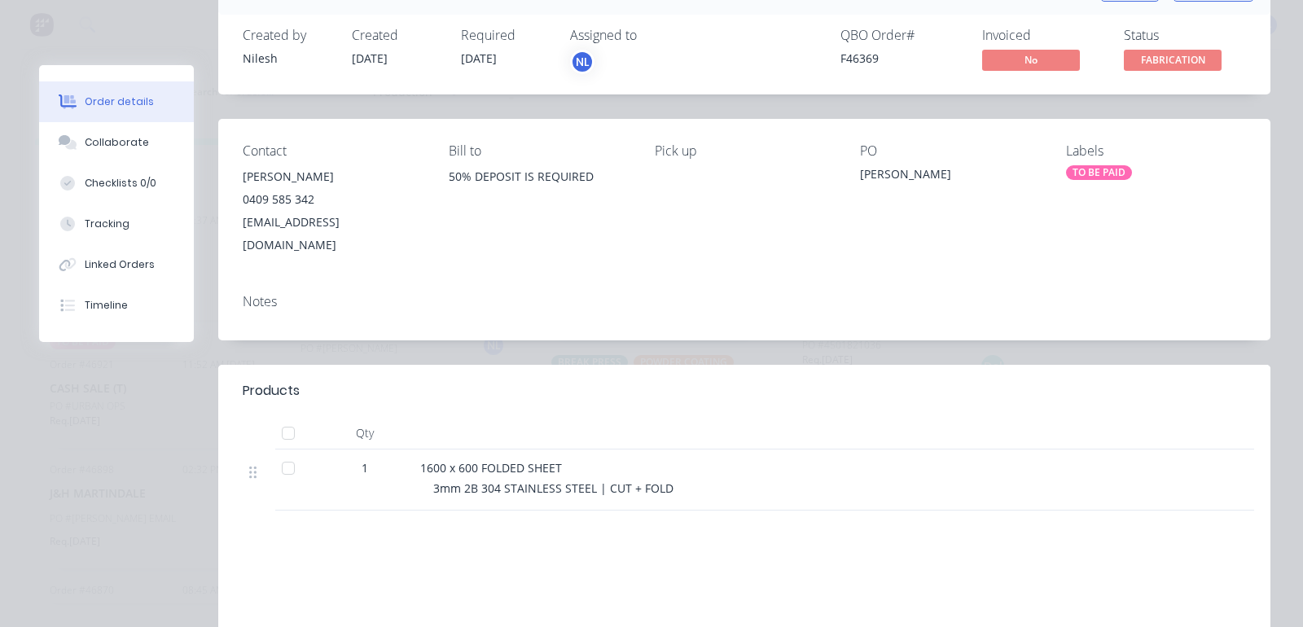
scroll to position [0, 0]
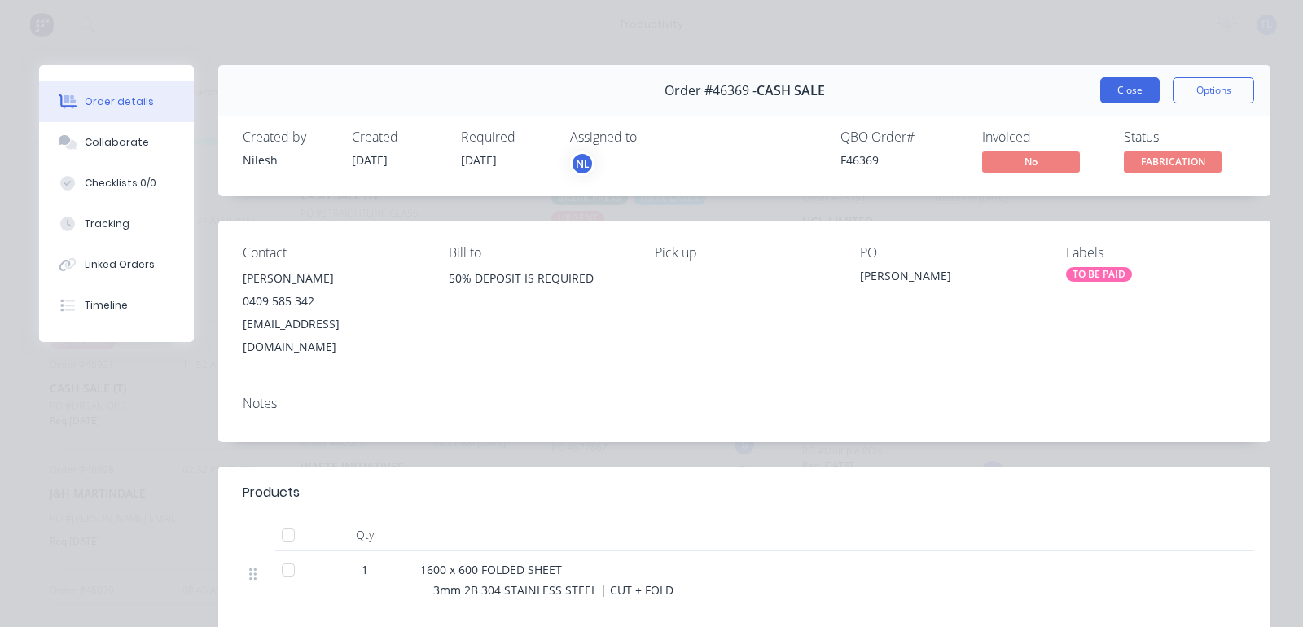
click at [1109, 92] on button "Close" at bounding box center [1130, 90] width 59 height 26
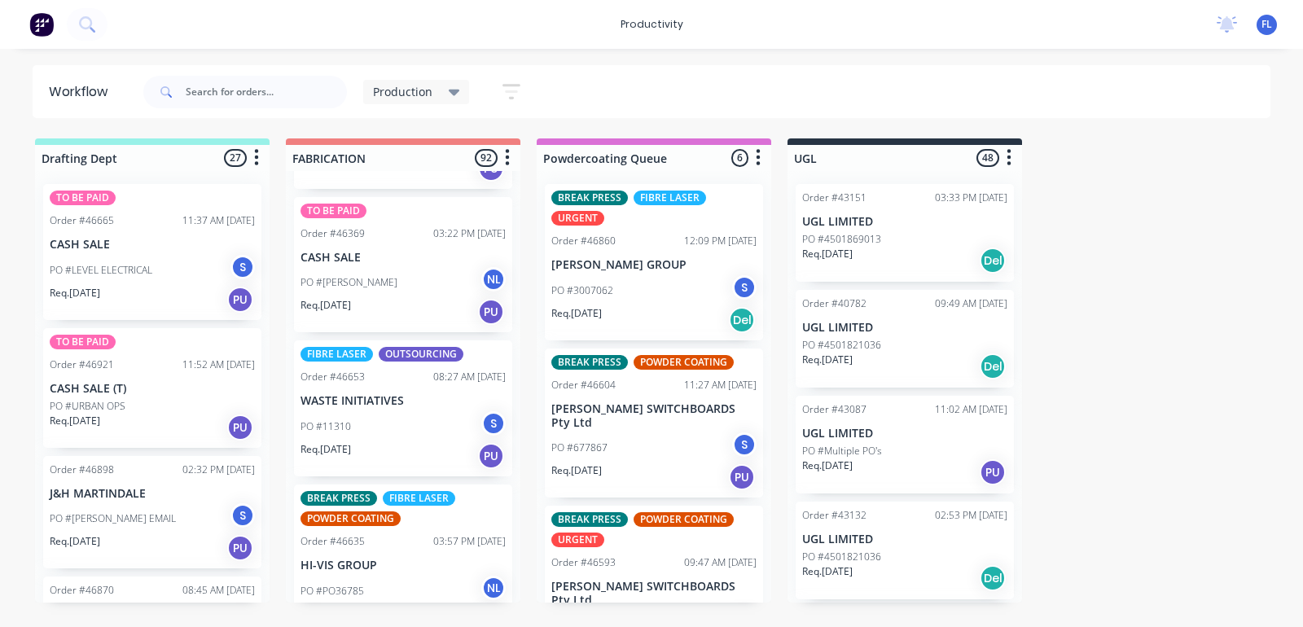
scroll to position [7332, 0]
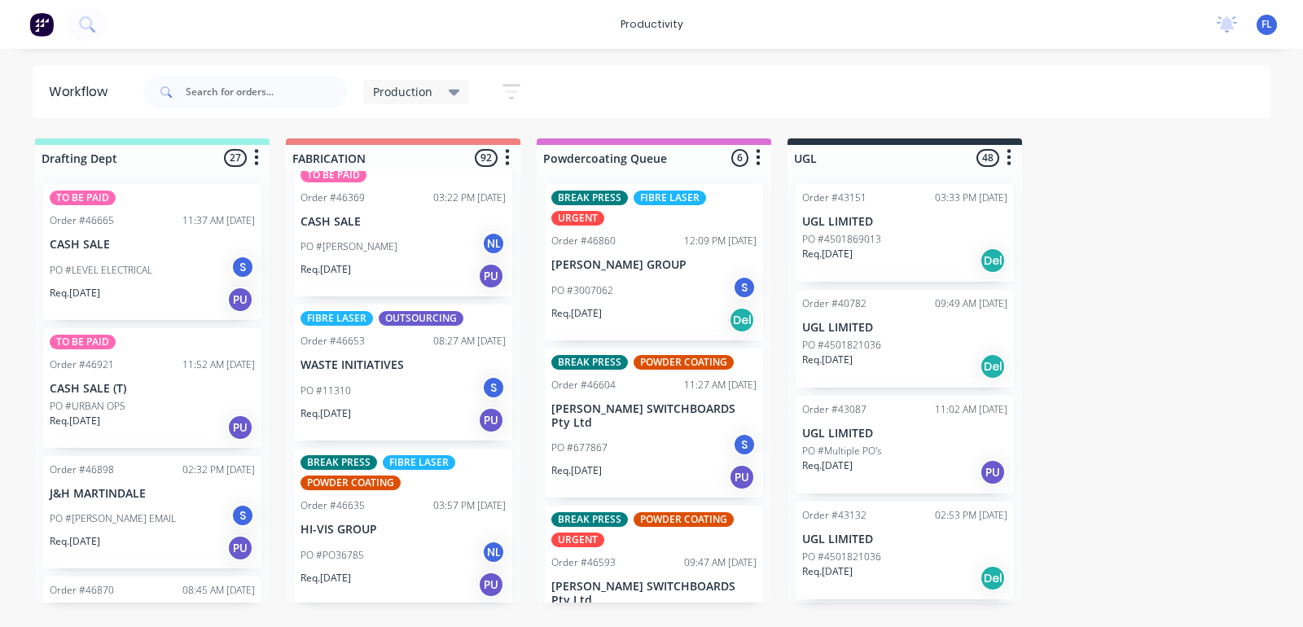
click at [398, 407] on div "Req. [DATE] PU" at bounding box center [403, 421] width 205 height 28
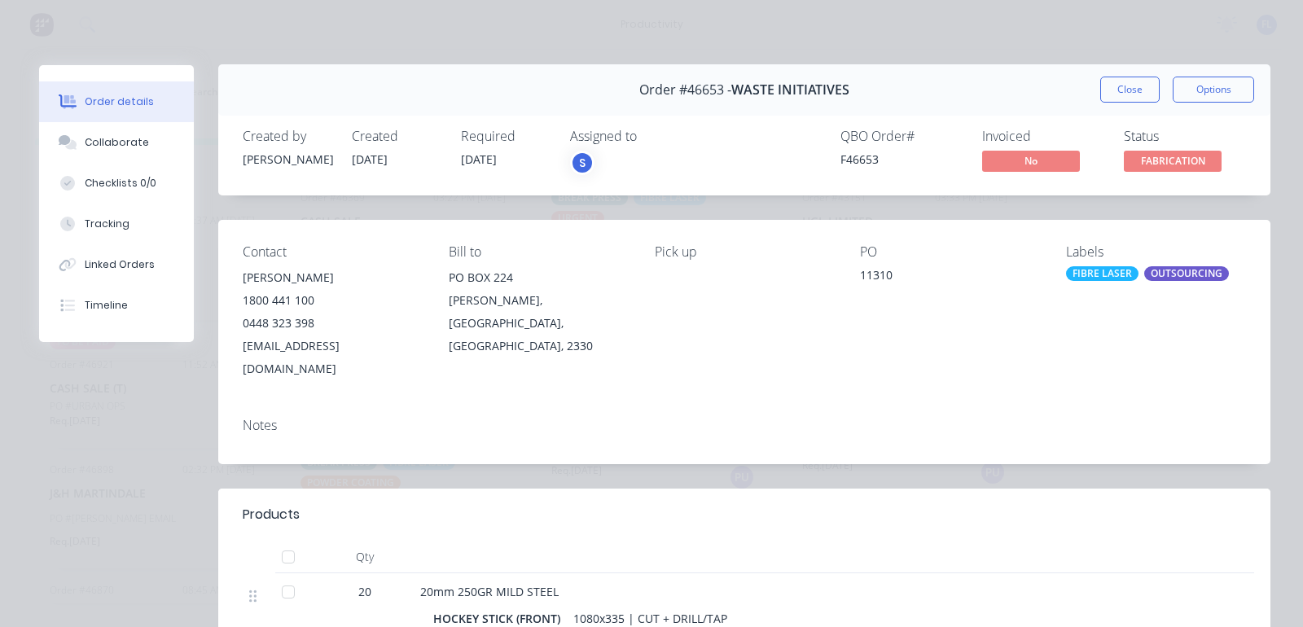
scroll to position [0, 0]
click at [1101, 87] on button "Close" at bounding box center [1130, 90] width 59 height 26
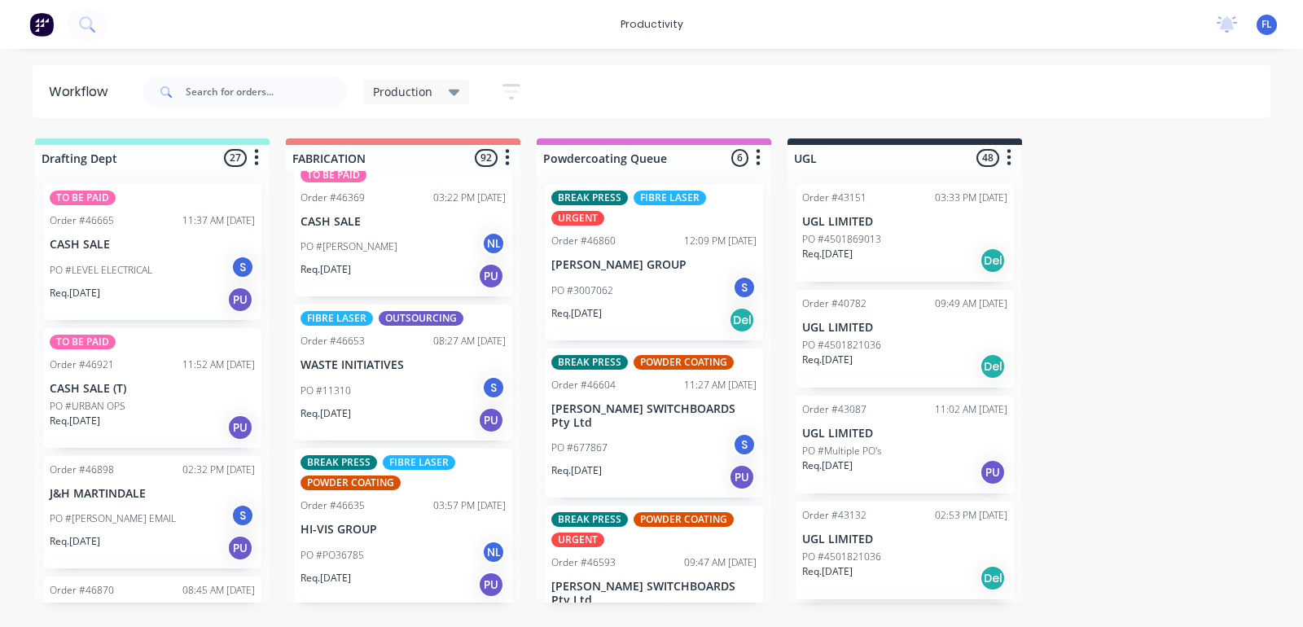
click at [351, 571] on p "Req. [DATE]" at bounding box center [326, 578] width 51 height 15
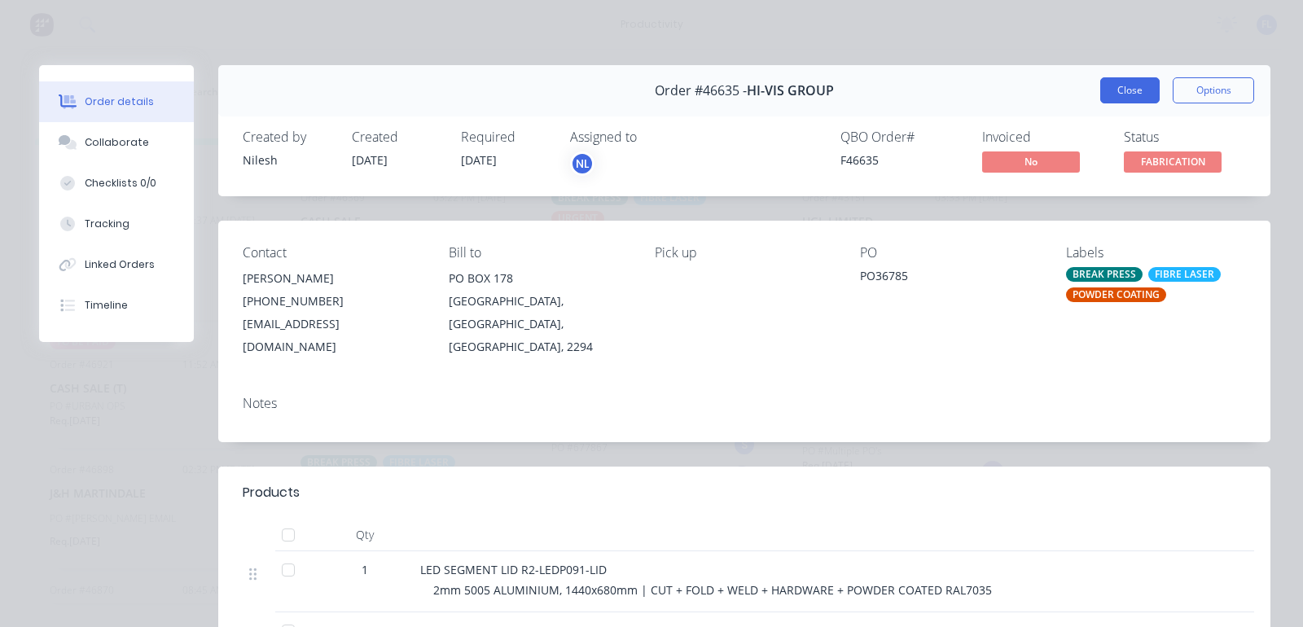
click at [1129, 99] on button "Close" at bounding box center [1130, 90] width 59 height 26
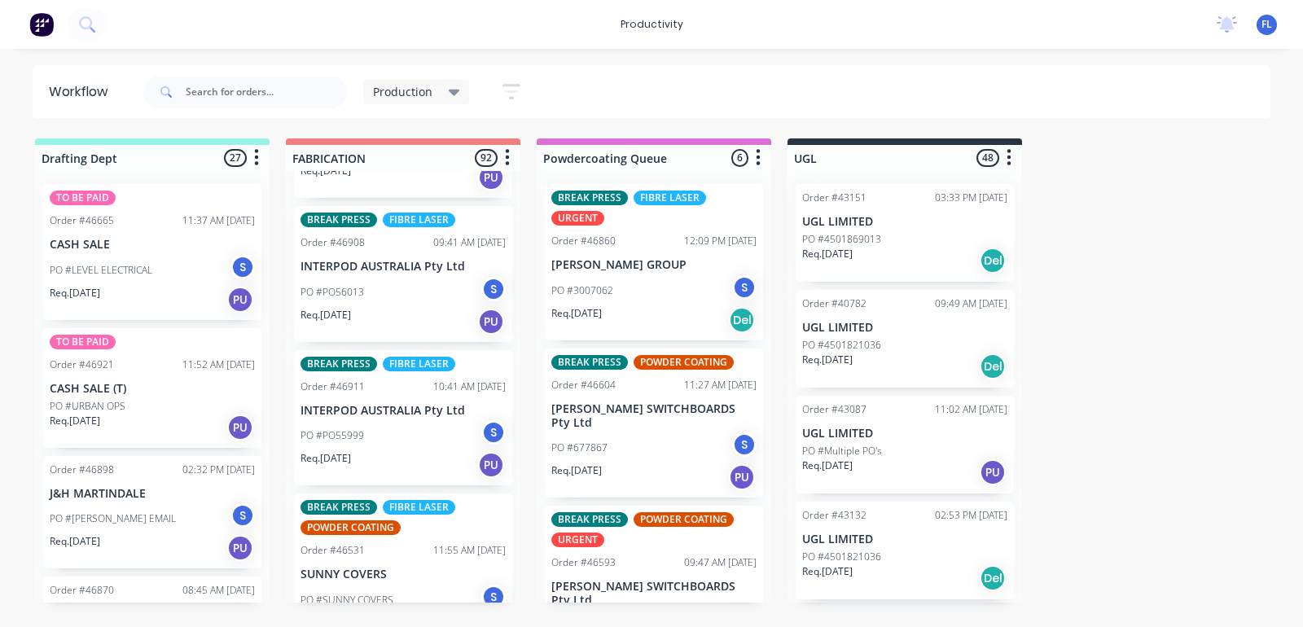
scroll to position [8452, 0]
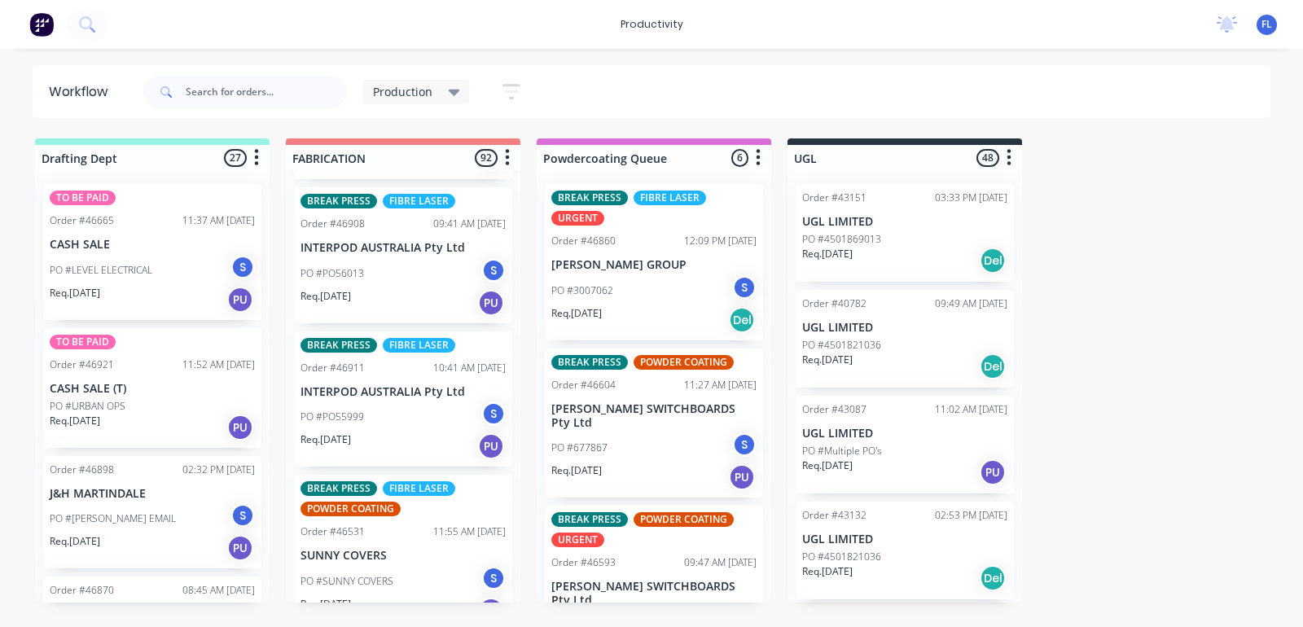
click at [388, 566] on div "PO #SUNNY COVERS S" at bounding box center [403, 581] width 205 height 31
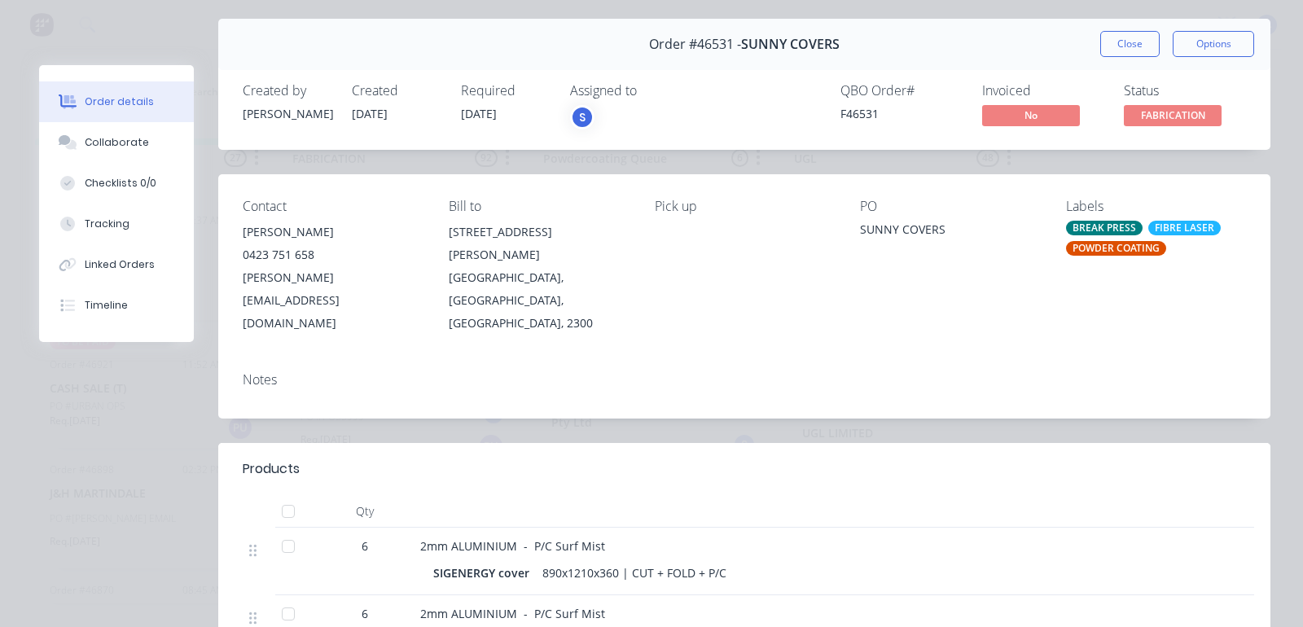
scroll to position [0, 0]
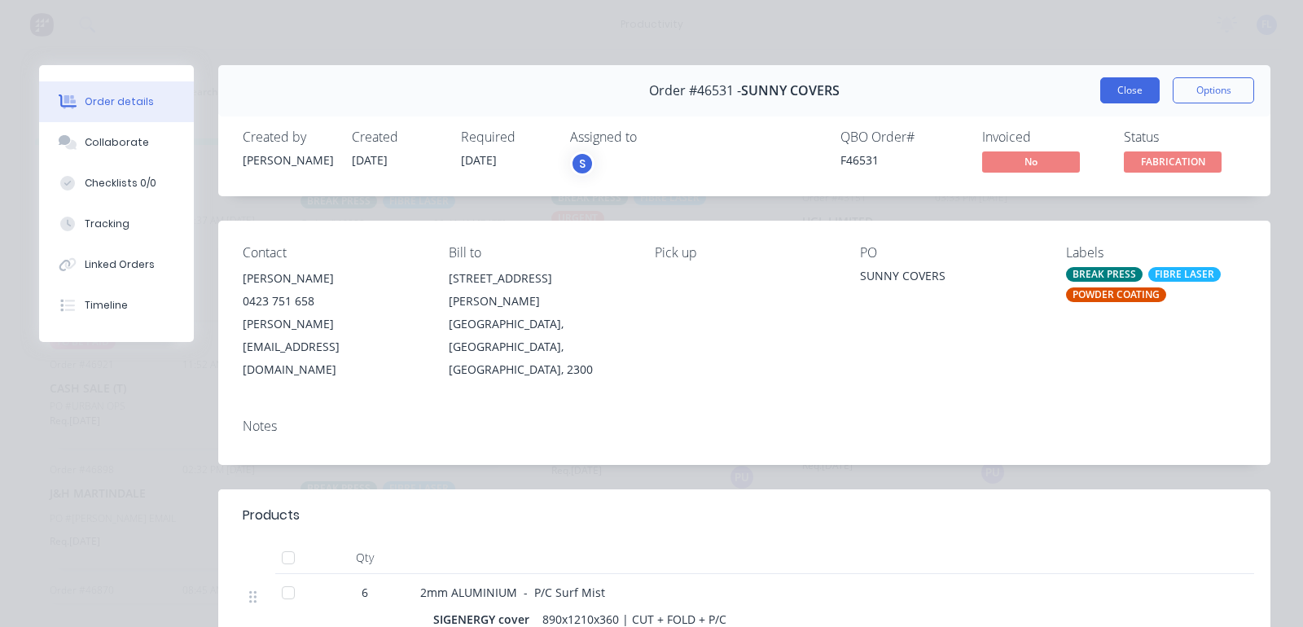
click at [1101, 96] on button "Close" at bounding box center [1130, 90] width 59 height 26
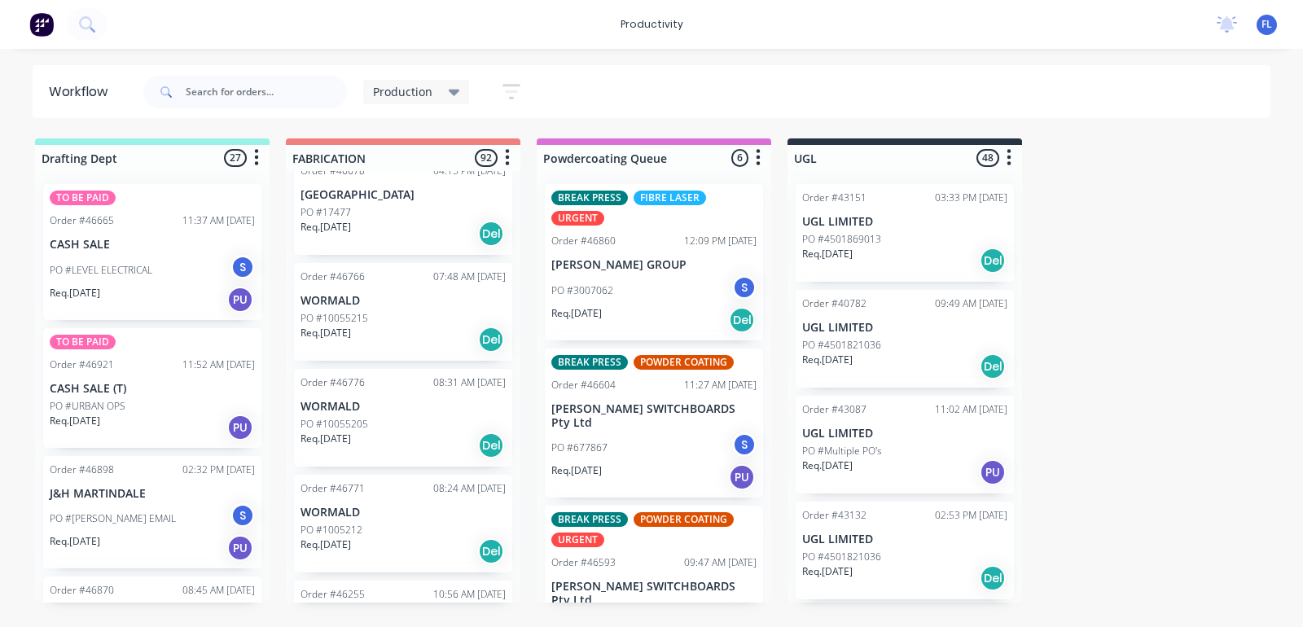
scroll to position [8961, 0]
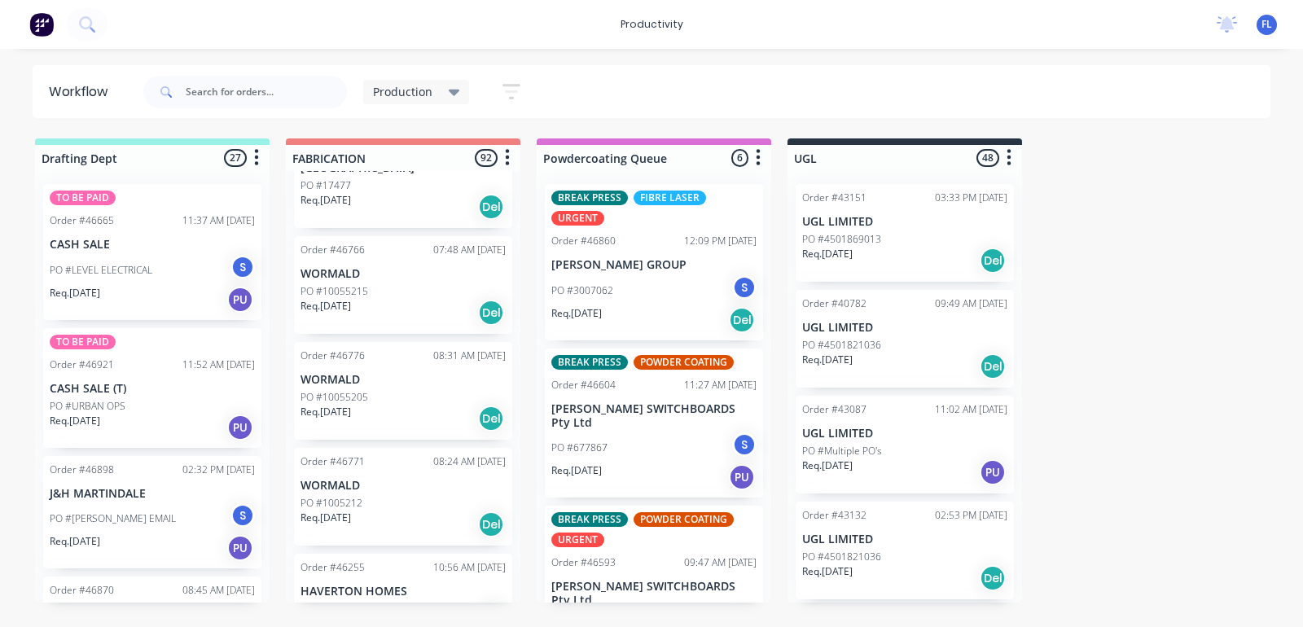
click at [393, 299] on div "Req. [DATE] Del" at bounding box center [403, 313] width 205 height 28
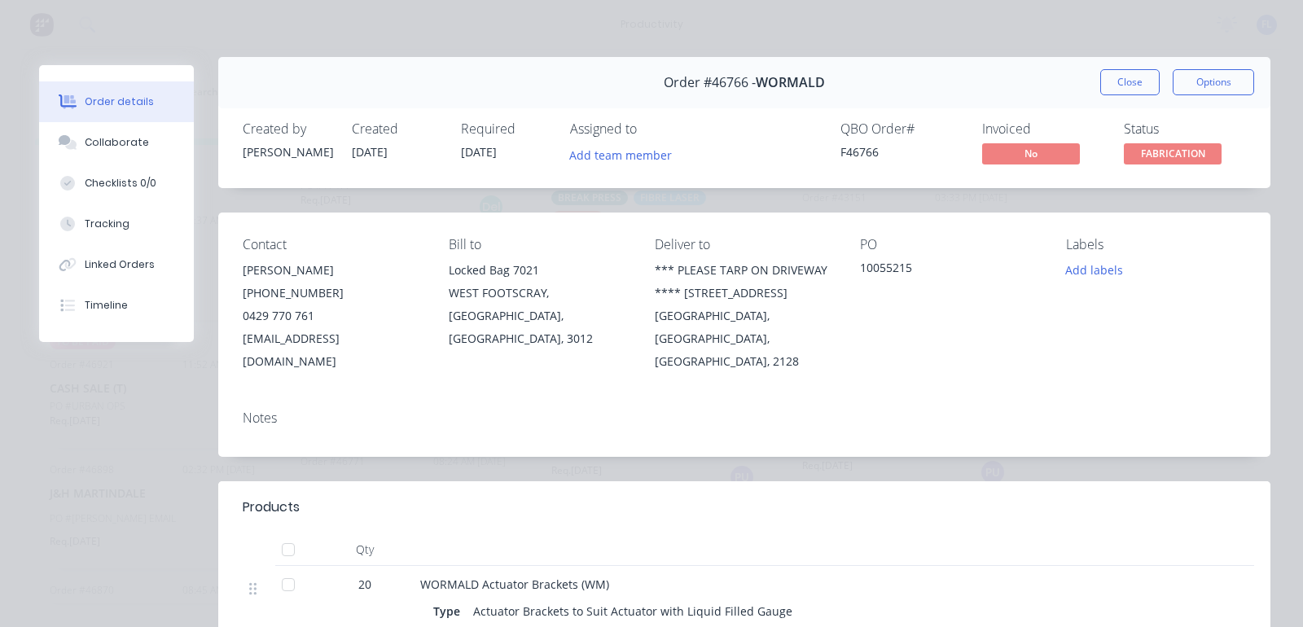
scroll to position [0, 0]
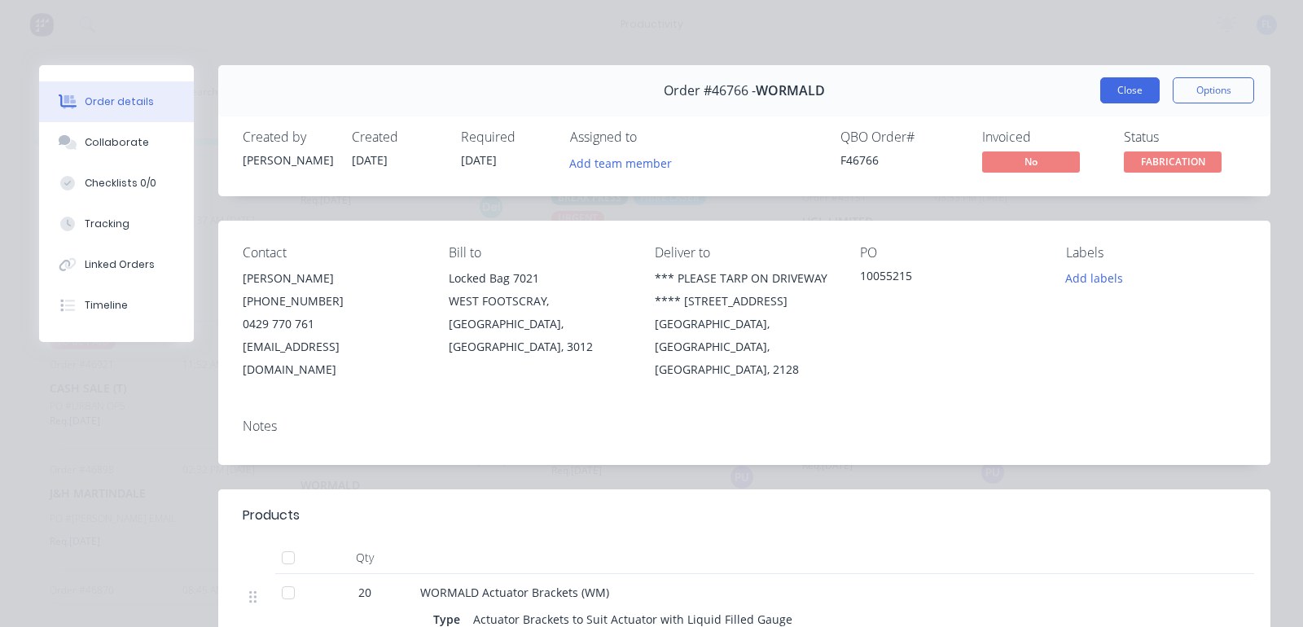
click at [1108, 96] on button "Close" at bounding box center [1130, 90] width 59 height 26
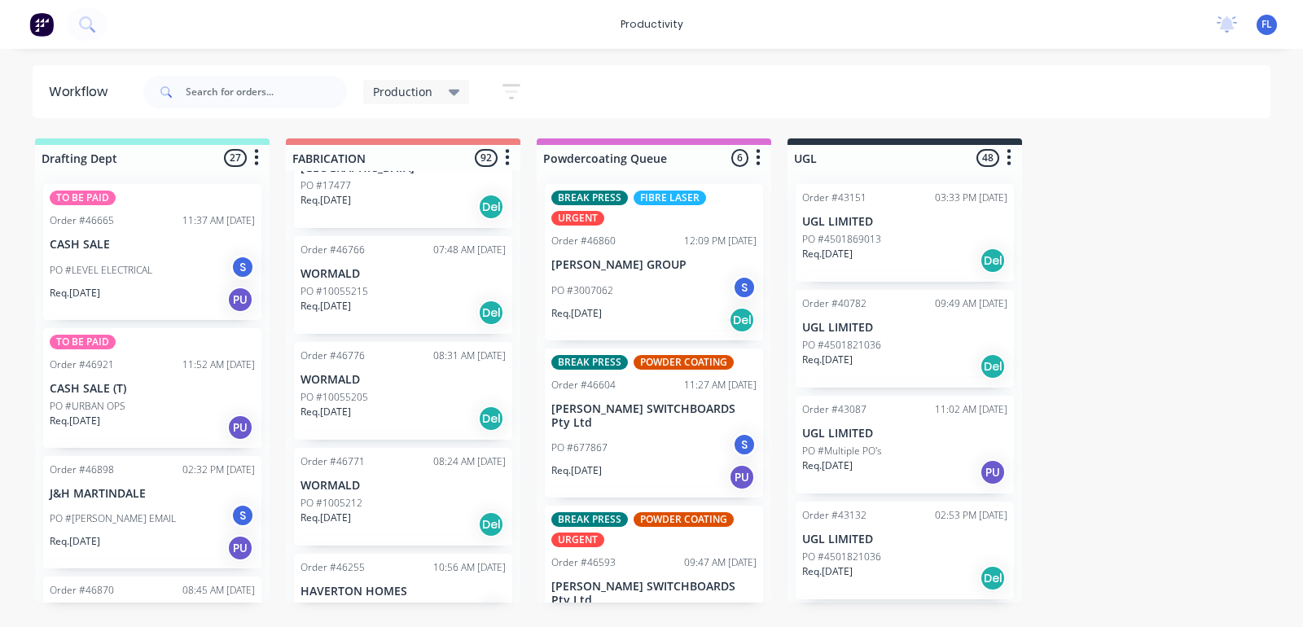
click at [408, 405] on div "Req. [DATE] Del" at bounding box center [403, 419] width 205 height 28
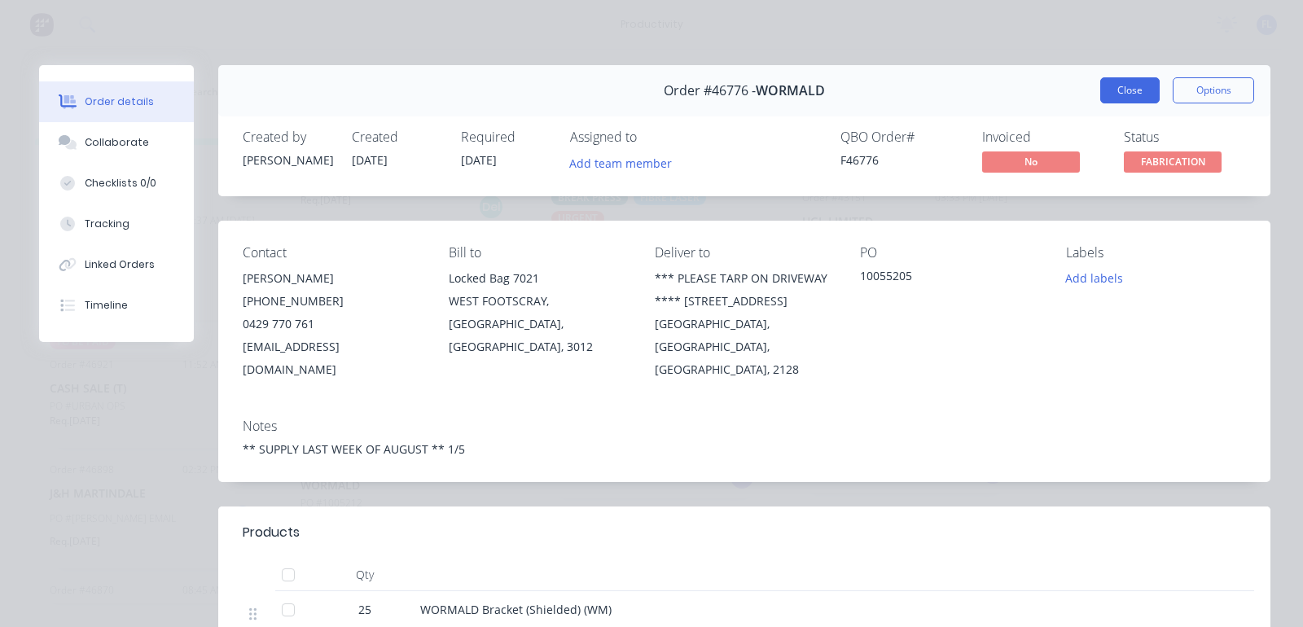
click at [1119, 88] on button "Close" at bounding box center [1130, 90] width 59 height 26
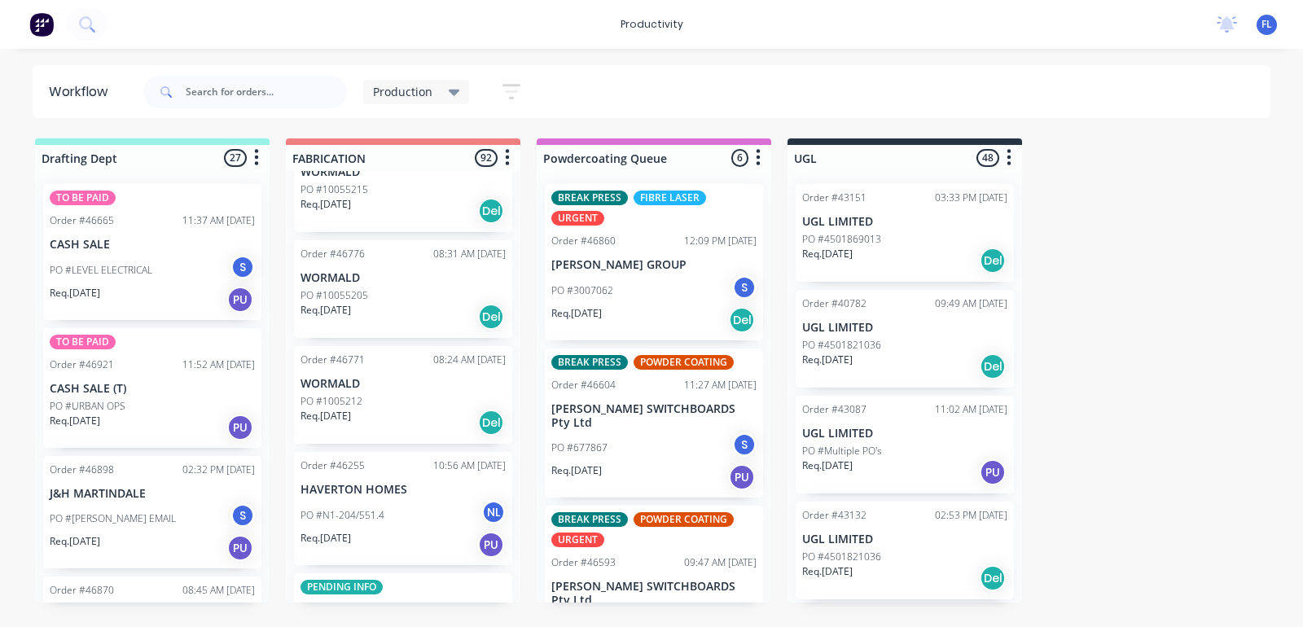
scroll to position [9165, 0]
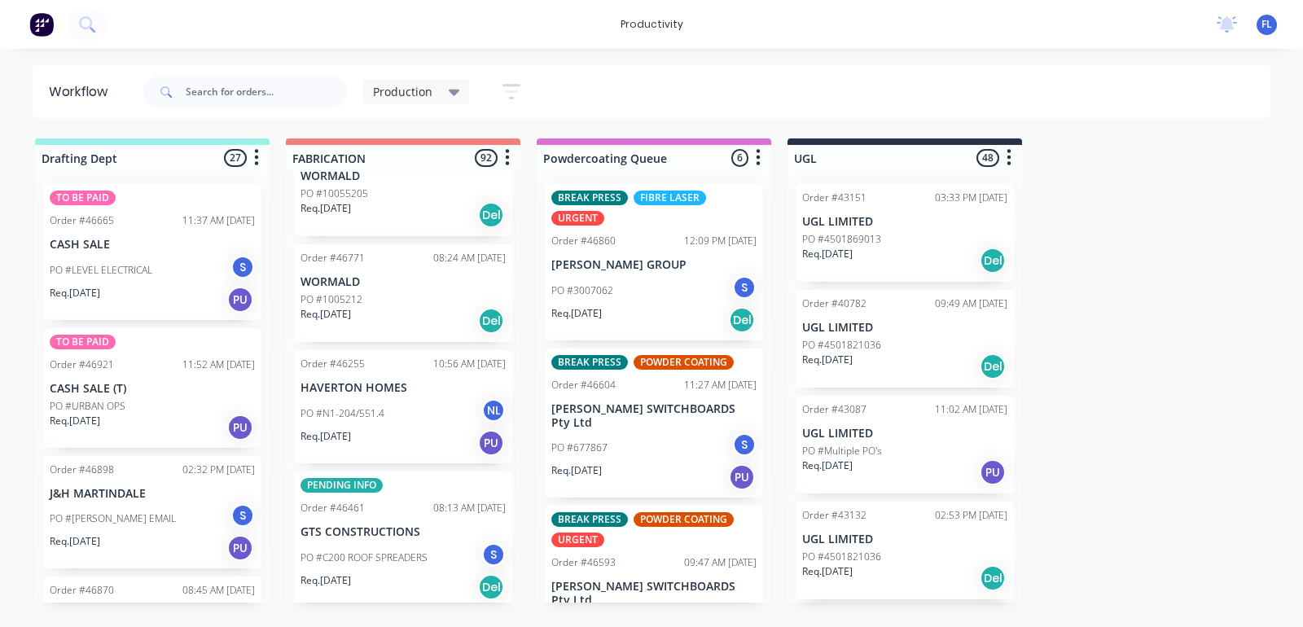
click at [380, 429] on div "Req. [DATE] PU" at bounding box center [403, 443] width 205 height 28
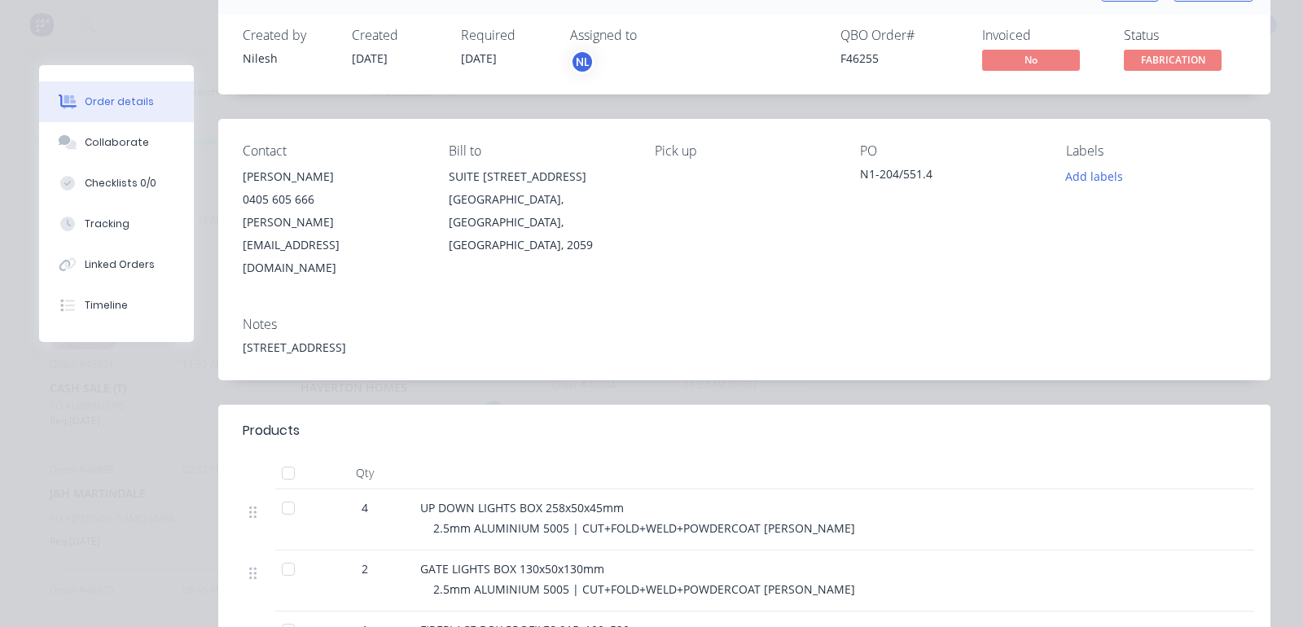
scroll to position [0, 0]
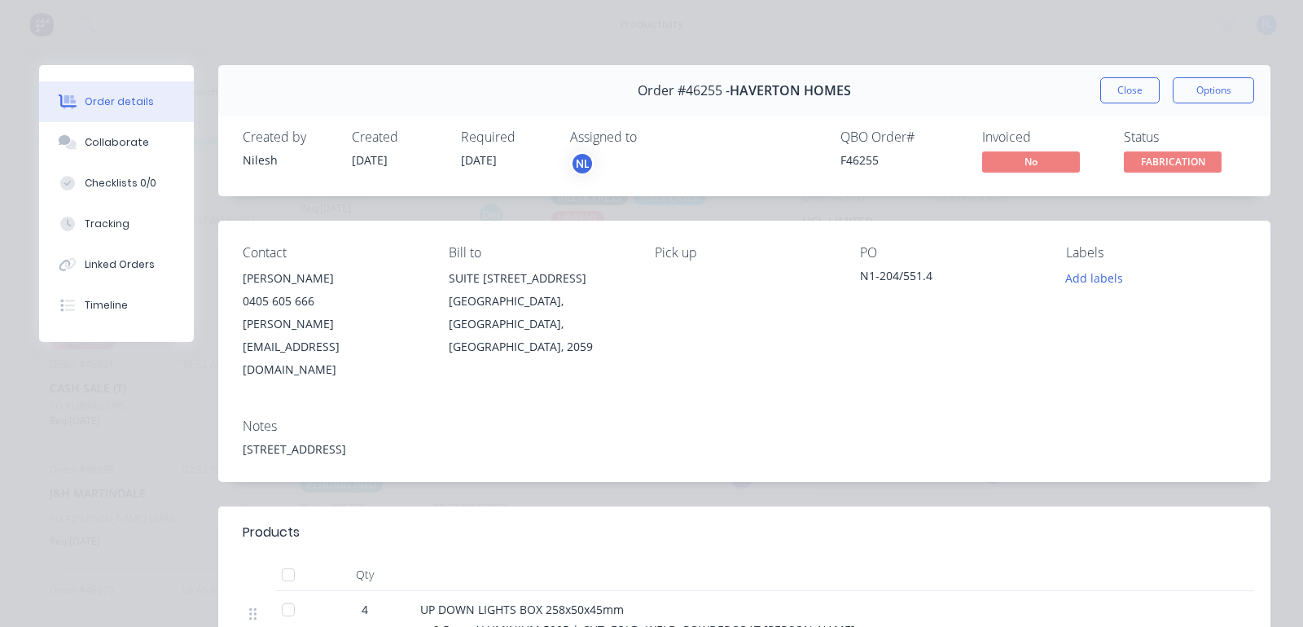
click at [1110, 90] on button "Close" at bounding box center [1130, 90] width 59 height 26
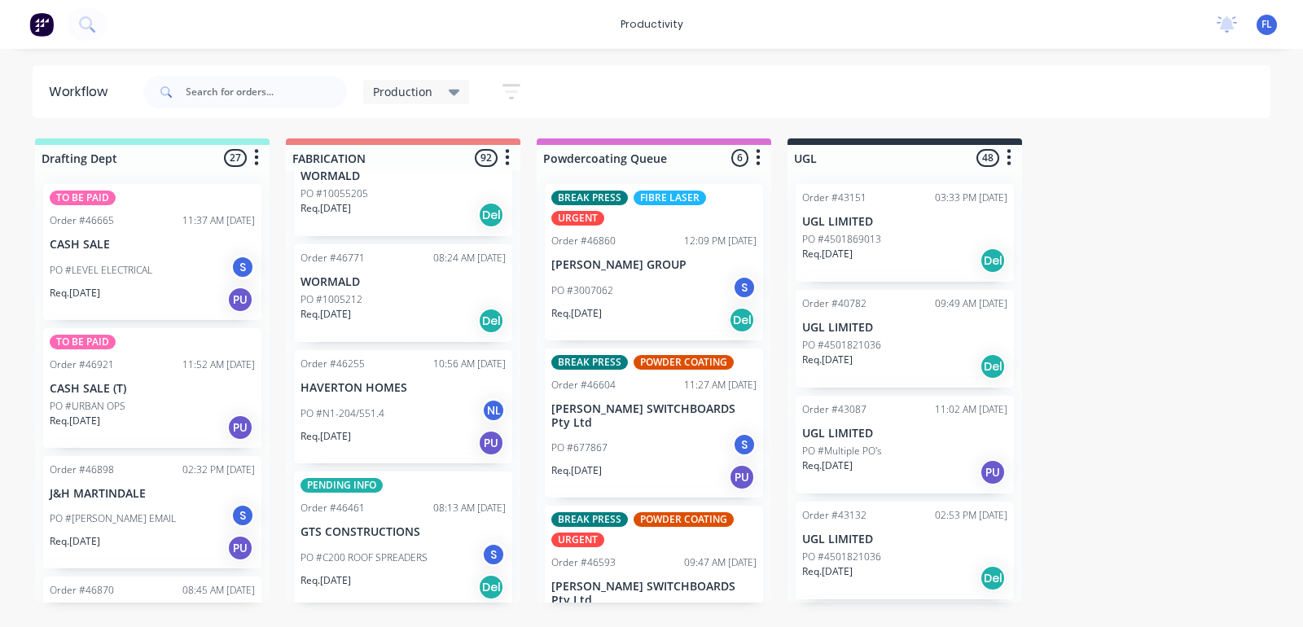
click at [350, 543] on div "PO #C200 ROOF SPREADERS S" at bounding box center [403, 558] width 205 height 31
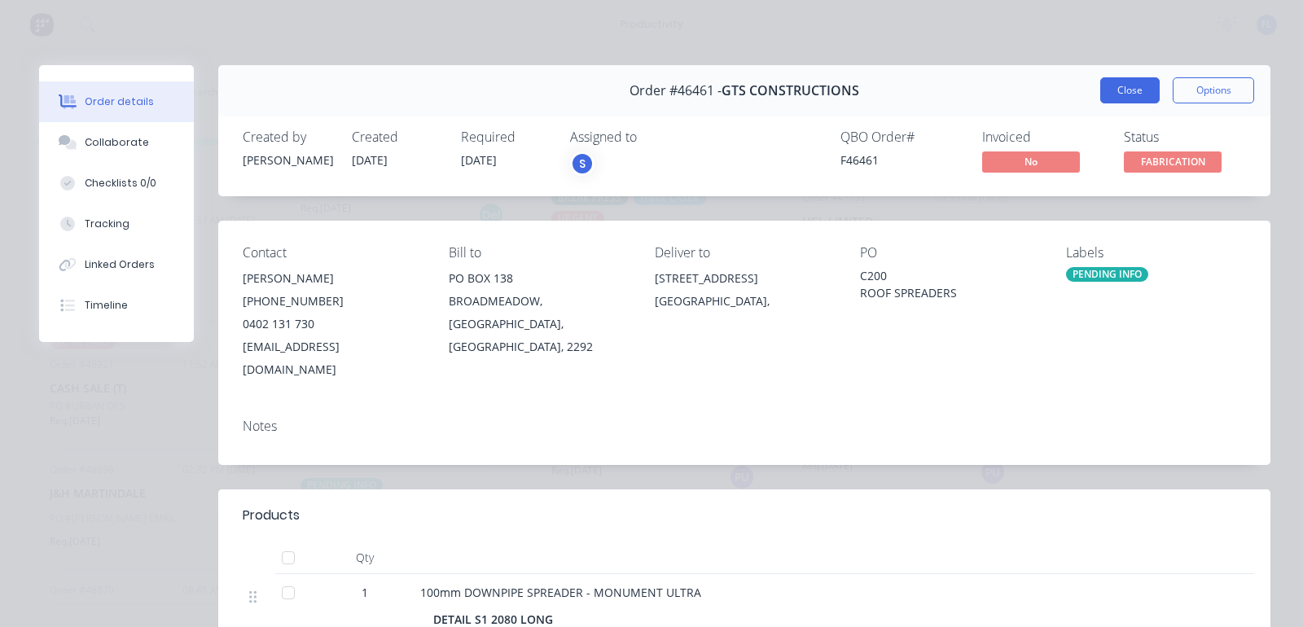
click at [1122, 98] on button "Close" at bounding box center [1130, 90] width 59 height 26
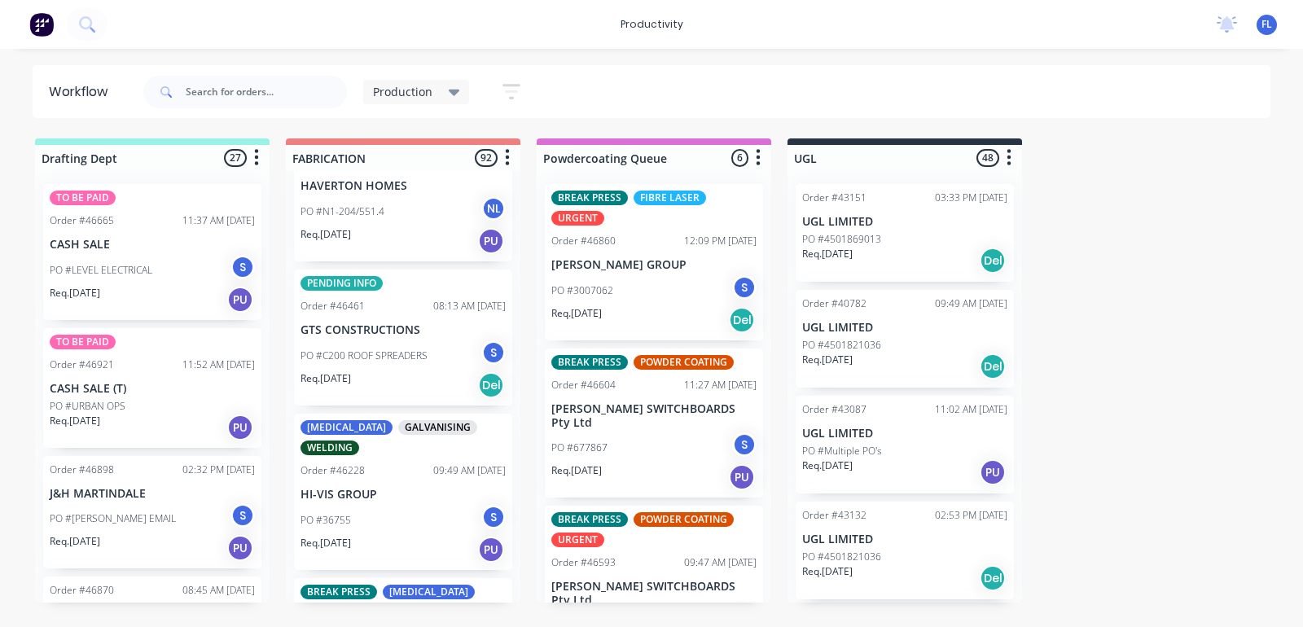
scroll to position [9368, 0]
click at [393, 534] on div "Req. [DATE] PU" at bounding box center [403, 548] width 205 height 28
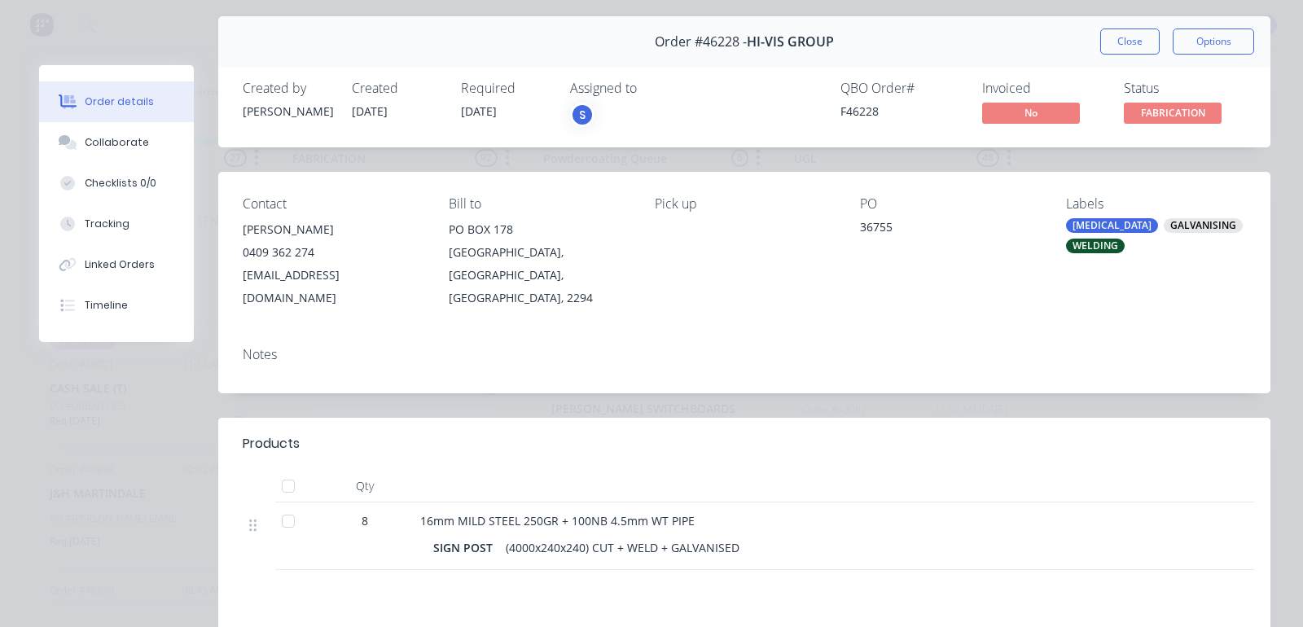
scroll to position [0, 0]
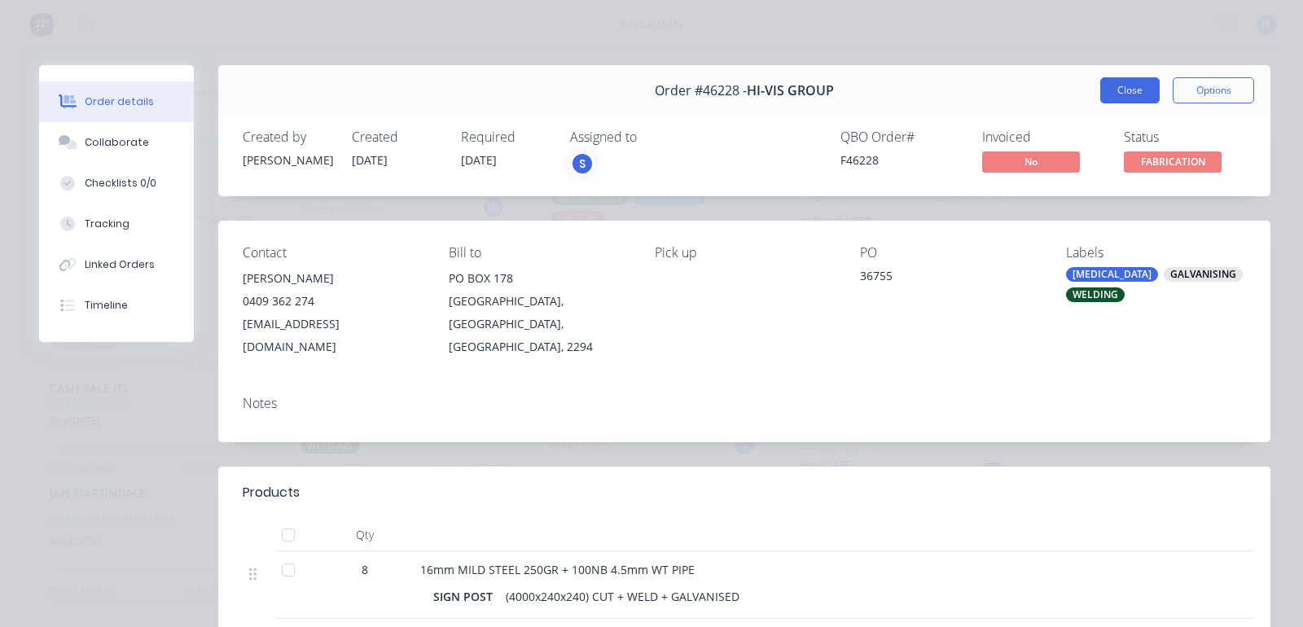
click at [1113, 99] on button "Close" at bounding box center [1130, 90] width 59 height 26
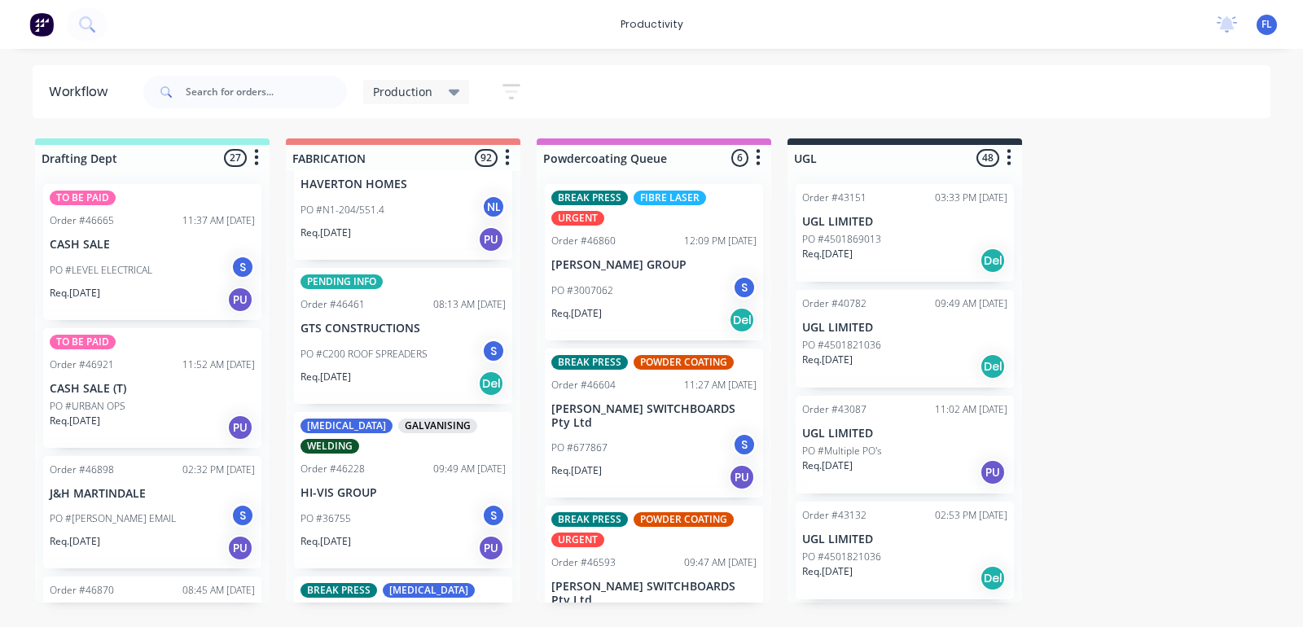
scroll to position [9470, 0]
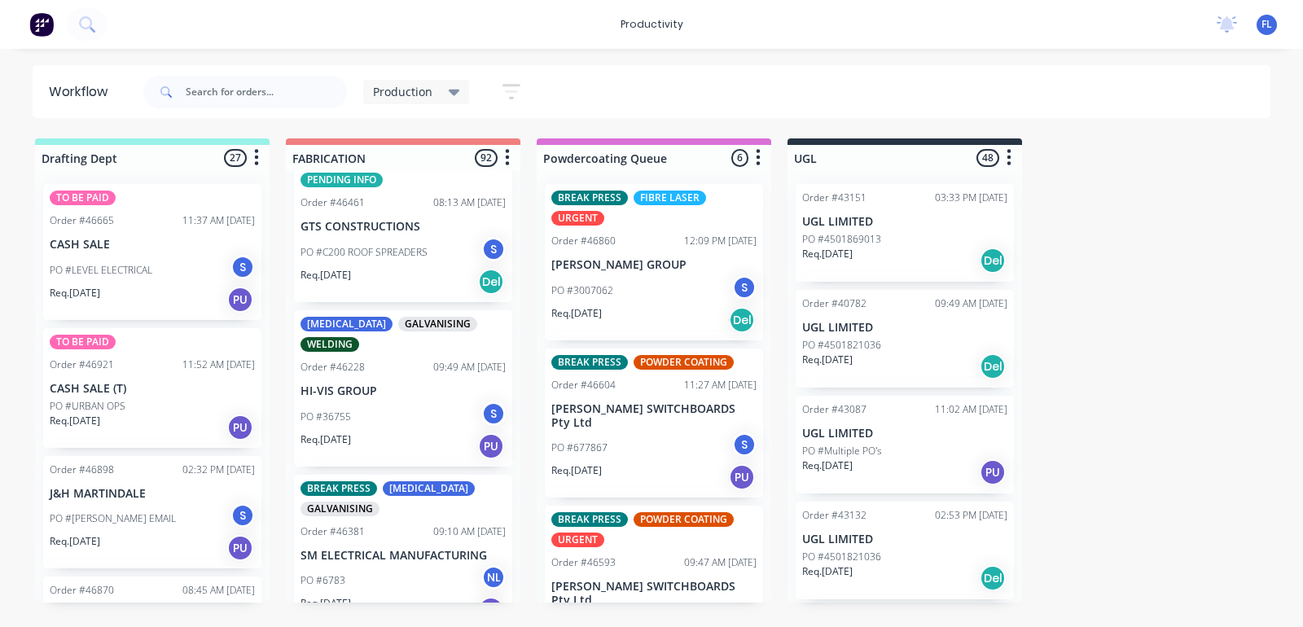
click at [407, 565] on div "PO #6783 NL" at bounding box center [403, 580] width 205 height 31
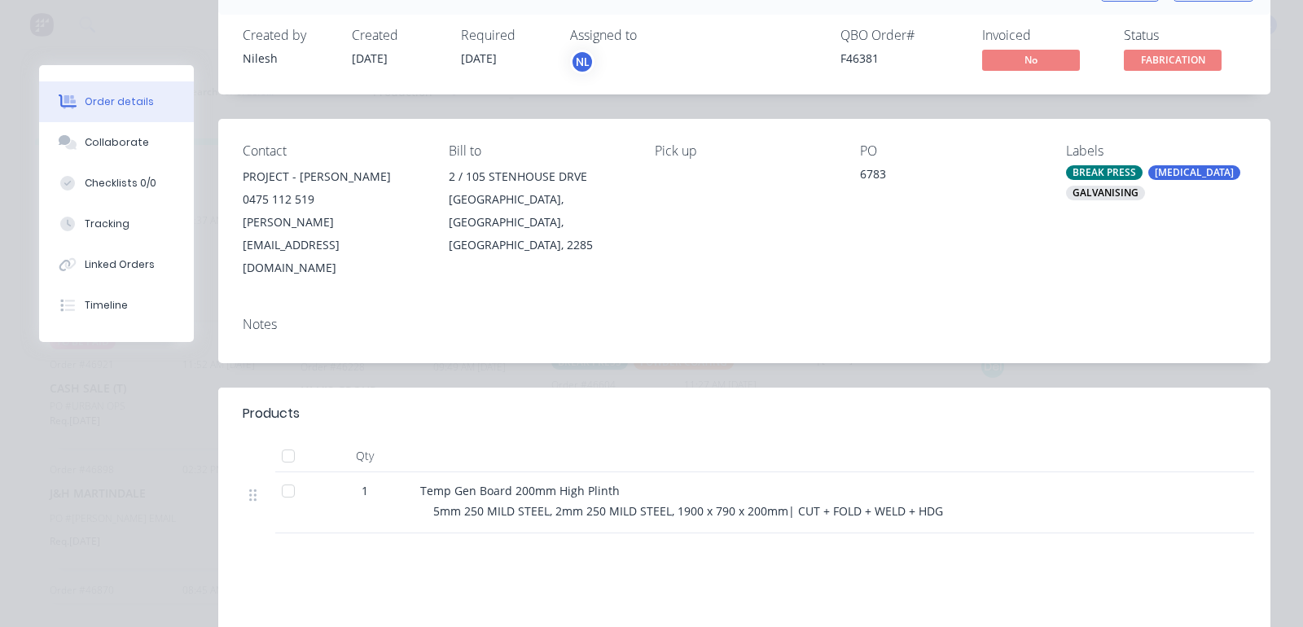
scroll to position [0, 0]
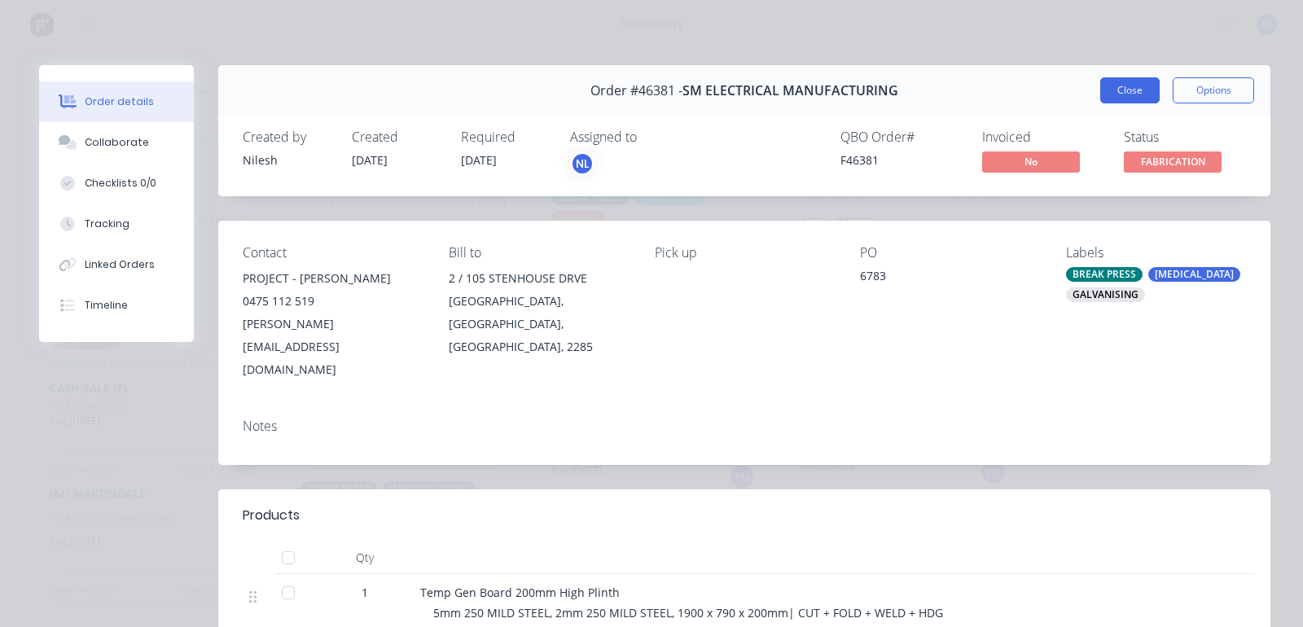
click at [1104, 100] on button "Close" at bounding box center [1130, 90] width 59 height 26
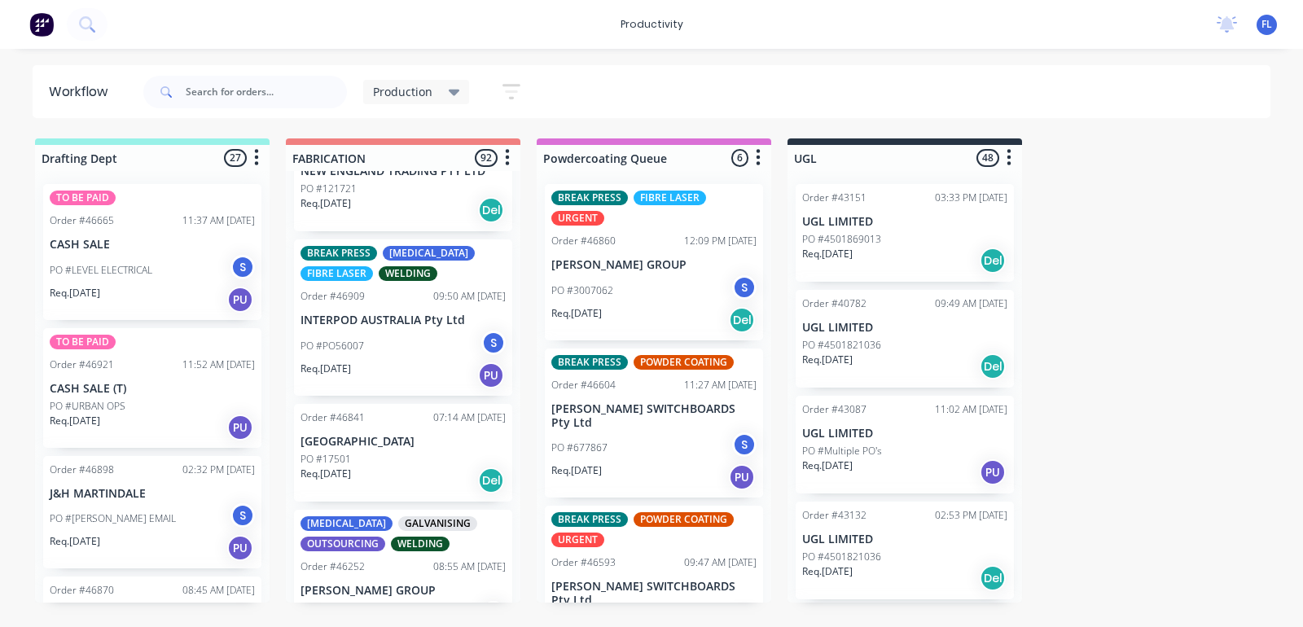
scroll to position [10183, 0]
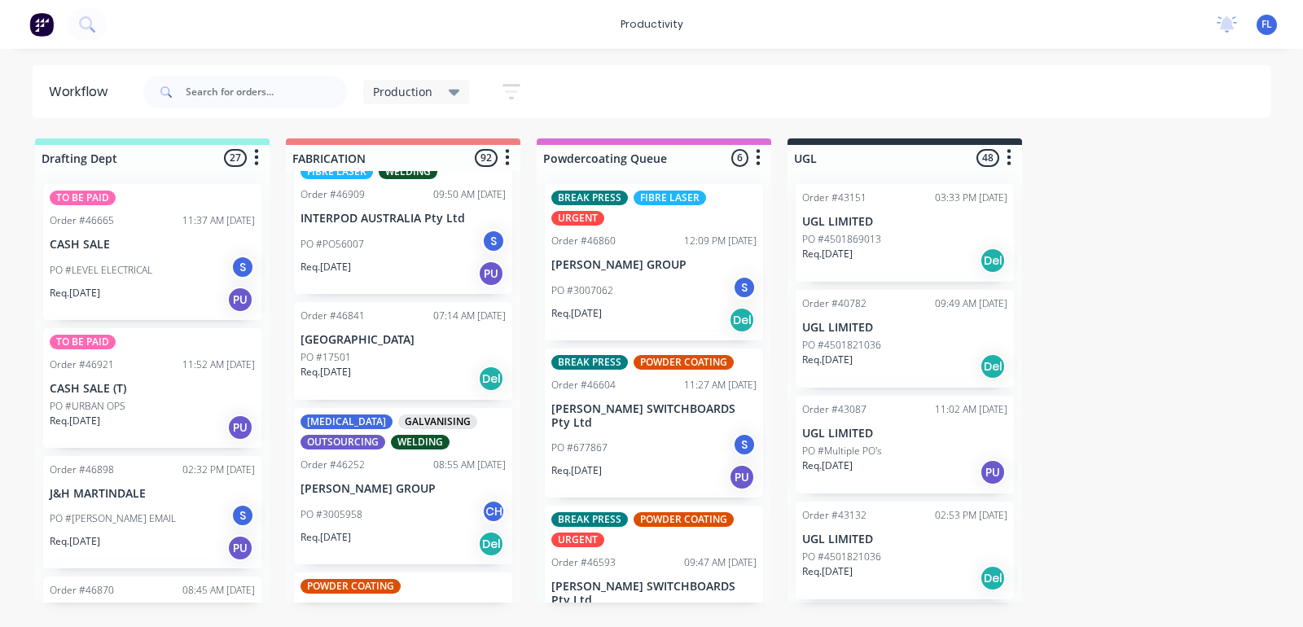
click at [376, 530] on div "Req. [DATE] Del" at bounding box center [403, 544] width 205 height 28
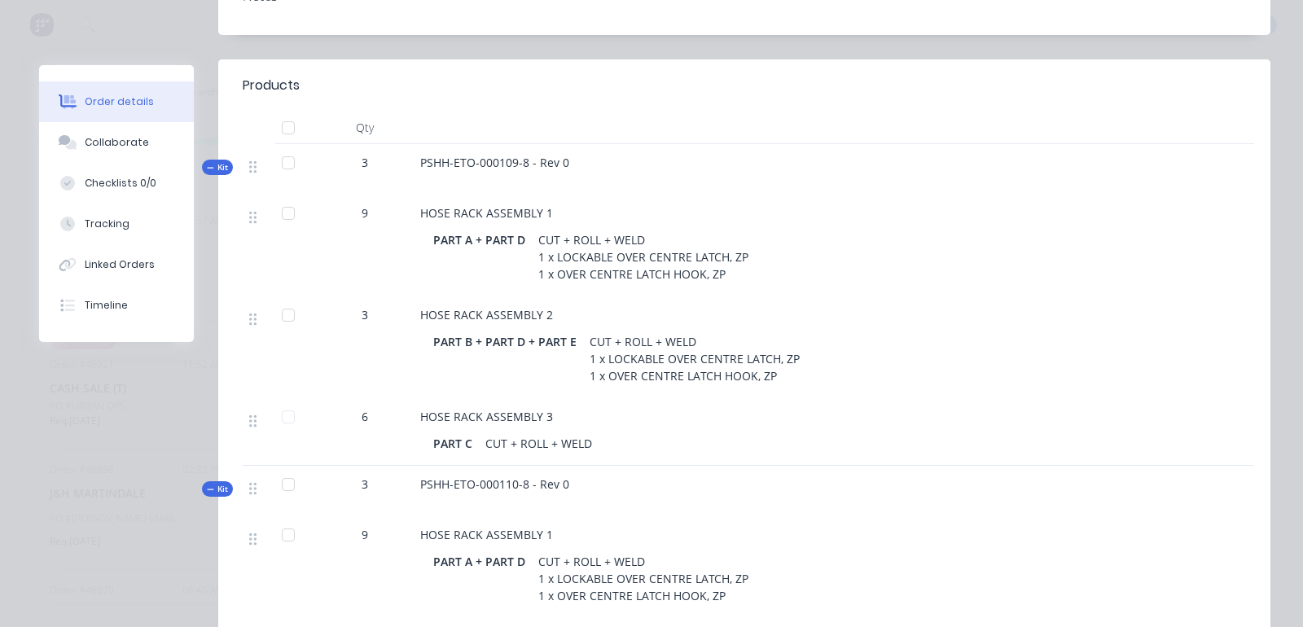
scroll to position [0, 0]
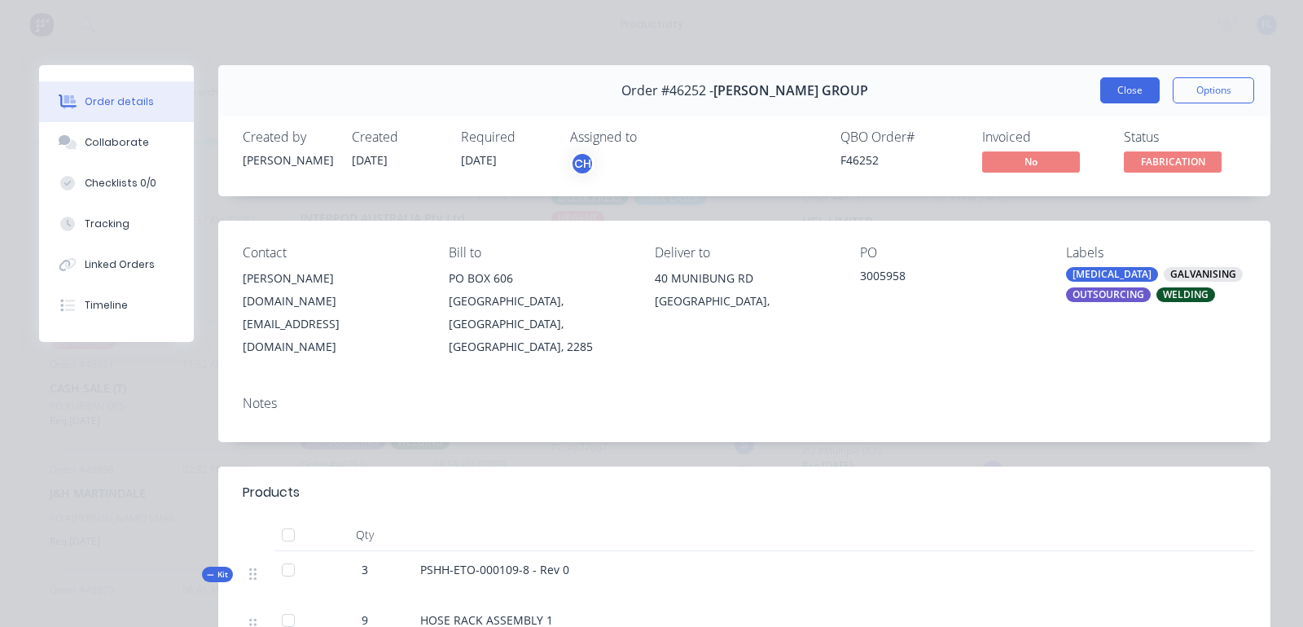
click at [1114, 86] on button "Close" at bounding box center [1130, 90] width 59 height 26
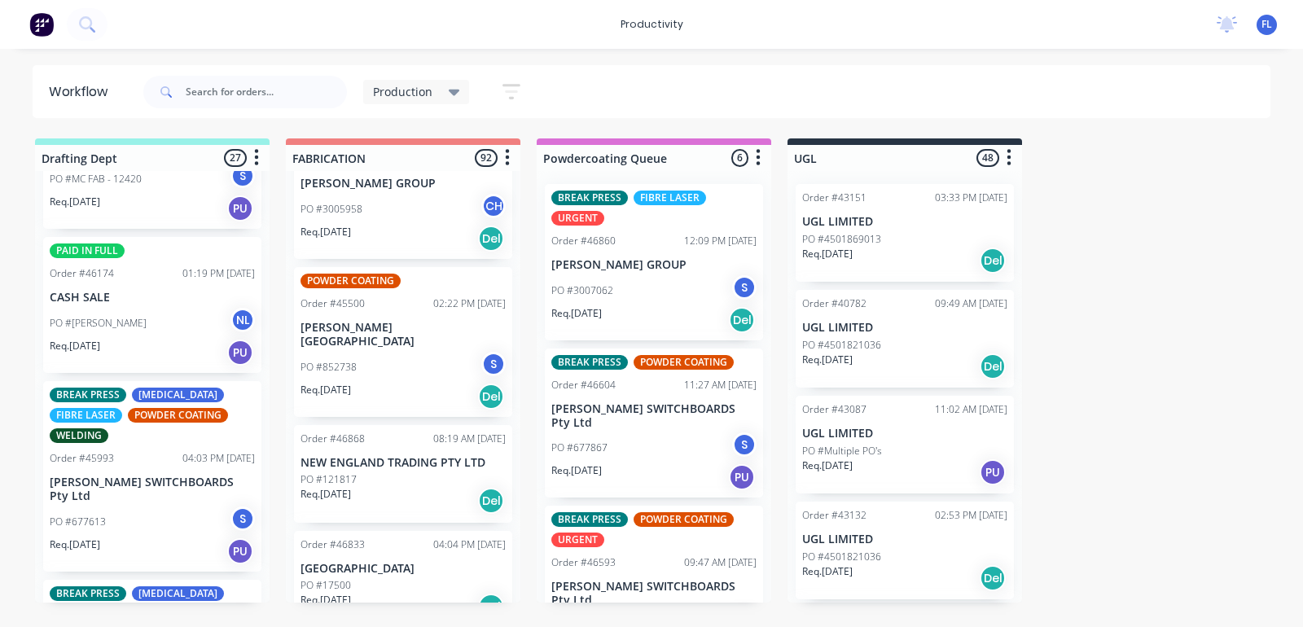
scroll to position [509, 0]
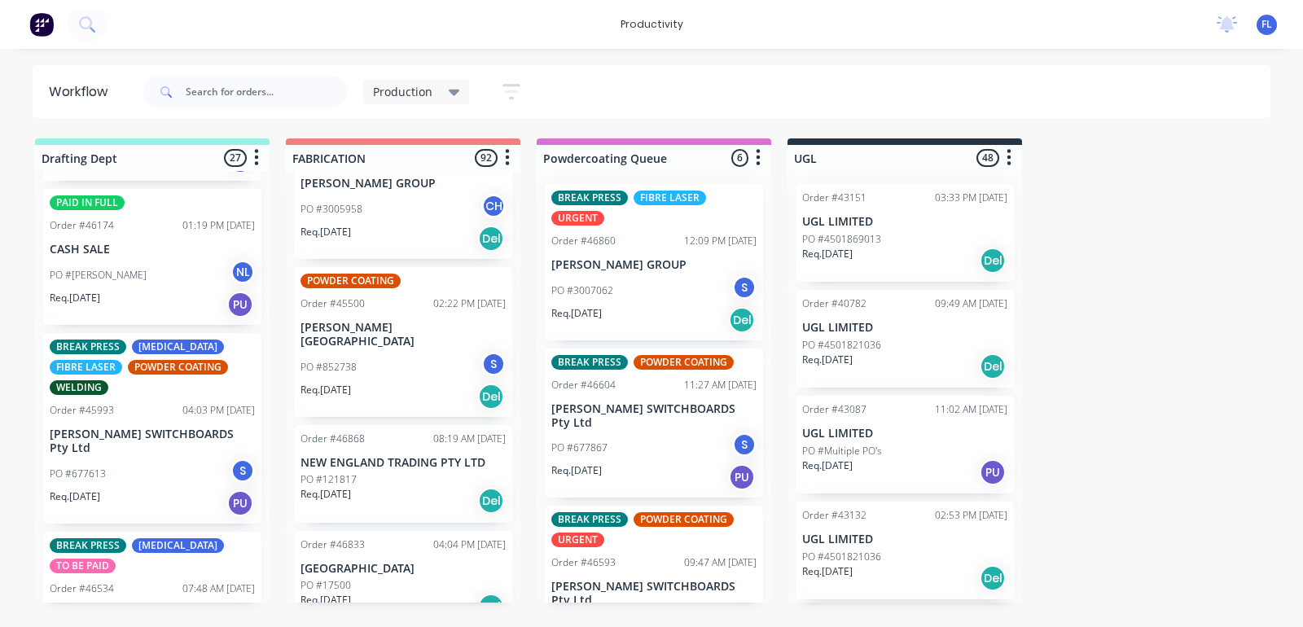
click at [161, 299] on div "Req. [DATE] PU" at bounding box center [152, 305] width 205 height 28
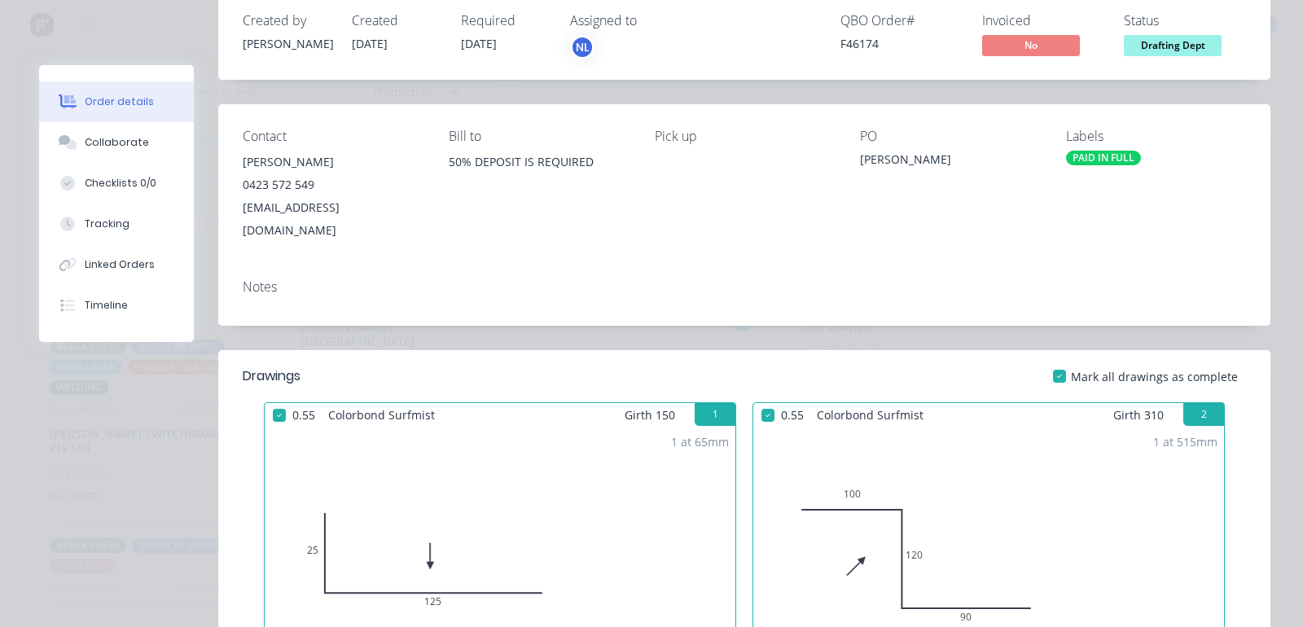
scroll to position [0, 0]
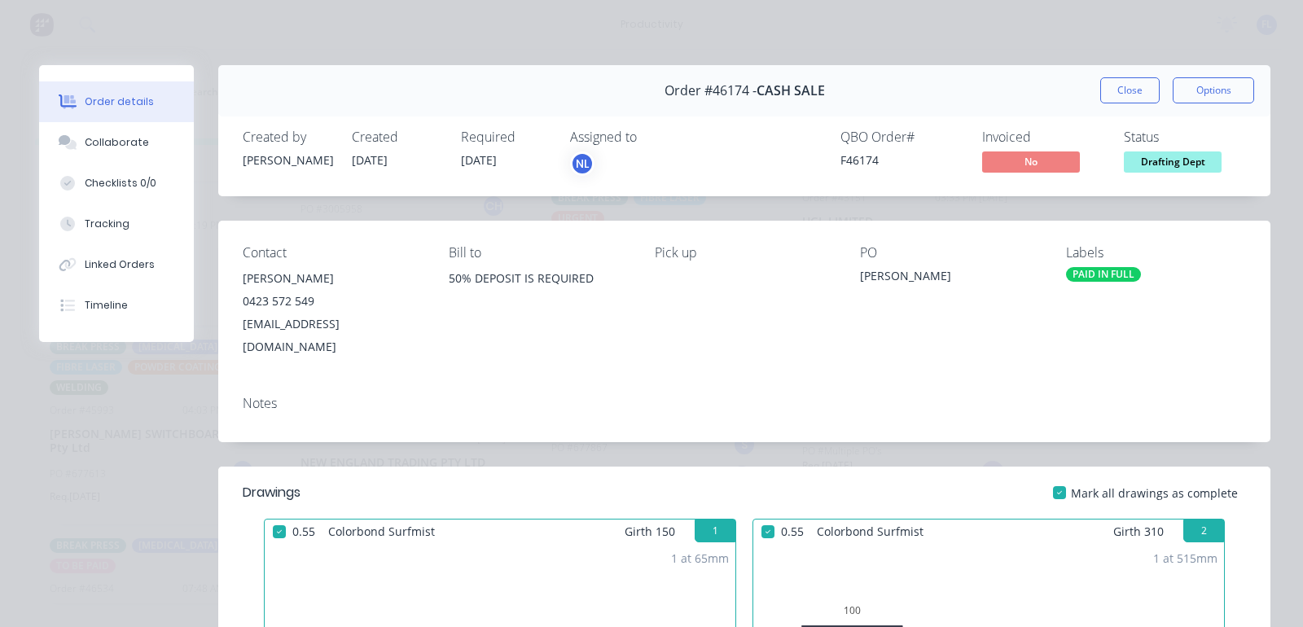
drag, startPoint x: 1108, startPoint y: 90, endPoint x: 1096, endPoint y: 98, distance: 14.3
click at [1105, 90] on button "Close" at bounding box center [1130, 90] width 59 height 26
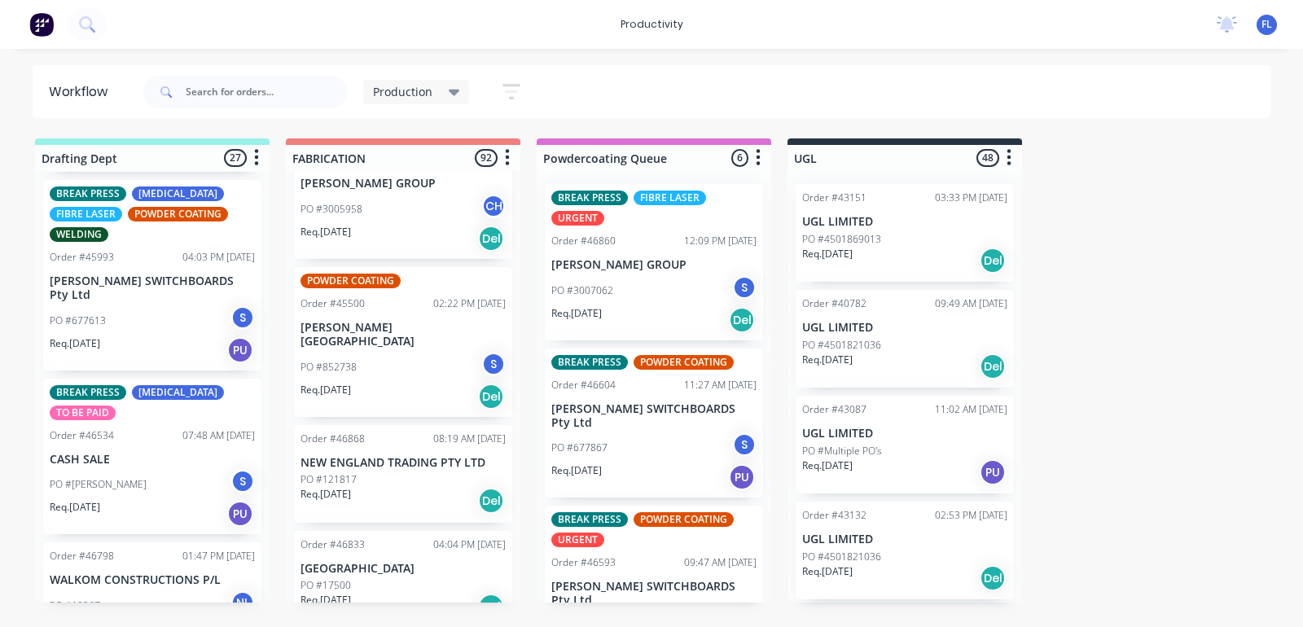
scroll to position [713, 0]
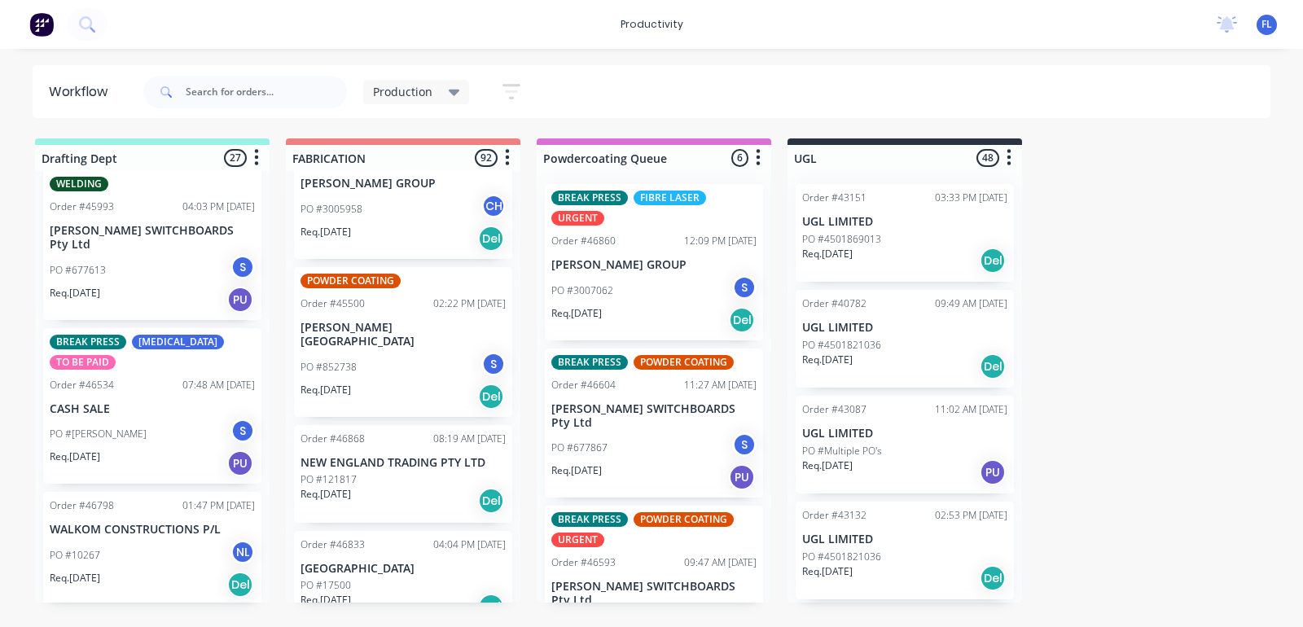
click at [123, 286] on div "Req. [DATE] PU" at bounding box center [152, 300] width 205 height 28
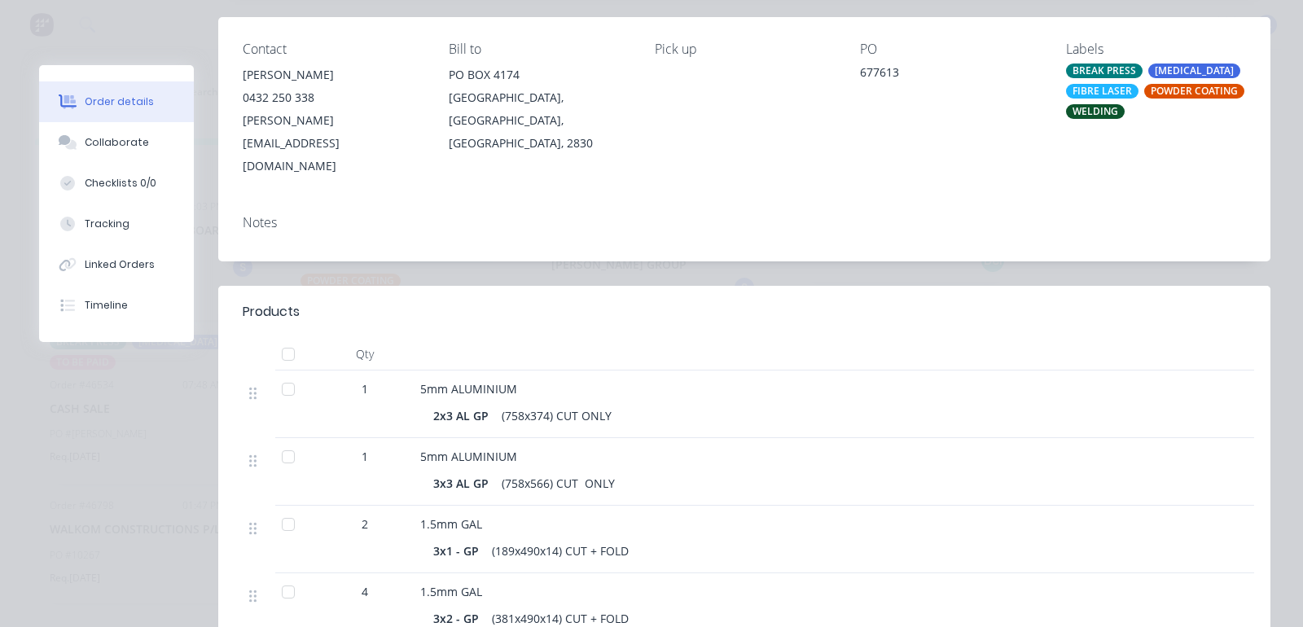
scroll to position [0, 0]
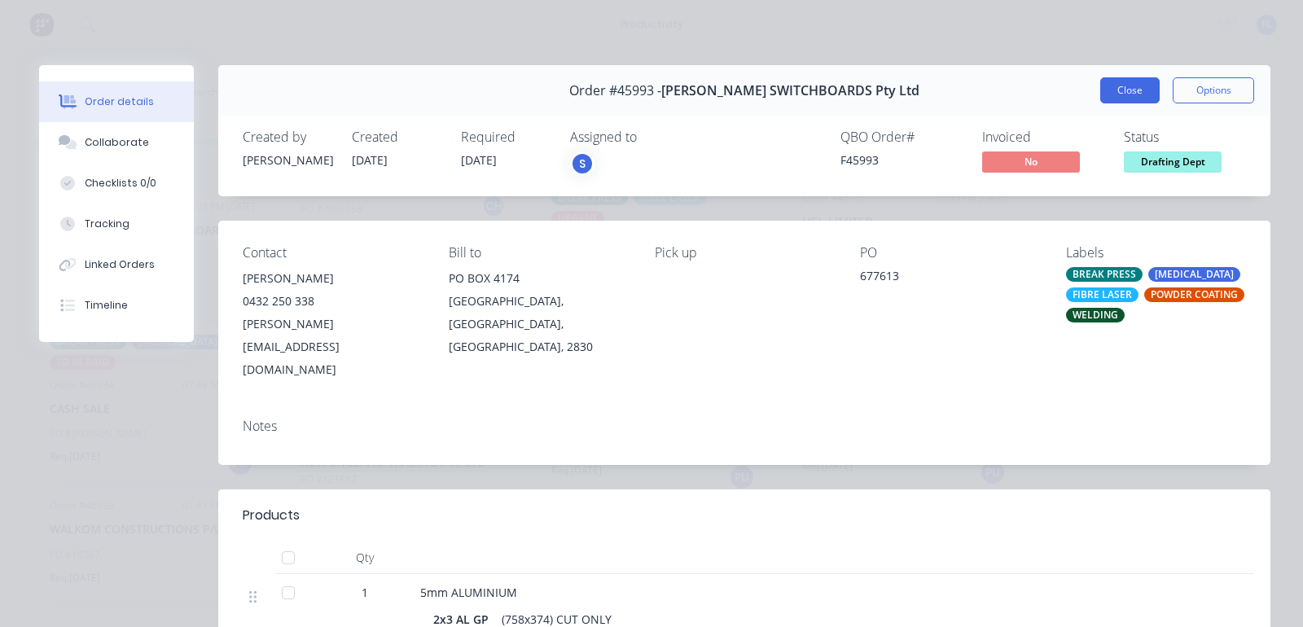
click at [1116, 90] on button "Close" at bounding box center [1130, 90] width 59 height 26
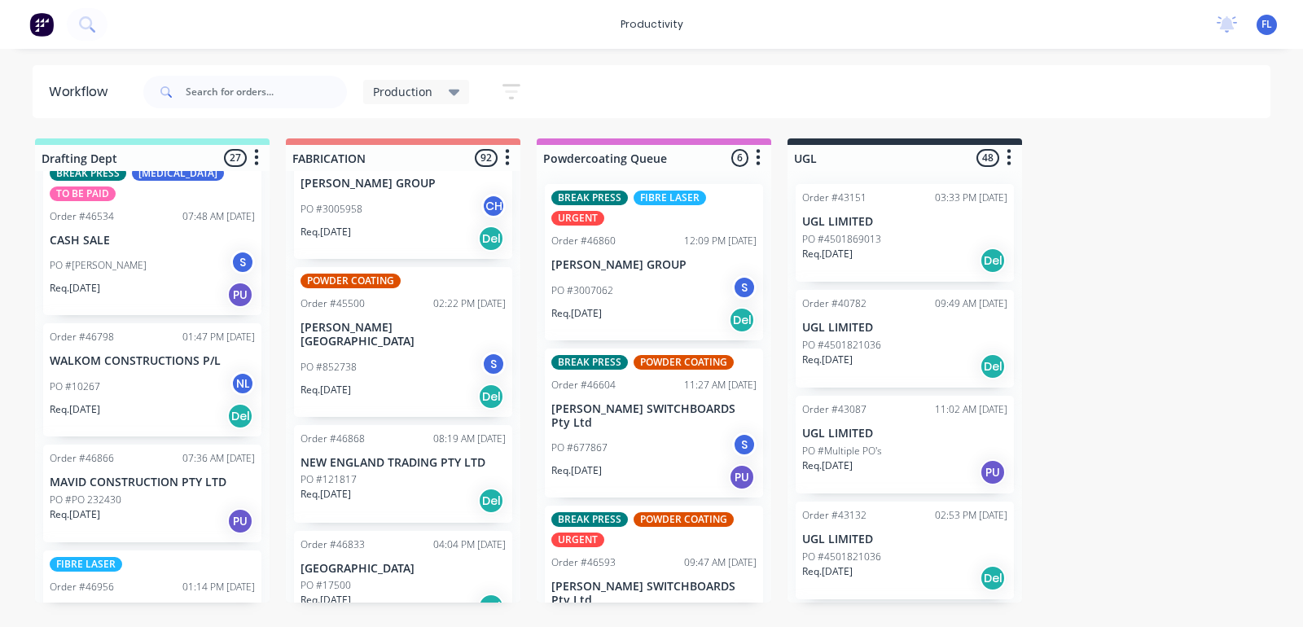
scroll to position [916, 0]
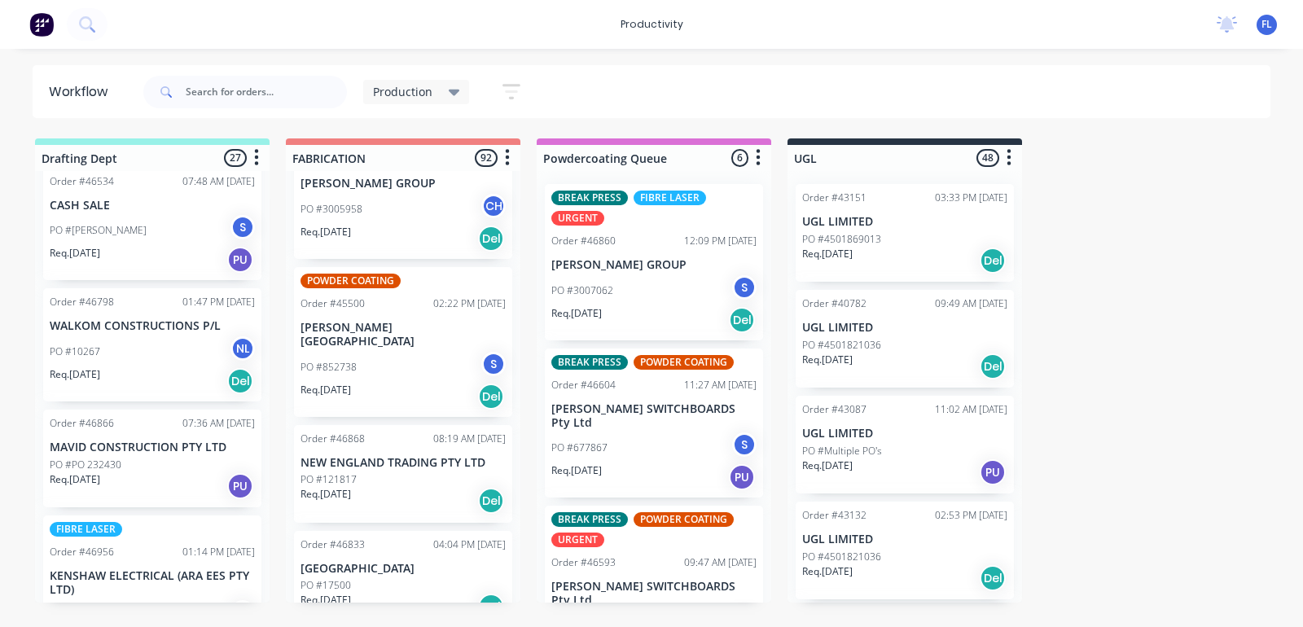
click at [163, 367] on div "Req. [DATE] Del" at bounding box center [152, 381] width 205 height 28
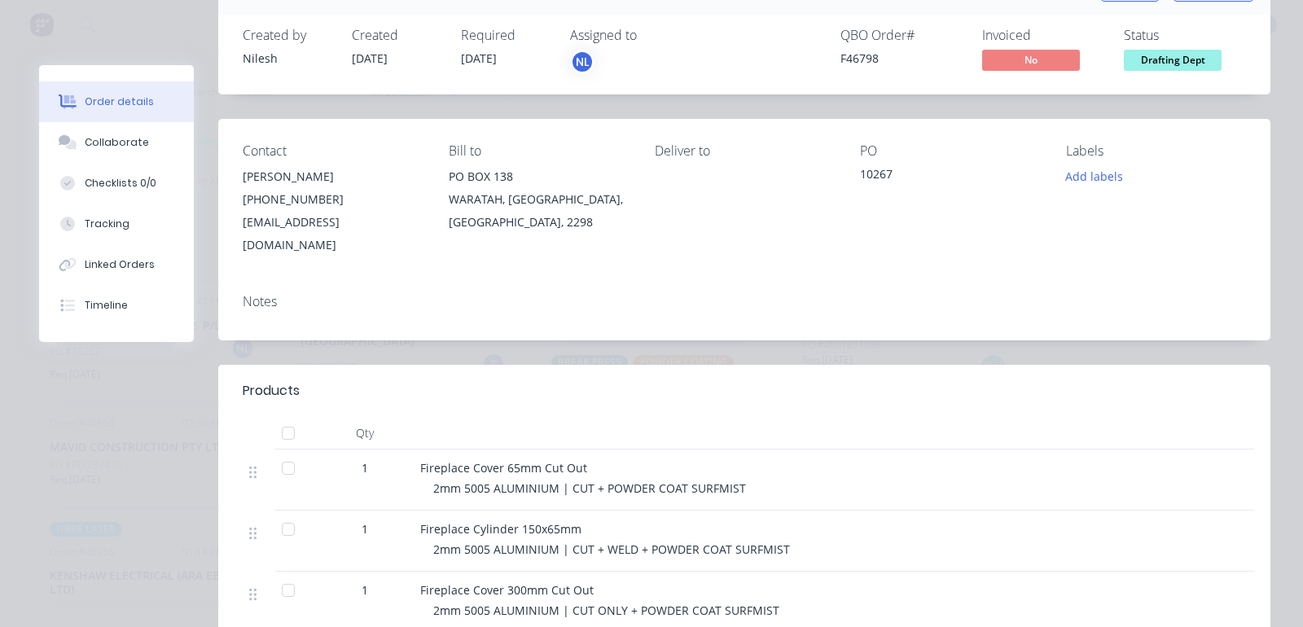
scroll to position [0, 0]
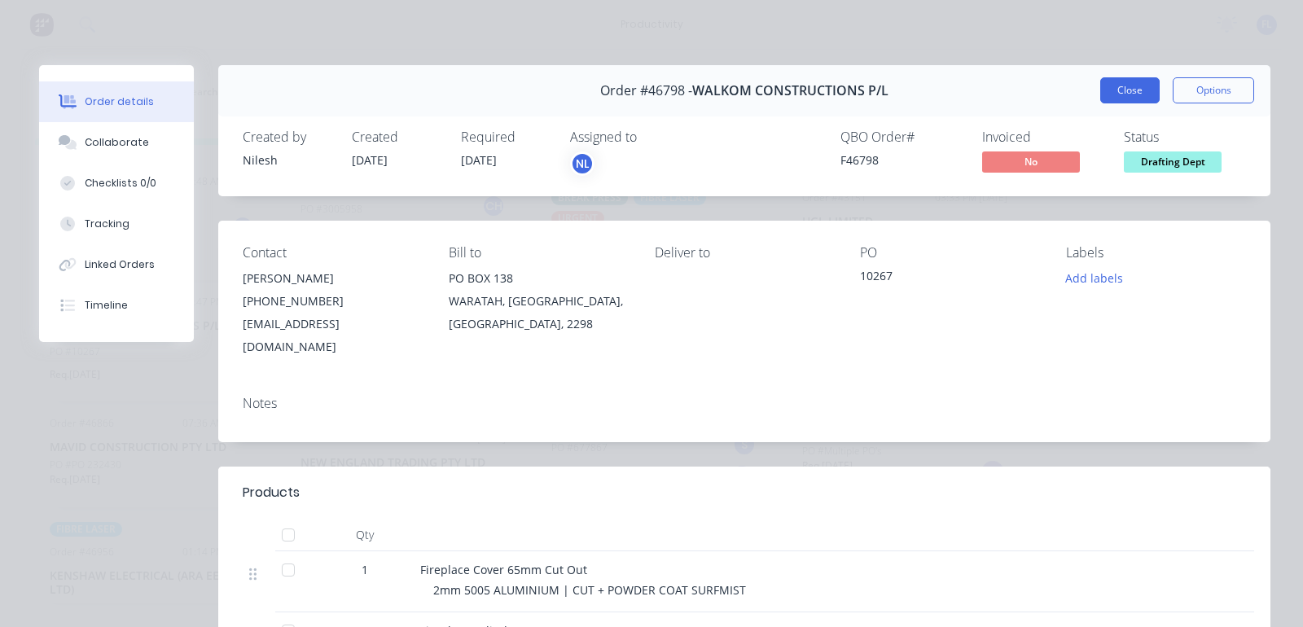
click at [1108, 92] on button "Close" at bounding box center [1130, 90] width 59 height 26
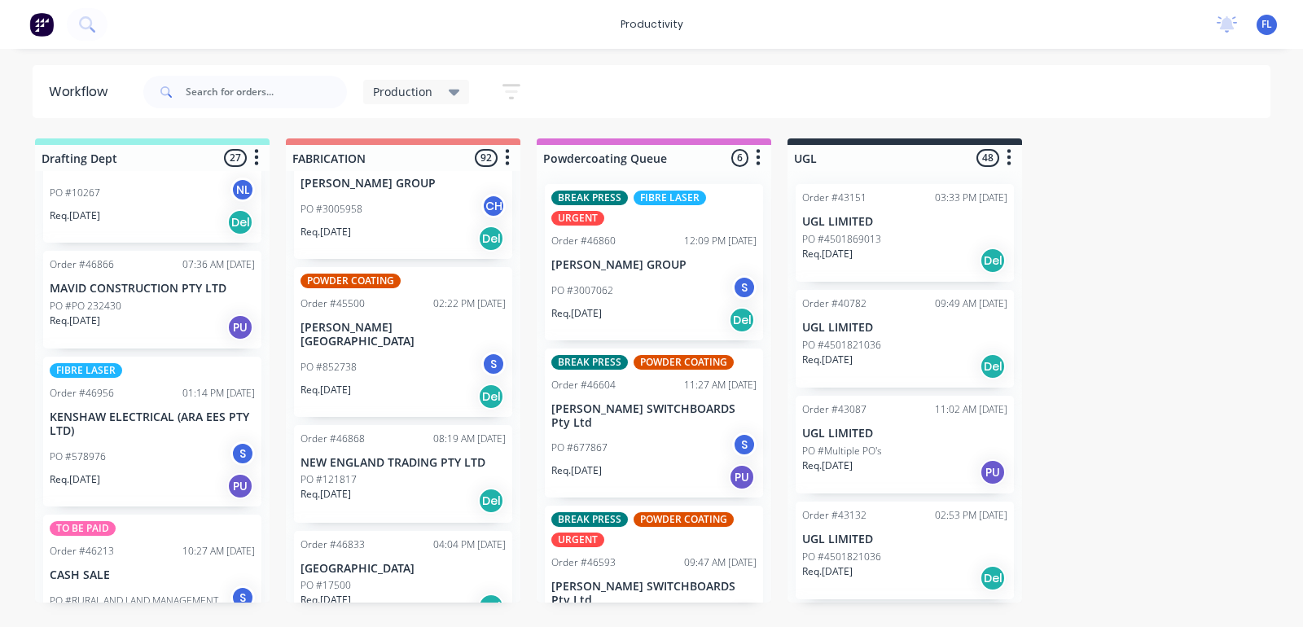
scroll to position [1120, 0]
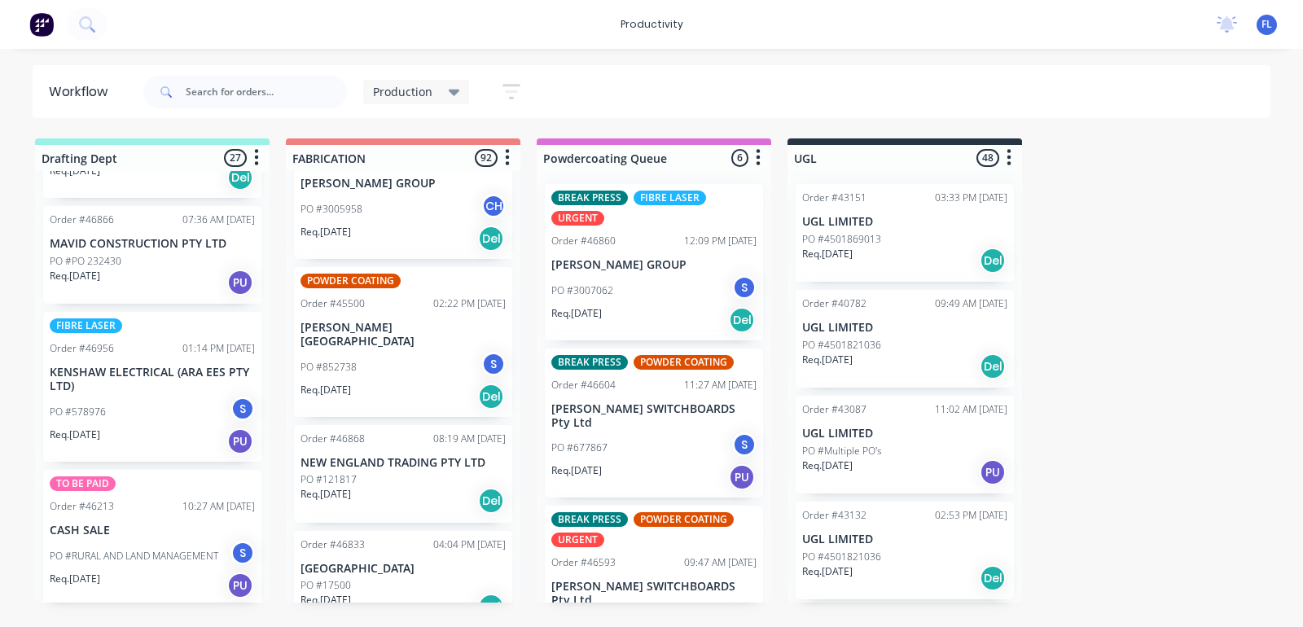
click at [151, 254] on div "PO #PO 232430" at bounding box center [152, 261] width 205 height 15
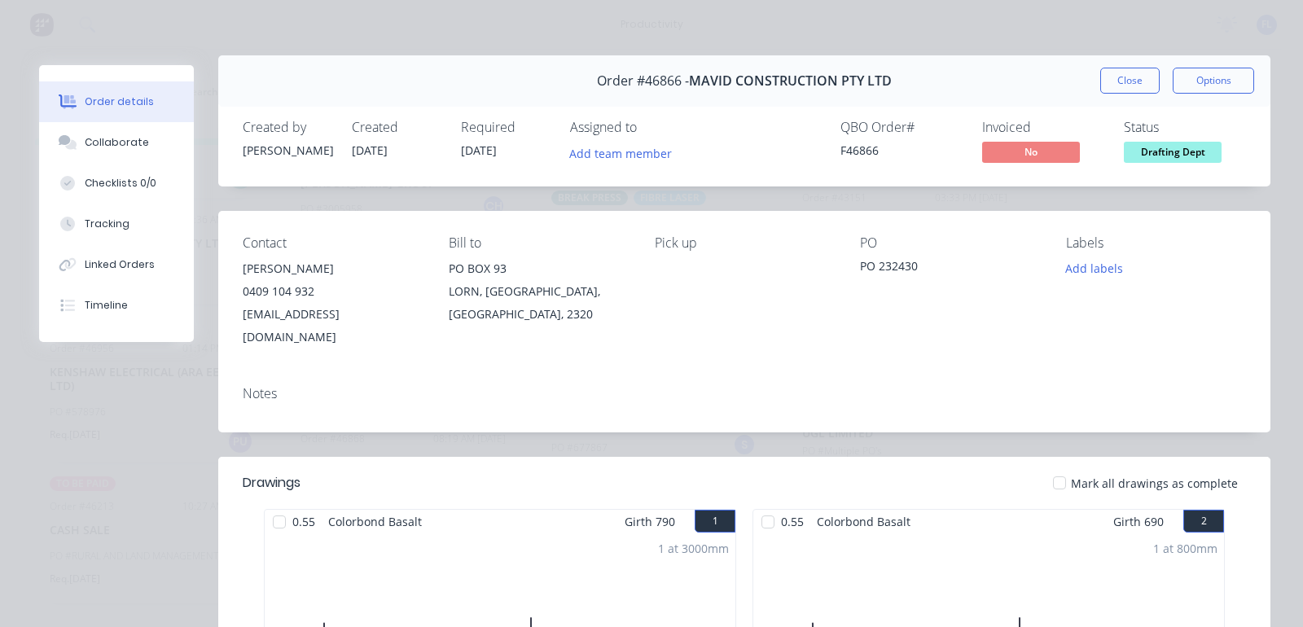
scroll to position [0, 0]
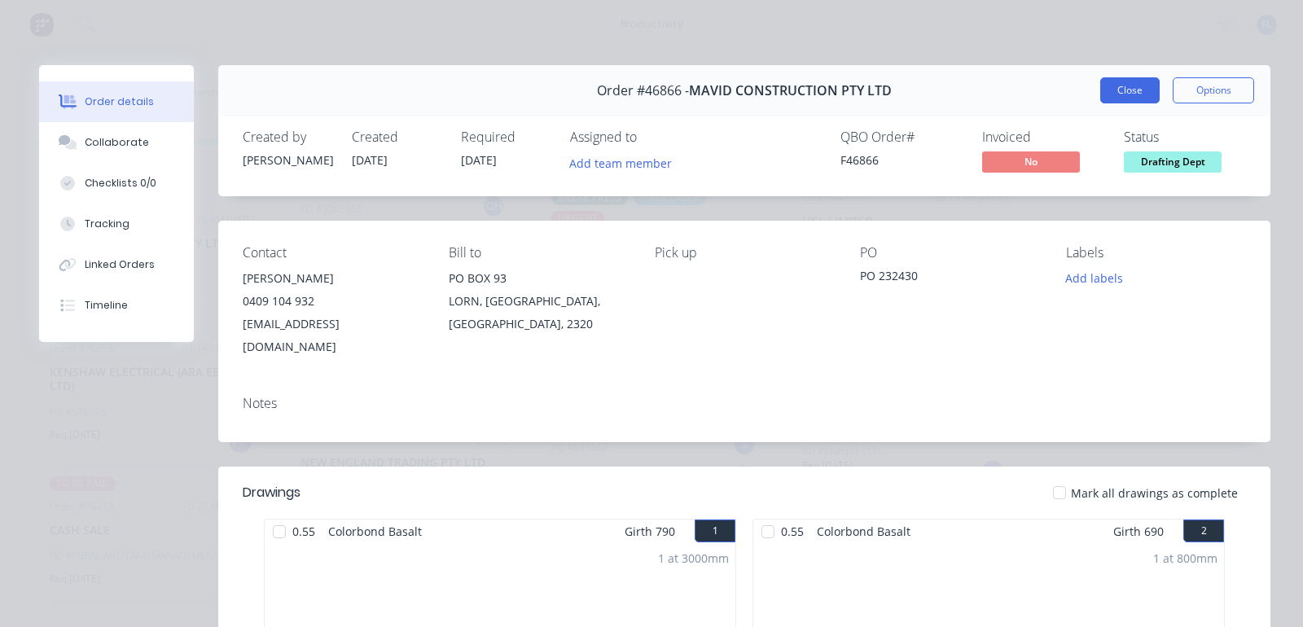
click at [1118, 94] on button "Close" at bounding box center [1130, 90] width 59 height 26
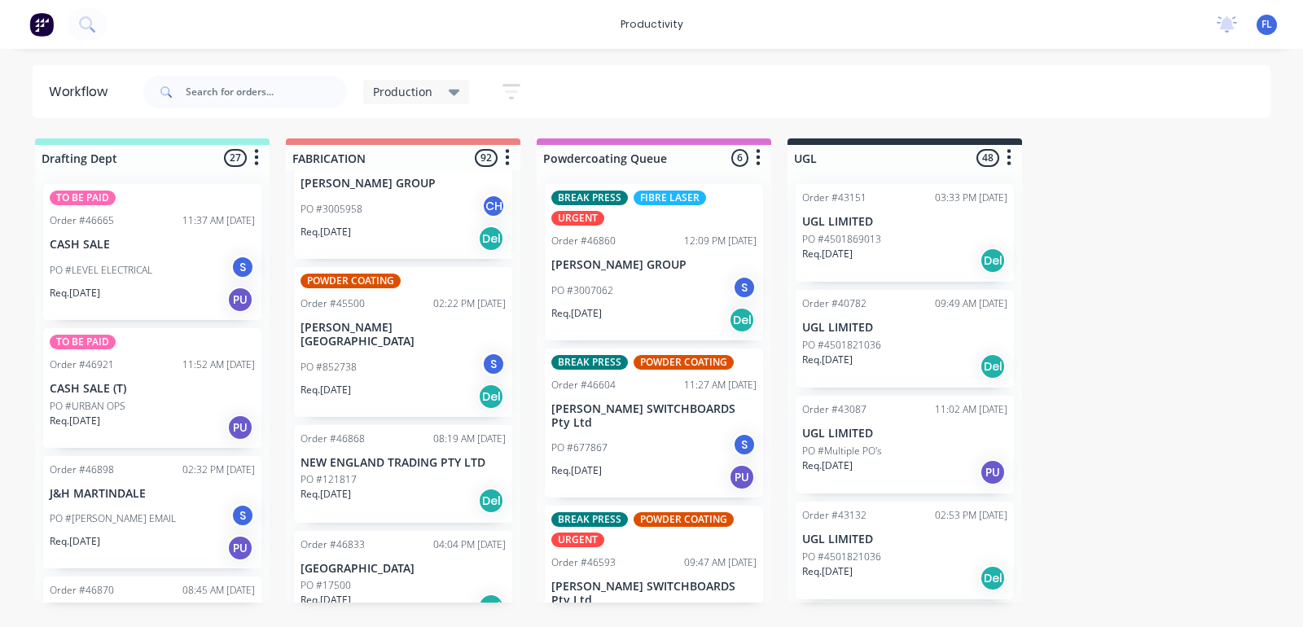
click at [160, 403] on div "PO #URBAN OPS" at bounding box center [152, 406] width 205 height 15
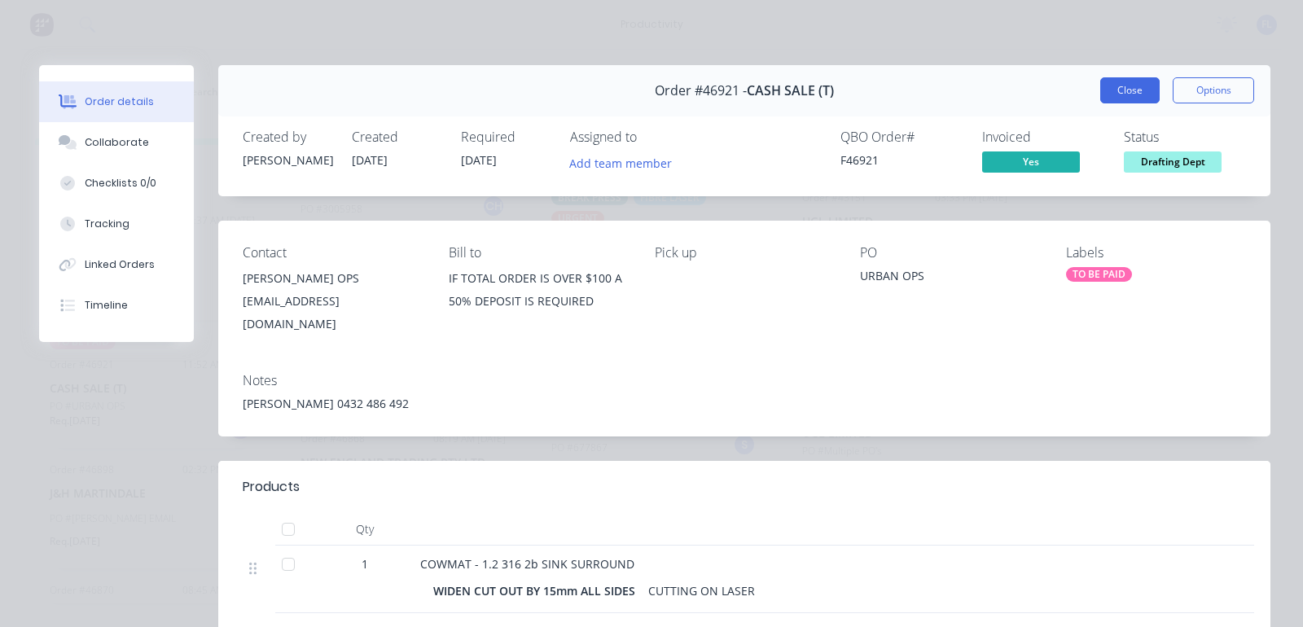
click at [1114, 96] on button "Close" at bounding box center [1130, 90] width 59 height 26
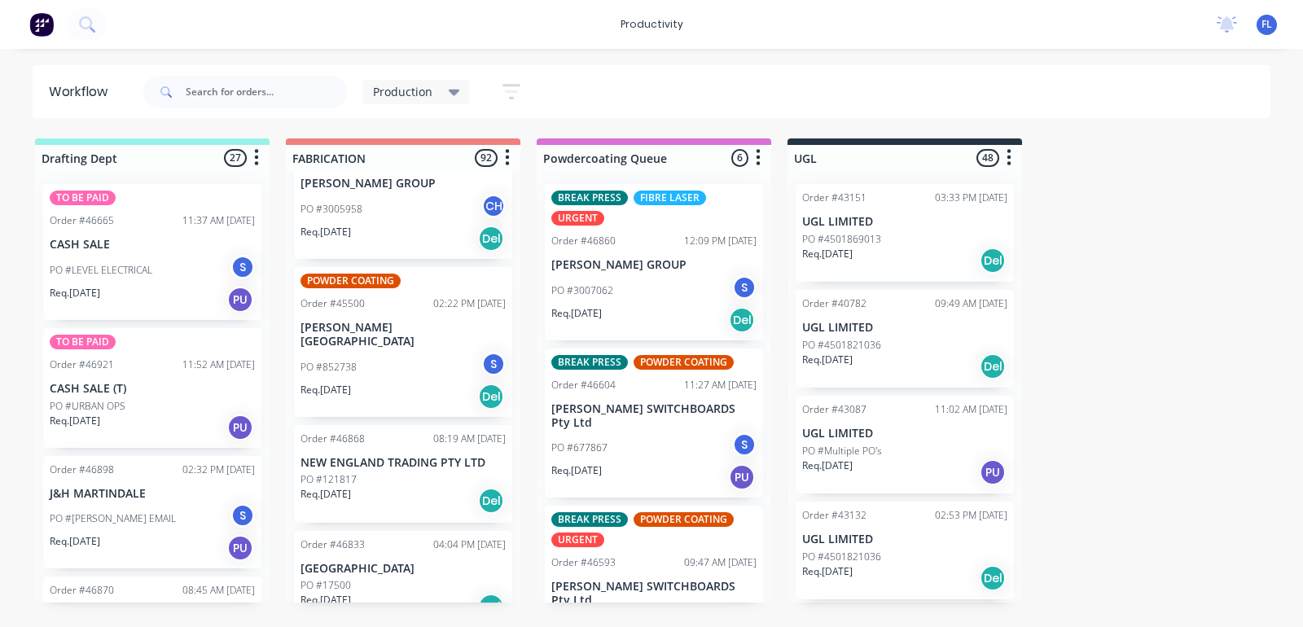
click at [133, 289] on div "Req. [DATE] PU" at bounding box center [152, 300] width 205 height 28
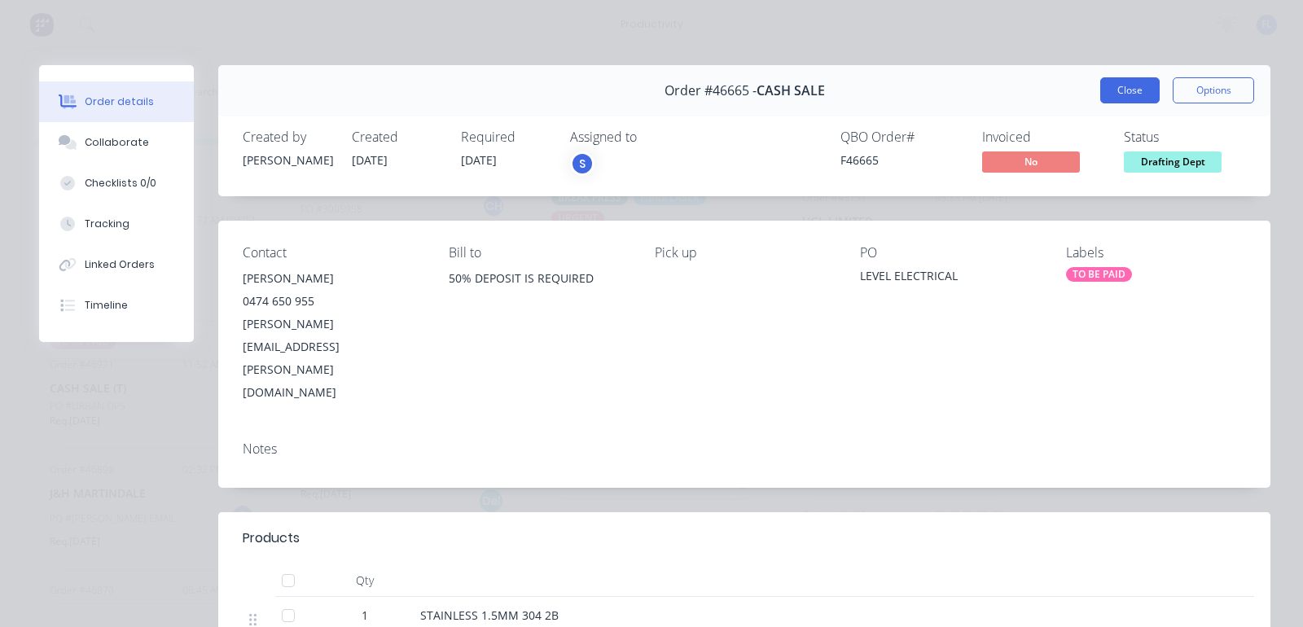
click at [1112, 91] on button "Close" at bounding box center [1130, 90] width 59 height 26
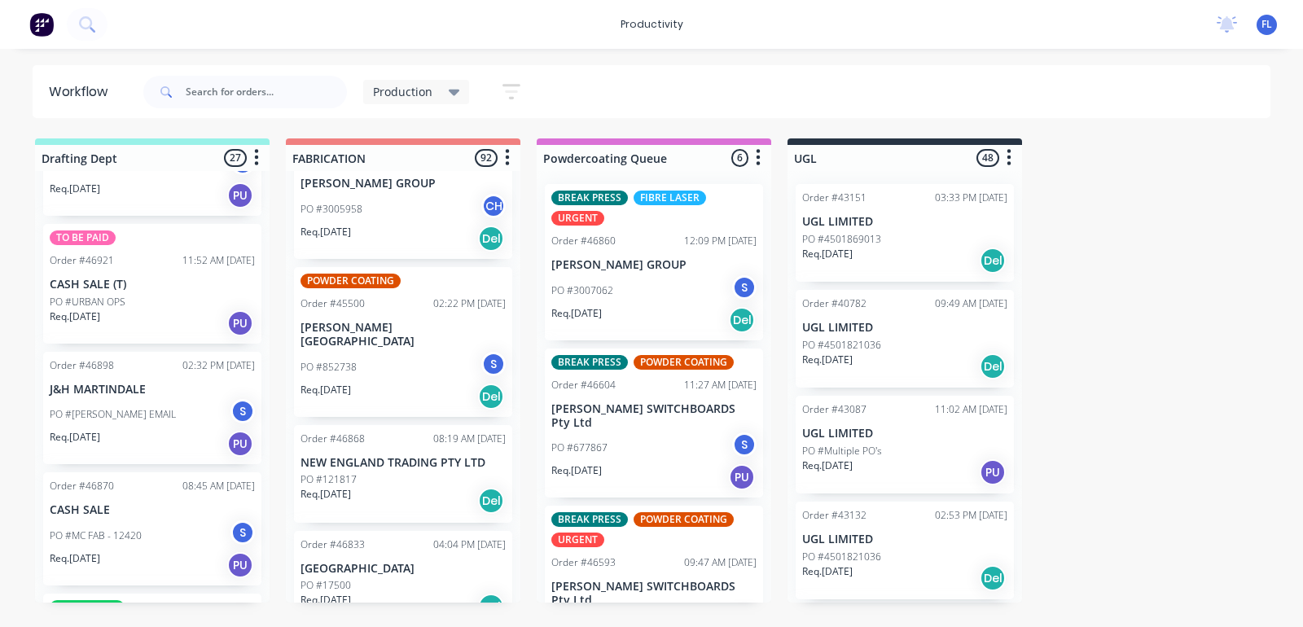
scroll to position [204, 0]
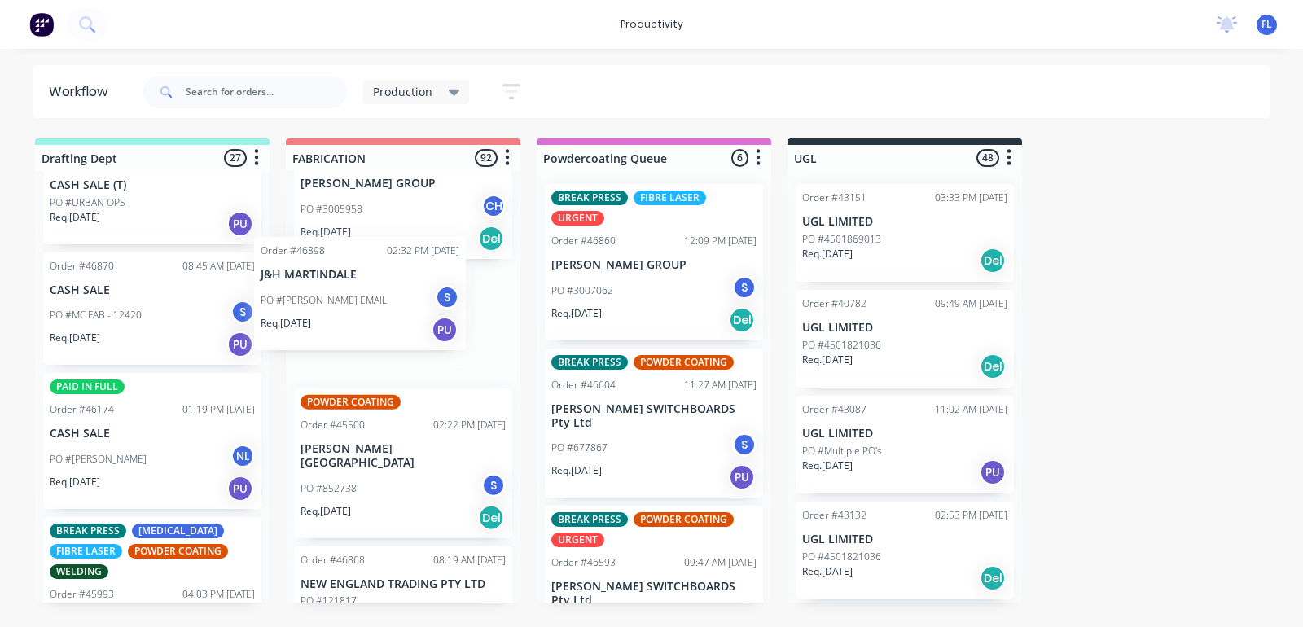
drag, startPoint x: 106, startPoint y: 323, endPoint x: 342, endPoint y: 310, distance: 236.6
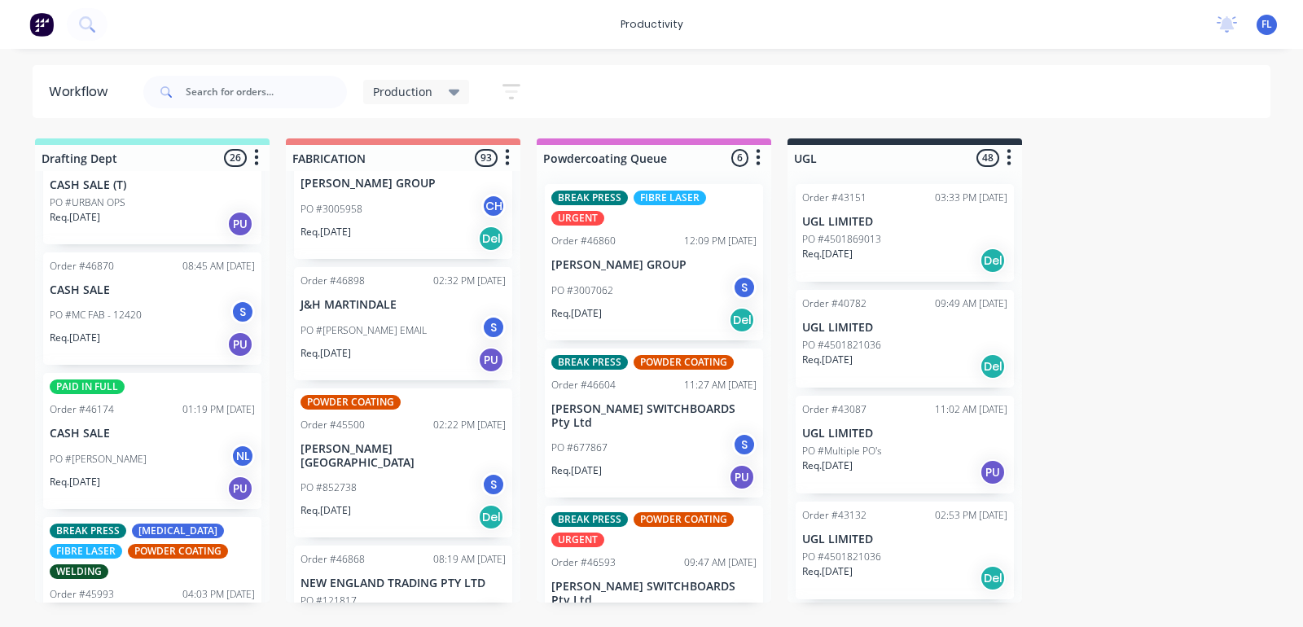
click at [112, 319] on p "PO #MC FAB - 12420" at bounding box center [96, 315] width 92 height 15
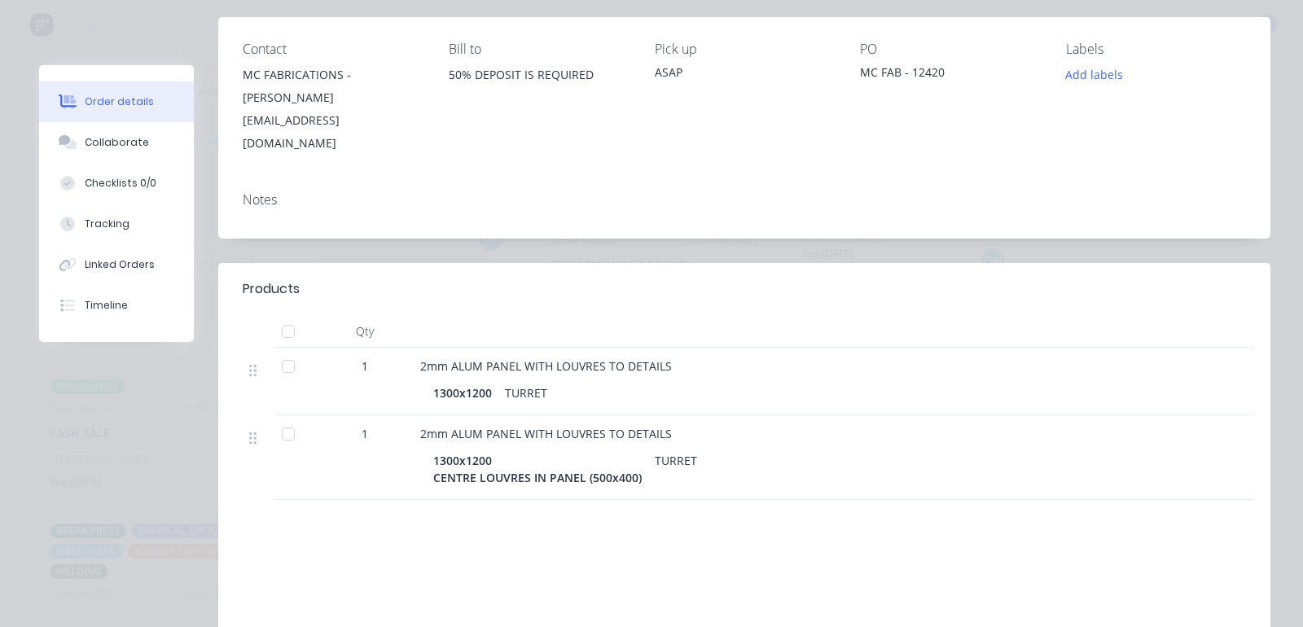
scroll to position [0, 0]
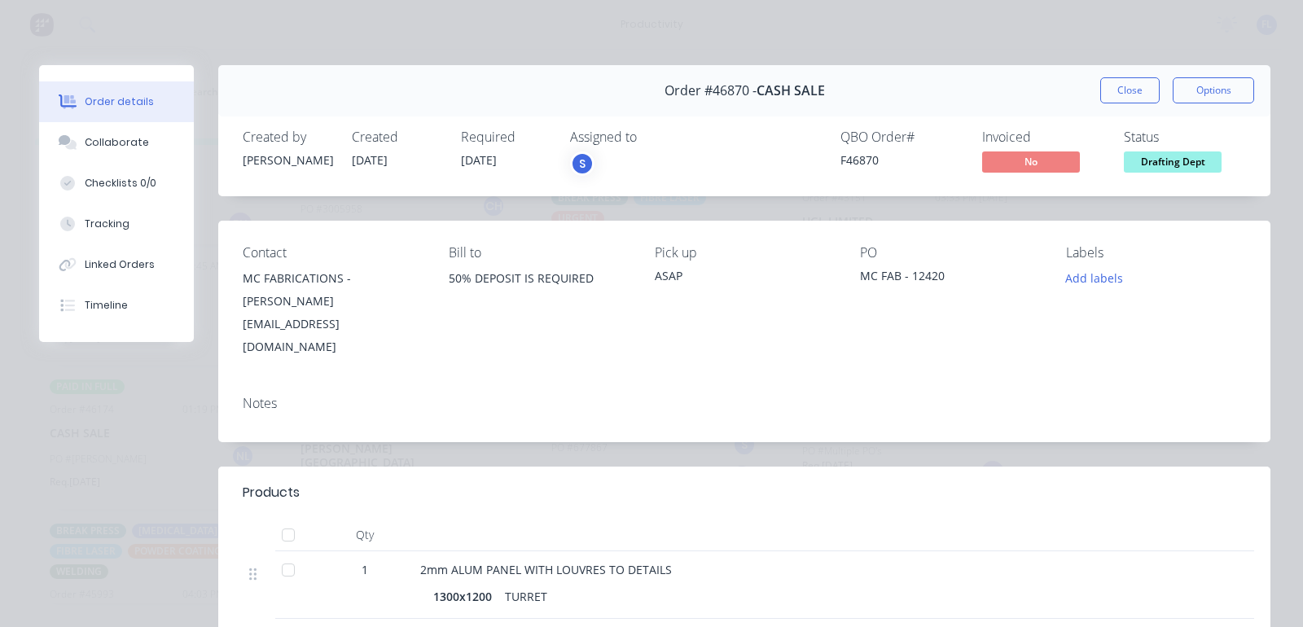
click at [1109, 92] on button "Close" at bounding box center [1130, 90] width 59 height 26
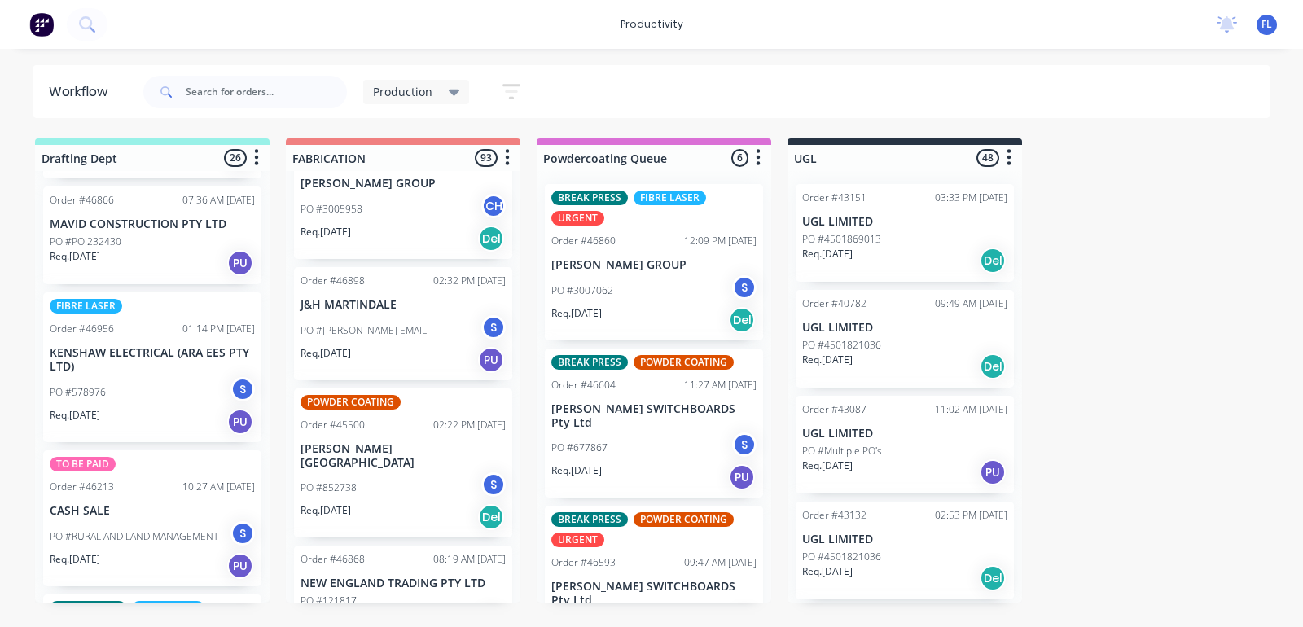
scroll to position [1120, 0]
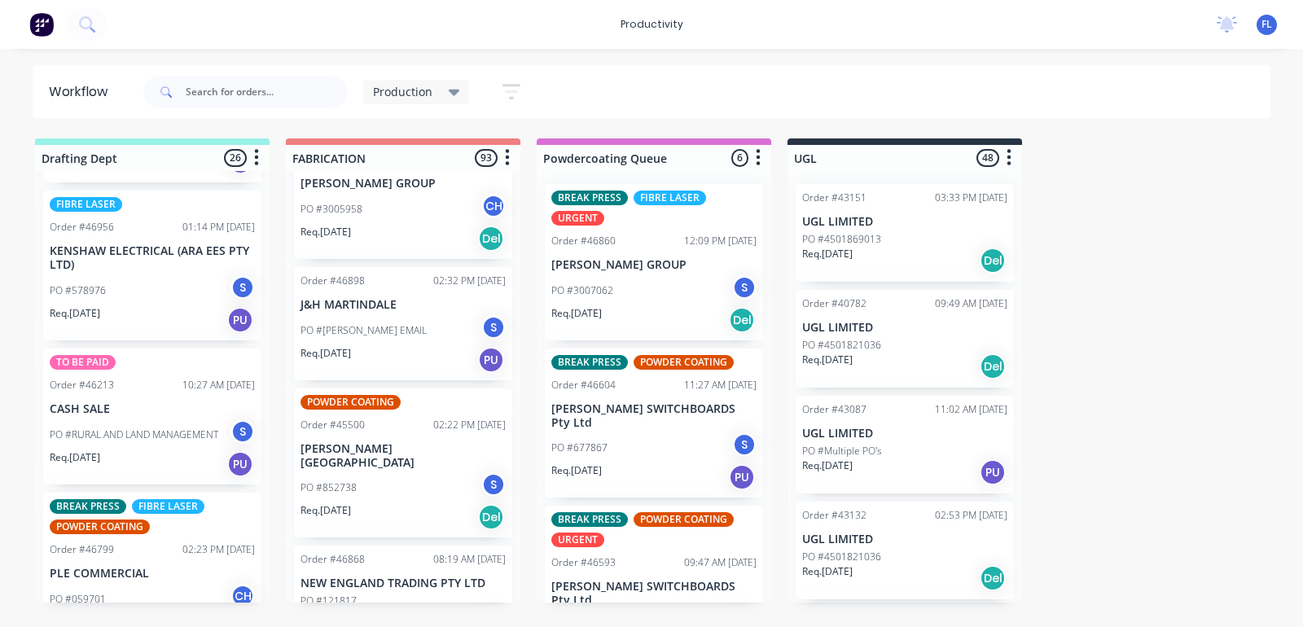
click at [129, 429] on div "PO #RURAL AND LAND MANAGEMENT S" at bounding box center [152, 435] width 205 height 31
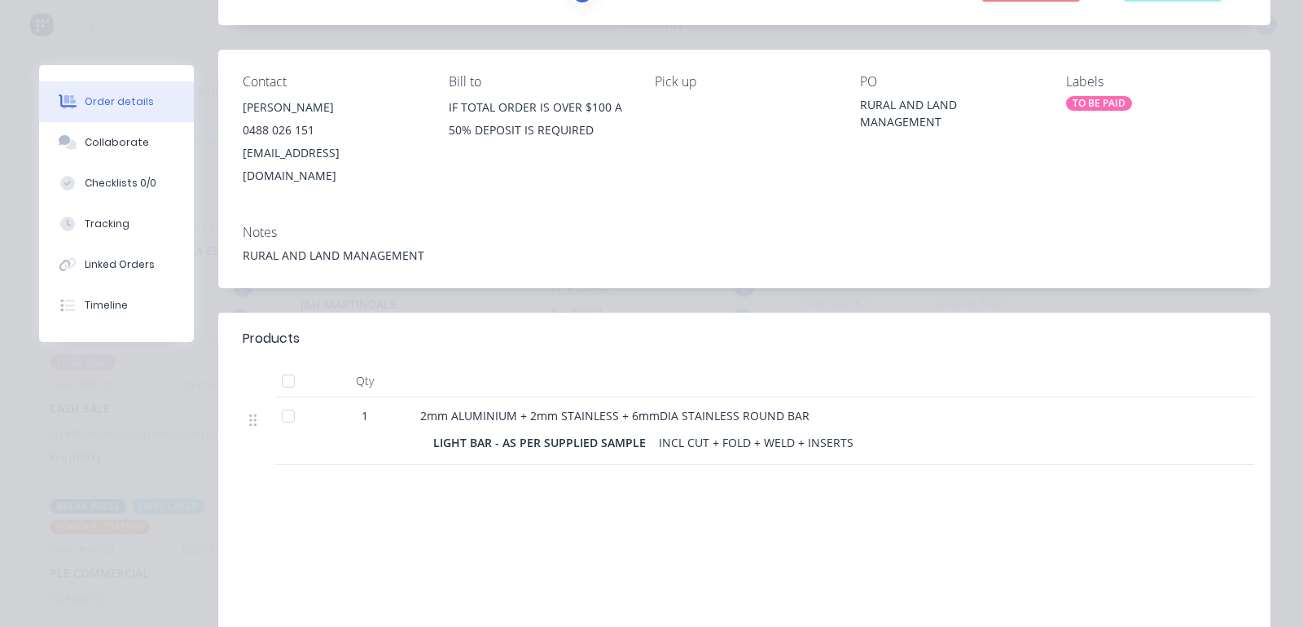
scroll to position [0, 0]
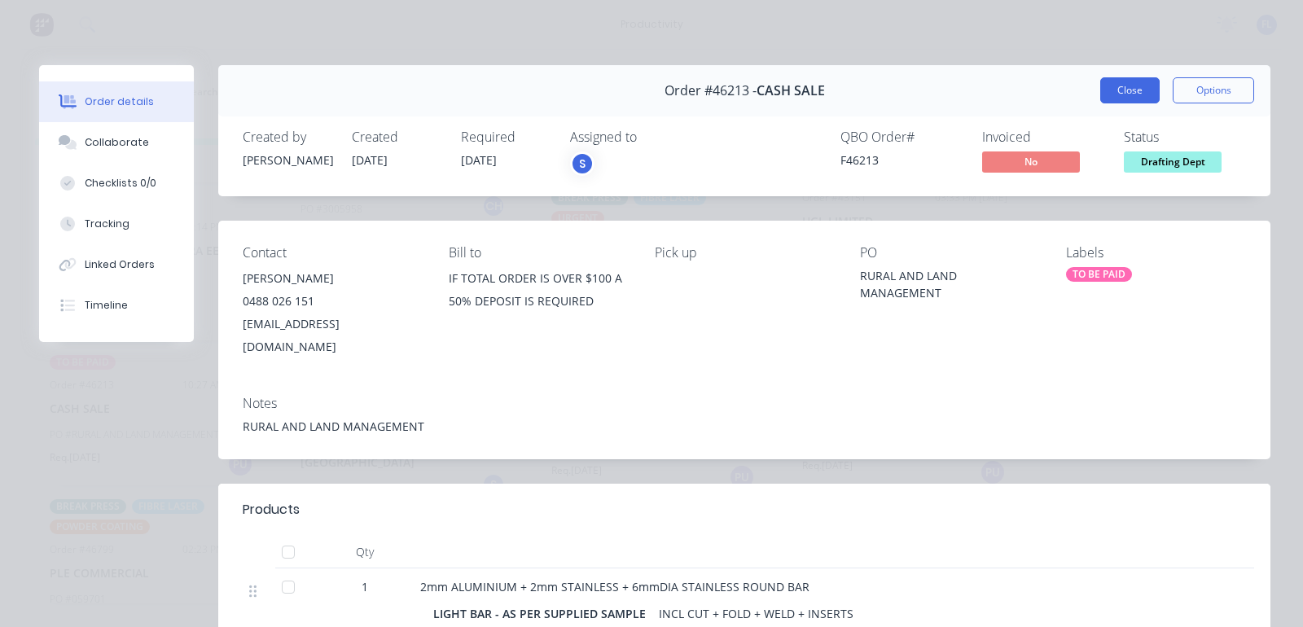
click at [1101, 99] on button "Close" at bounding box center [1130, 90] width 59 height 26
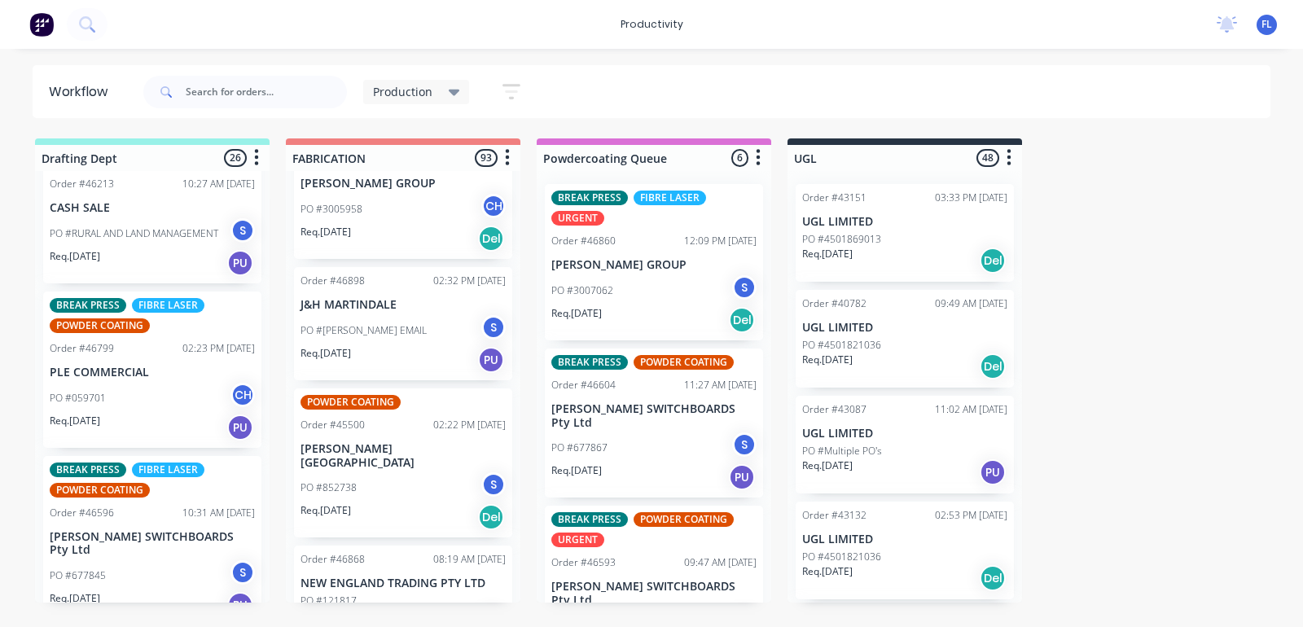
scroll to position [1324, 0]
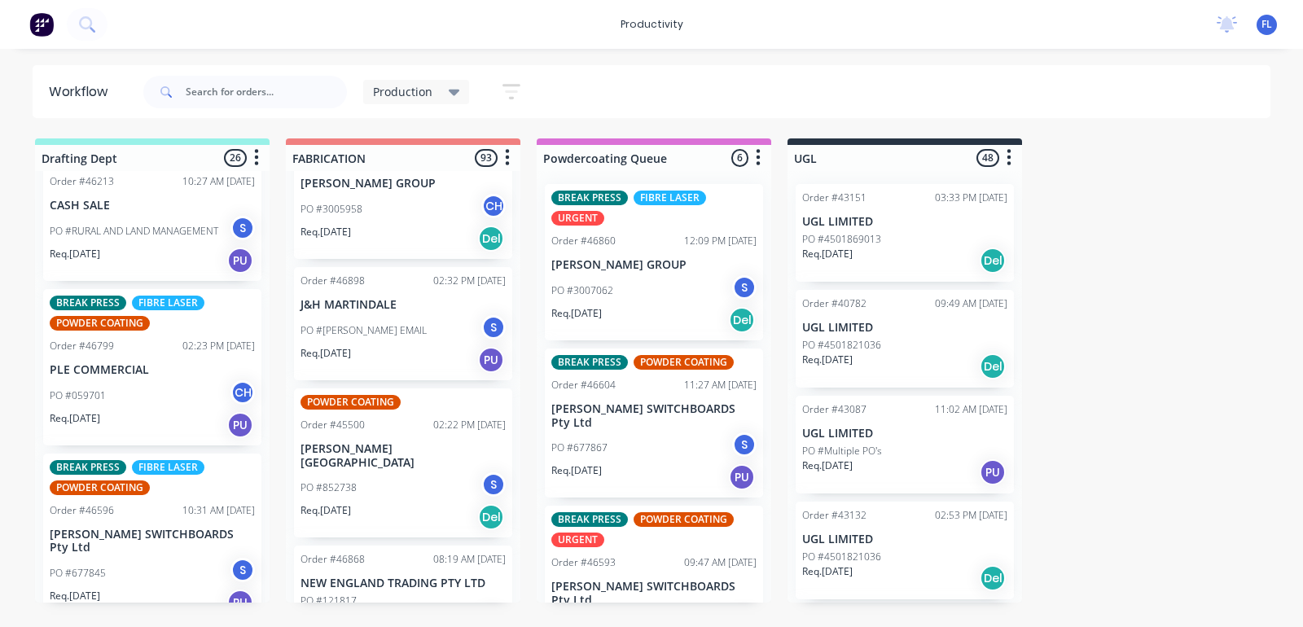
drag, startPoint x: 132, startPoint y: 381, endPoint x: 134, endPoint y: 389, distance: 8.5
click at [133, 389] on div "TO BE PAID Order #46665 11:37 AM [DATE] CASH SALE PO #LEVEL ELECTRICAL S Req. […" at bounding box center [152, 387] width 235 height 432
click at [138, 391] on div "PO #059701 CH" at bounding box center [152, 395] width 205 height 31
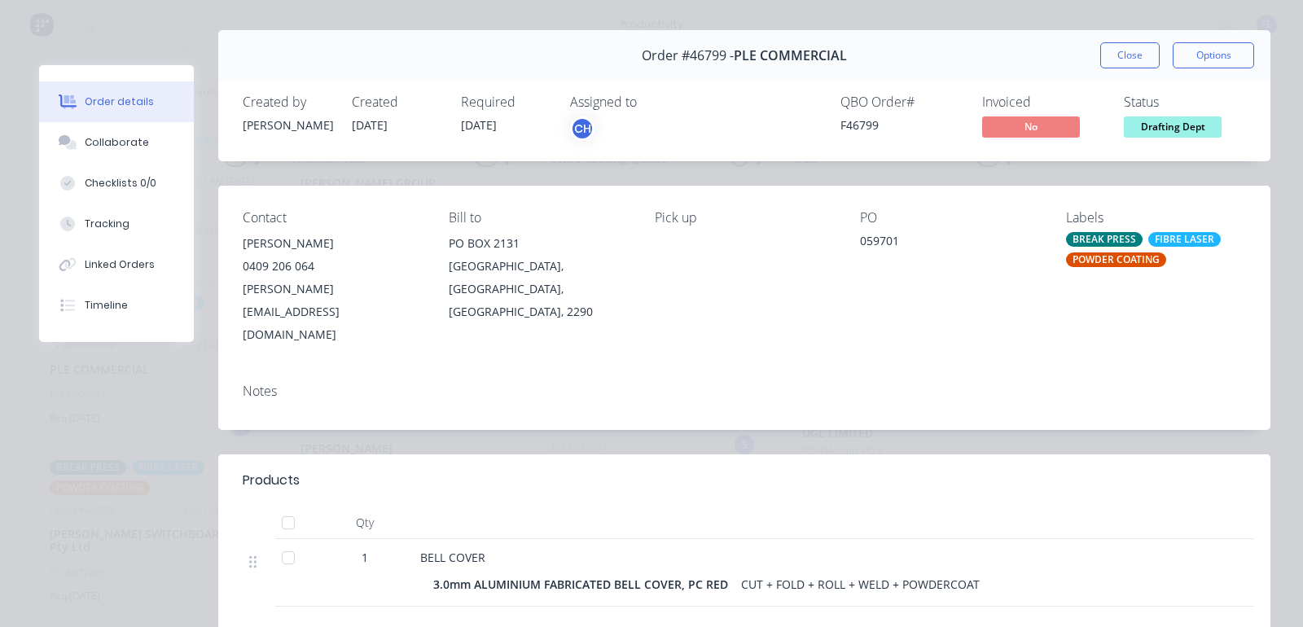
scroll to position [0, 0]
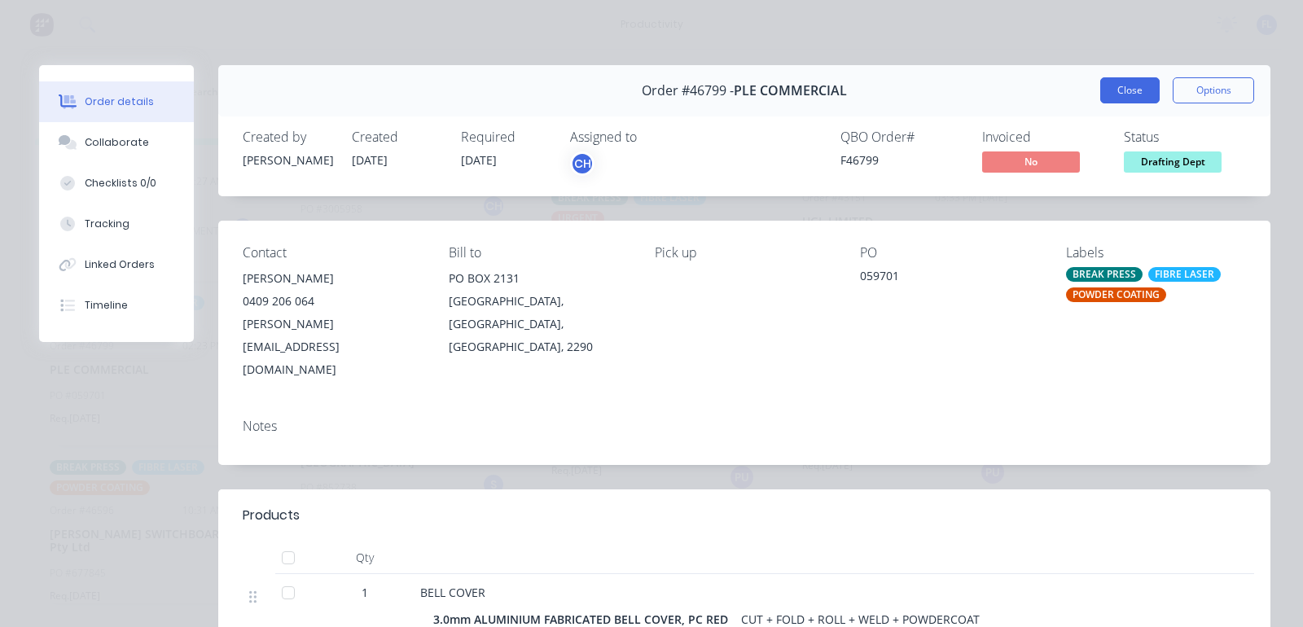
click at [1105, 90] on button "Close" at bounding box center [1130, 90] width 59 height 26
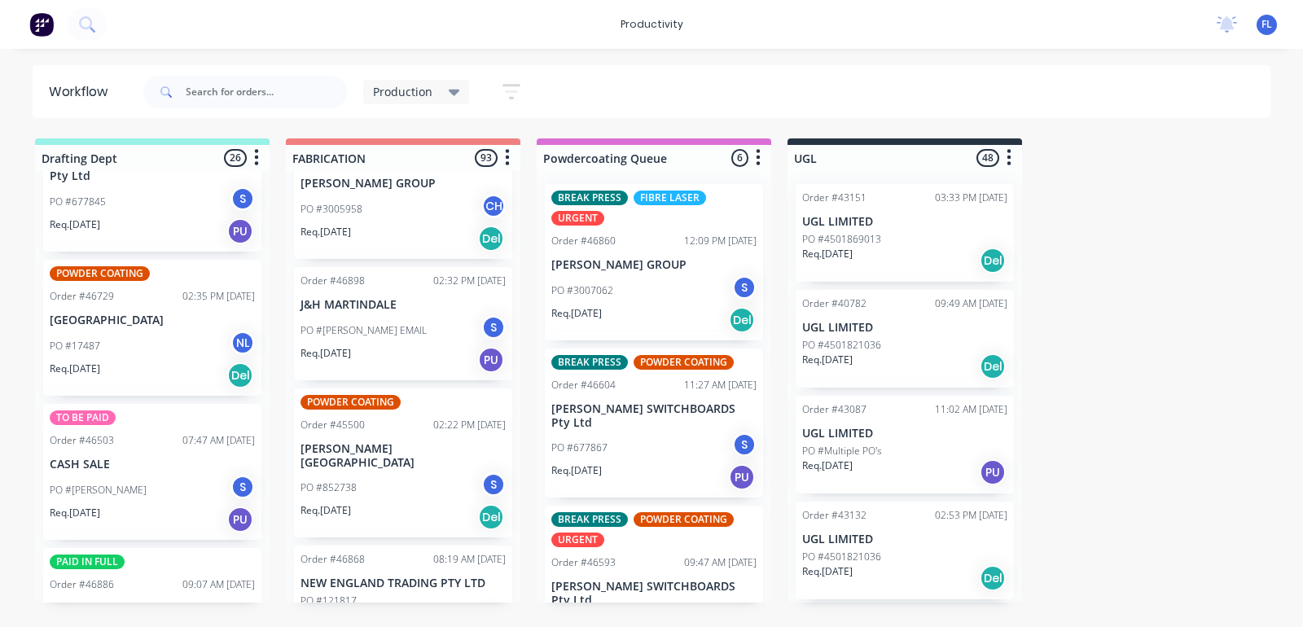
scroll to position [1731, 0]
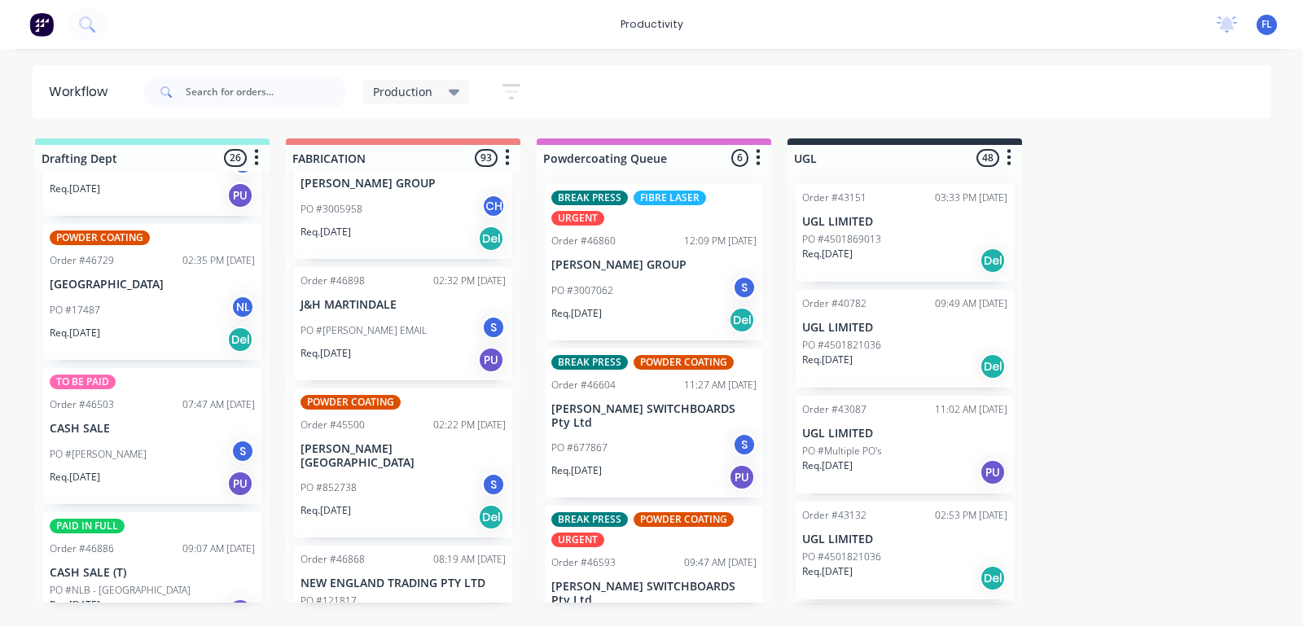
click at [129, 470] on div "Req. [DATE] PU" at bounding box center [152, 484] width 205 height 28
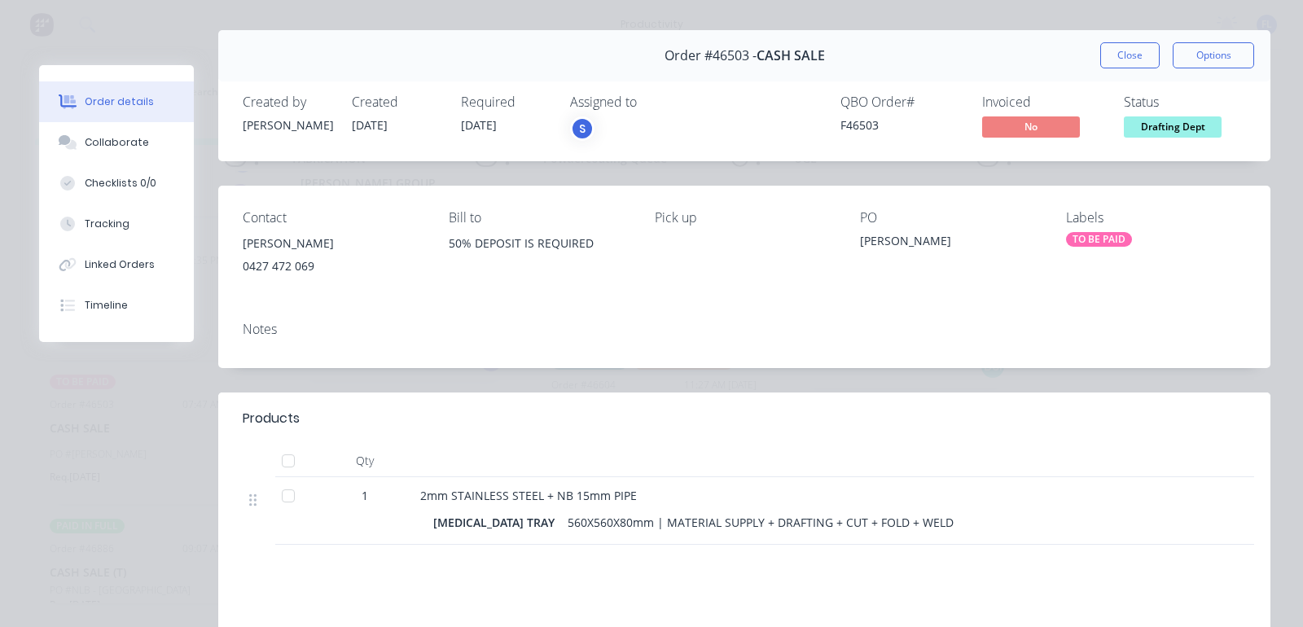
scroll to position [0, 0]
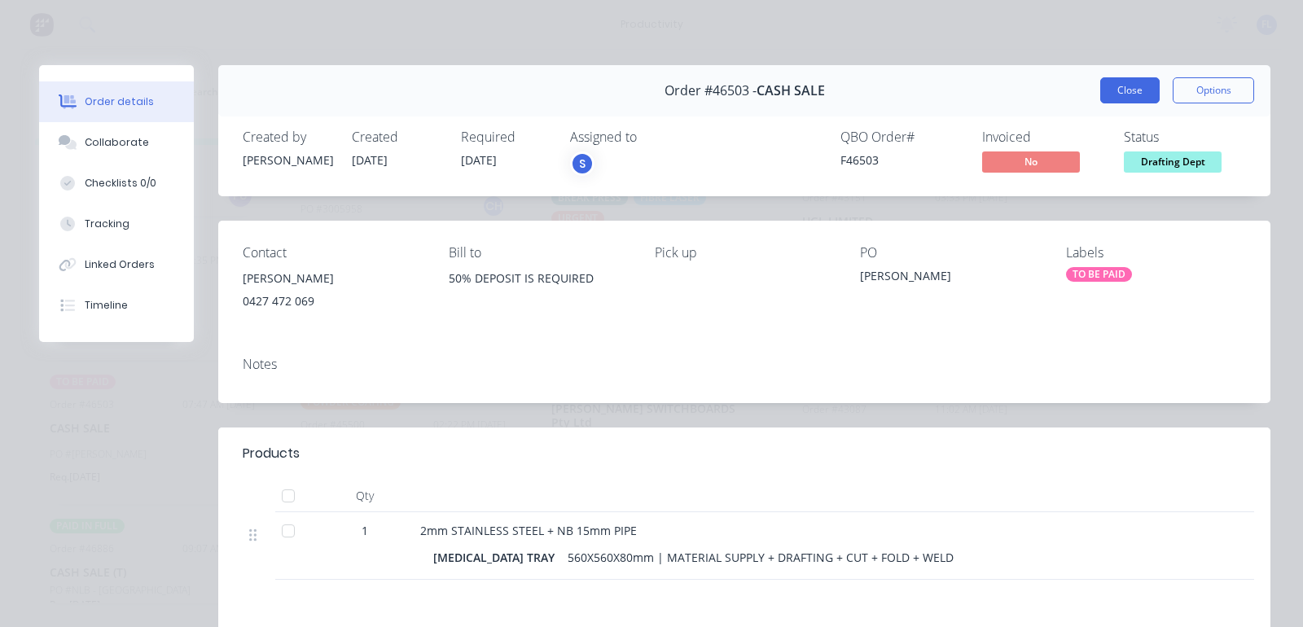
click at [1118, 99] on button "Close" at bounding box center [1130, 90] width 59 height 26
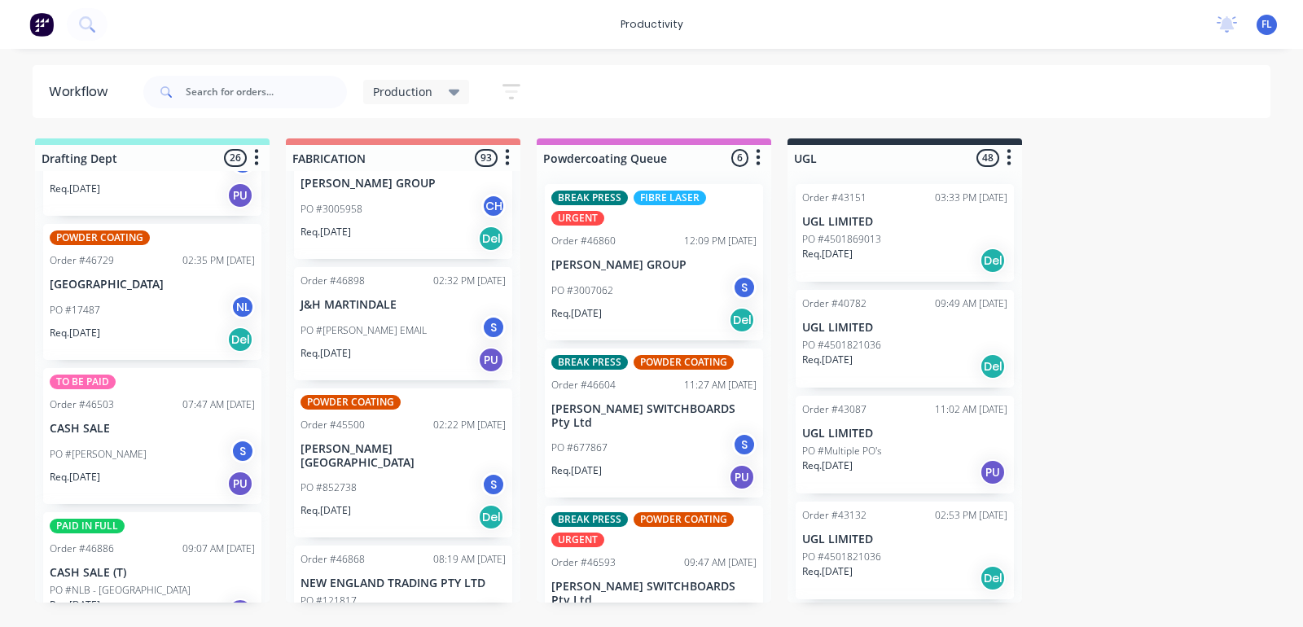
click at [126, 598] on div "Req. [DATE] PU" at bounding box center [152, 612] width 205 height 28
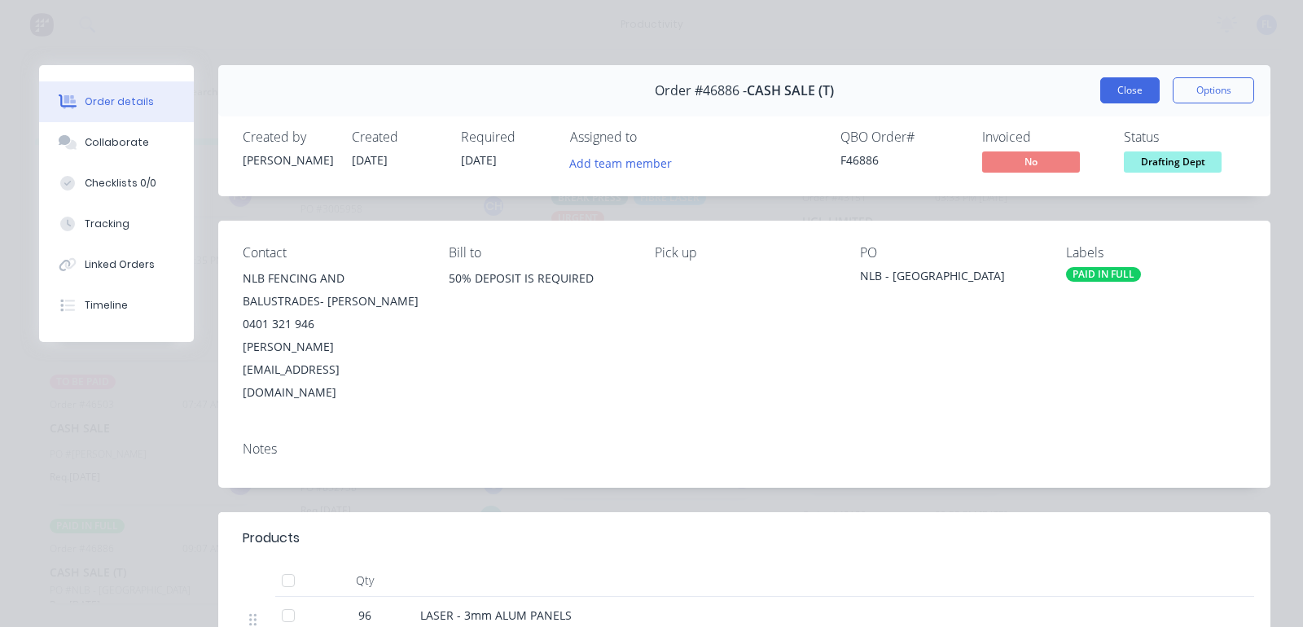
click at [1101, 99] on button "Close" at bounding box center [1130, 90] width 59 height 26
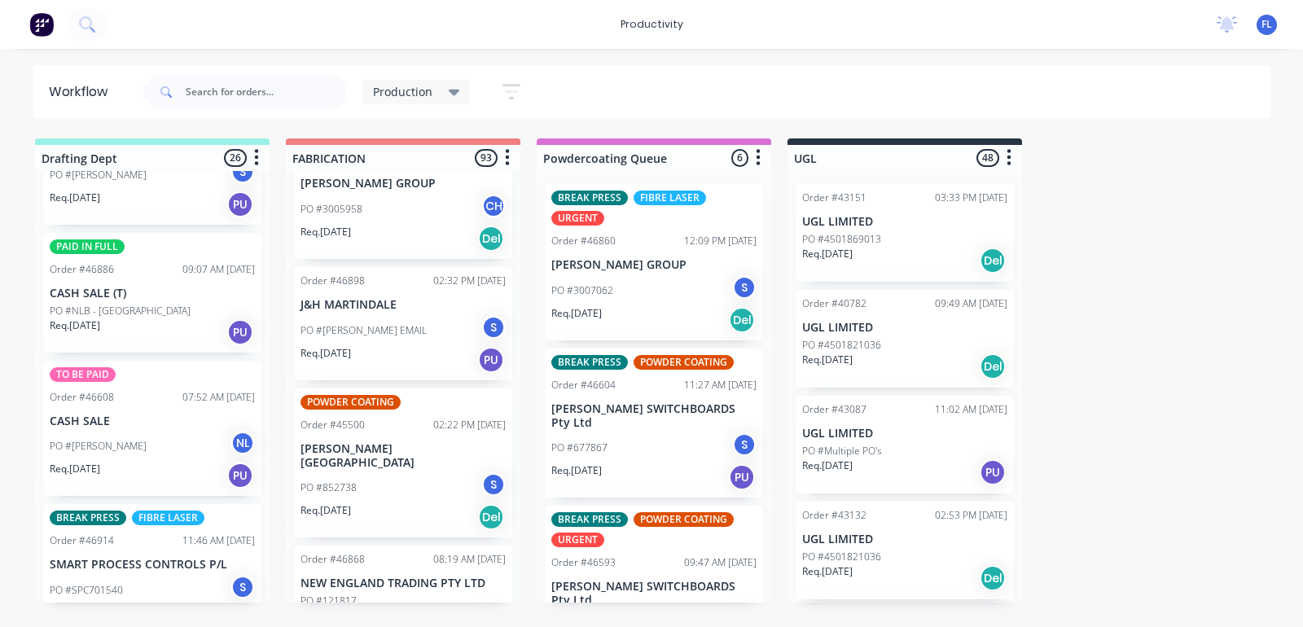
scroll to position [2037, 0]
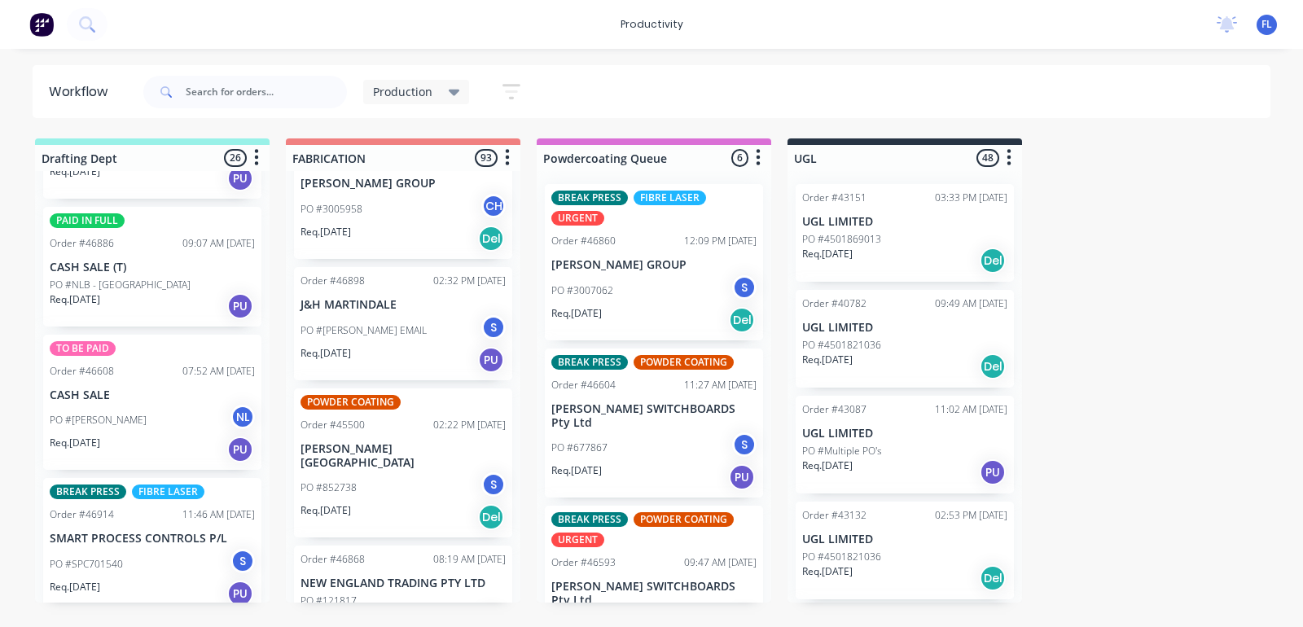
click at [124, 436] on div "Req. [DATE] PU" at bounding box center [152, 450] width 205 height 28
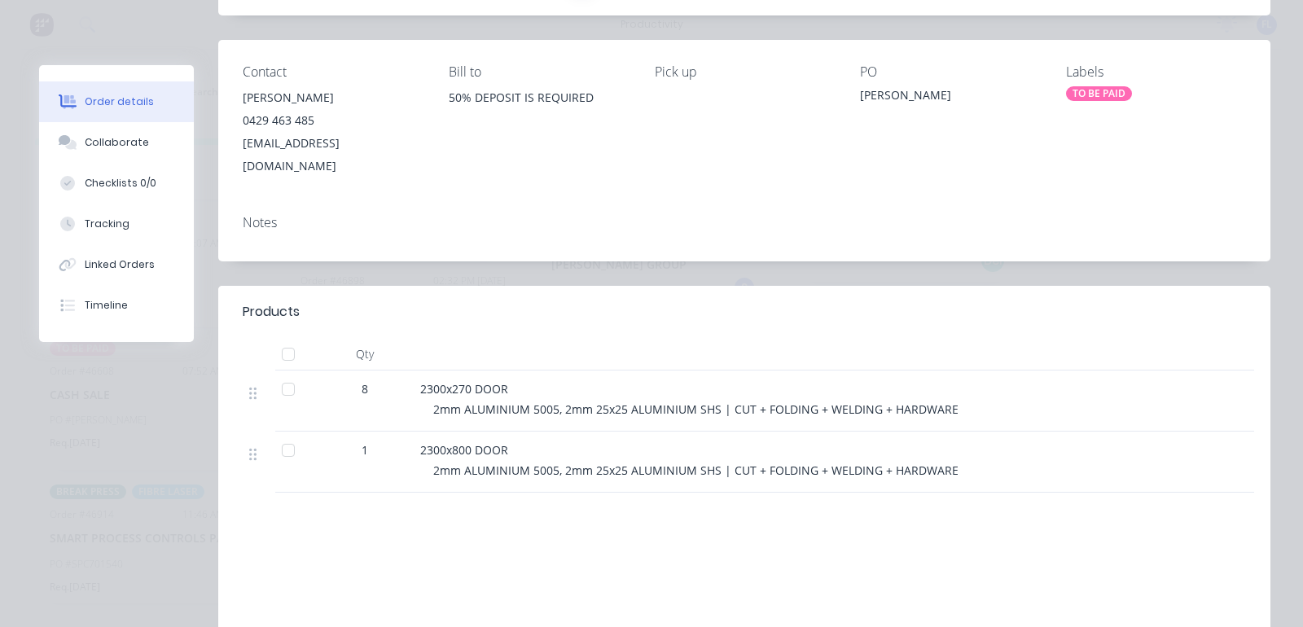
scroll to position [0, 0]
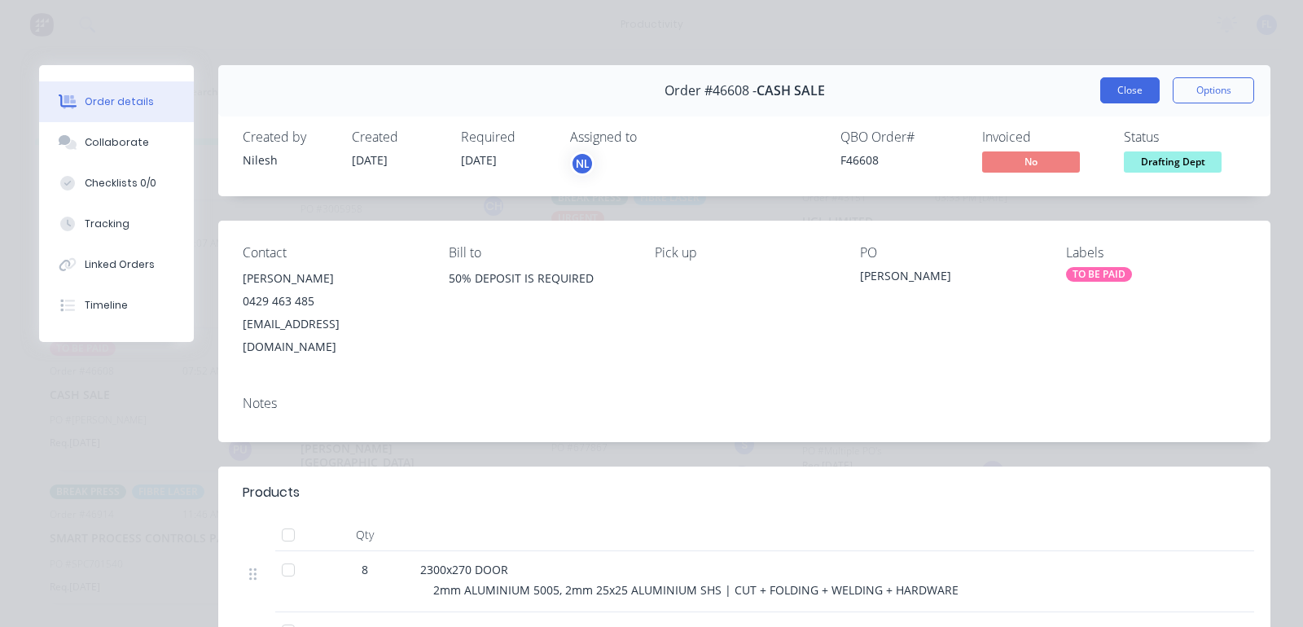
click at [1134, 92] on button "Close" at bounding box center [1130, 90] width 59 height 26
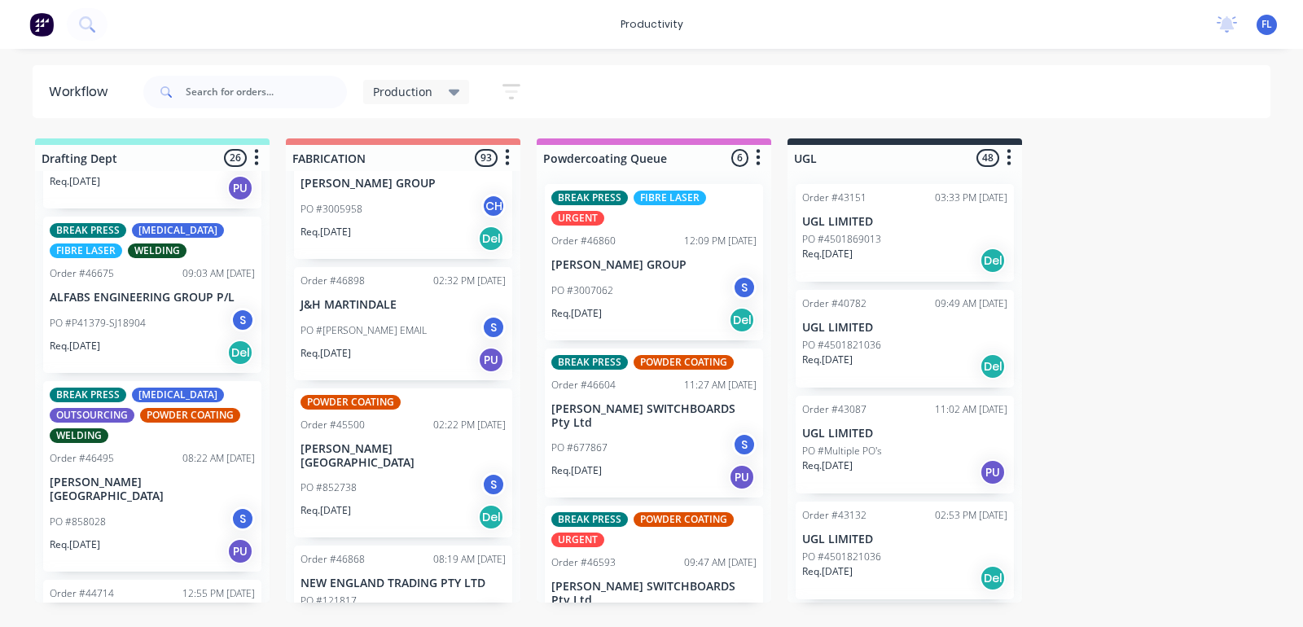
scroll to position [2444, 0]
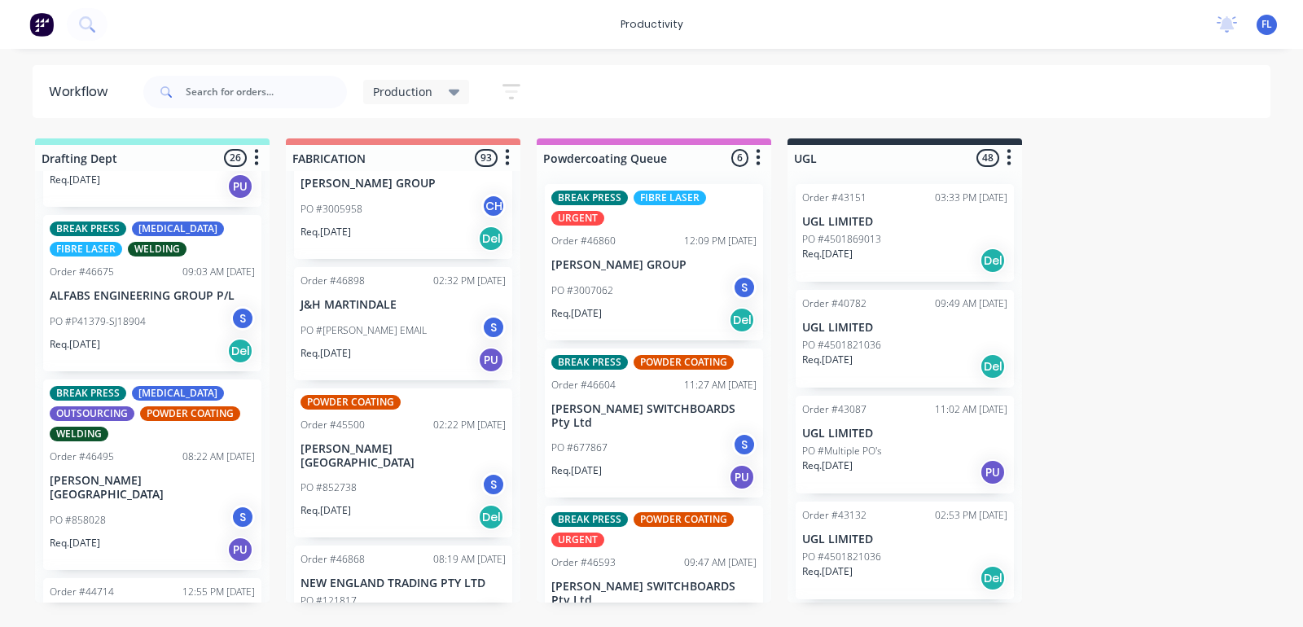
click at [98, 314] on p "PO #P41379-SJ18904" at bounding box center [98, 321] width 96 height 15
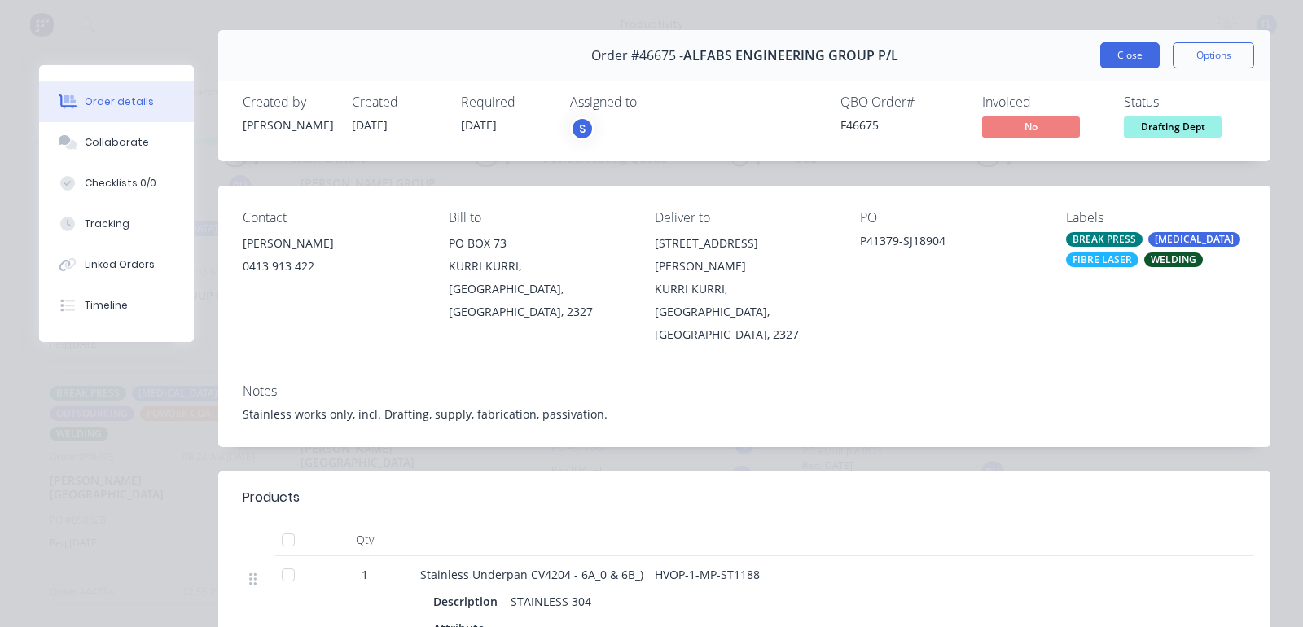
scroll to position [0, 0]
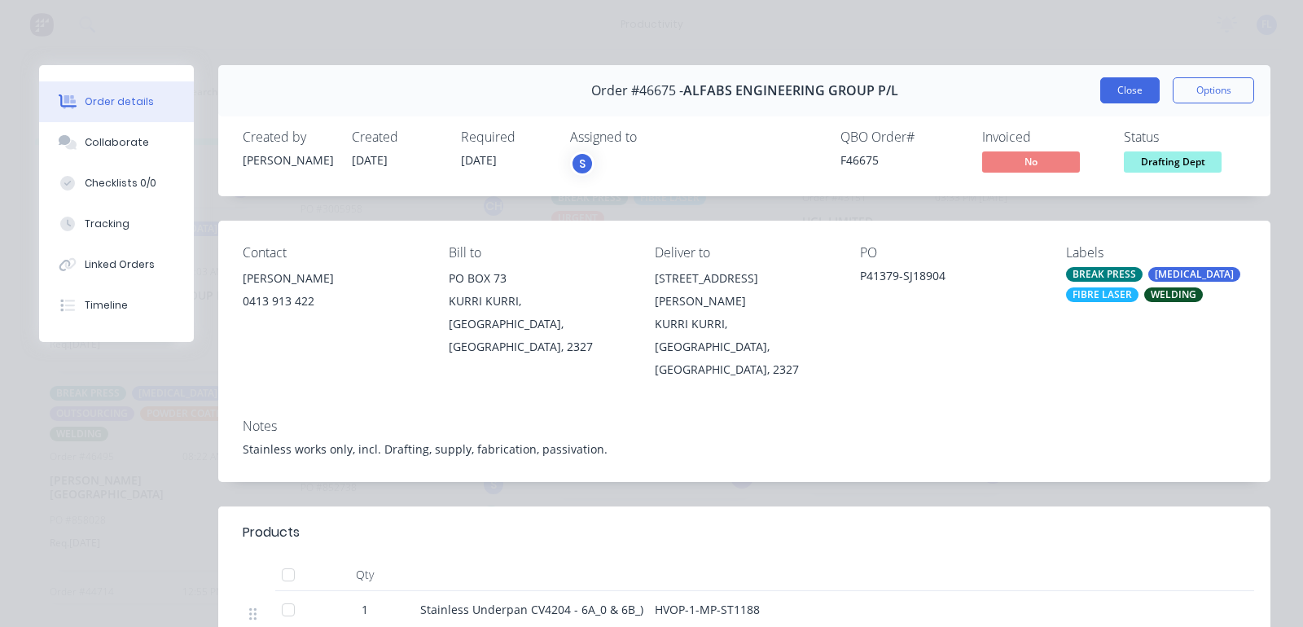
drag, startPoint x: 1122, startPoint y: 92, endPoint x: 982, endPoint y: 119, distance: 141.9
click at [1121, 92] on button "Close" at bounding box center [1130, 90] width 59 height 26
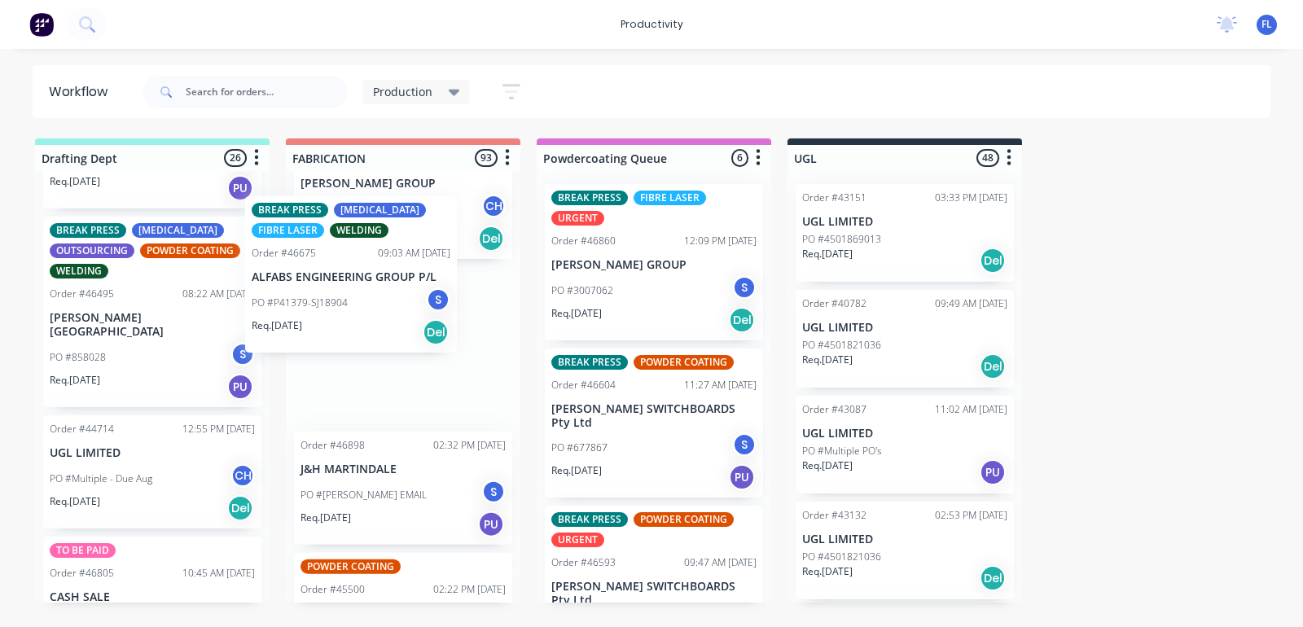
scroll to position [10480, 0]
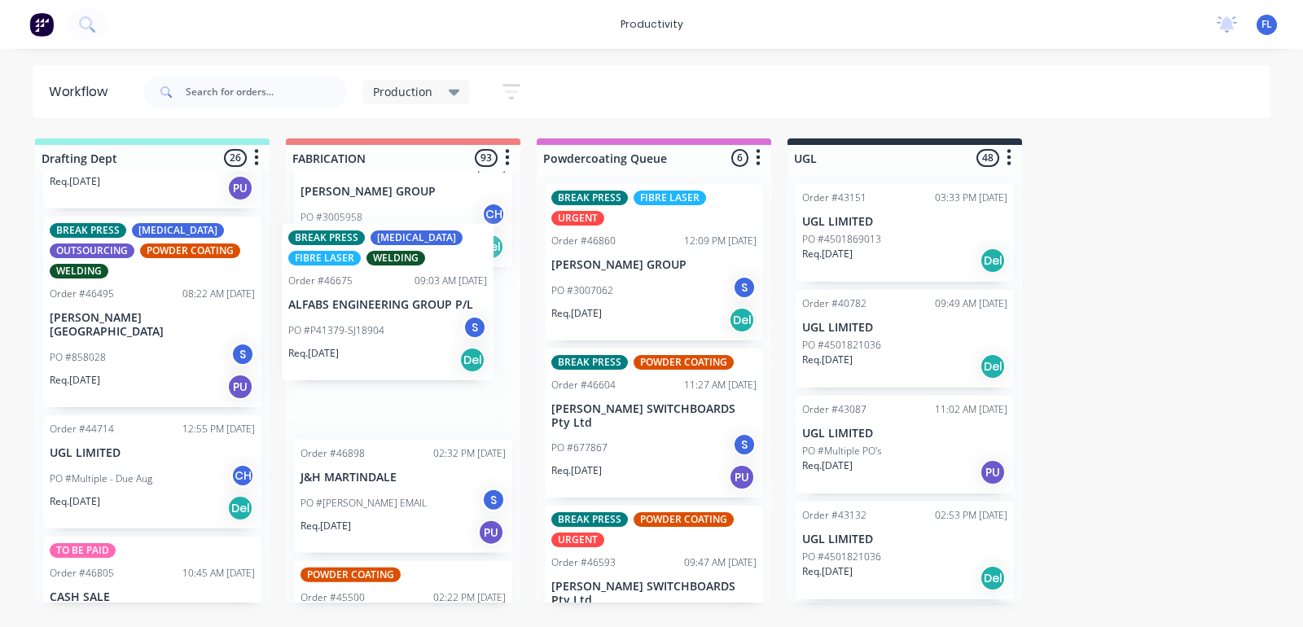
drag, startPoint x: 99, startPoint y: 302, endPoint x: 351, endPoint y: 344, distance: 255.1
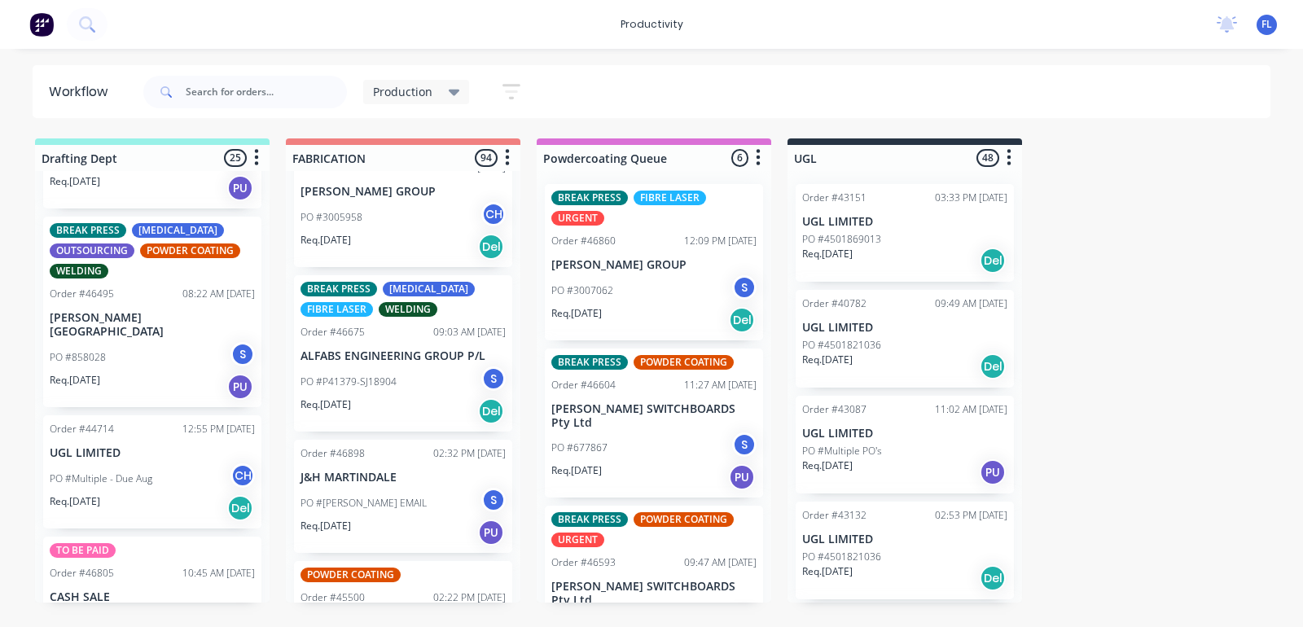
click at [130, 373] on div "Req. [DATE] PU" at bounding box center [152, 387] width 205 height 28
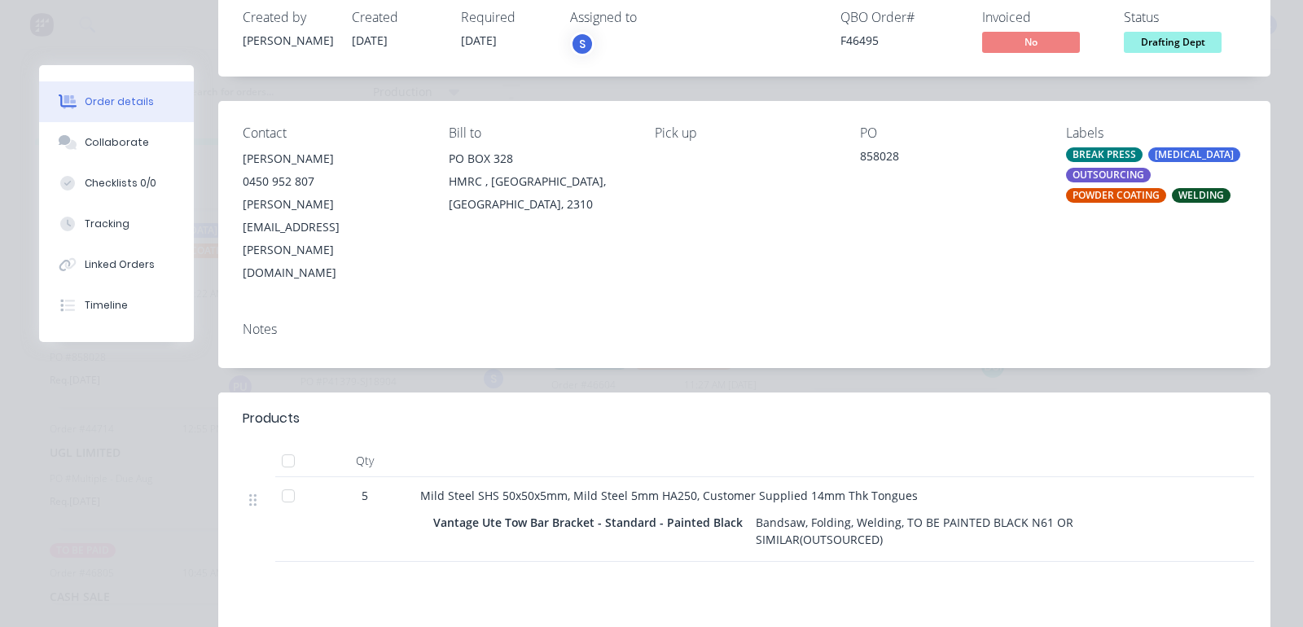
scroll to position [0, 0]
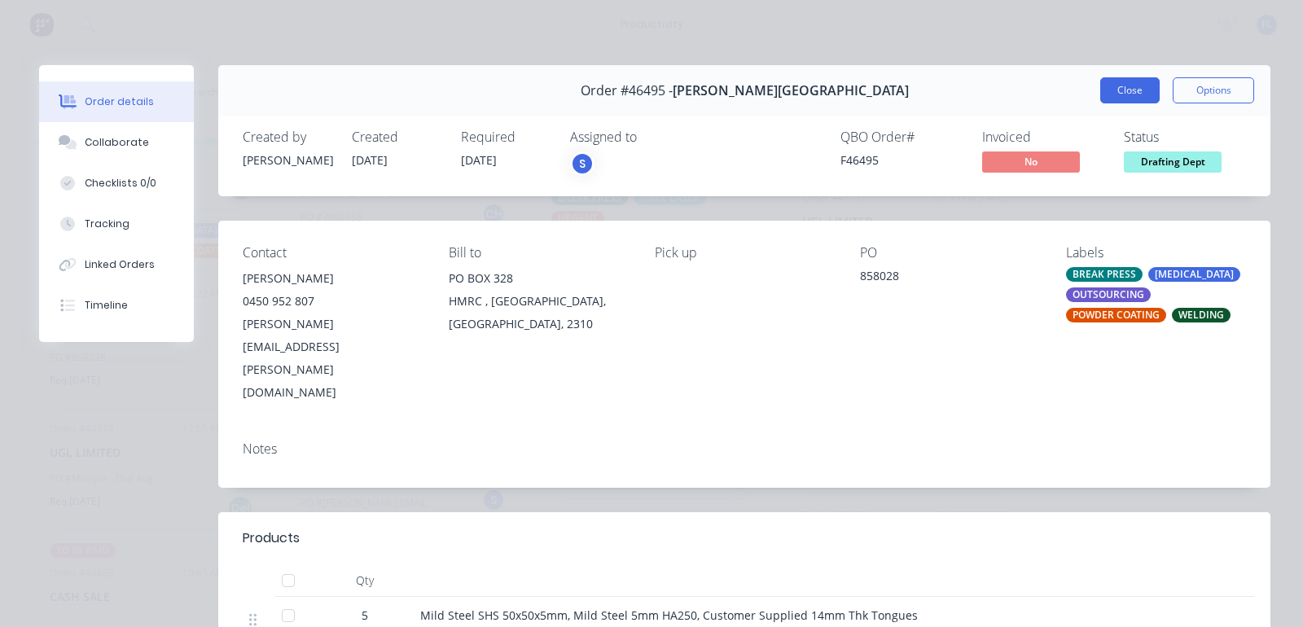
click at [1101, 96] on button "Close" at bounding box center [1130, 90] width 59 height 26
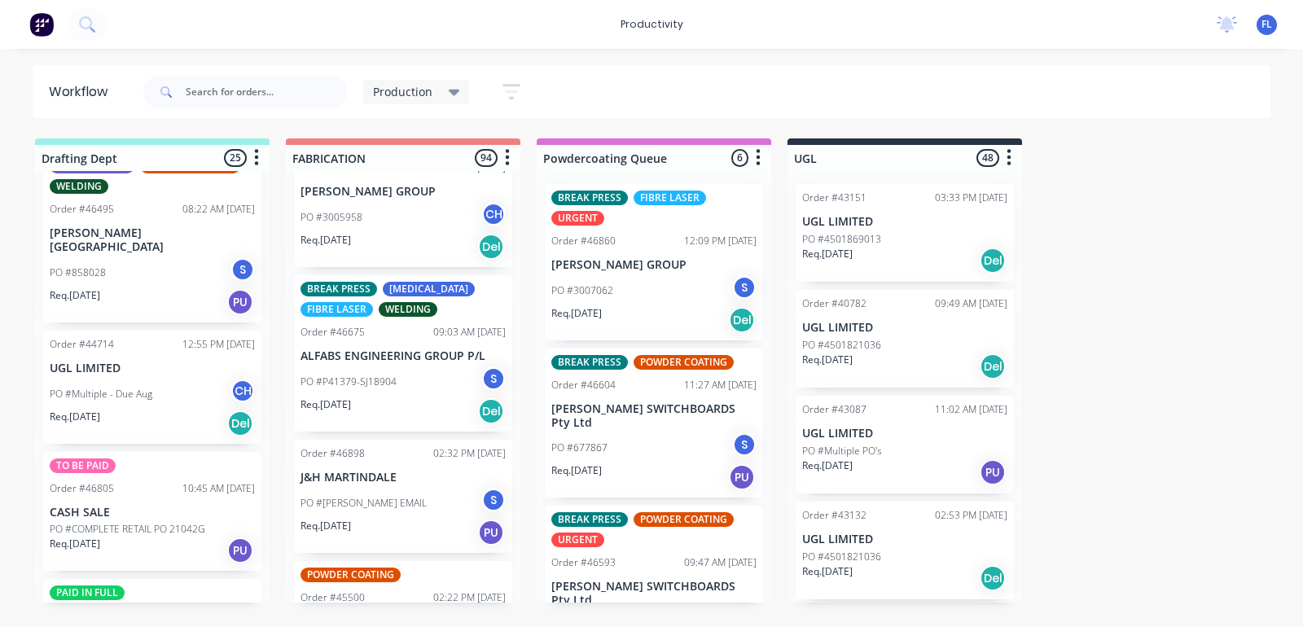
scroll to position [2646, 0]
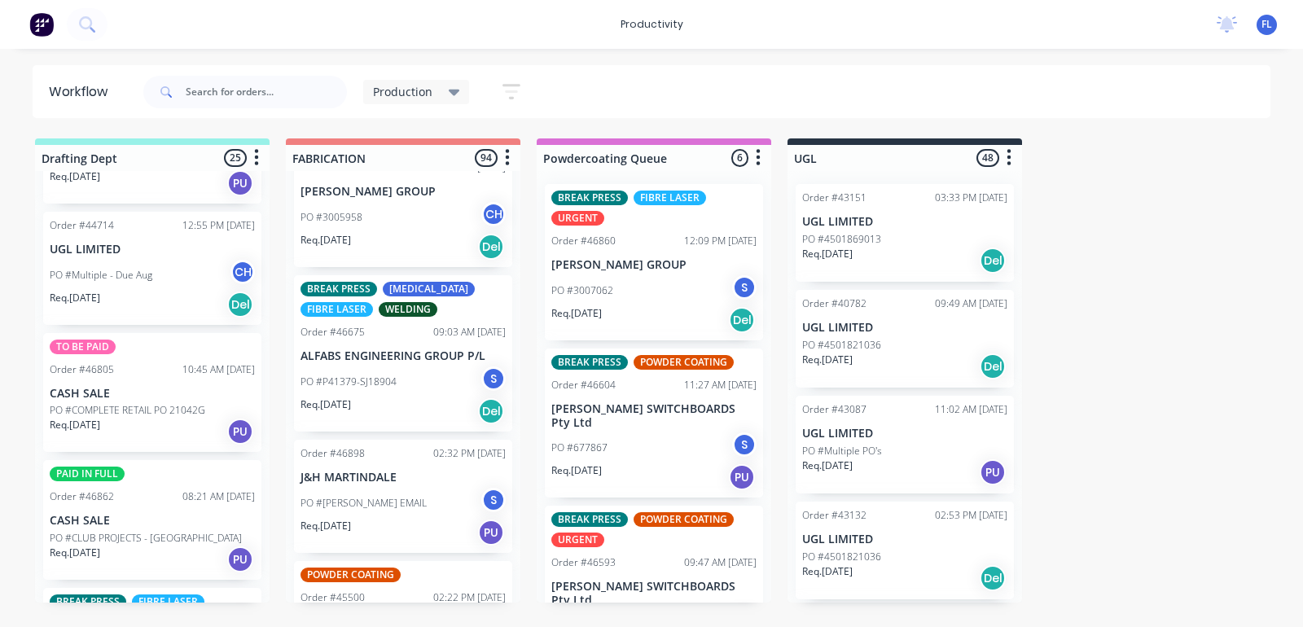
click at [140, 403] on p "PO #COMPLETE RETAIL PO 21042G" at bounding box center [128, 410] width 156 height 15
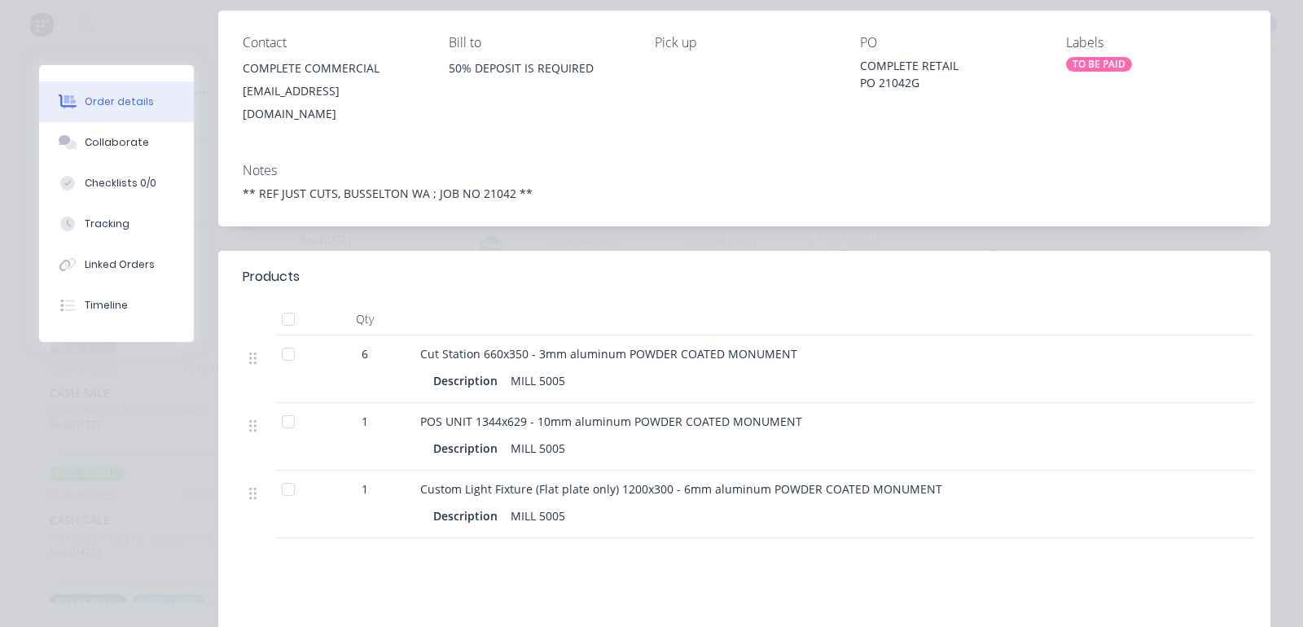
scroll to position [0, 0]
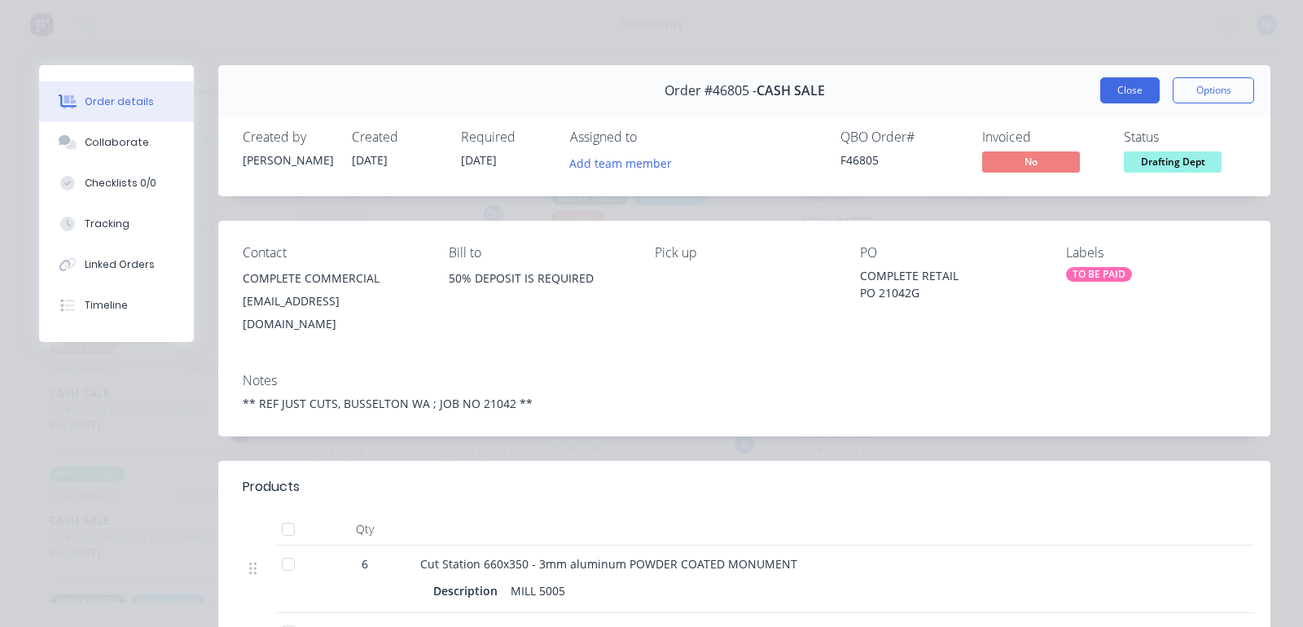
click at [1108, 90] on button "Close" at bounding box center [1130, 90] width 59 height 26
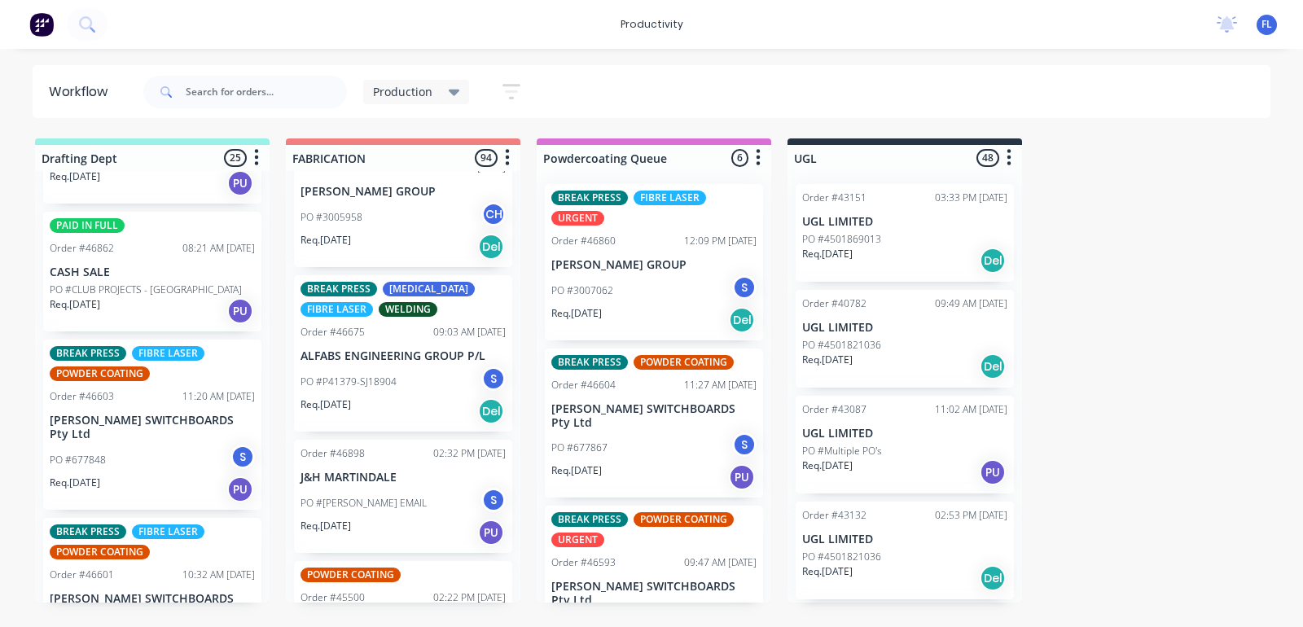
scroll to position [2951, 0]
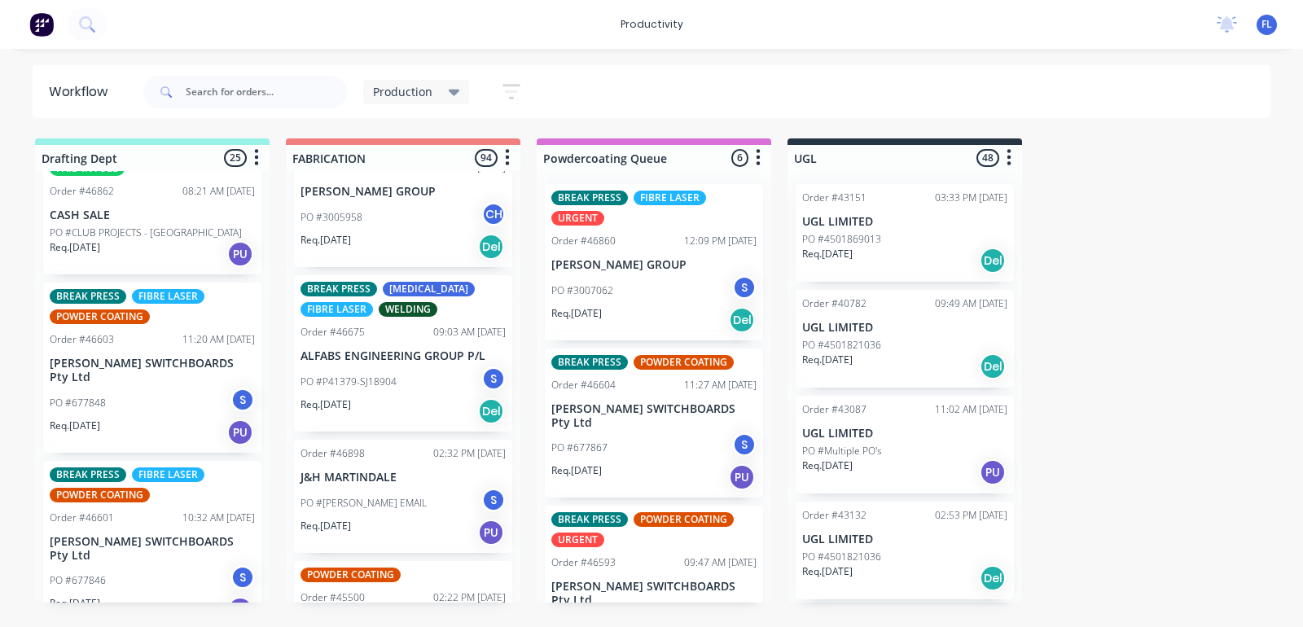
click at [174, 240] on div "Req. [DATE] PU" at bounding box center [152, 254] width 205 height 28
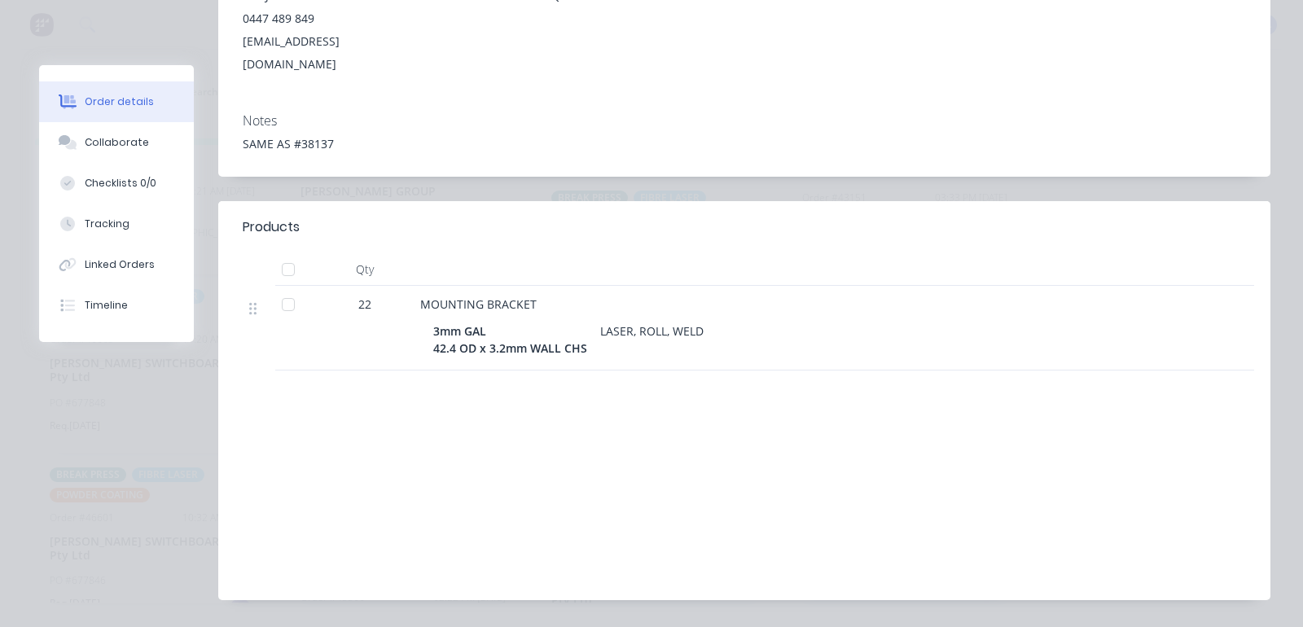
scroll to position [0, 0]
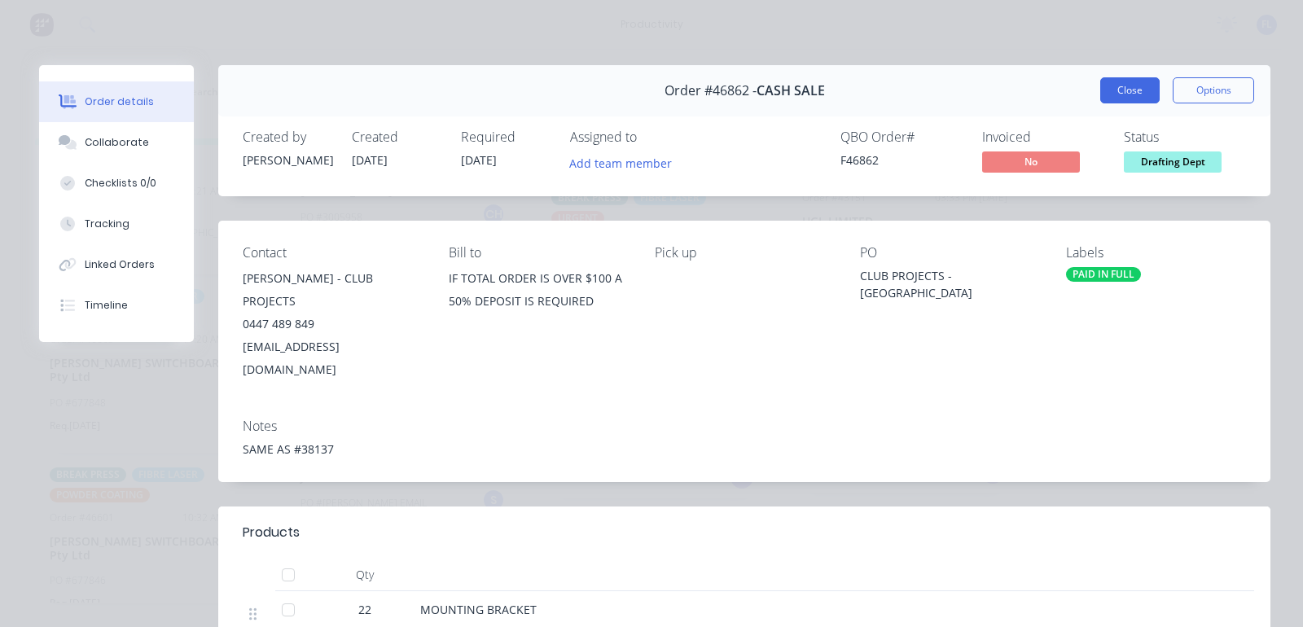
click at [1117, 94] on button "Close" at bounding box center [1130, 90] width 59 height 26
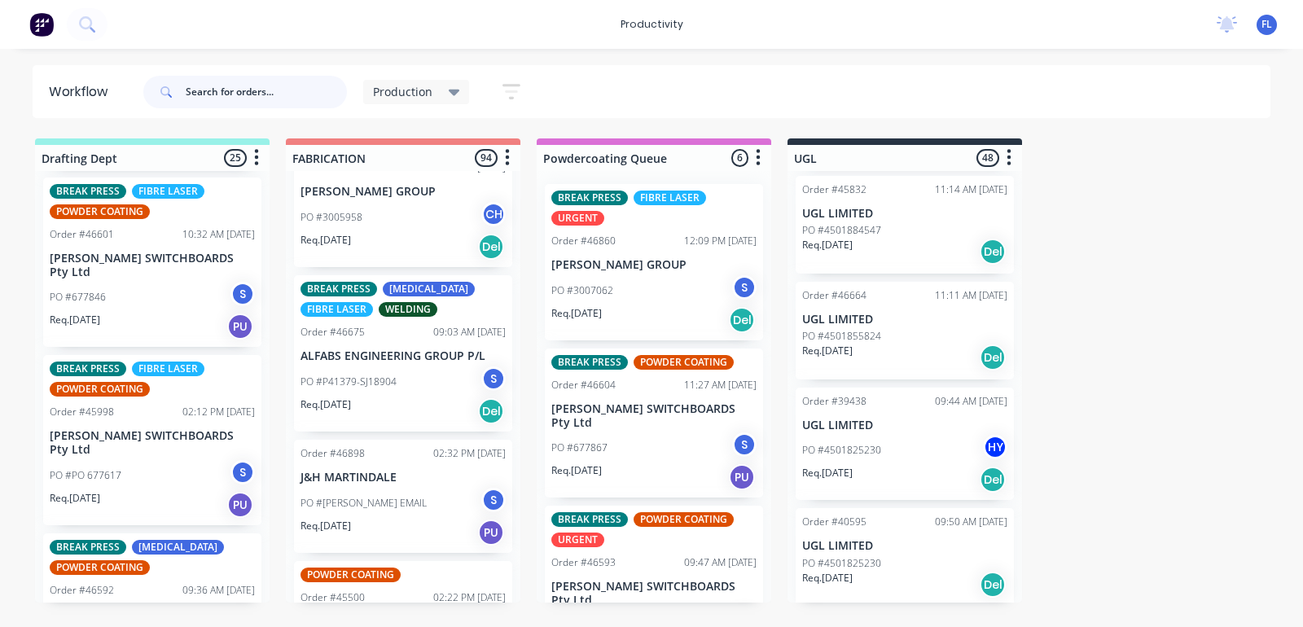
click at [201, 94] on input "text" at bounding box center [266, 92] width 161 height 33
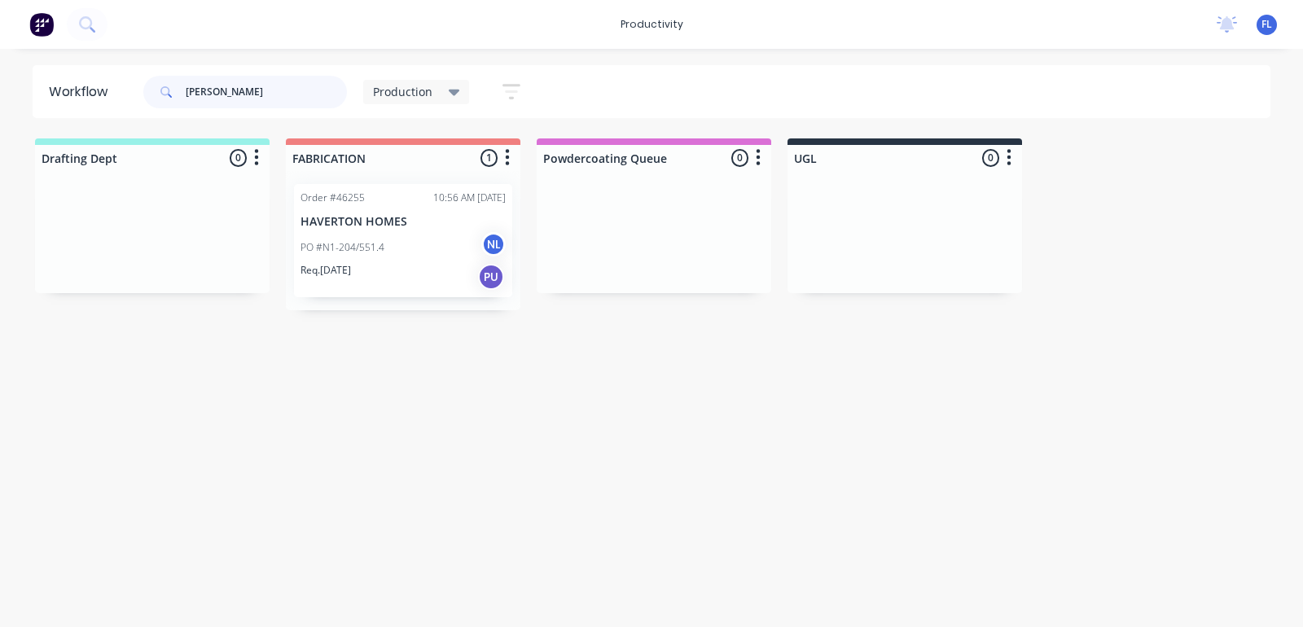
type input "[PERSON_NAME]"
click at [379, 261] on div "PO #N1-204/551.4 NL" at bounding box center [403, 247] width 205 height 31
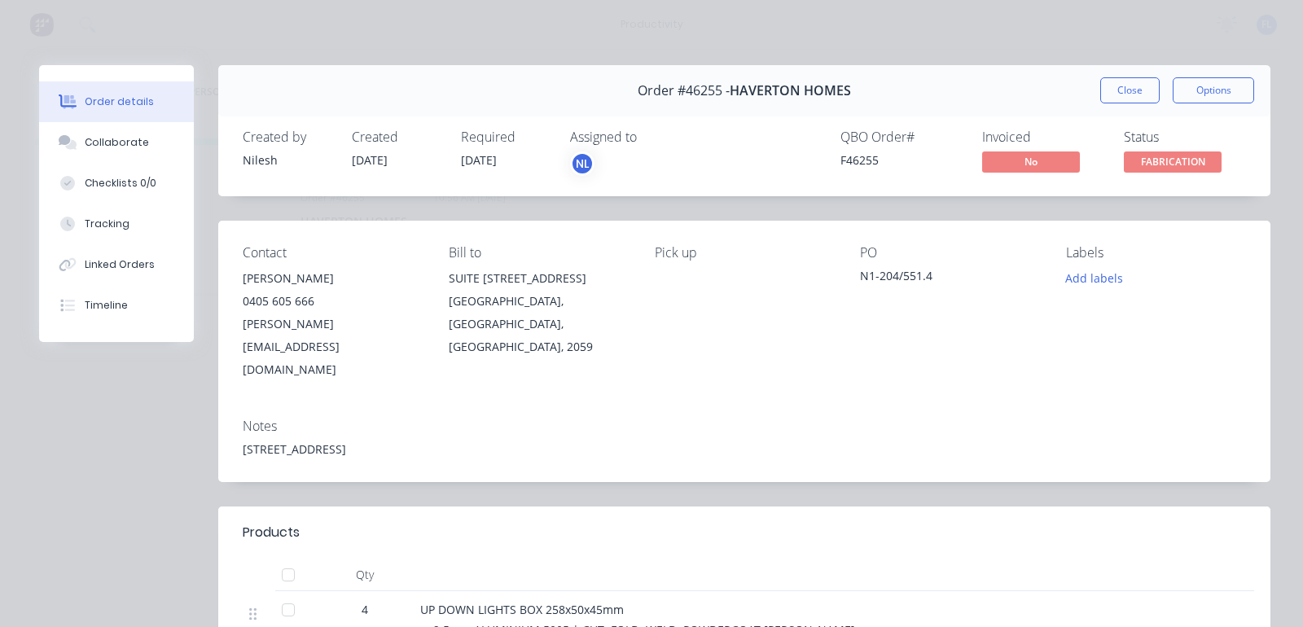
click at [657, 424] on div "Notes [STREET_ADDRESS]" at bounding box center [744, 444] width 1053 height 77
click at [1101, 88] on button "Close" at bounding box center [1130, 90] width 59 height 26
